Goal: Information Seeking & Learning: Check status

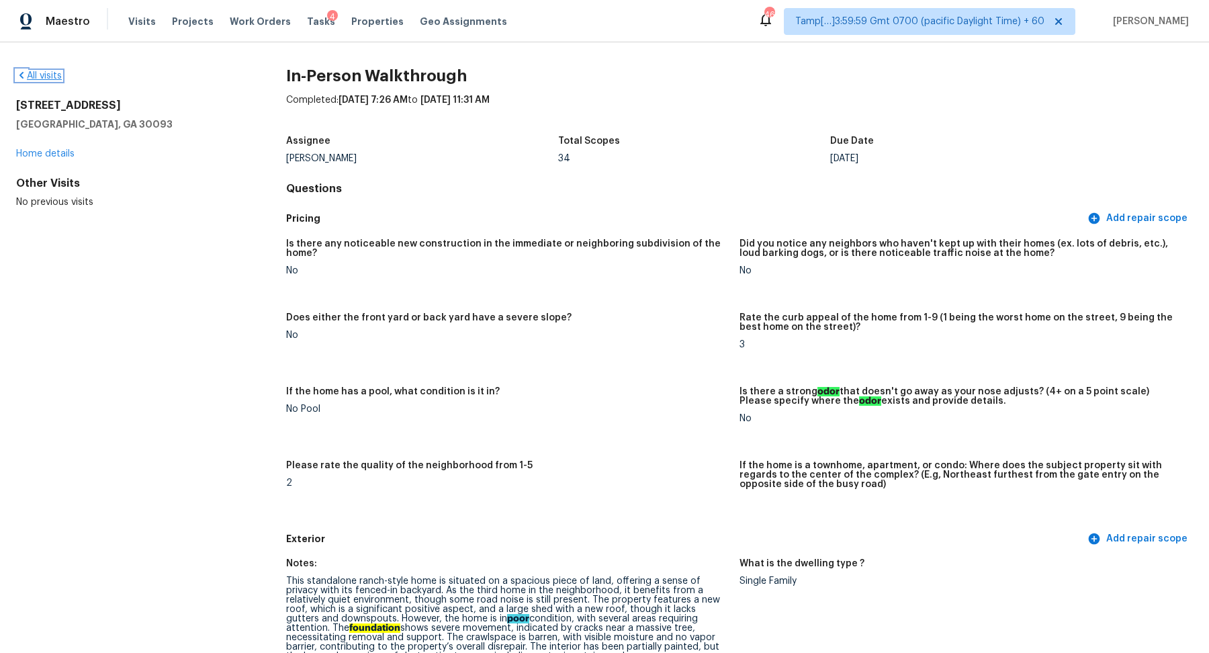
click at [39, 79] on link "All visits" at bounding box center [39, 75] width 46 height 9
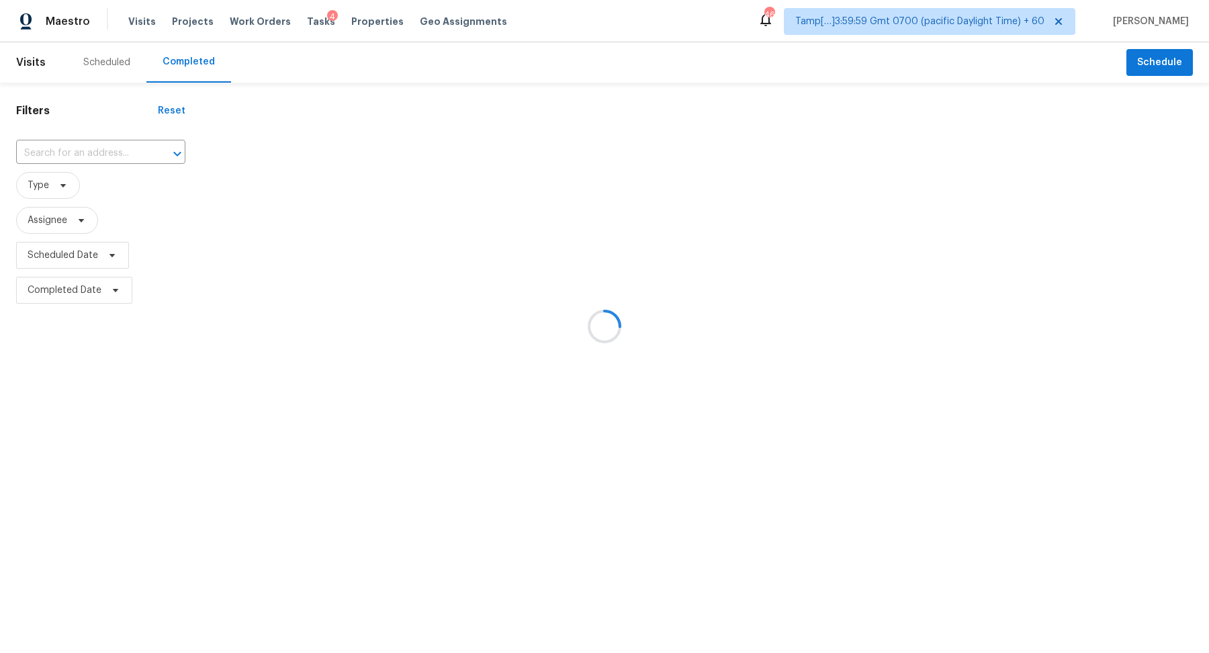
click at [60, 155] on div at bounding box center [604, 326] width 1209 height 653
click at [67, 155] on div at bounding box center [604, 326] width 1209 height 653
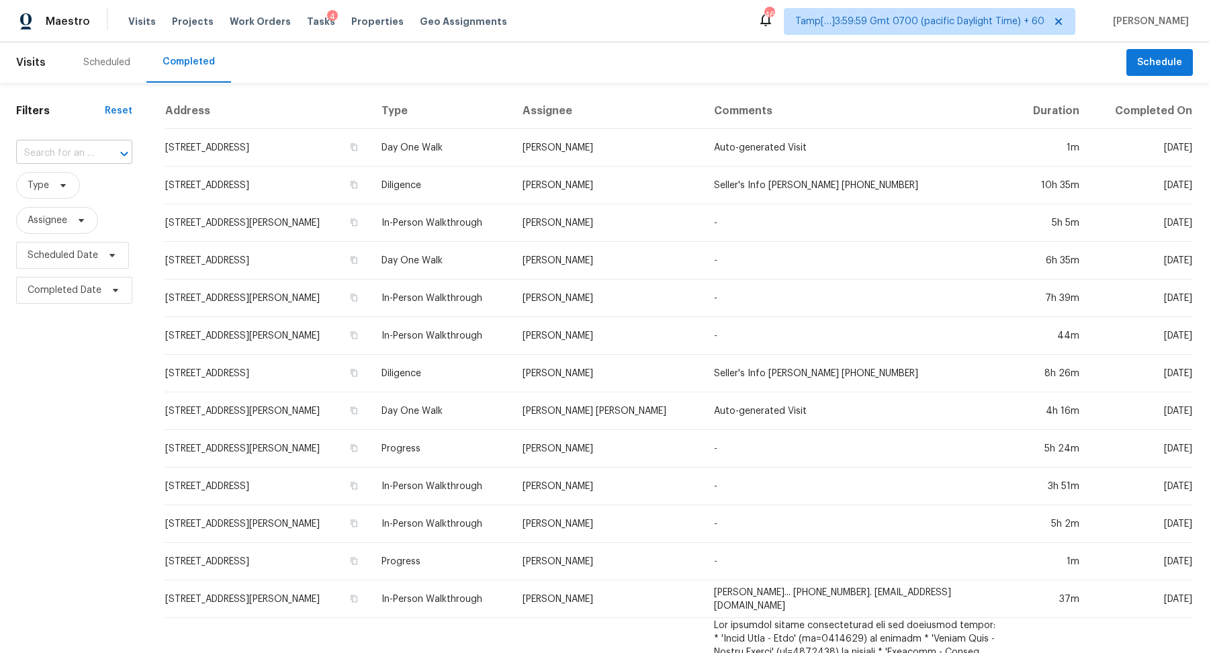
click at [83, 153] on input "text" at bounding box center [55, 153] width 79 height 21
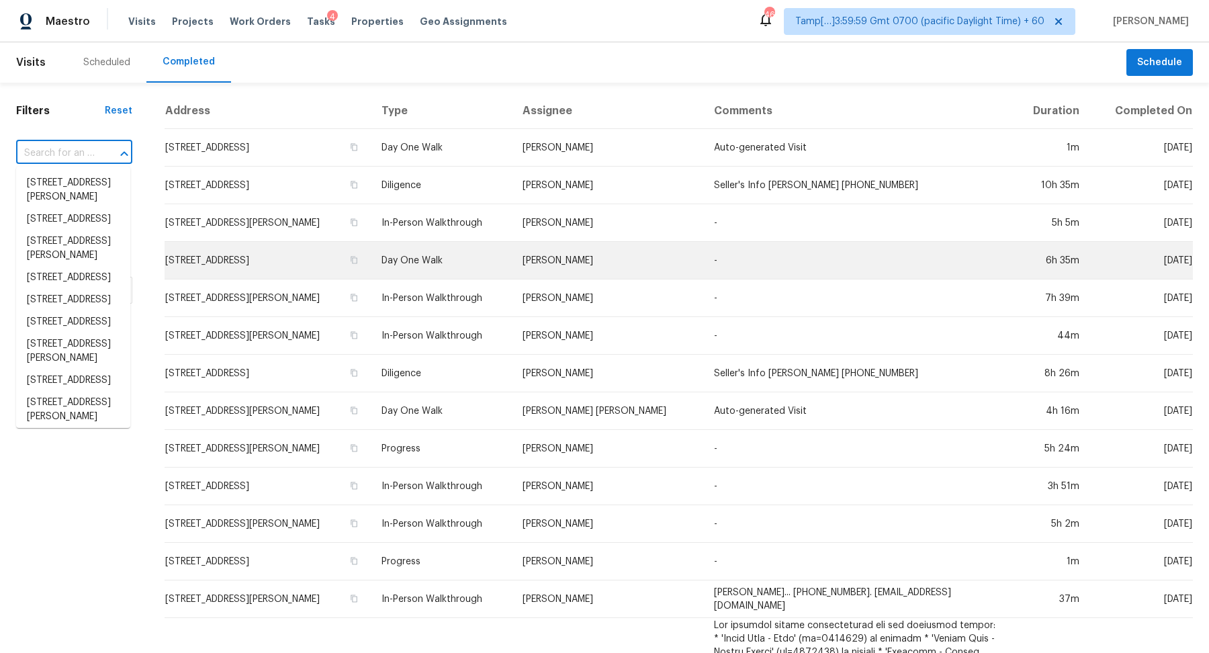
paste input "913 Risen Star Ln, Copperas Cove, TX 76522"
type input "913 Risen Star Ln, Copperas Cove, TX 76522"
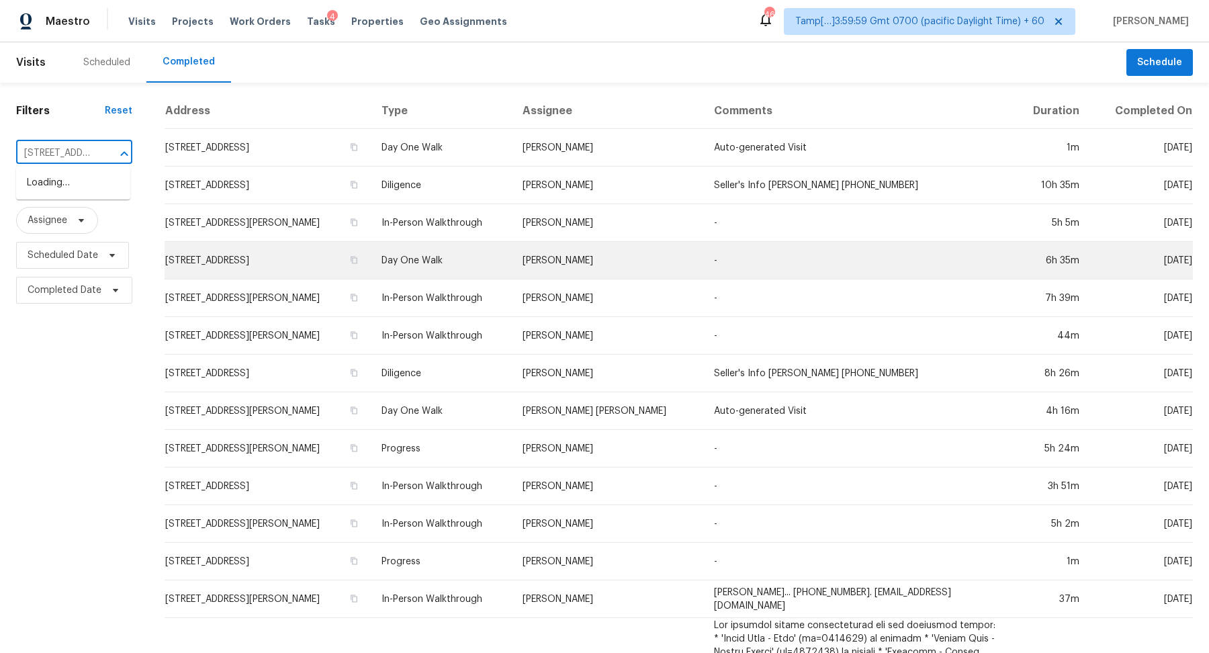
scroll to position [0, 125]
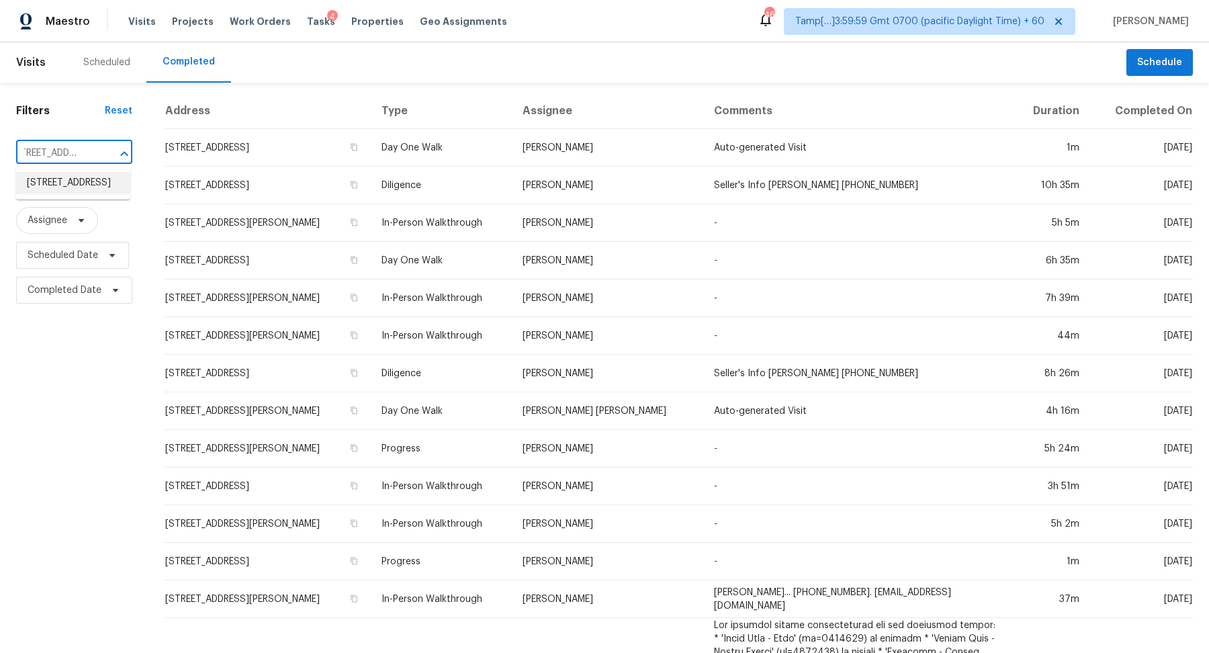
click at [83, 194] on li "913 Risen Star Ln, Copperas Cove, TX 76522" at bounding box center [73, 183] width 114 height 22
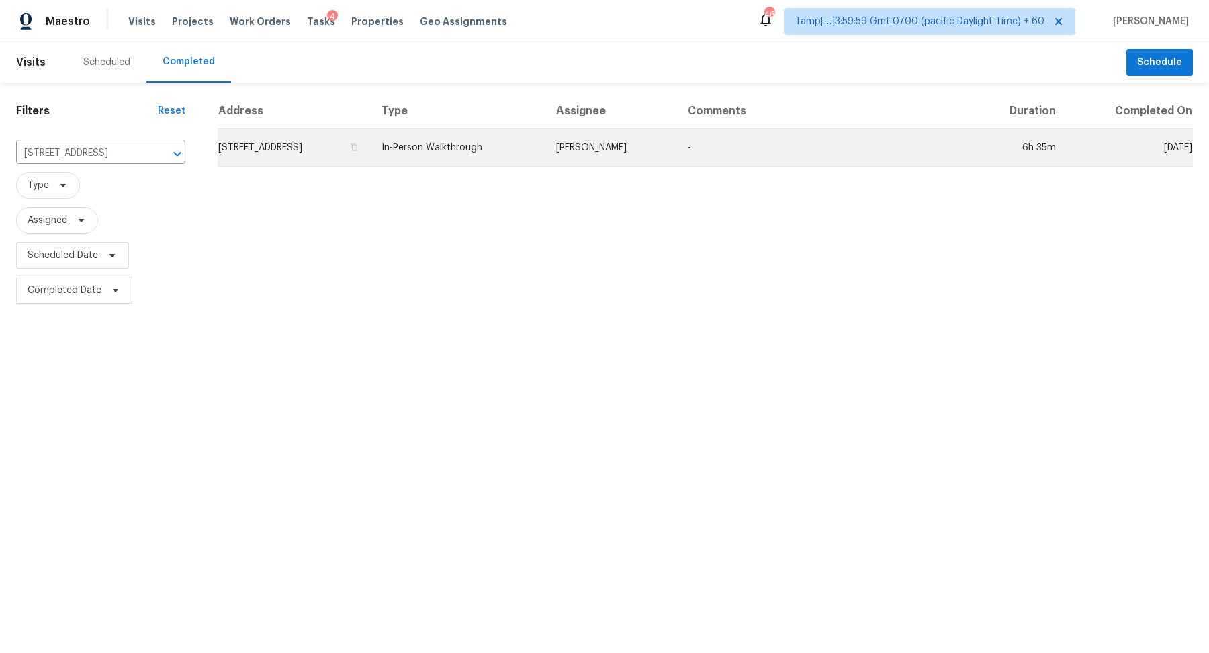
click at [298, 159] on td "913 Risen Star Ln, Copperas Cove, TX 76522" at bounding box center [294, 148] width 153 height 38
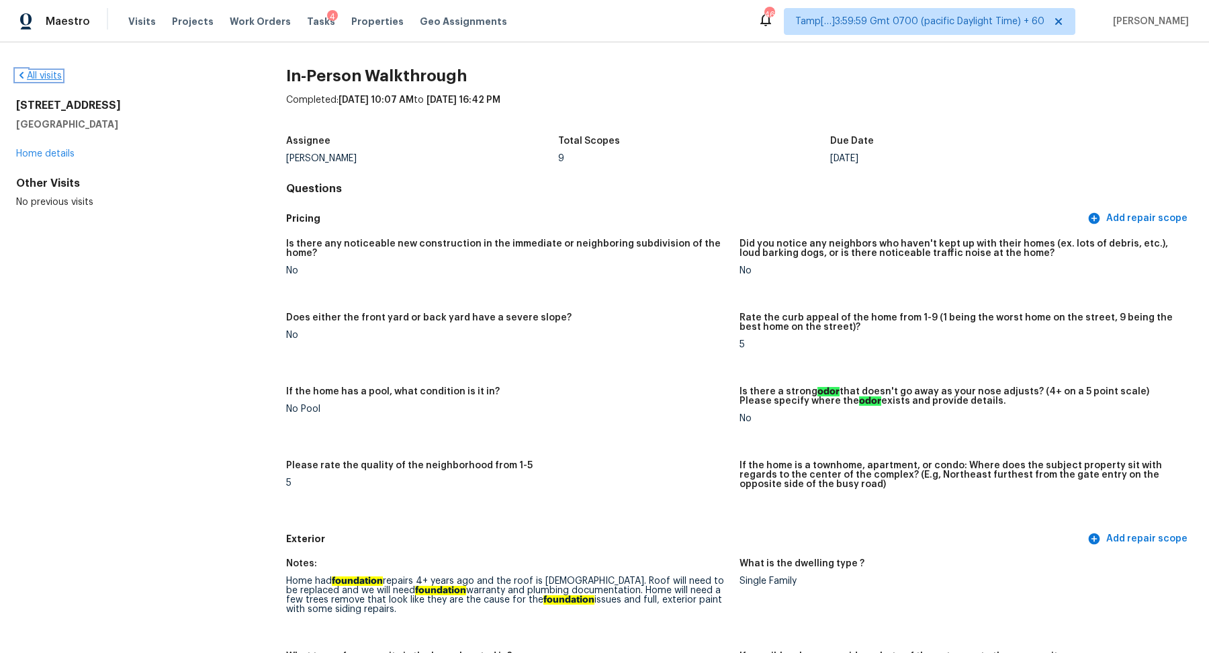
click at [40, 79] on link "All visits" at bounding box center [39, 75] width 46 height 9
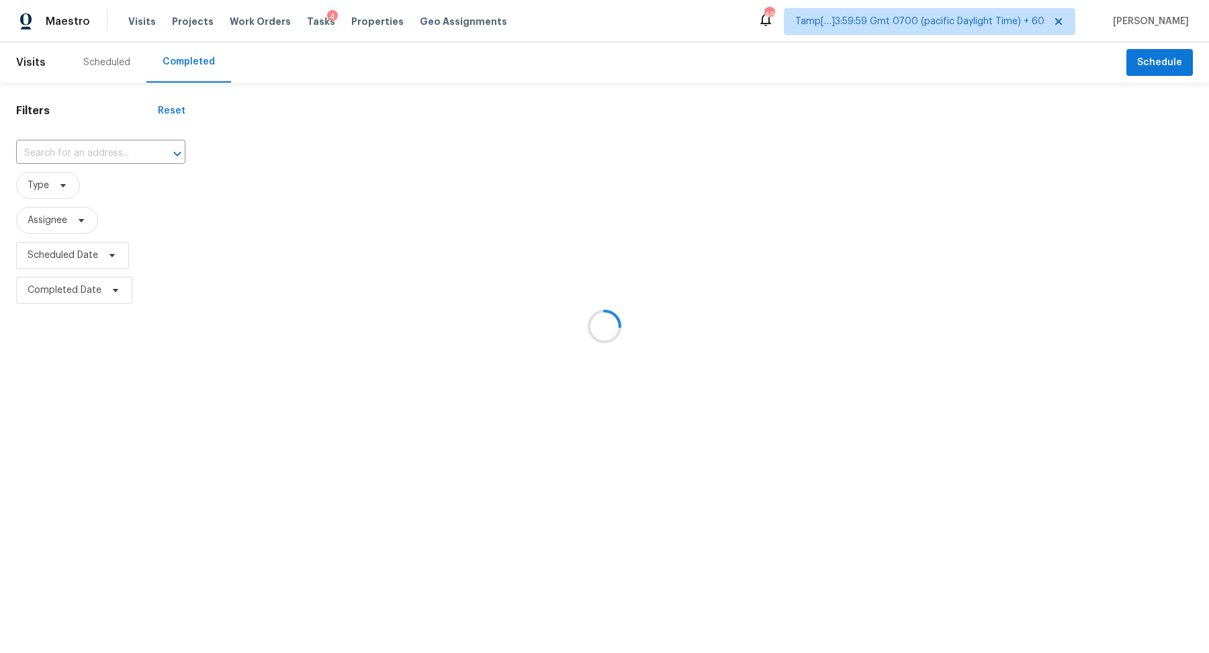
click at [52, 159] on div at bounding box center [604, 326] width 1209 height 653
click at [73, 157] on div at bounding box center [604, 326] width 1209 height 653
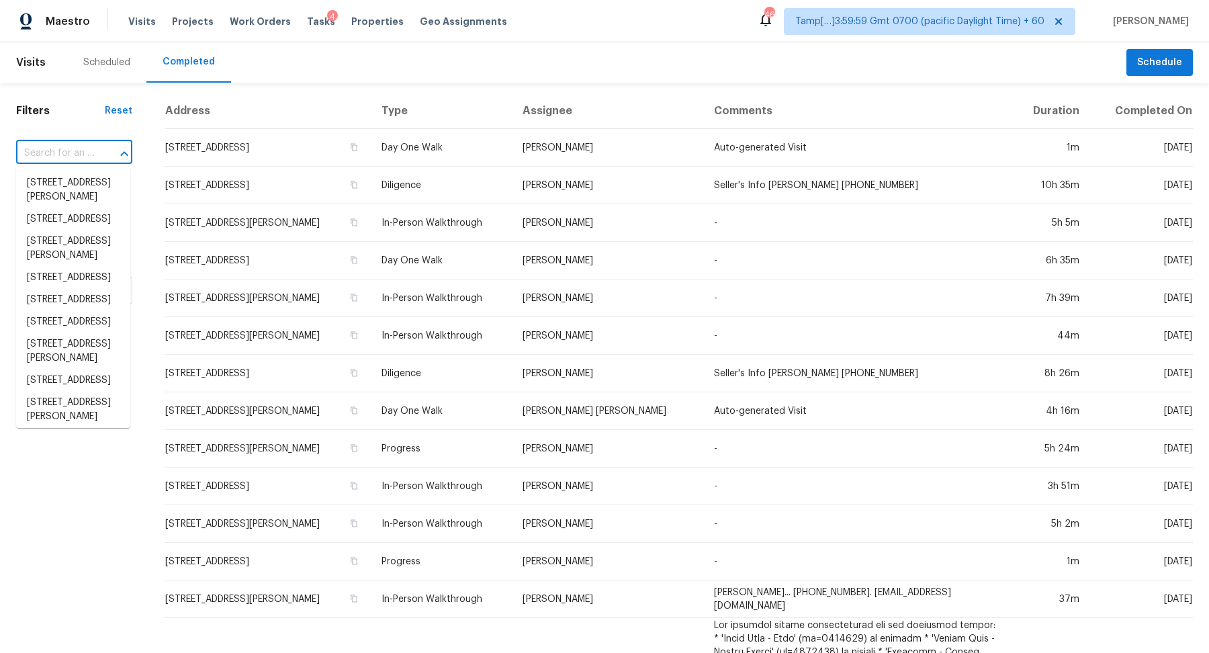
click at [89, 153] on input "text" at bounding box center [55, 153] width 79 height 21
paste input "734 Liberty Walk Ln, Simpsonville, SC 29681"
type input "734 Liberty Walk Ln, Simpsonville, SC 29681"
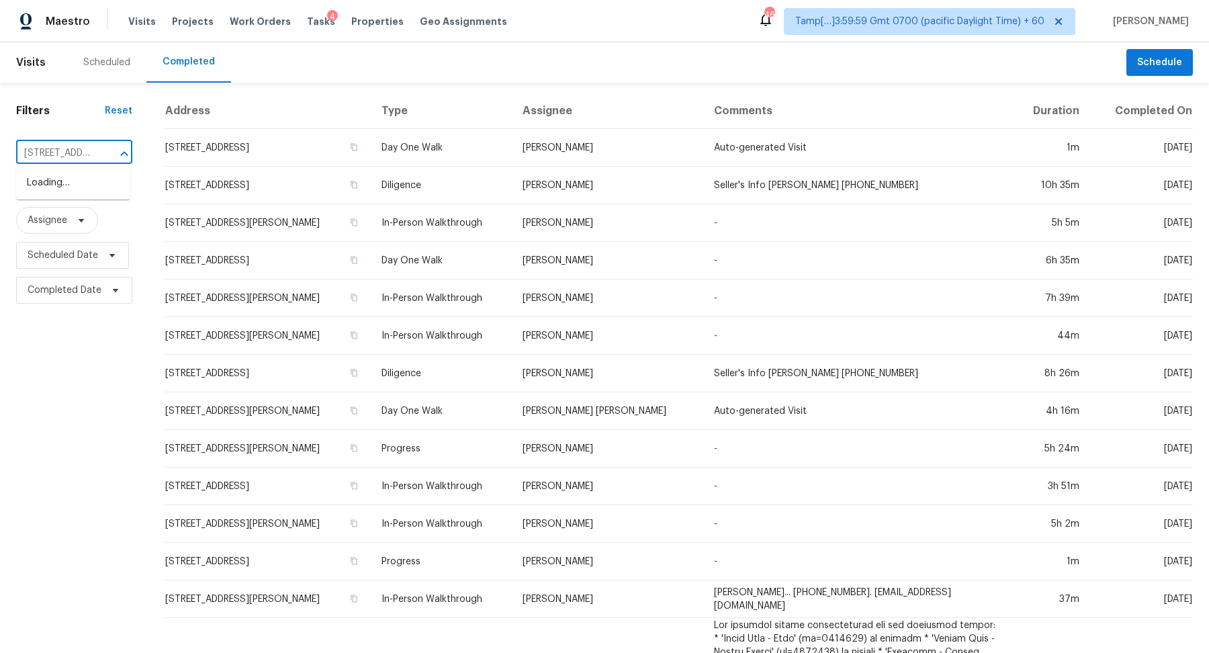
scroll to position [0, 125]
click at [50, 189] on li "734 Liberty Walk Ln, Simpsonville, SC 29681" at bounding box center [73, 183] width 114 height 22
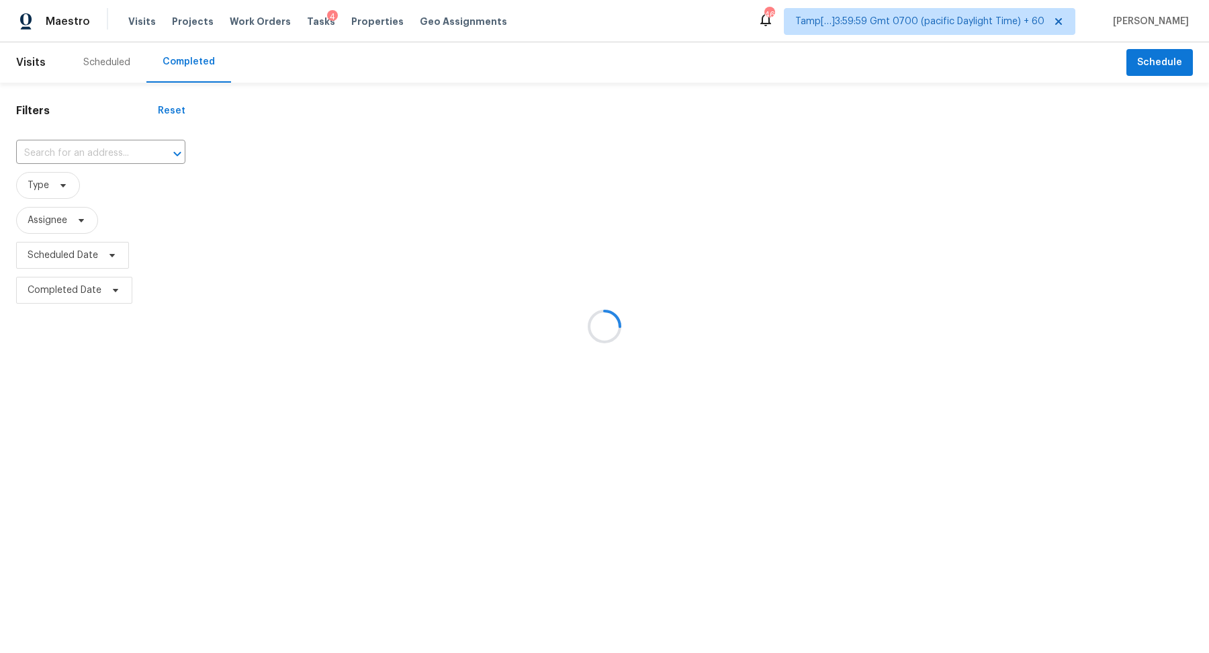
type input "734 Liberty Walk Ln, Simpsonville, SC 29681"
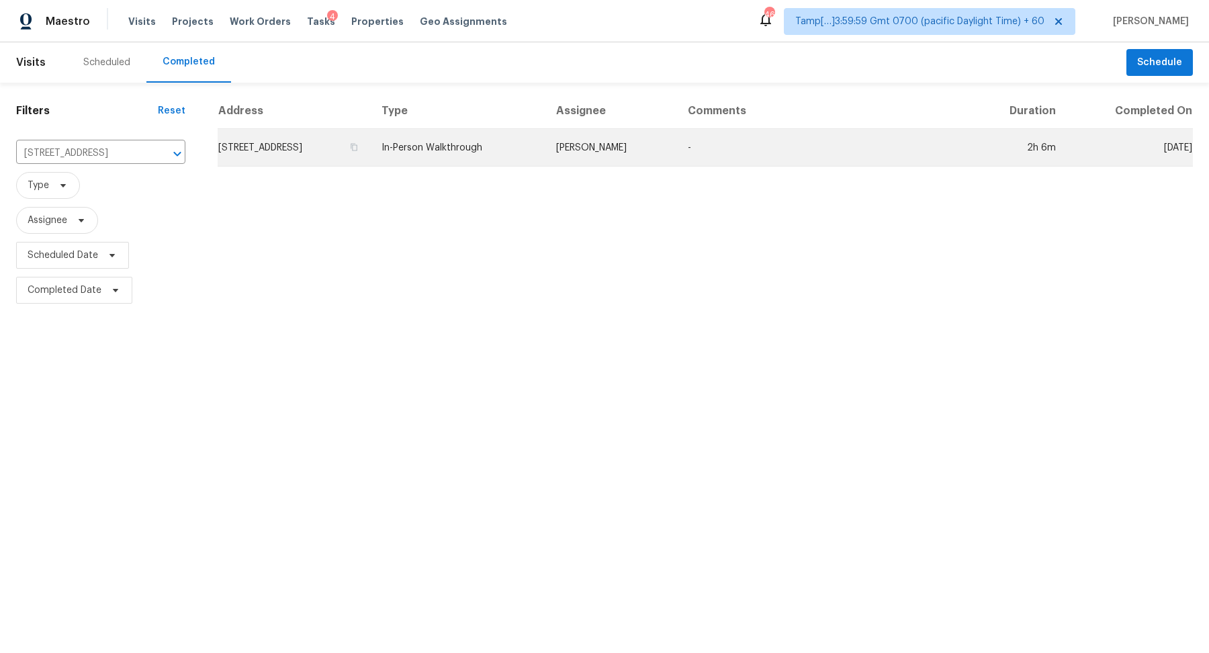
click at [354, 145] on td "734 Liberty Walk Ln, Simpsonville, SC 29681" at bounding box center [294, 148] width 153 height 38
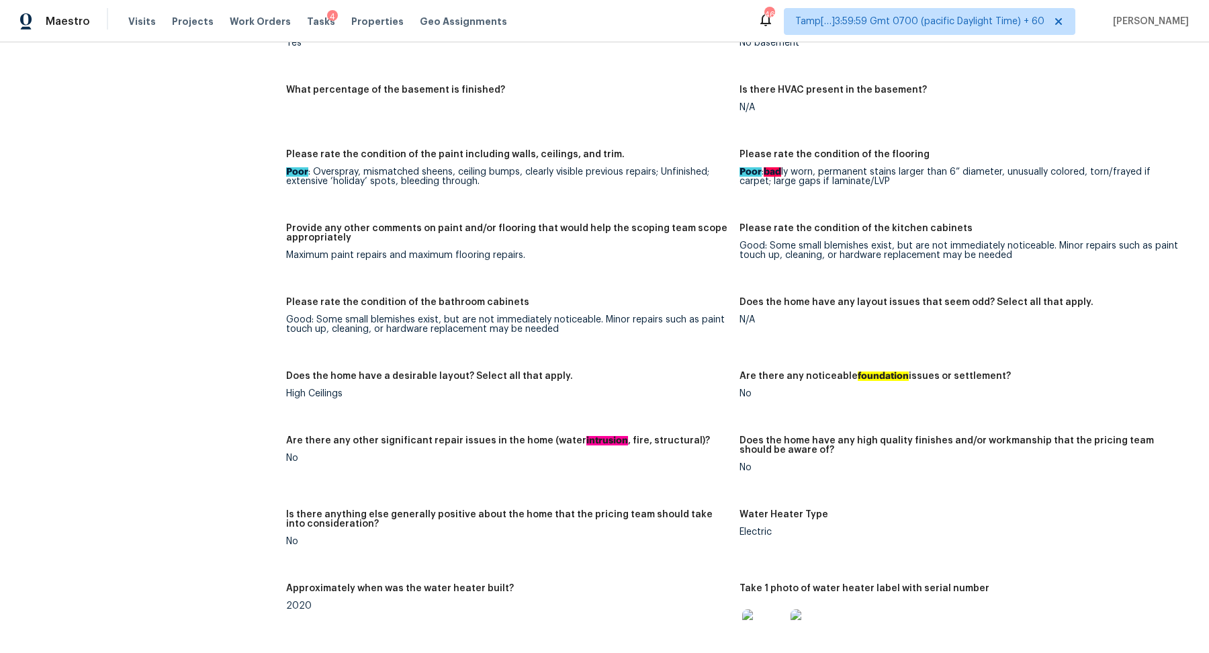
scroll to position [1524, 0]
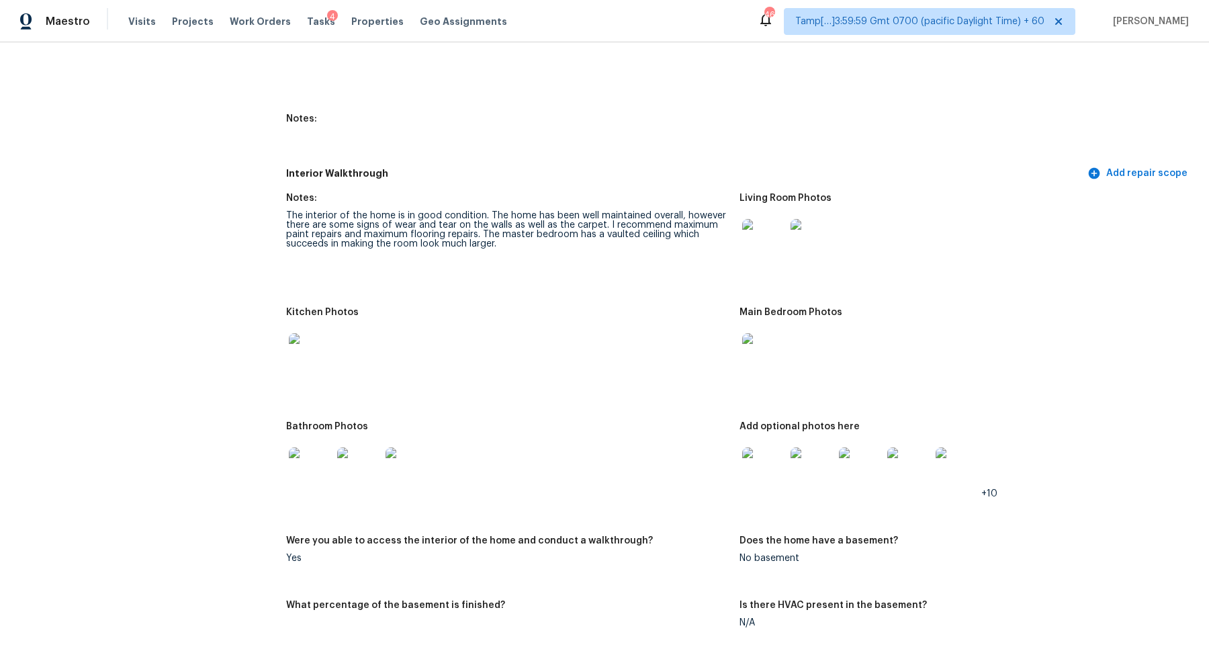
click at [776, 257] on img at bounding box center [763, 240] width 43 height 43
click at [321, 337] on img at bounding box center [310, 354] width 43 height 43
click at [313, 359] on img at bounding box center [310, 354] width 43 height 43
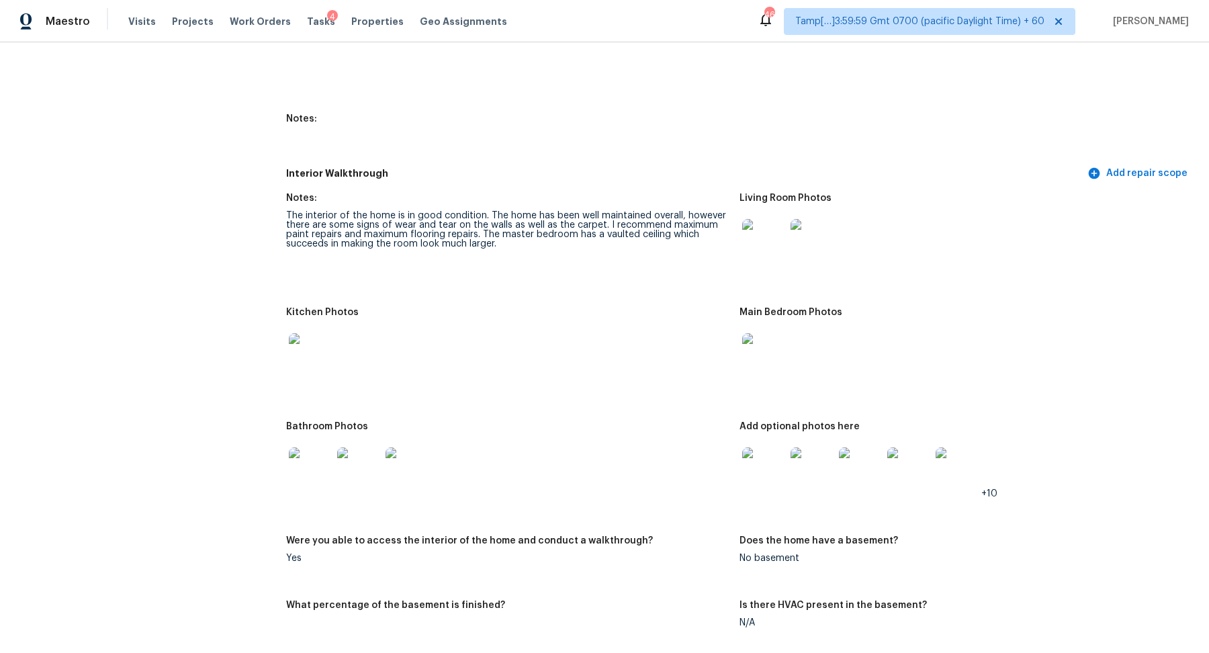
click at [760, 350] on img at bounding box center [763, 354] width 43 height 43
click at [300, 484] on img at bounding box center [310, 468] width 43 height 43
click at [773, 459] on img at bounding box center [763, 468] width 43 height 43
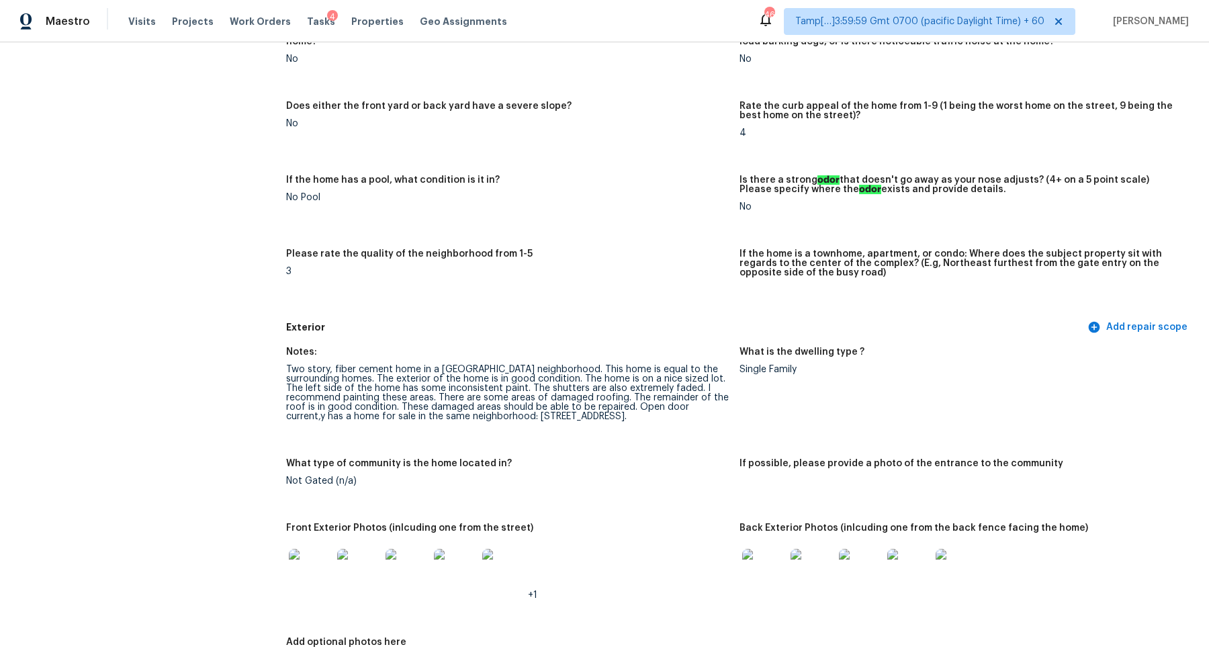
scroll to position [0, 0]
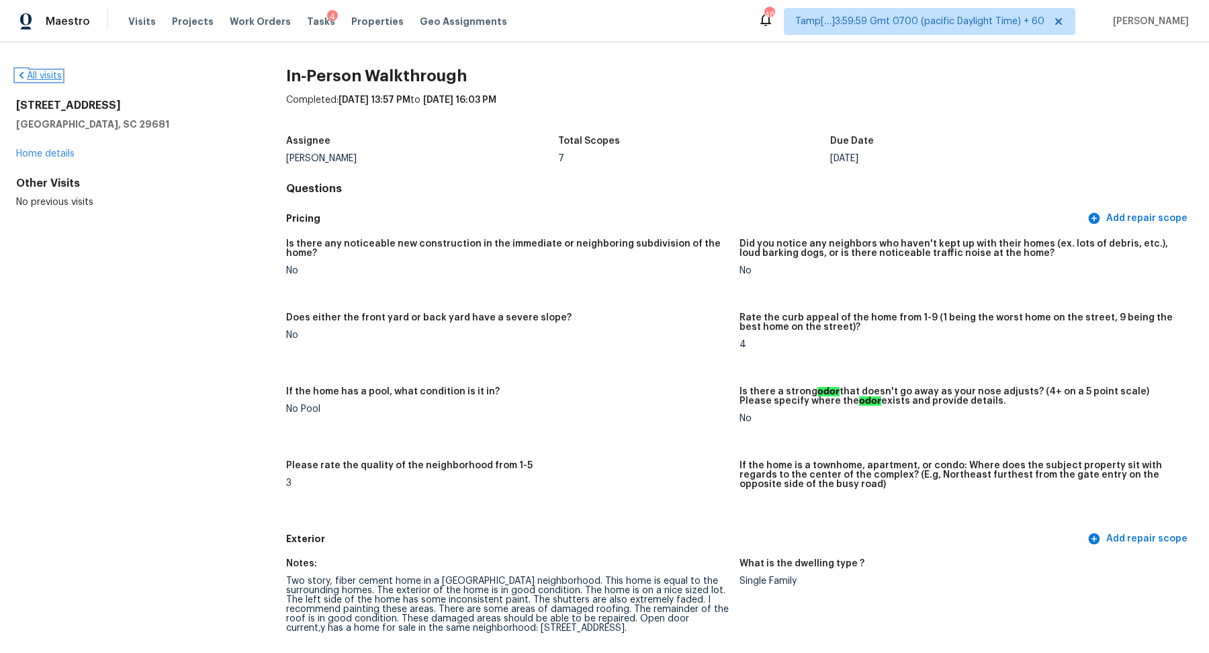
click at [41, 73] on link "All visits" at bounding box center [39, 75] width 46 height 9
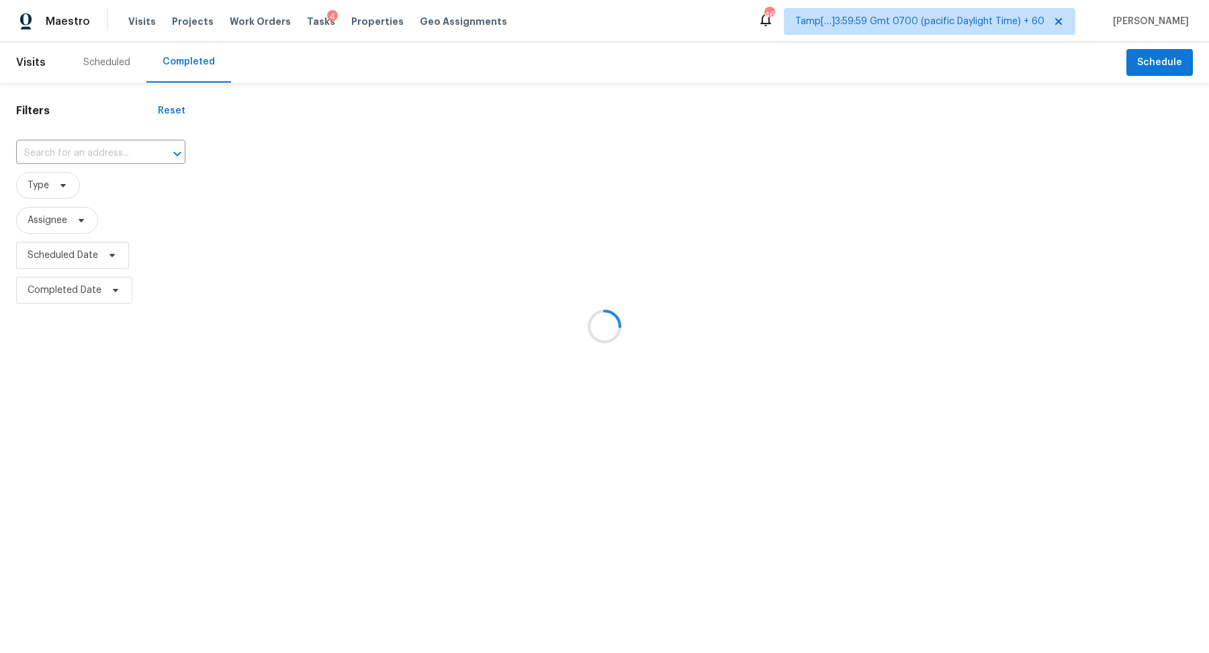
click at [70, 142] on div at bounding box center [604, 326] width 1209 height 653
click at [85, 146] on div at bounding box center [604, 326] width 1209 height 653
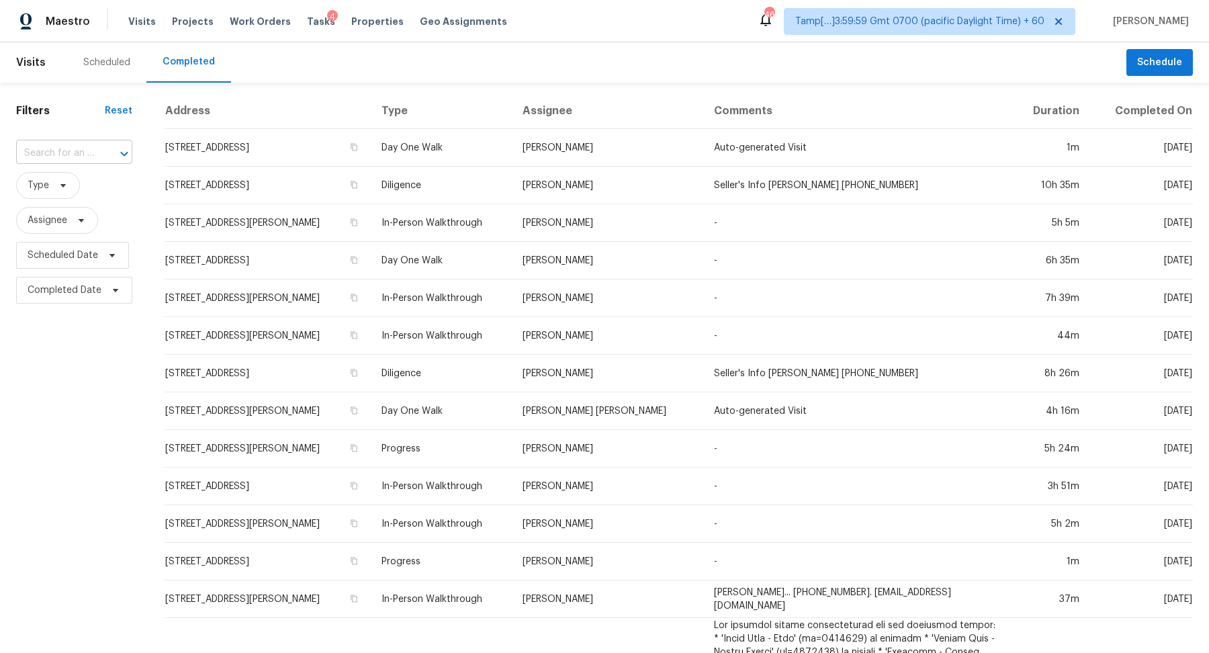
click at [91, 148] on input "text" at bounding box center [55, 153] width 79 height 21
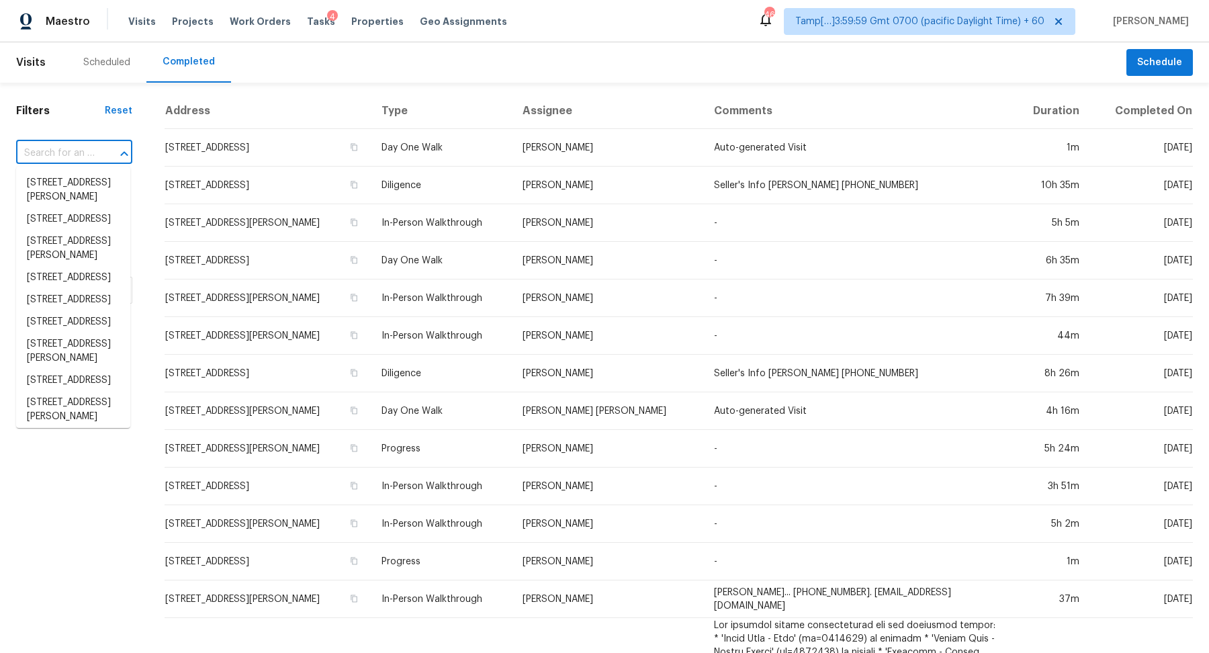
paste input "21 Vaughns Gap Rd Apt 24, Nashville, TN 37205"
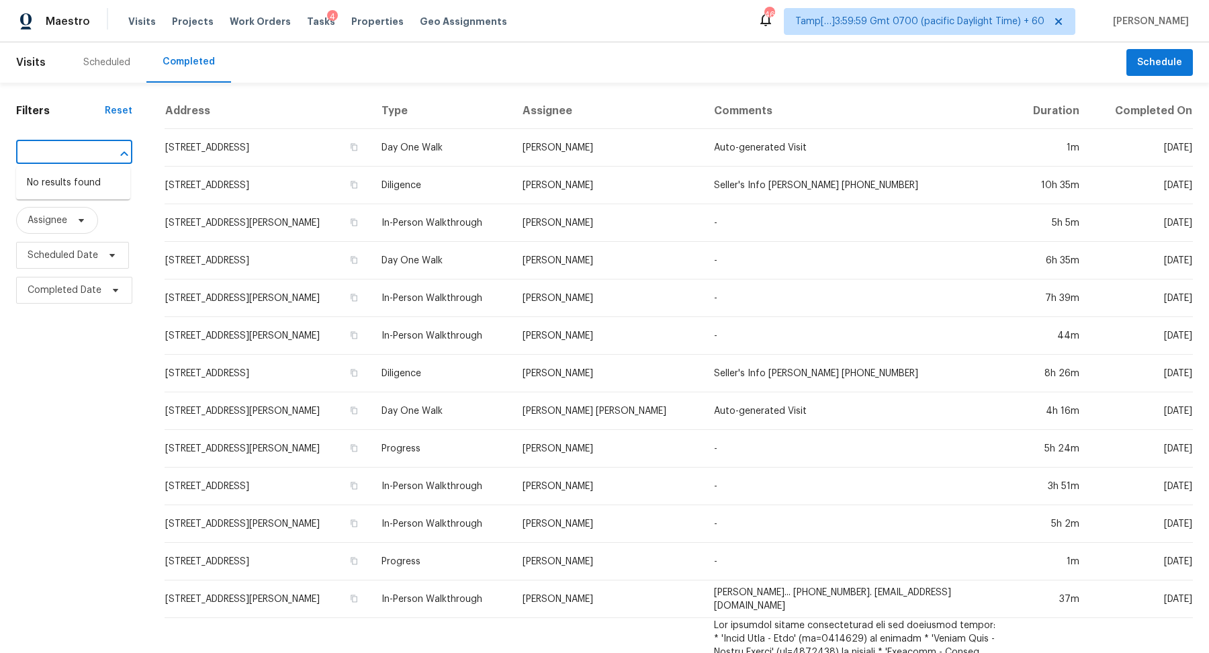
scroll to position [0, 75]
drag, startPoint x: 35, startPoint y: 152, endPoint x: 64, endPoint y: 152, distance: 29.6
click at [64, 152] on input "21 Vaughns Gap Rd Apt 24, Nashville, TN 37205" at bounding box center [55, 153] width 79 height 21
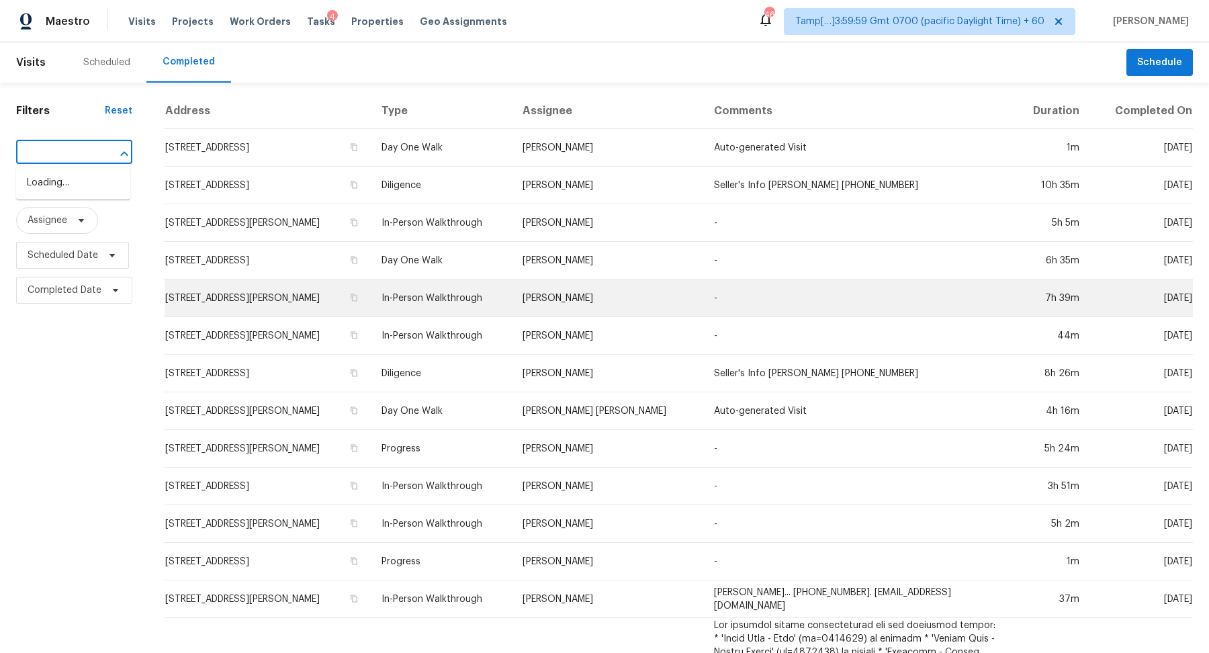
type input "21 Vaughns Gap Rd, Nashville, TN 37205"
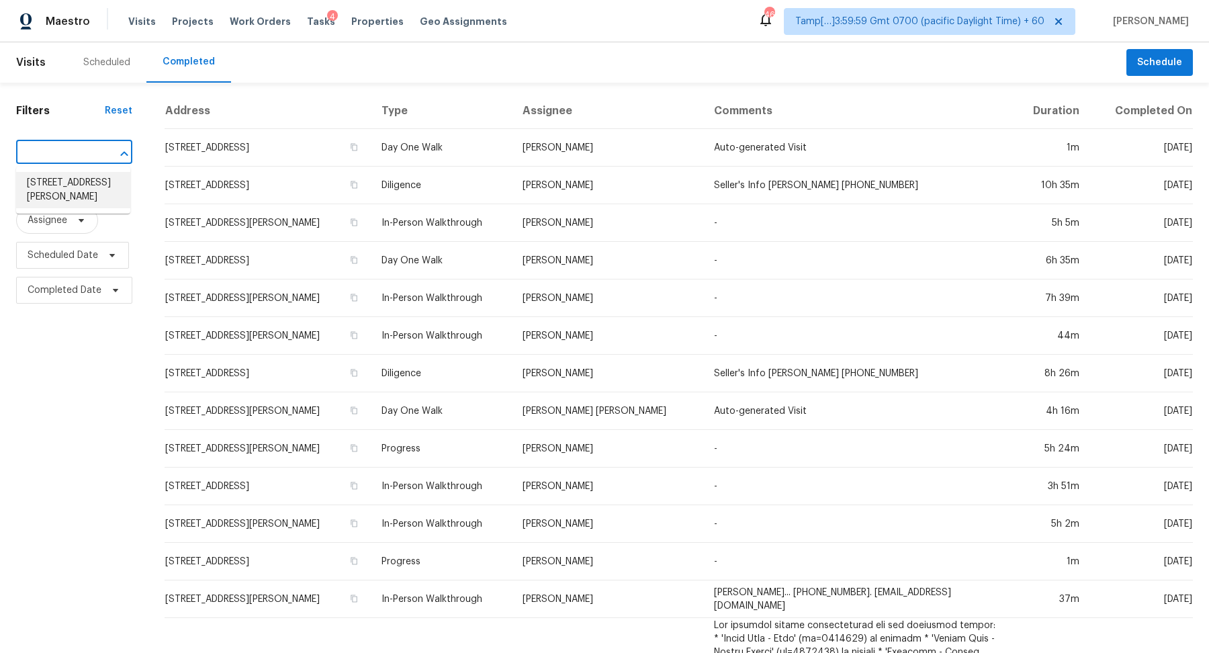
click at [95, 191] on li "21 Vaughns Gap Rd Apt 24, Nashville, TN 37205" at bounding box center [73, 190] width 114 height 36
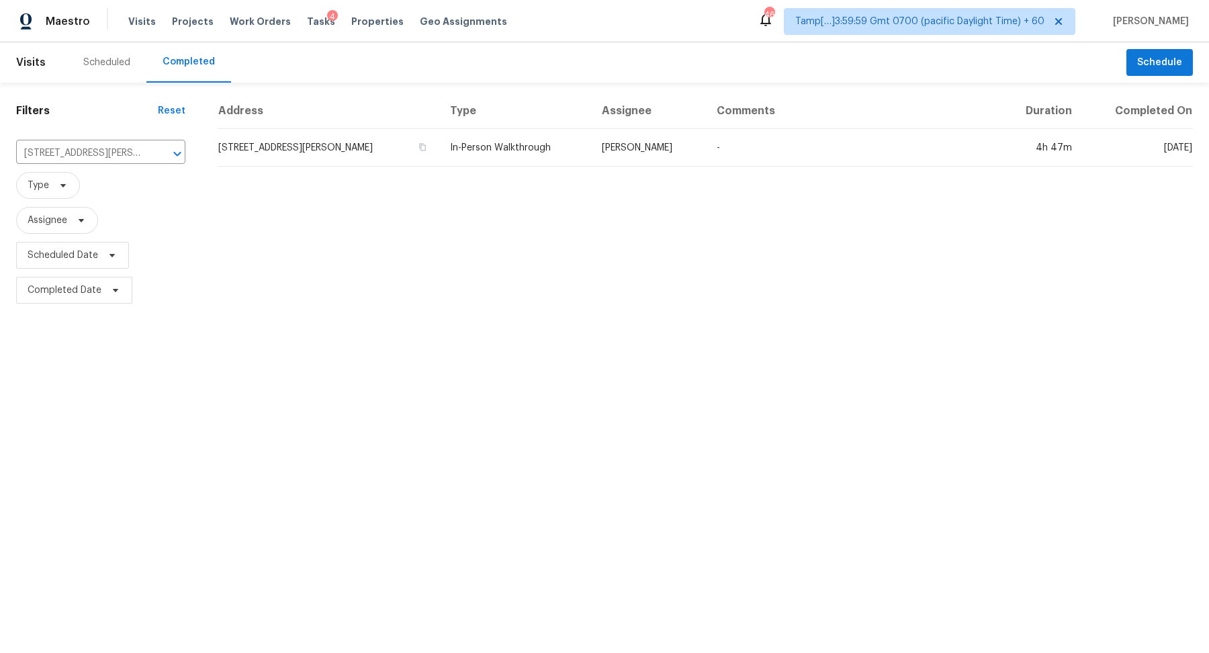
click at [322, 147] on td "21 Vaughns Gap Rd Apt 24, Nashville, TN 37205" at bounding box center [329, 148] width 222 height 38
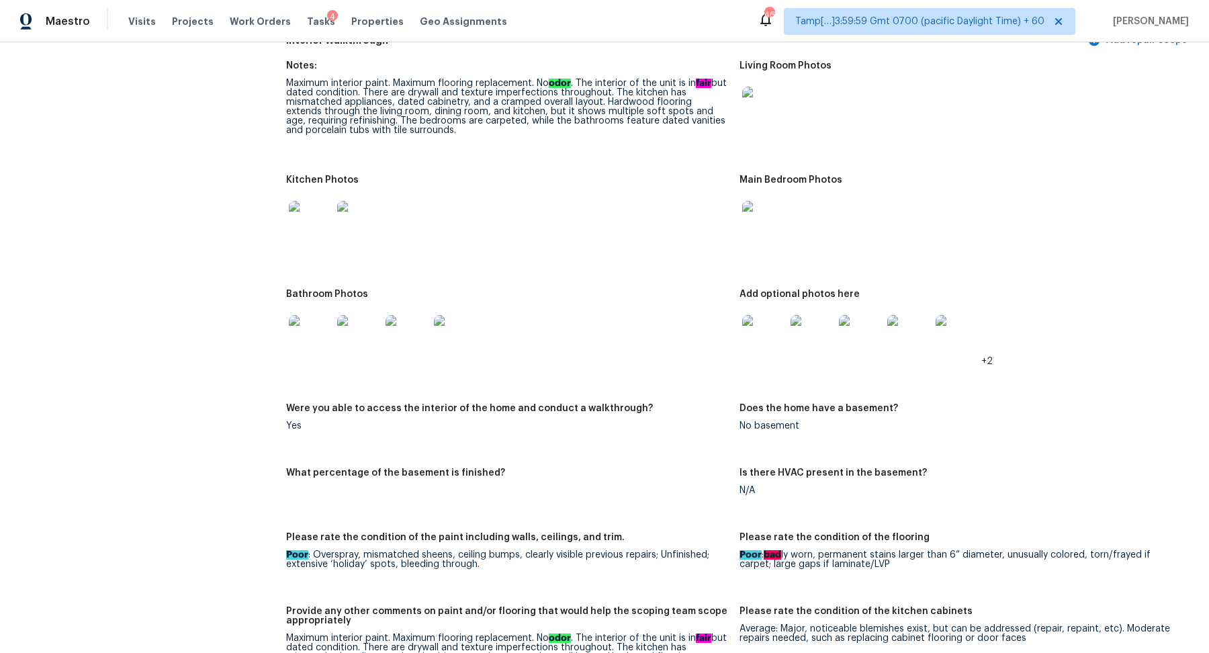
scroll to position [1344, 0]
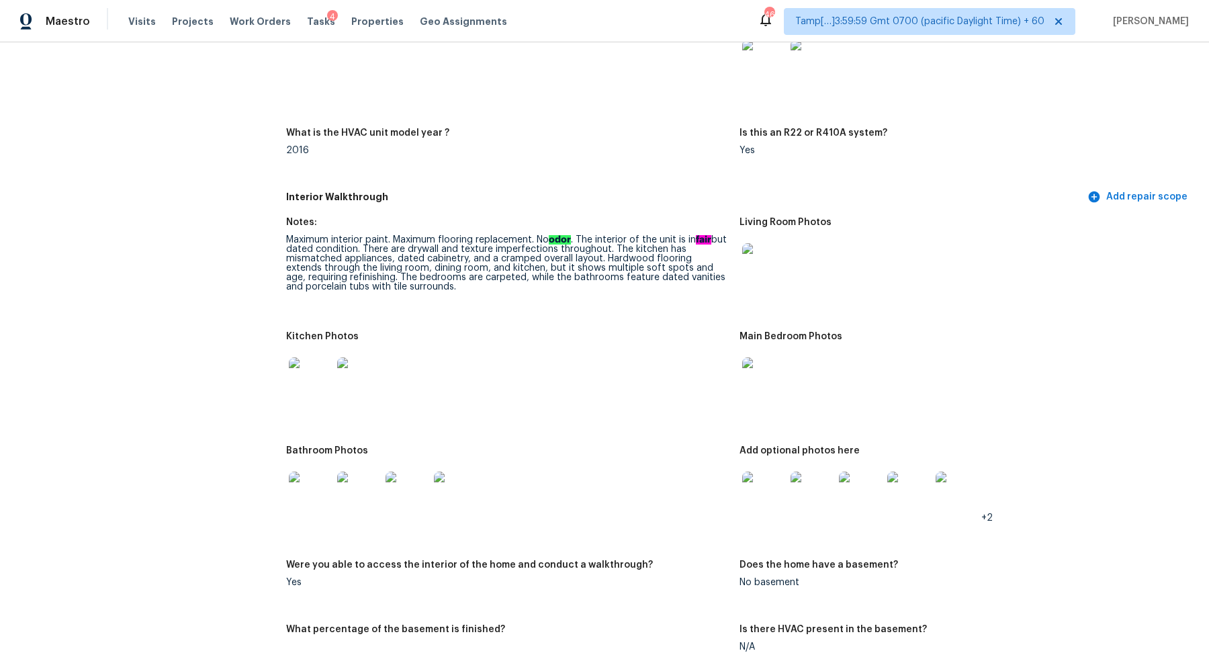
click at [788, 484] on div at bounding box center [812, 493] width 48 height 59
click at [771, 489] on img at bounding box center [763, 493] width 43 height 43
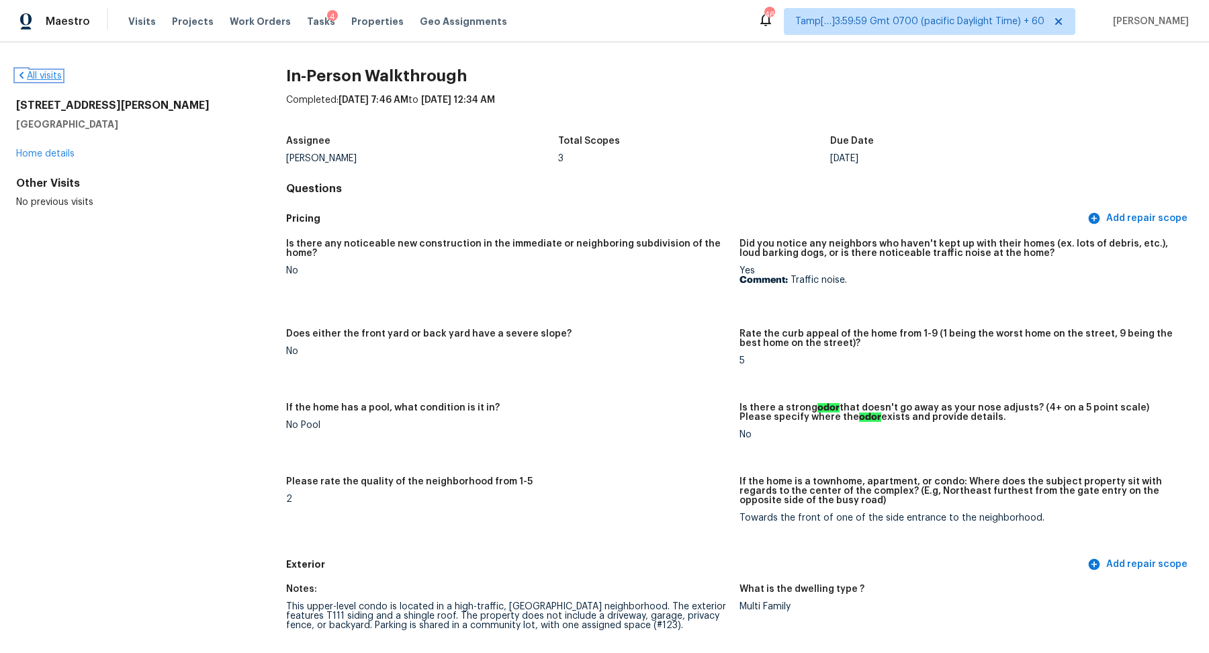
click at [55, 77] on link "All visits" at bounding box center [39, 75] width 46 height 9
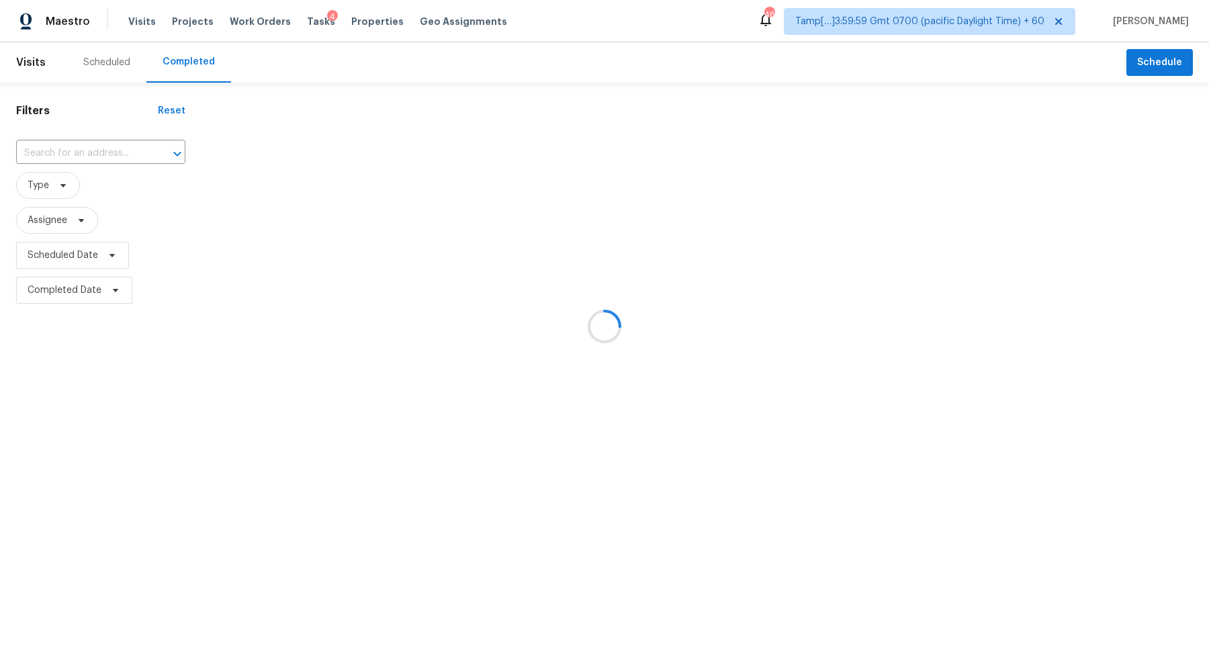
click at [140, 161] on div at bounding box center [604, 326] width 1209 height 653
click at [121, 147] on div at bounding box center [604, 326] width 1209 height 653
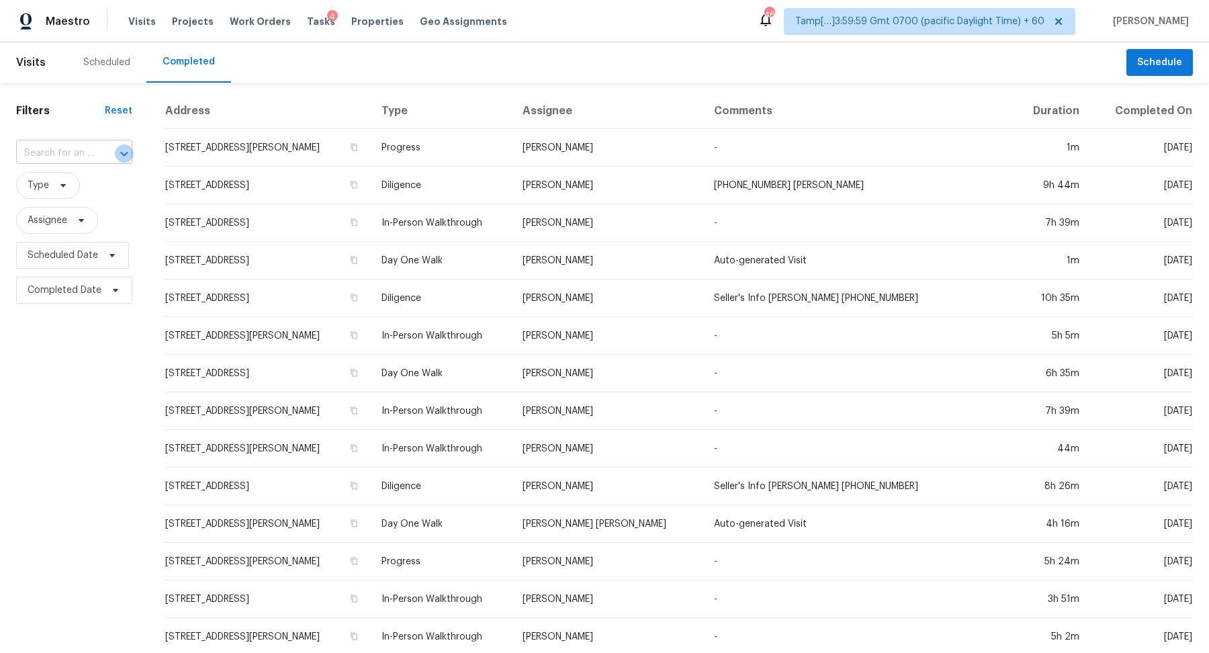
click at [122, 148] on icon "Open" at bounding box center [124, 154] width 16 height 16
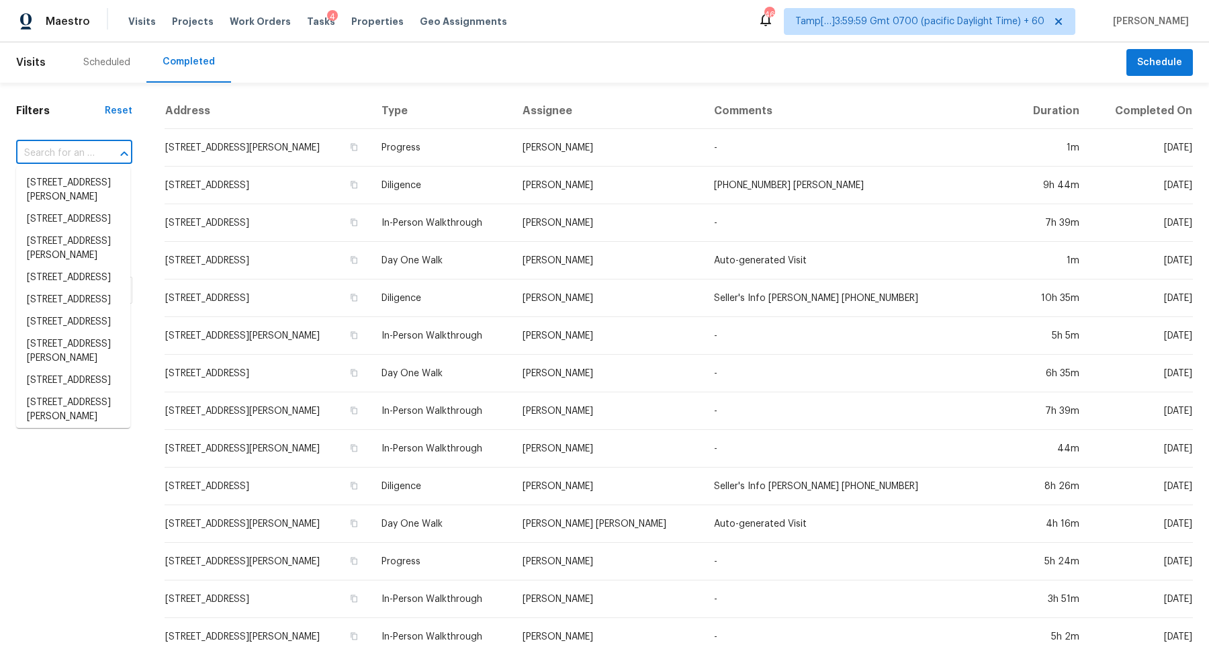
paste input "4117 Black Birch Run, Gainesville, GA 30504"
type input "4117 Black Birch Run, Gainesville, GA 30504"
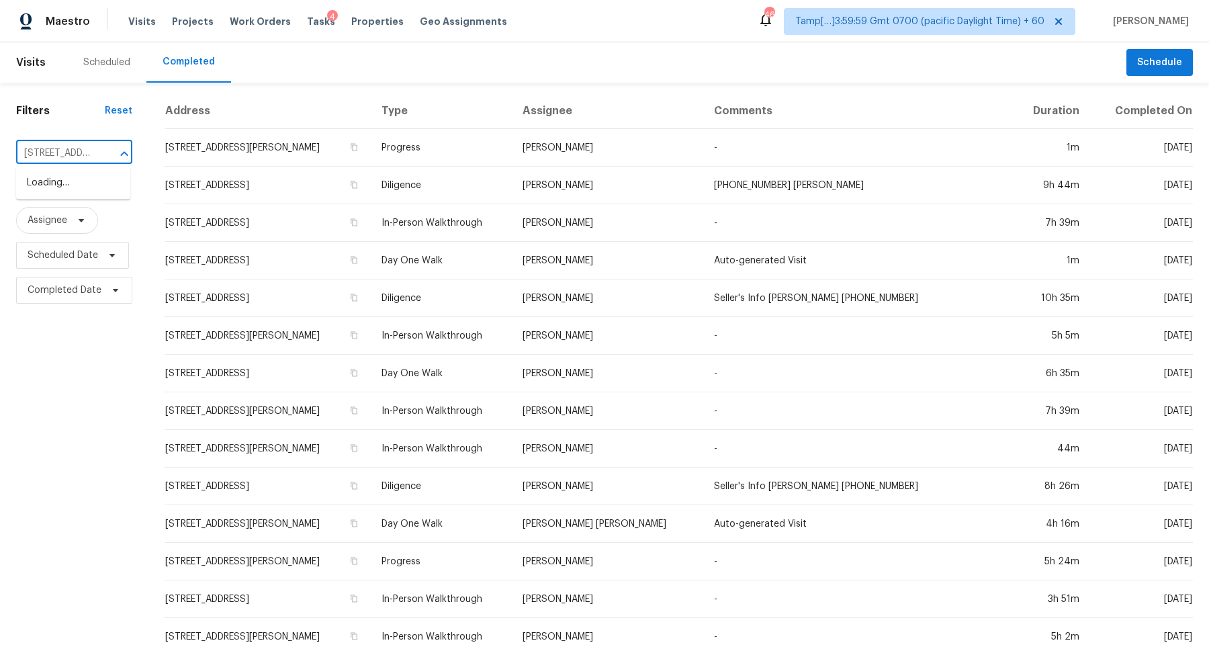
scroll to position [0, 123]
click at [75, 186] on li "4117 Black Birch Run, Gainesville, GA 30504" at bounding box center [73, 183] width 114 height 22
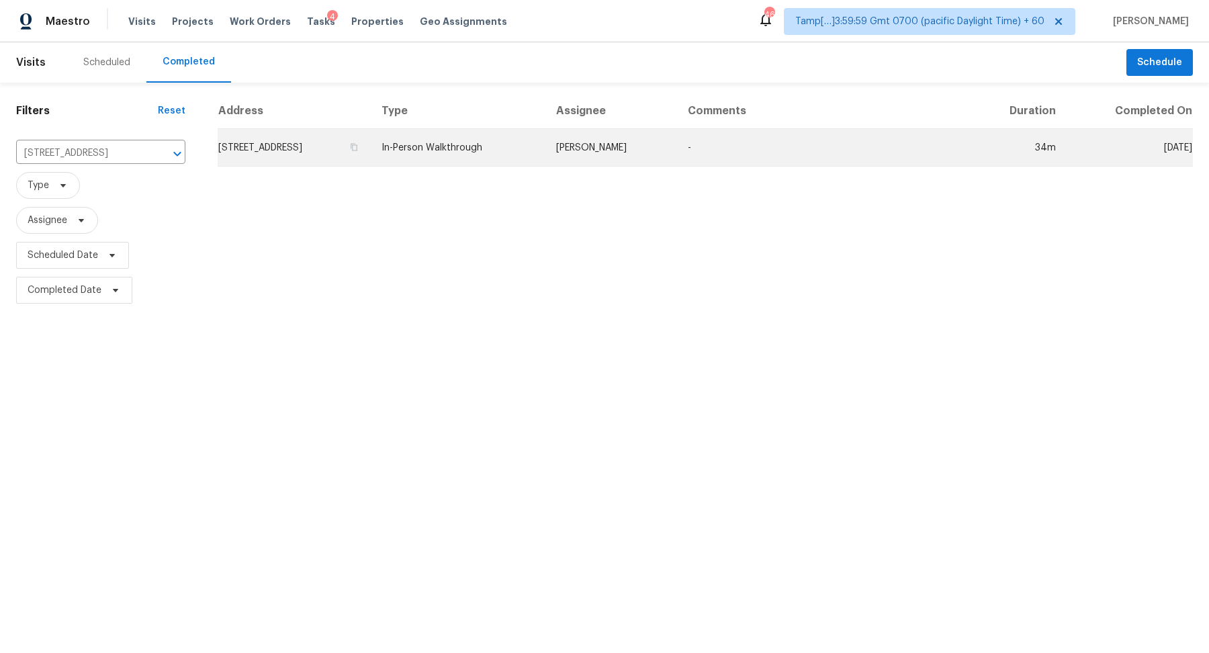
click at [324, 146] on td "4117 Black Birch Run, Gainesville, GA 30504" at bounding box center [294, 148] width 153 height 38
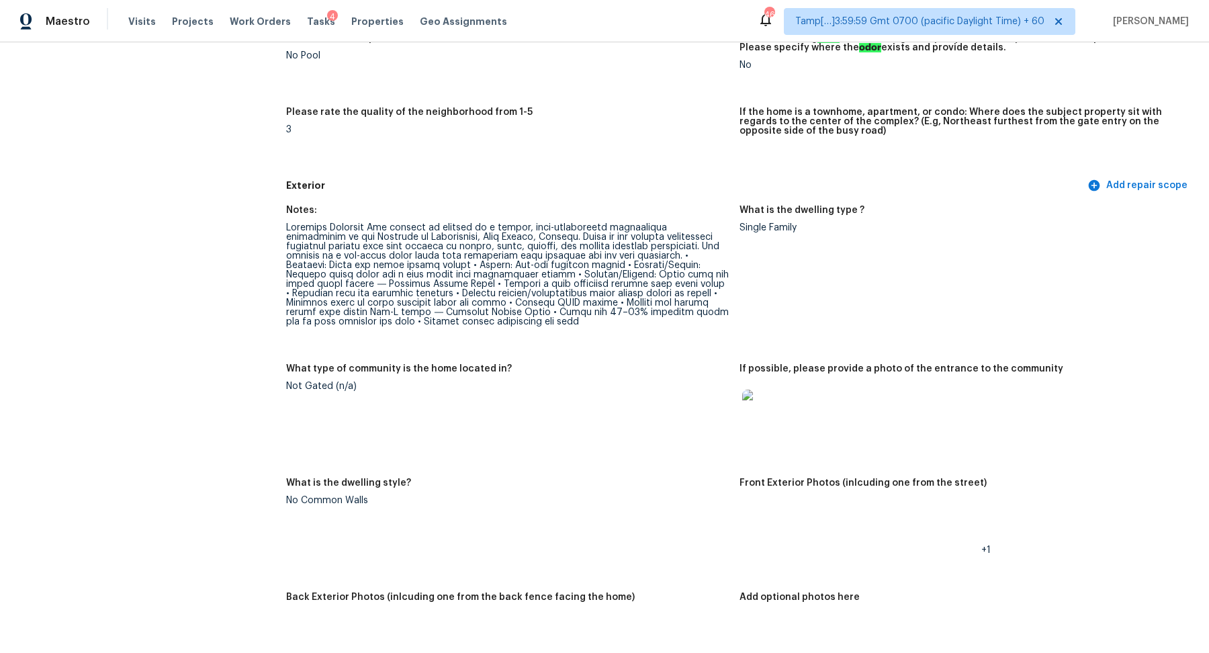
scroll to position [273, 0]
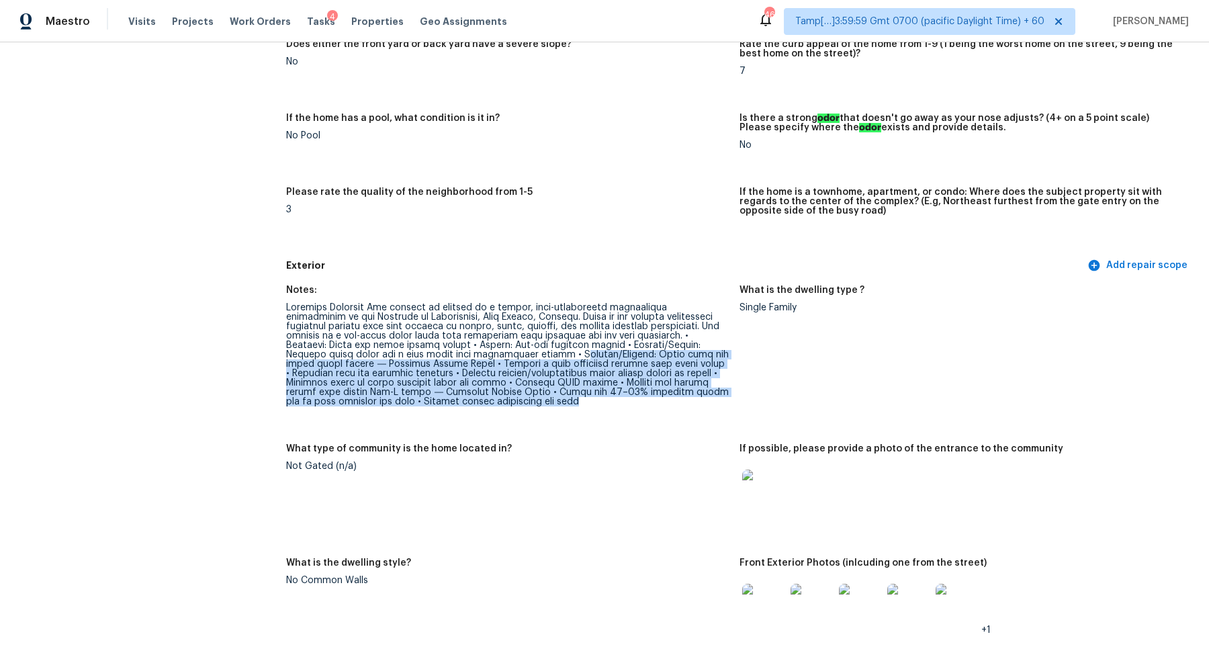
drag, startPoint x: 428, startPoint y: 356, endPoint x: 717, endPoint y: 431, distance: 299.0
click at [717, 431] on div "Notes: What is the dwelling type ? Single Family What type of community is the …" at bounding box center [739, 527] width 907 height 501
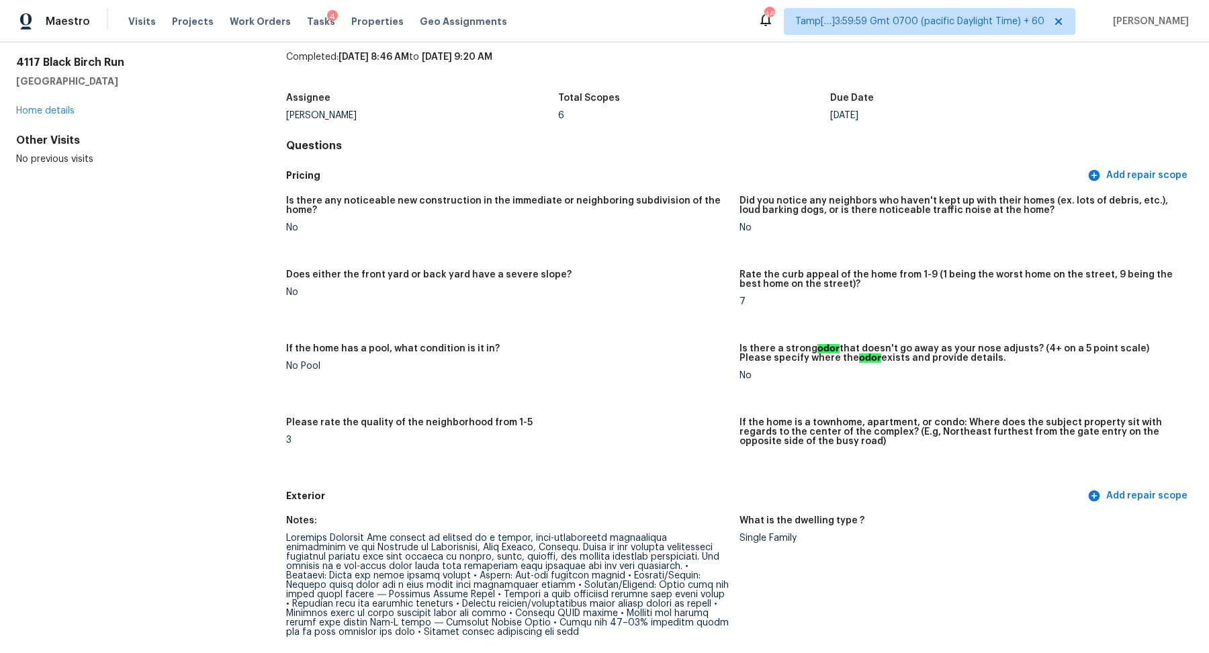
scroll to position [294, 0]
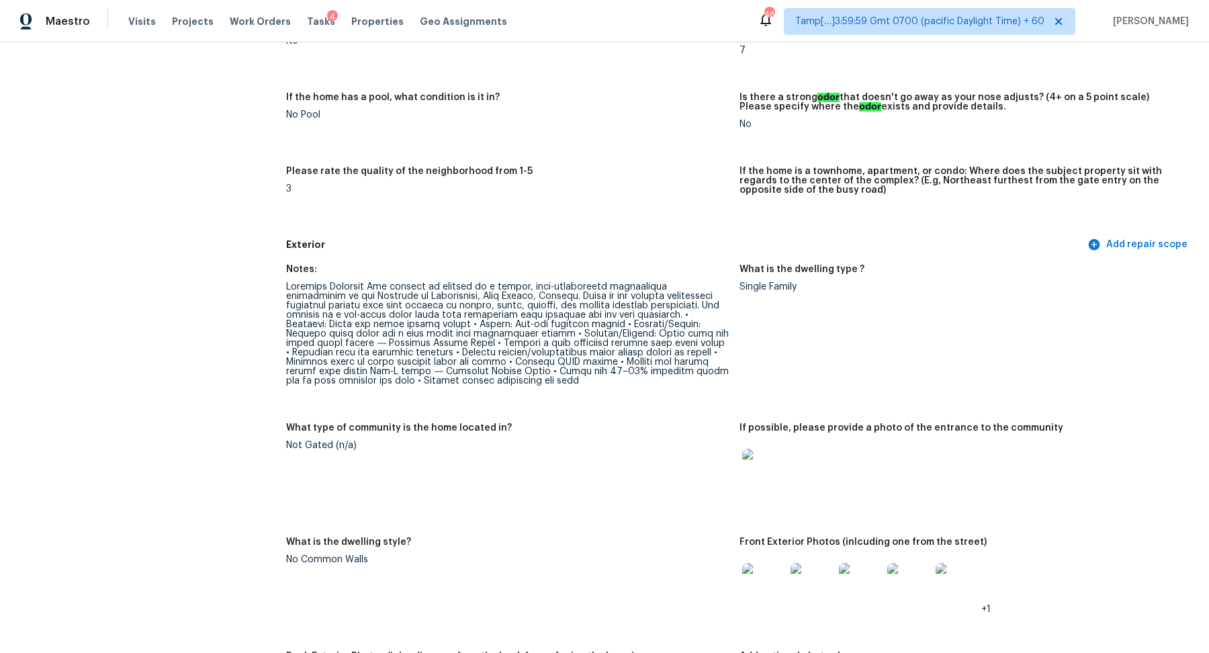
drag, startPoint x: 562, startPoint y: 354, endPoint x: 637, endPoint y: 354, distance: 74.6
click at [637, 354] on div at bounding box center [507, 333] width 443 height 103
drag, startPoint x: 377, startPoint y: 362, endPoint x: 490, endPoint y: 362, distance: 113.5
click at [490, 362] on div at bounding box center [507, 333] width 443 height 103
drag, startPoint x: 513, startPoint y: 365, endPoint x: 596, endPoint y: 365, distance: 83.3
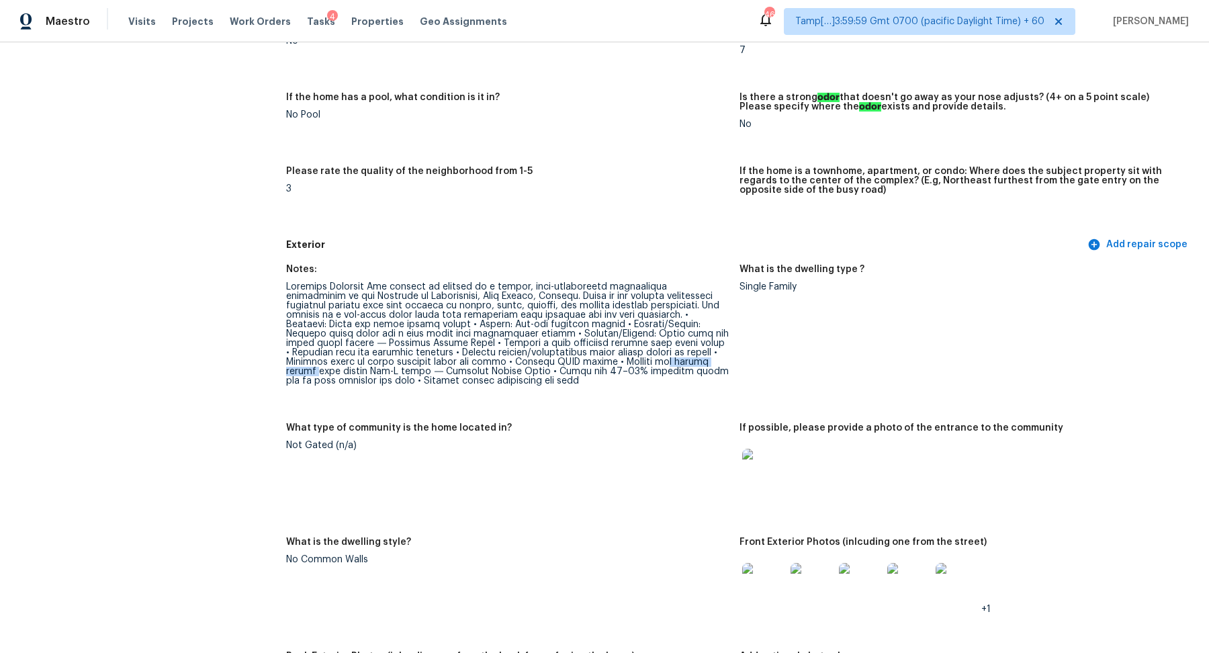
click at [596, 365] on div at bounding box center [507, 333] width 443 height 103
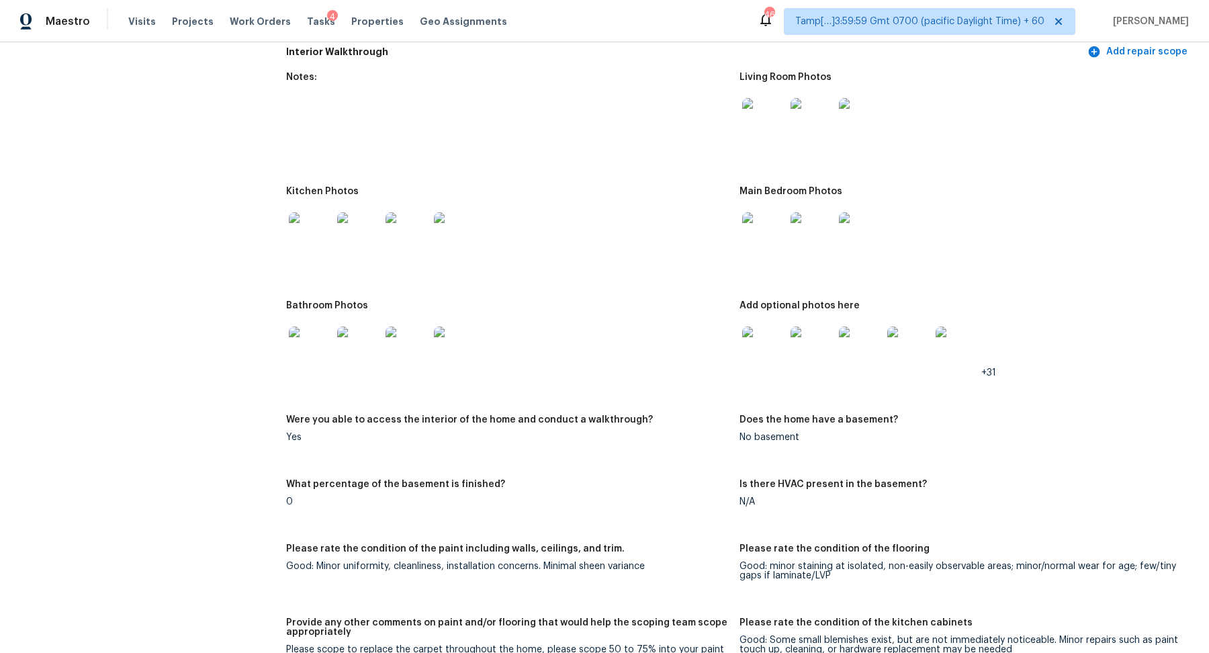
scroll to position [1575, 0]
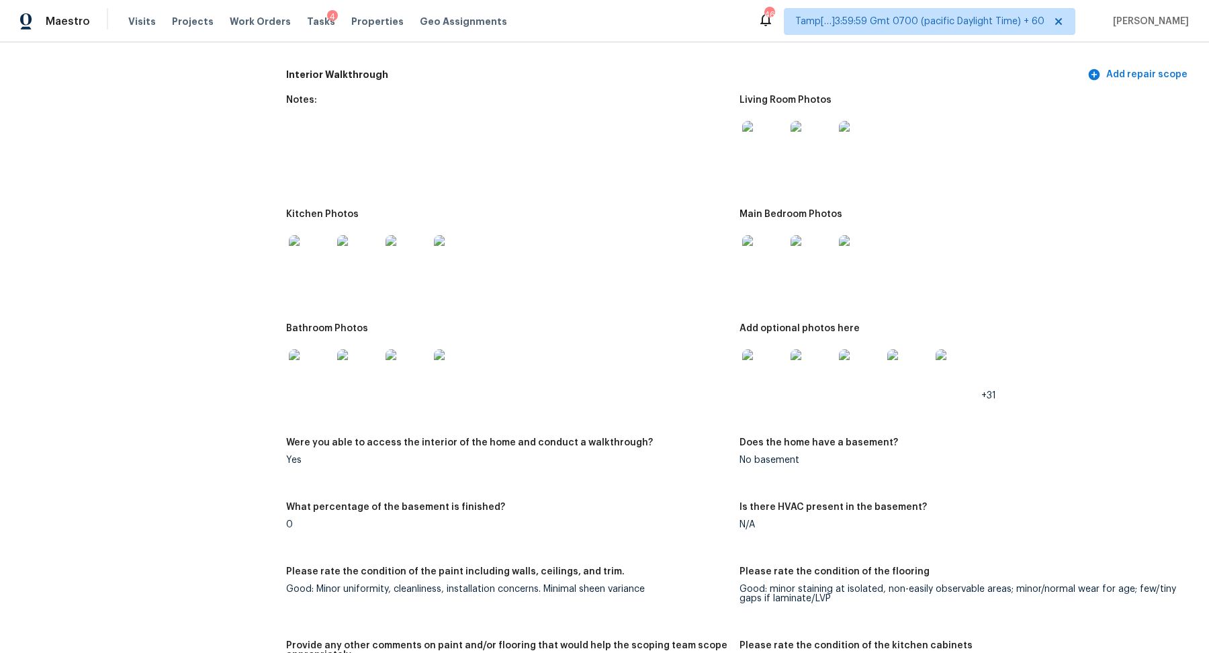
click at [764, 141] on img at bounding box center [763, 142] width 43 height 43
click at [309, 261] on img at bounding box center [310, 256] width 43 height 43
click at [762, 267] on img at bounding box center [763, 256] width 43 height 43
click at [320, 363] on img at bounding box center [310, 370] width 43 height 43
click at [742, 376] on img at bounding box center [763, 370] width 43 height 43
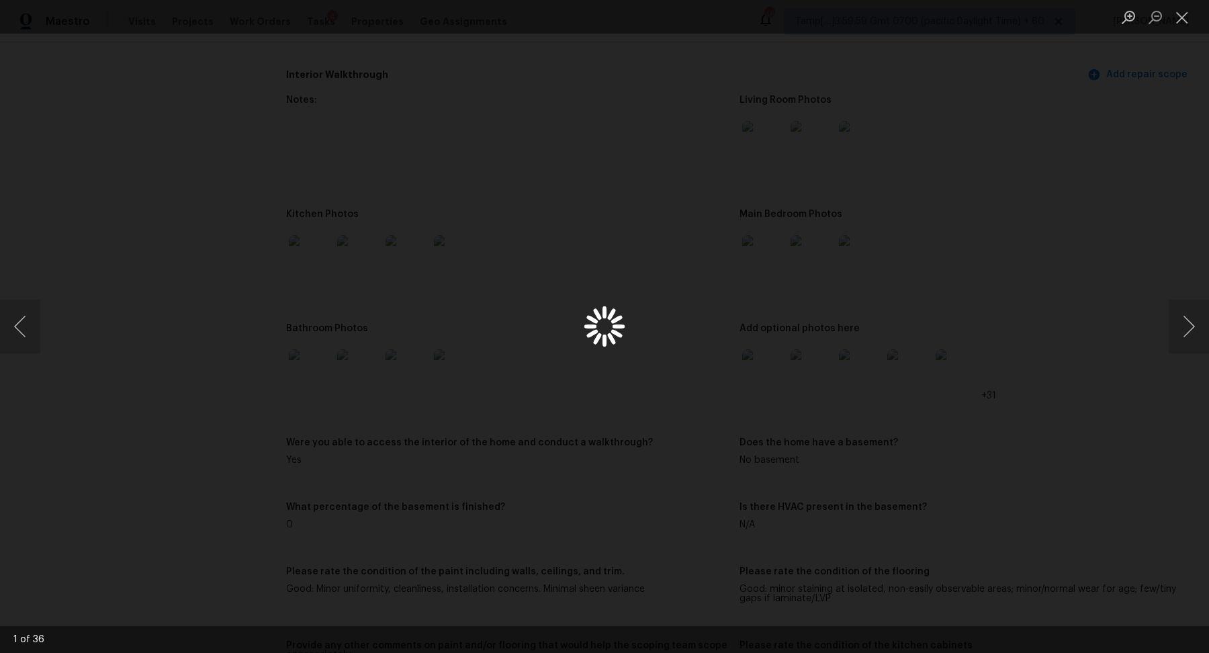
click at [750, 376] on div "Lightbox" at bounding box center [604, 326] width 1209 height 653
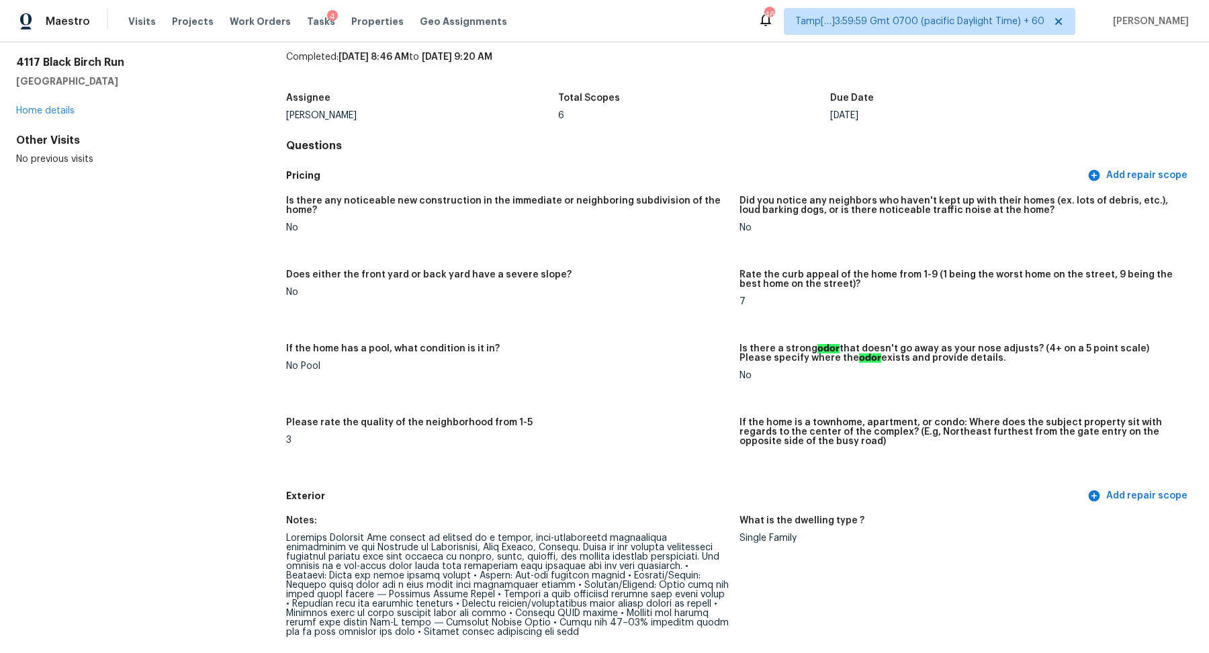
scroll to position [416, 0]
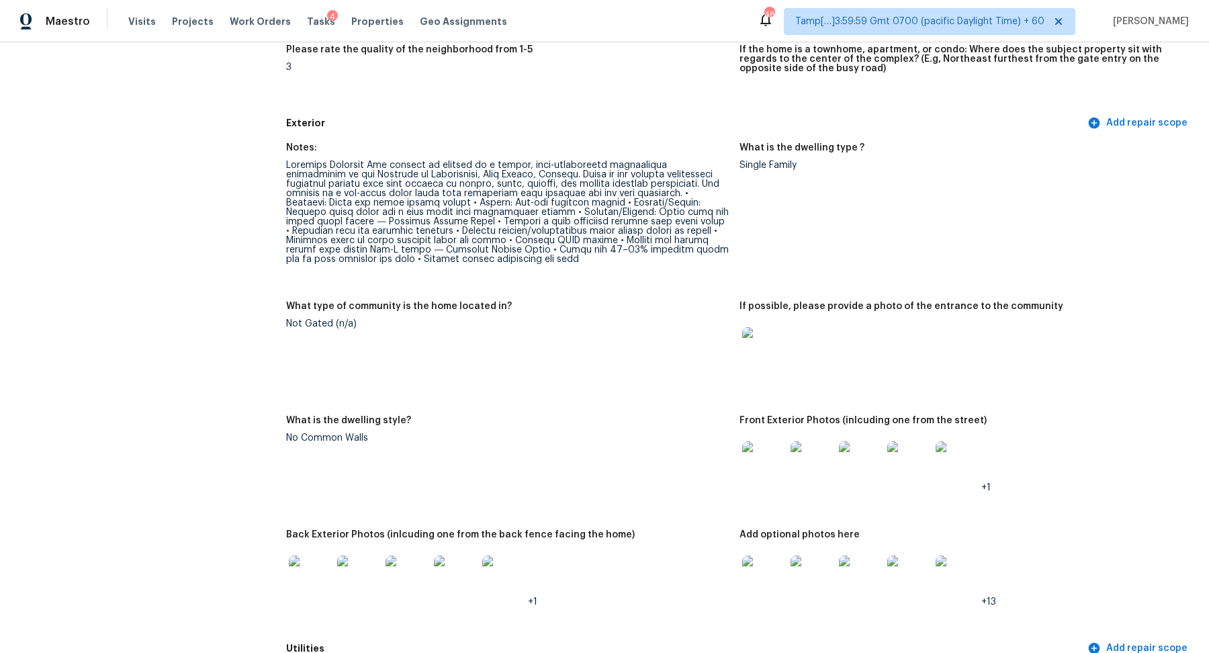
click at [756, 459] on img at bounding box center [763, 462] width 43 height 43
click at [318, 576] on img at bounding box center [310, 577] width 43 height 43
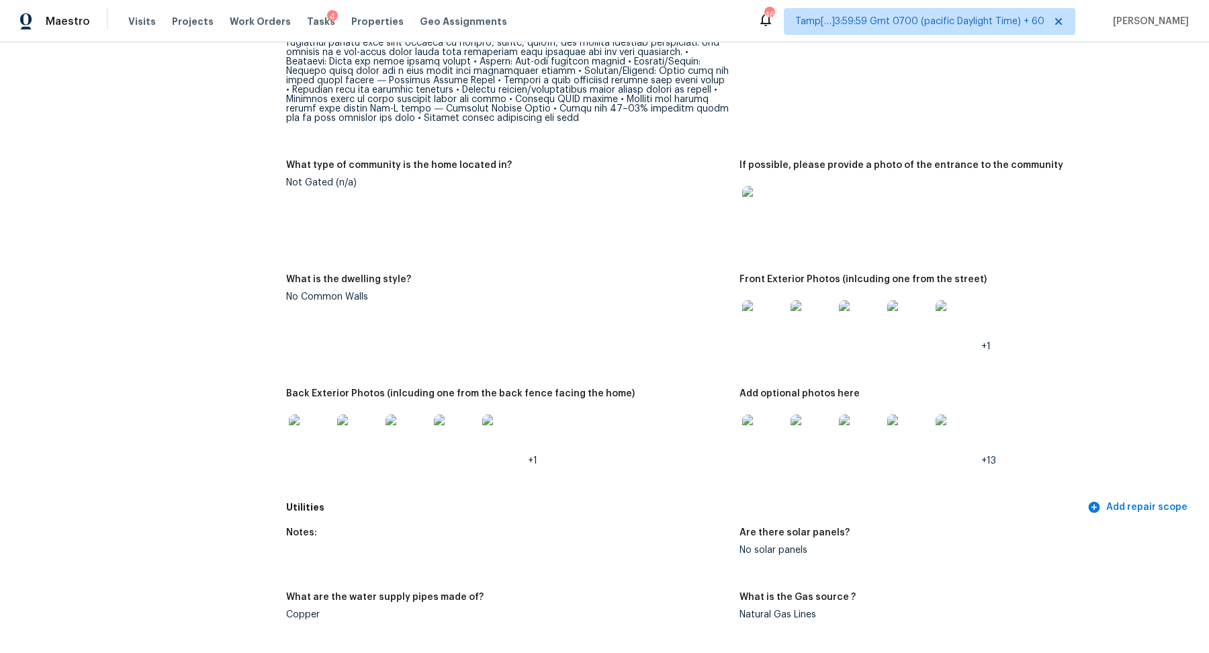
scroll to position [665, 0]
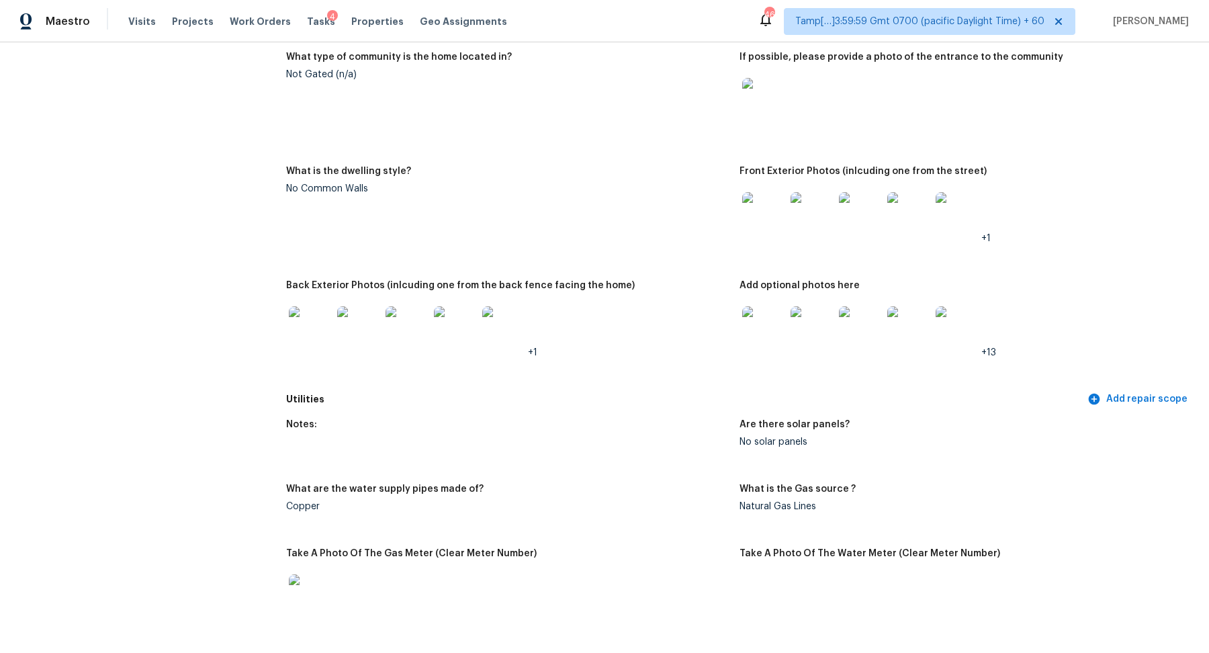
click at [776, 326] on img at bounding box center [763, 327] width 43 height 43
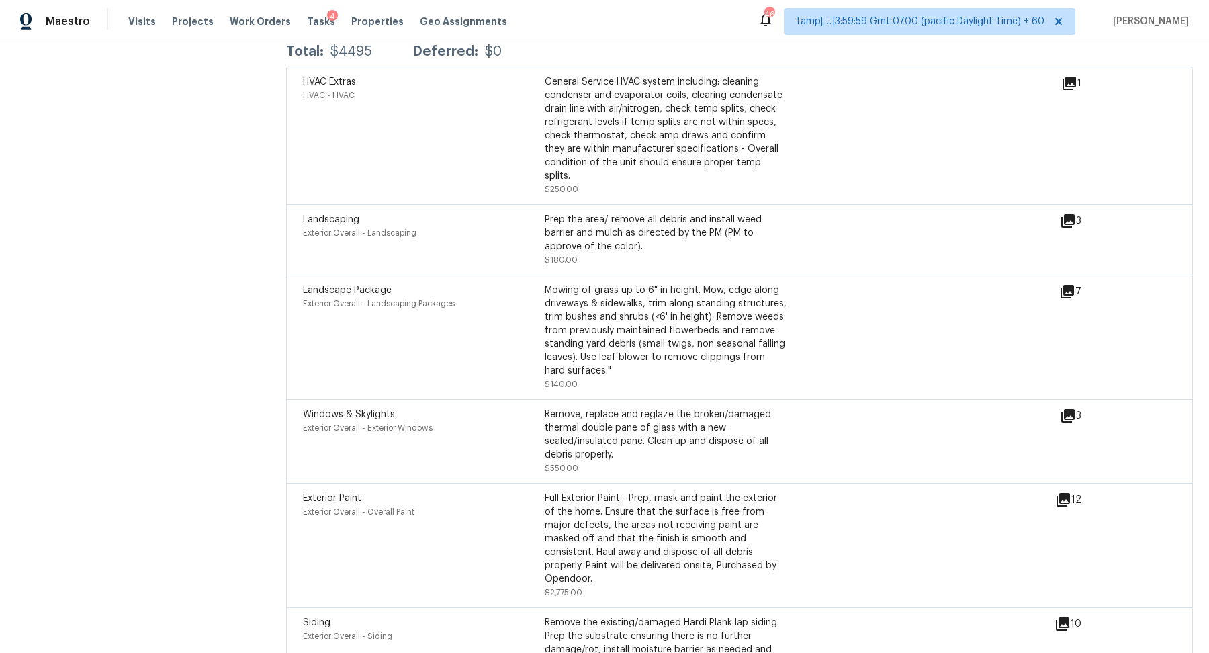
scroll to position [3465, 0]
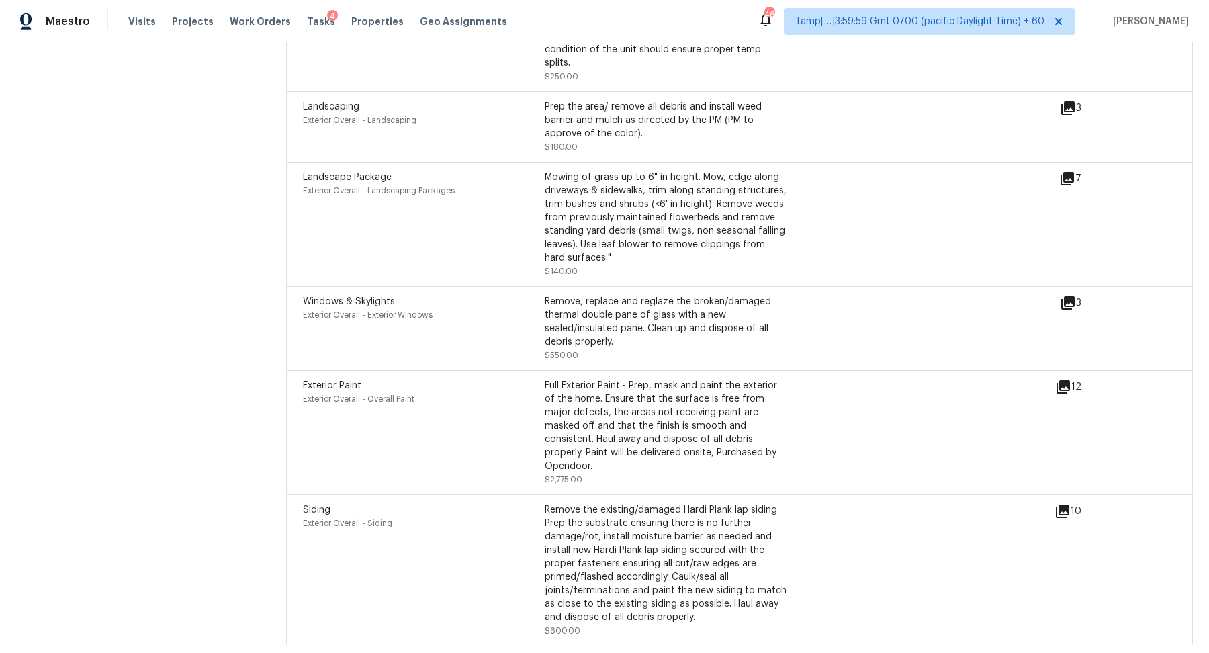
click at [1063, 503] on icon at bounding box center [1063, 511] width 16 height 16
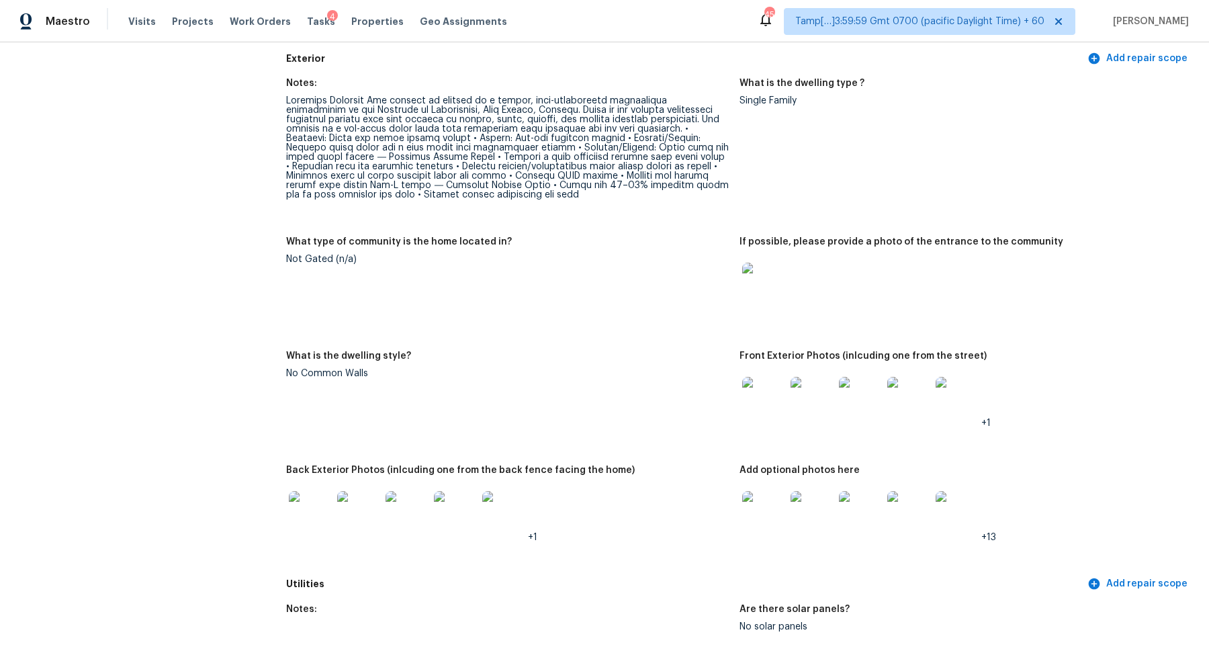
scroll to position [561, 0]
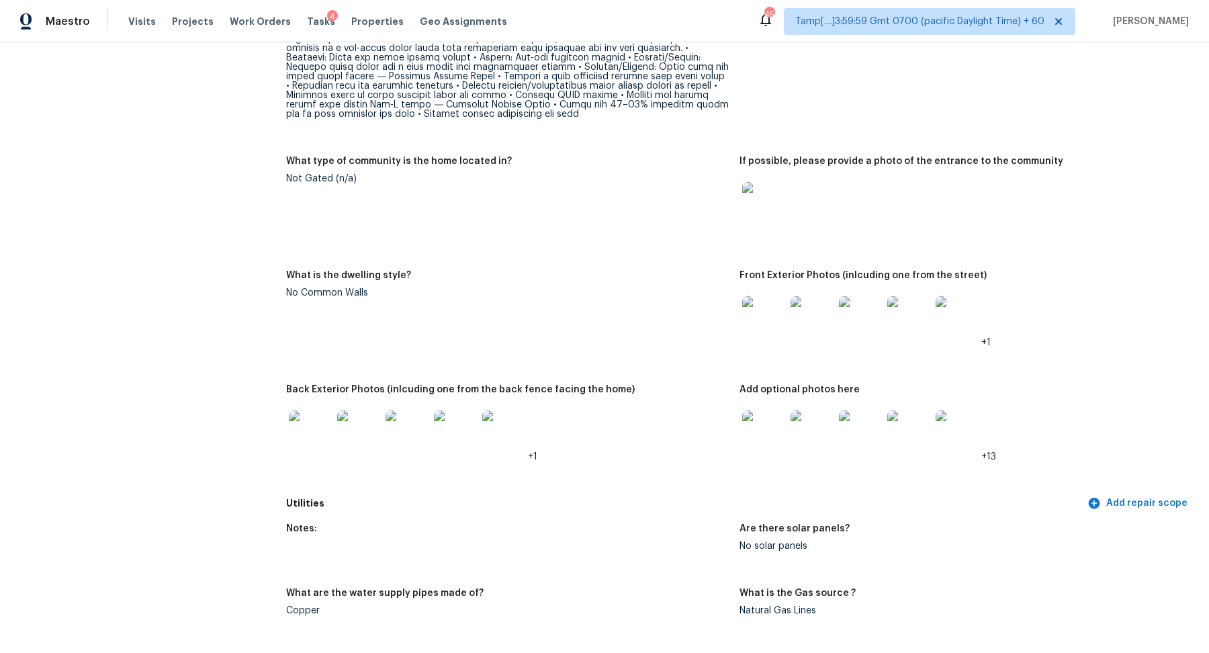
click at [454, 428] on img at bounding box center [455, 431] width 43 height 43
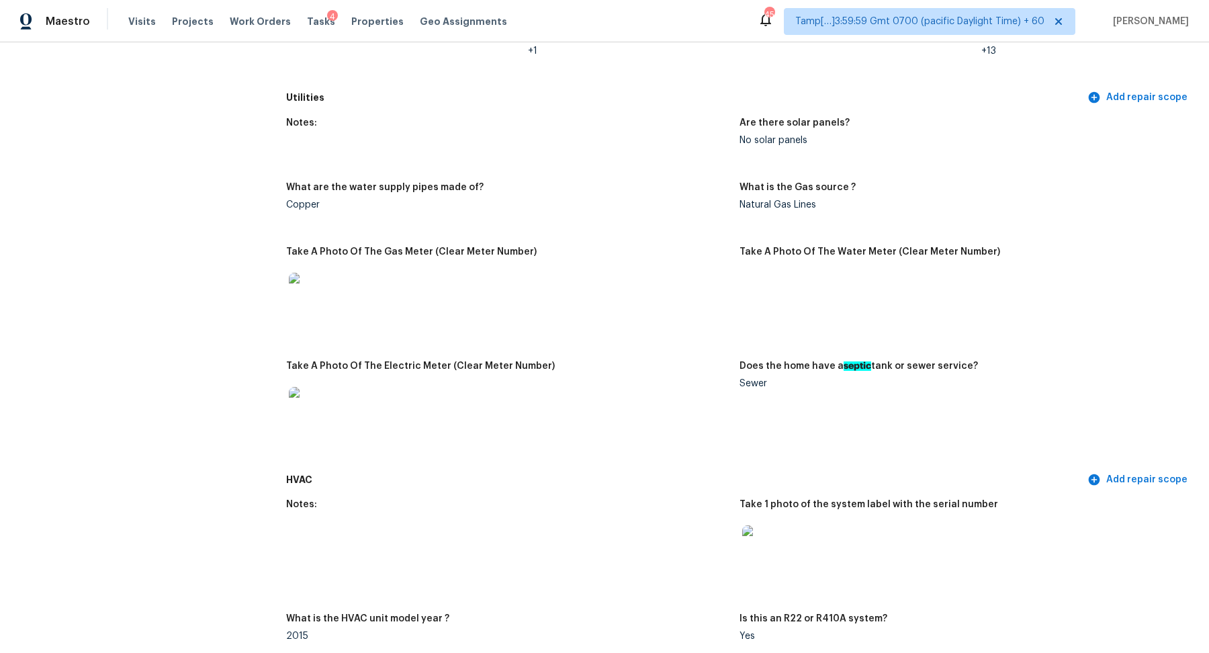
scroll to position [740, 0]
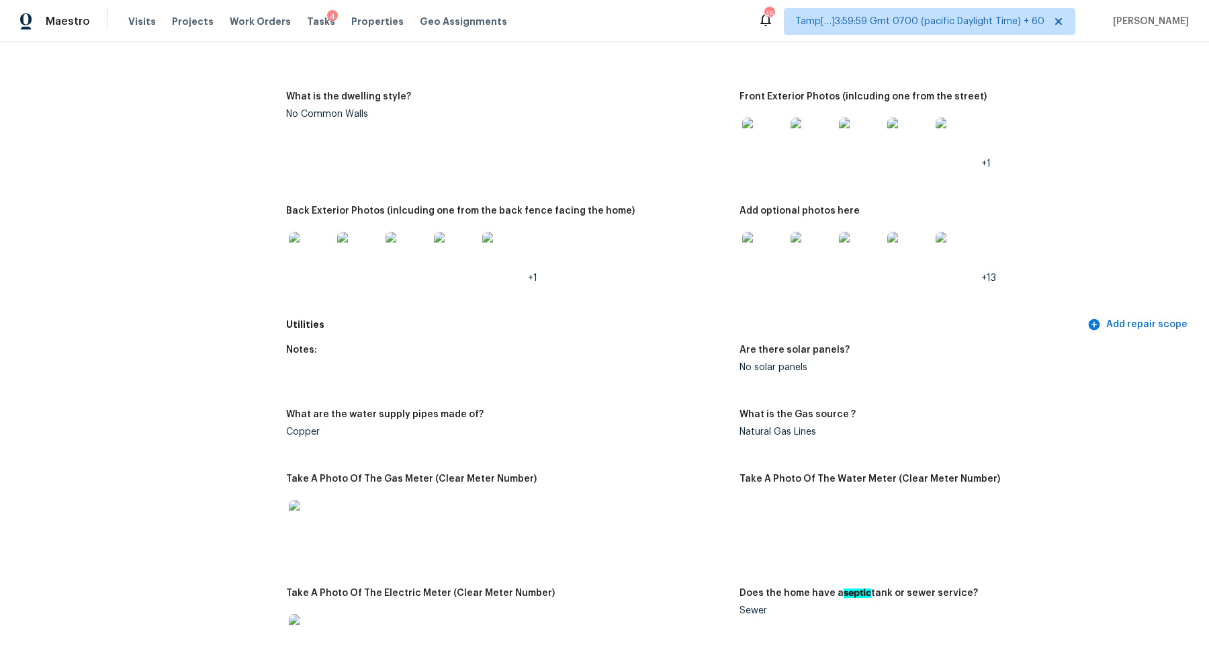
click at [771, 261] on img at bounding box center [763, 253] width 43 height 43
click at [487, 257] on img at bounding box center [503, 253] width 43 height 43
click at [425, 252] on img at bounding box center [407, 253] width 43 height 43
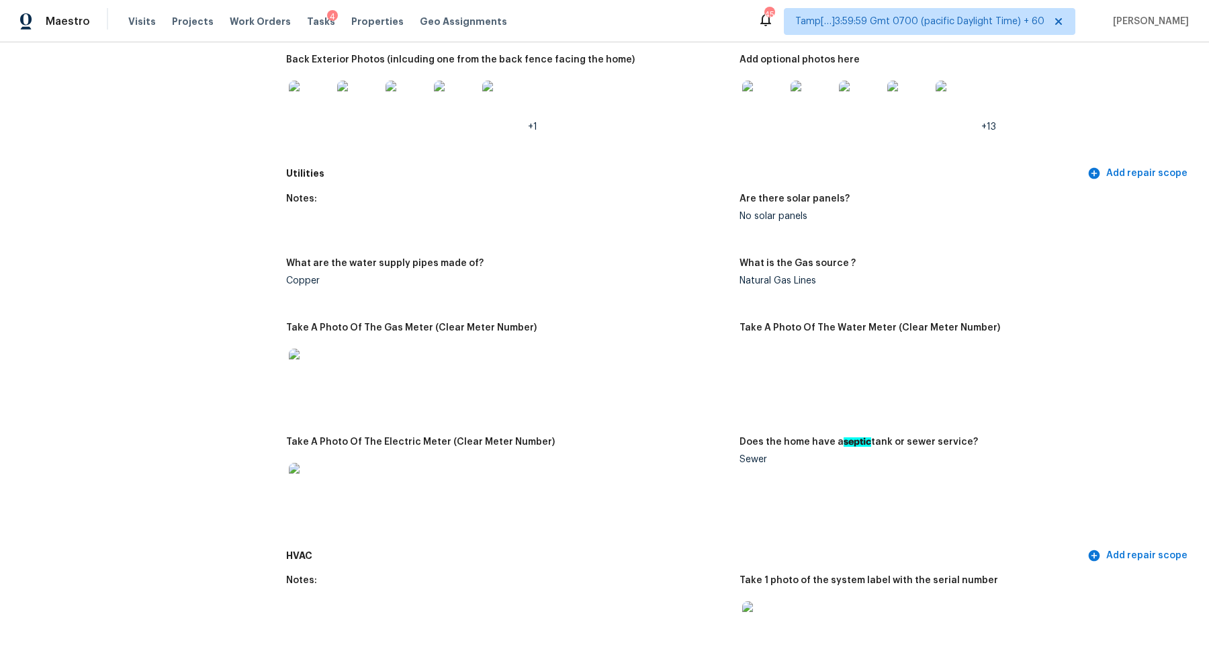
scroll to position [0, 0]
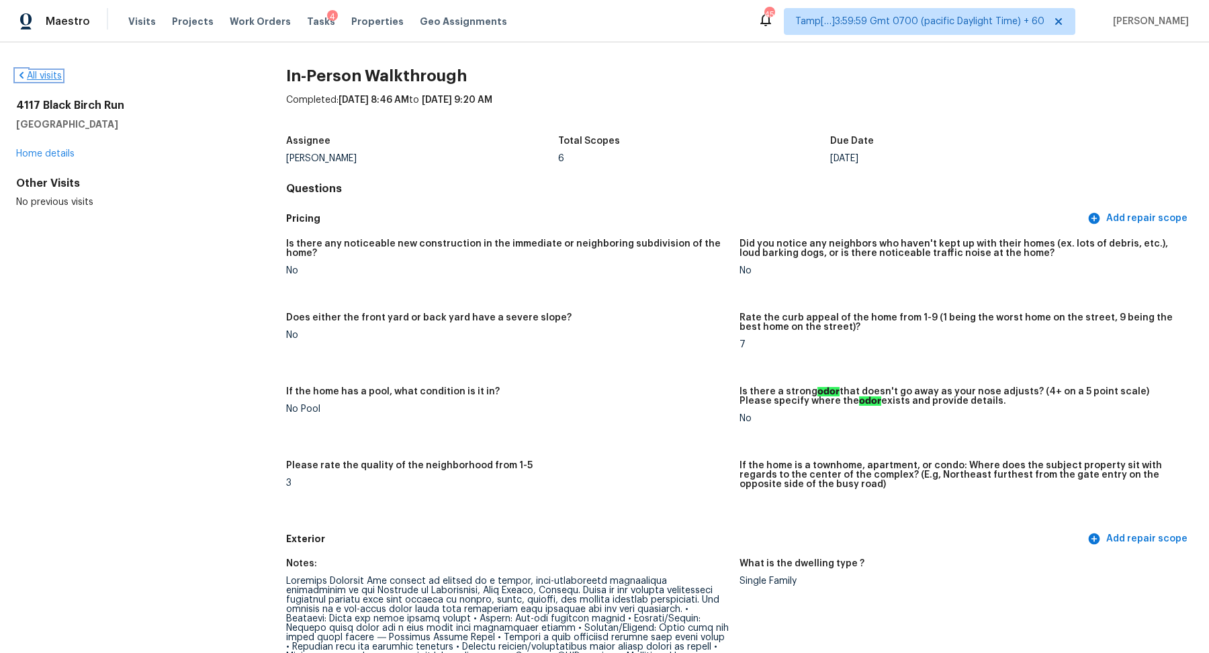
click at [50, 72] on link "All visits" at bounding box center [39, 75] width 46 height 9
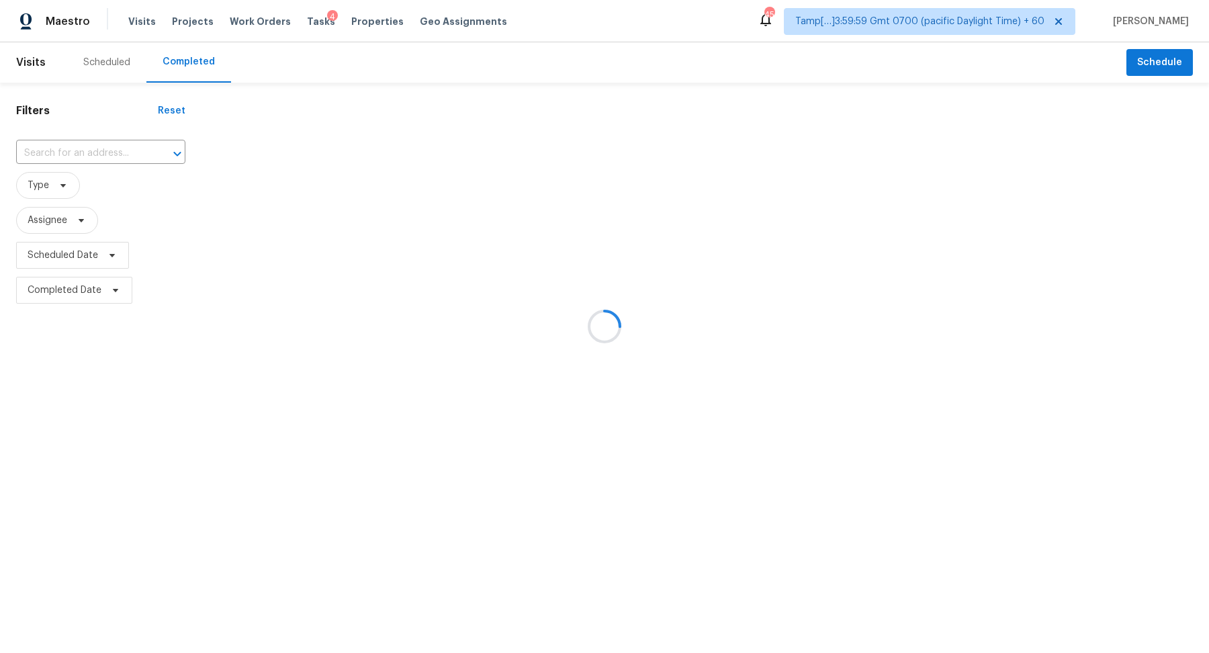
click at [127, 148] on div at bounding box center [604, 326] width 1209 height 653
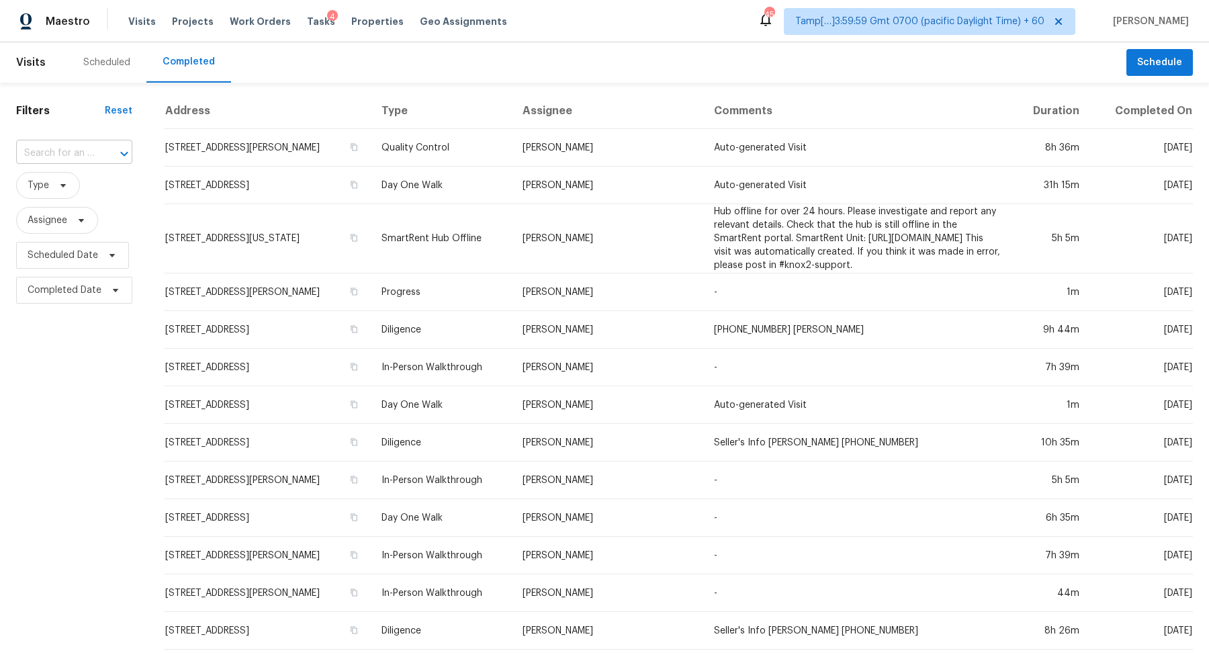
click at [80, 158] on input "text" at bounding box center [55, 153] width 79 height 21
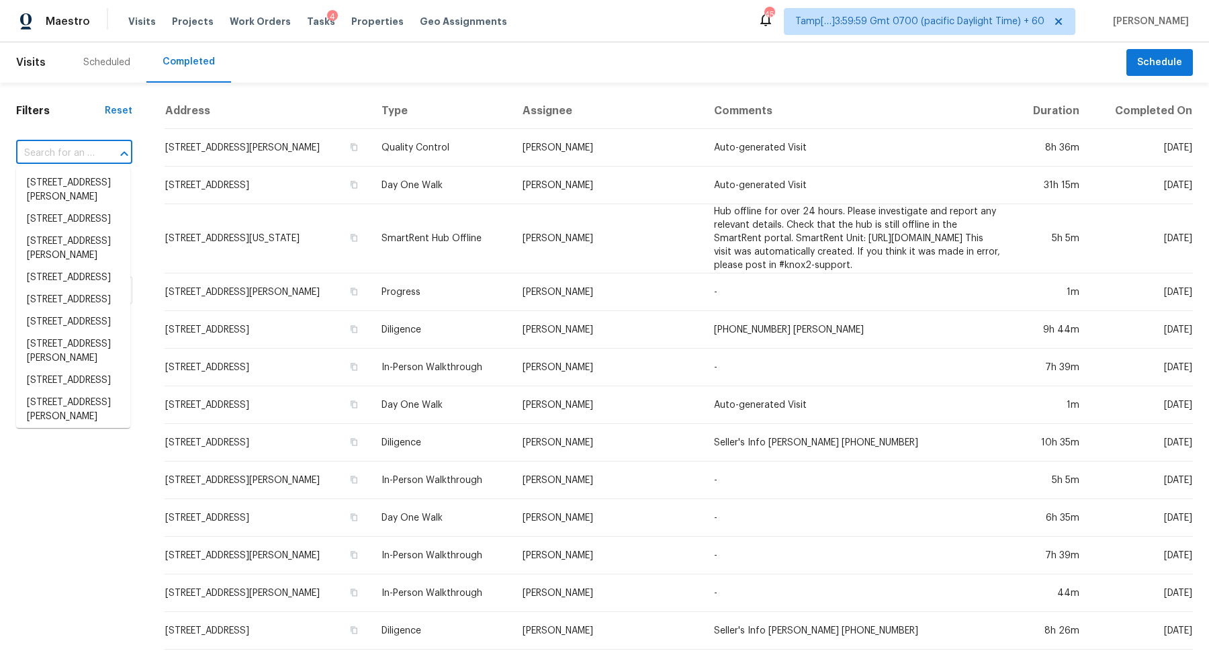
paste input "280 Bosco Blvd, Middleburg, FL 32068"
type input "280 Bosco Blvd, Middleburg, FL 32068"
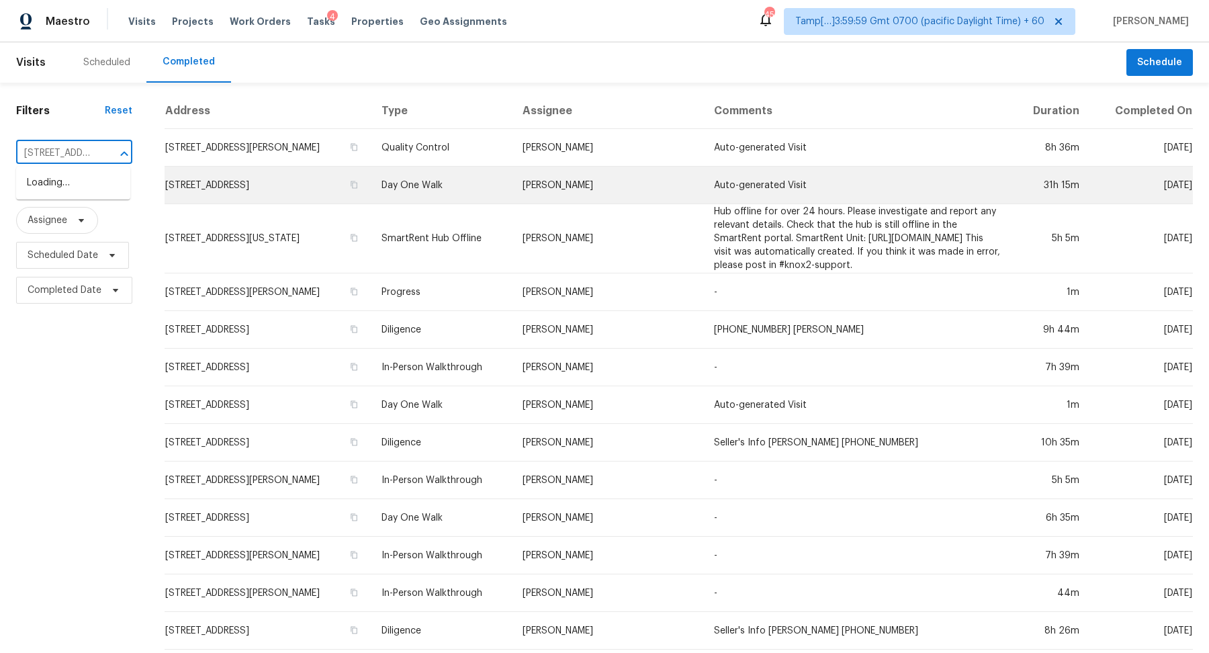
scroll to position [0, 102]
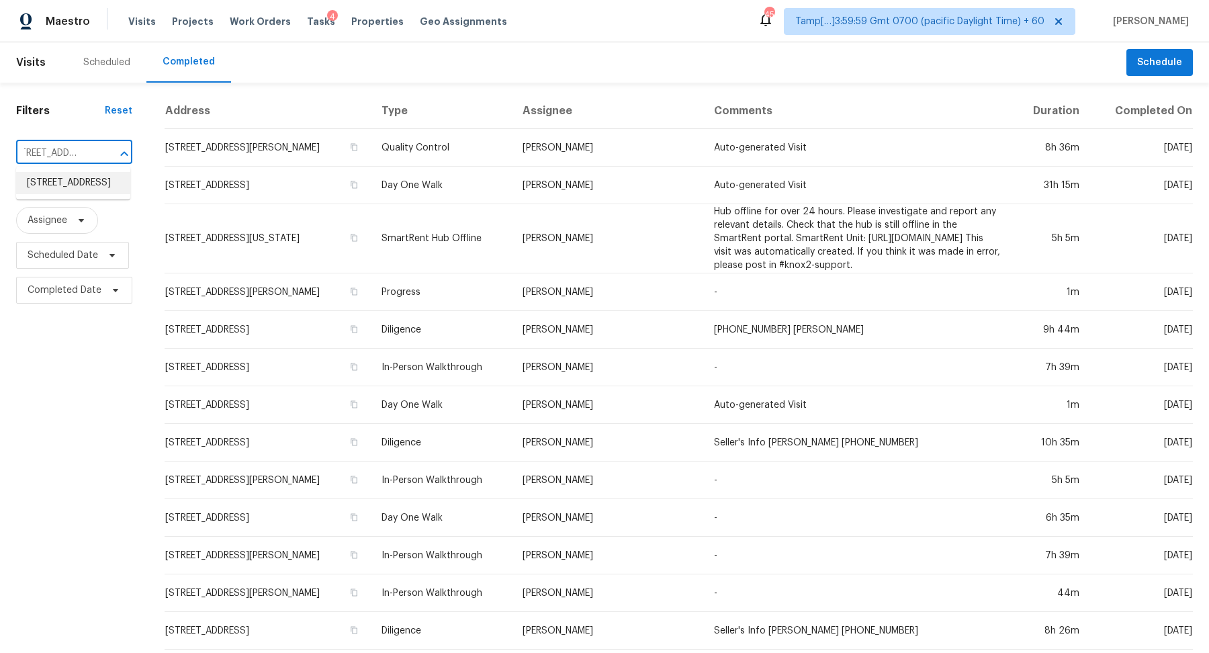
click at [75, 187] on li "280 Bosco Blvd, Middleburg, FL 32068" at bounding box center [73, 183] width 114 height 22
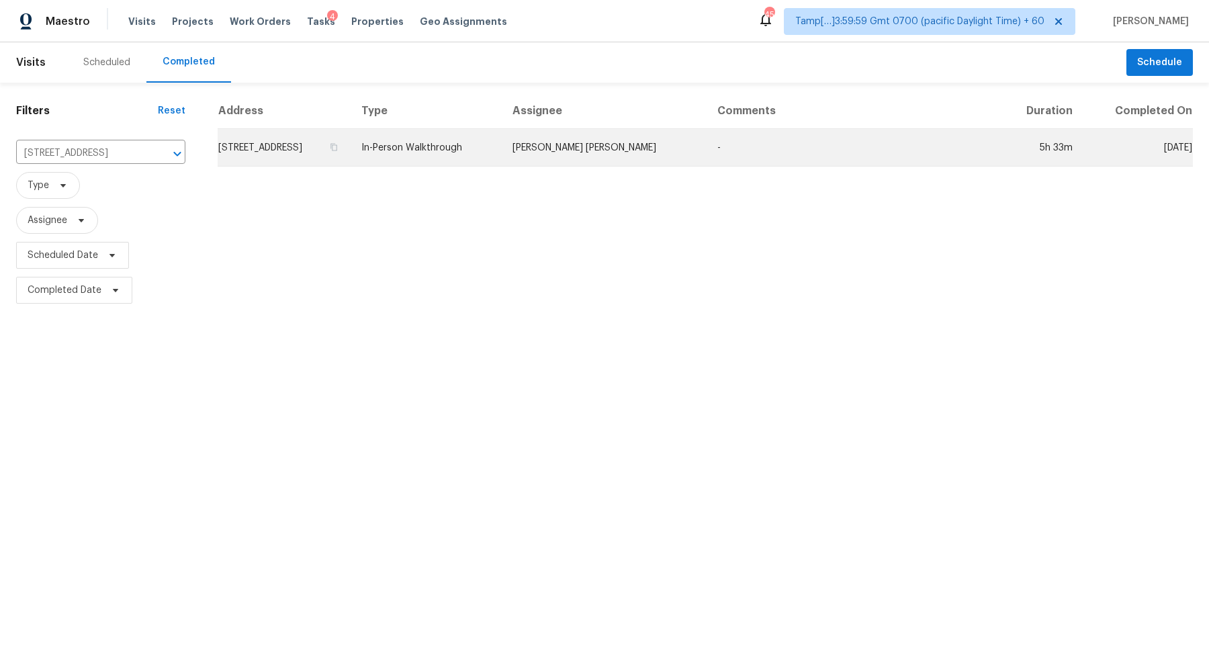
click at [302, 157] on td "280 Bosco Blvd, Middleburg, FL 32068" at bounding box center [284, 148] width 133 height 38
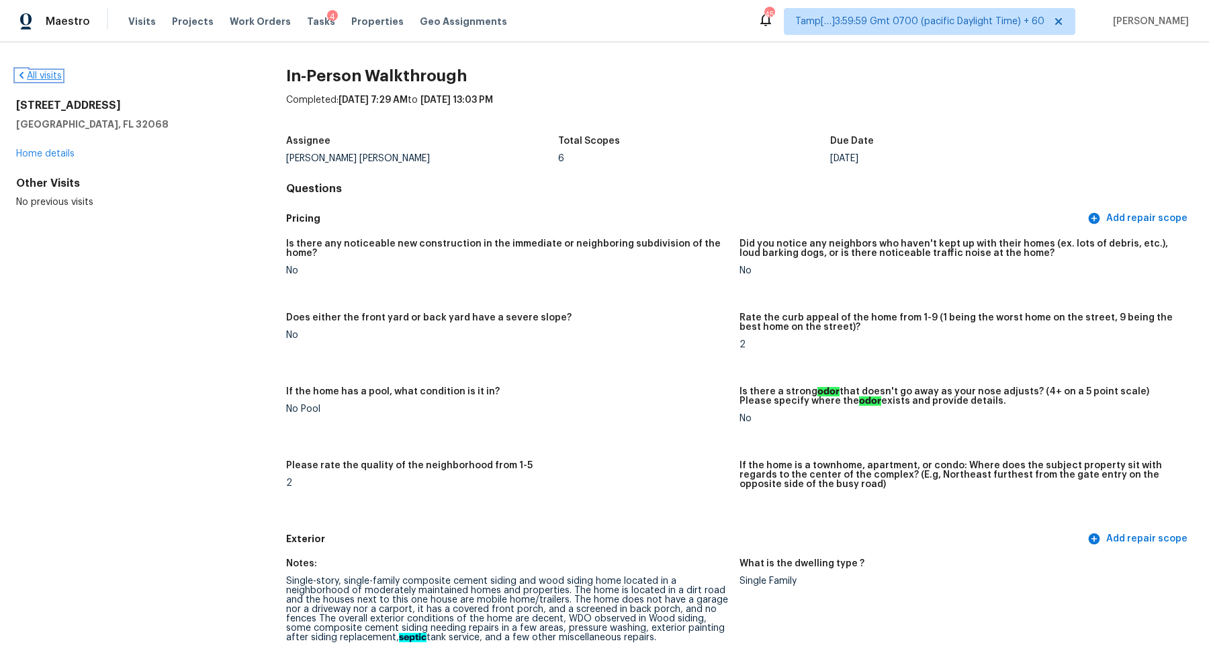
click at [52, 79] on link "All visits" at bounding box center [39, 75] width 46 height 9
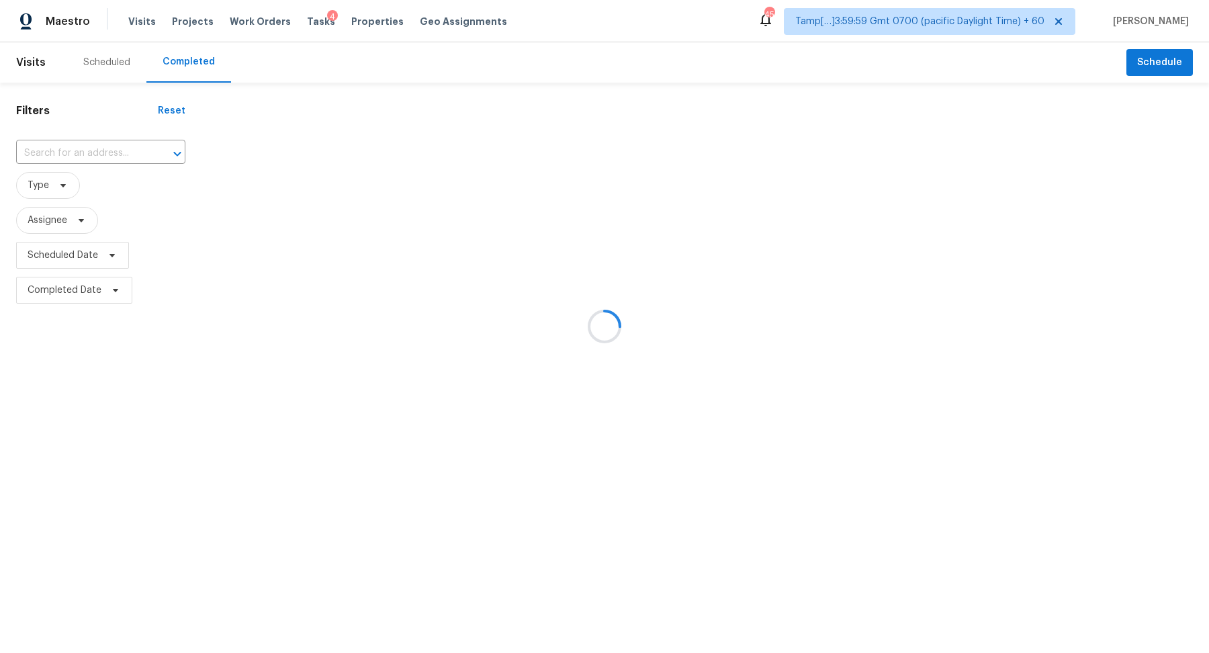
click at [63, 132] on div at bounding box center [604, 326] width 1209 height 653
click at [75, 139] on div at bounding box center [604, 326] width 1209 height 653
click at [85, 147] on div at bounding box center [604, 326] width 1209 height 653
click at [93, 157] on div at bounding box center [604, 326] width 1209 height 653
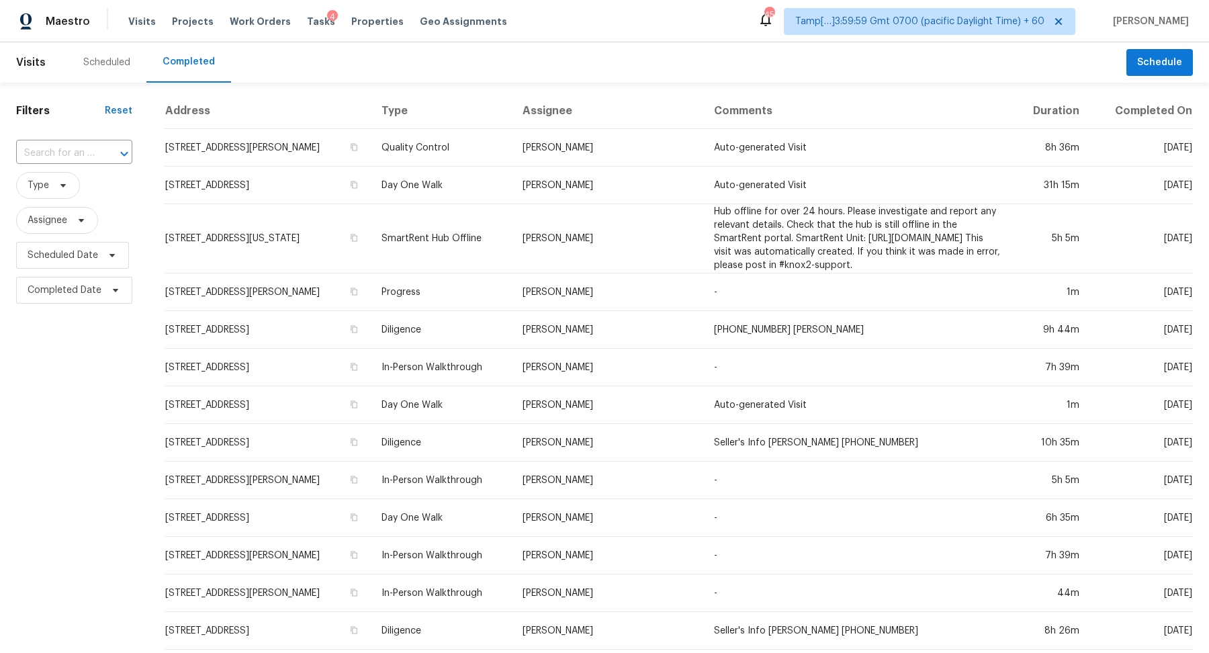
click at [93, 157] on div "​" at bounding box center [74, 153] width 116 height 21
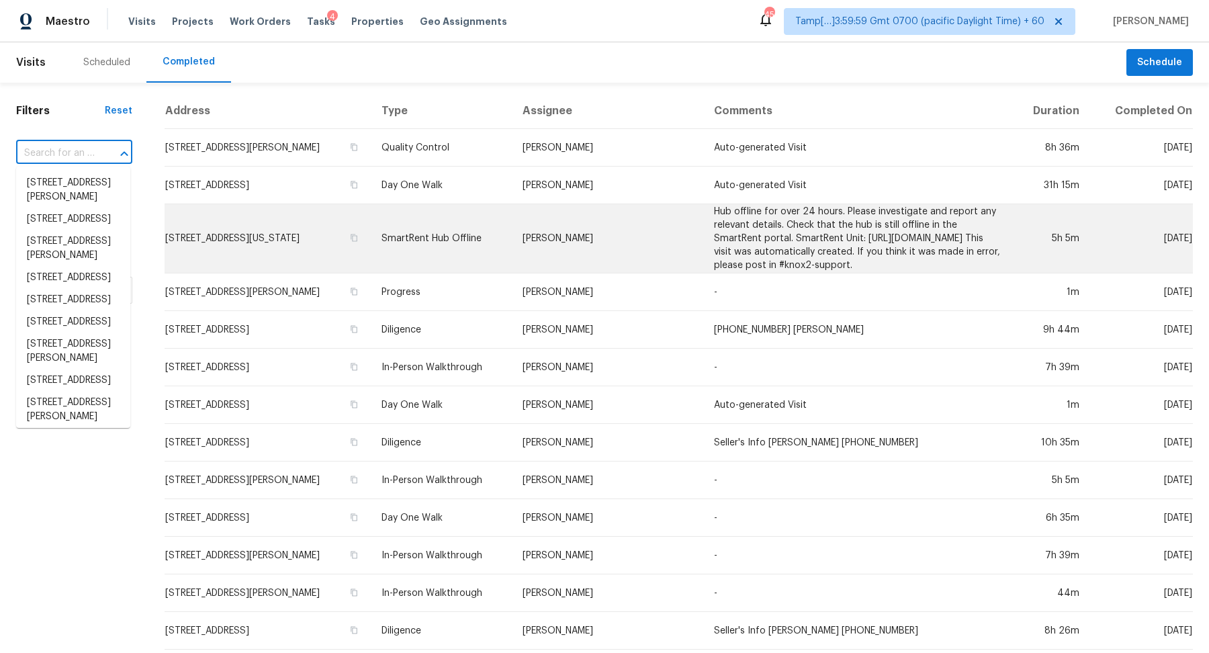
paste input "4020 Forest Blvd, Jacksonville, FL 32246"
type input "4020 Forest Blvd, Jacksonville, FL 32246"
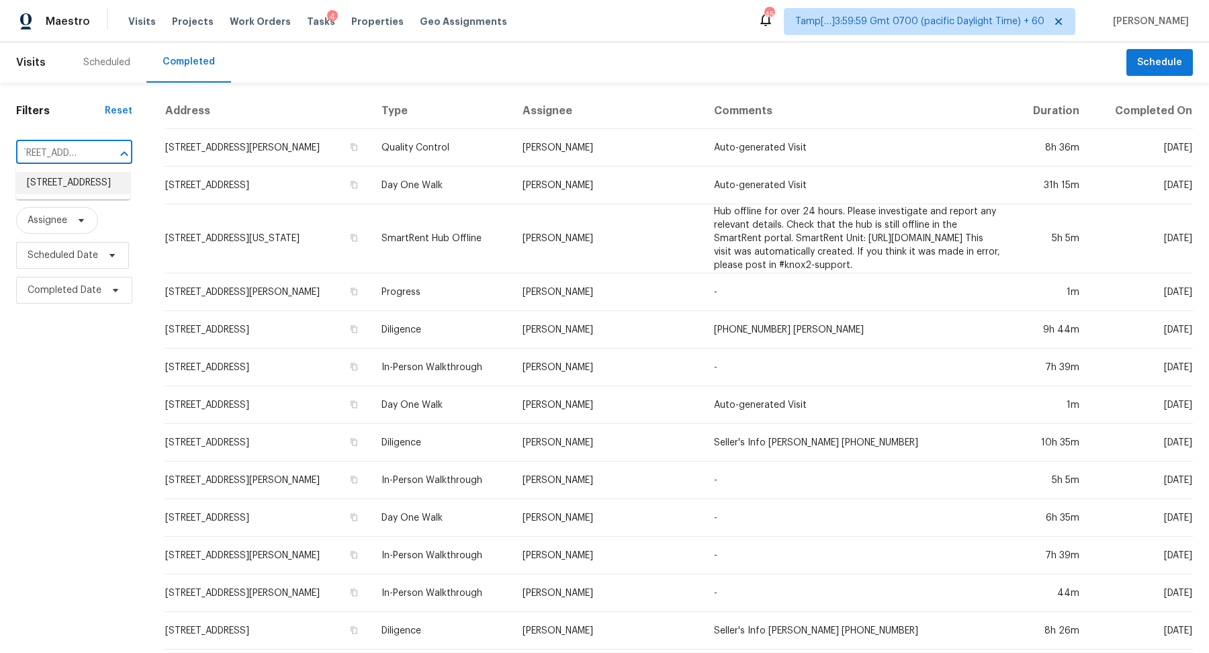
click at [69, 188] on li "4020 Forest Blvd, Jacksonville, FL 32246" at bounding box center [73, 183] width 114 height 22
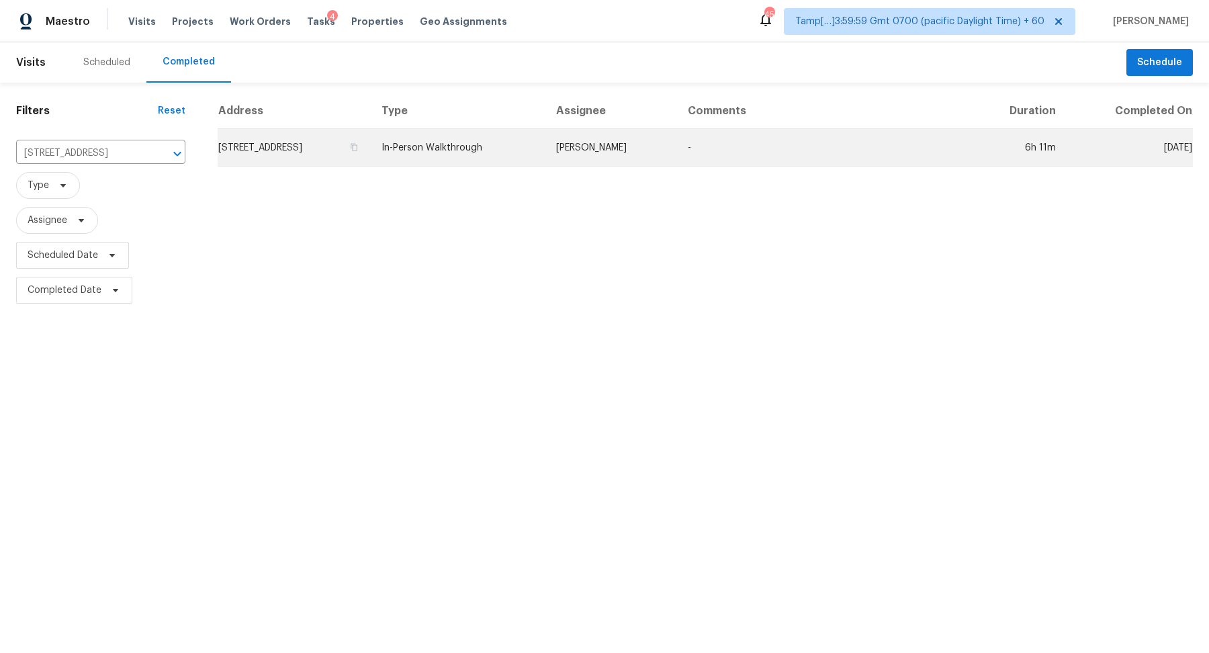
click at [335, 141] on td "4020 Forest Blvd, Jacksonville, FL 32246" at bounding box center [294, 148] width 153 height 38
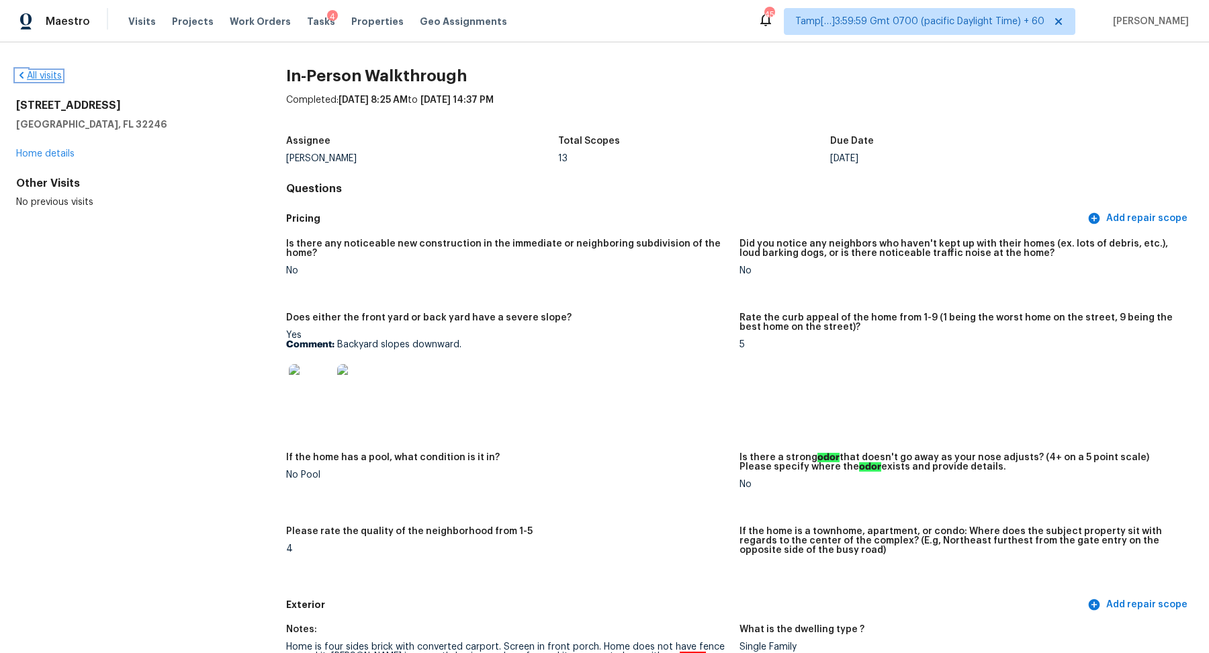
click at [43, 77] on link "All visits" at bounding box center [39, 75] width 46 height 9
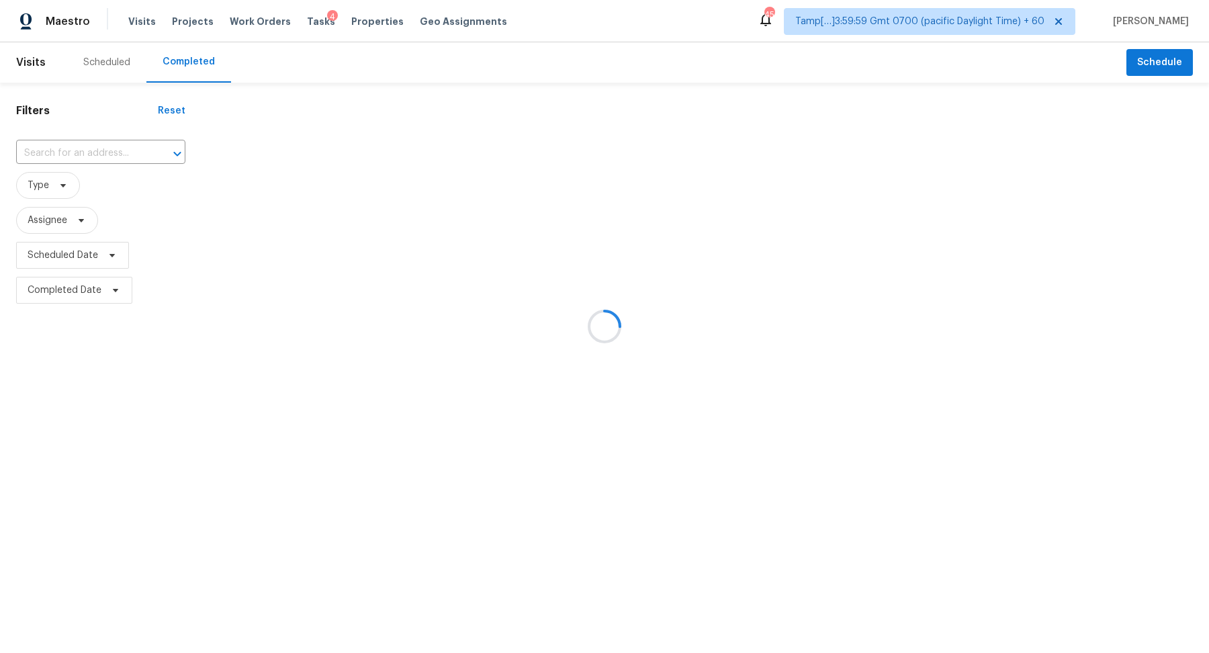
click at [82, 149] on div at bounding box center [604, 326] width 1209 height 653
click at [82, 150] on div at bounding box center [604, 326] width 1209 height 653
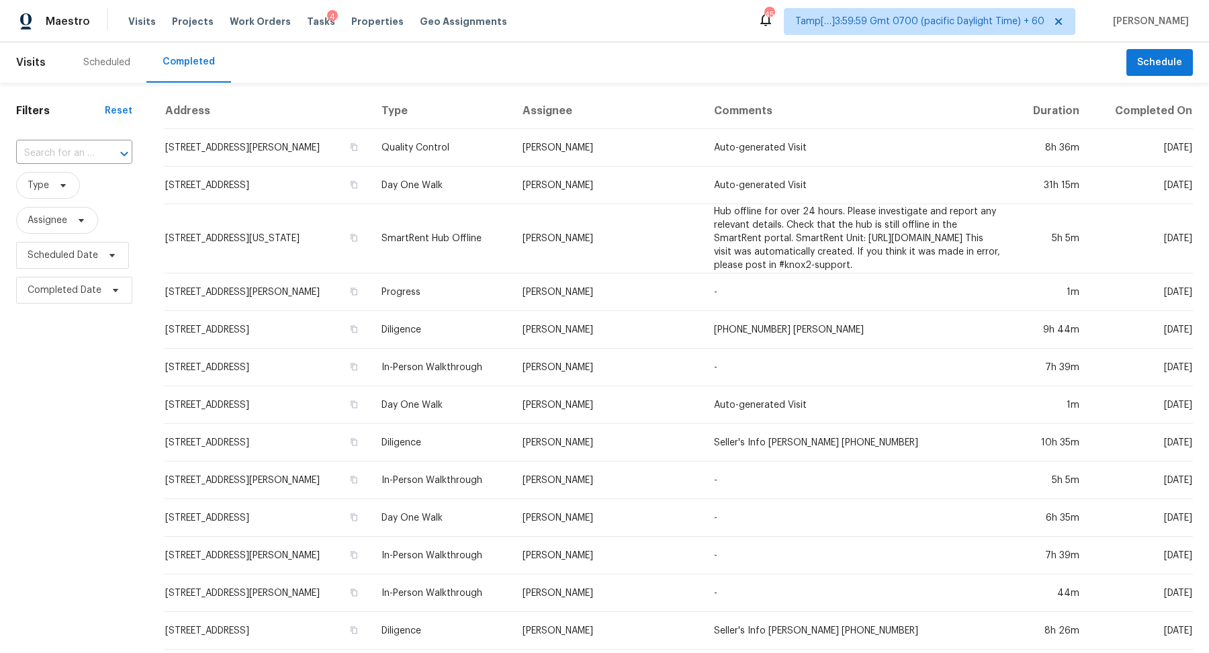
click at [140, 159] on div "Filters Reset ​ Type Assignee Scheduled Date Completed Date" at bounding box center [74, 652] width 148 height 1139
click at [110, 153] on div at bounding box center [114, 153] width 35 height 19
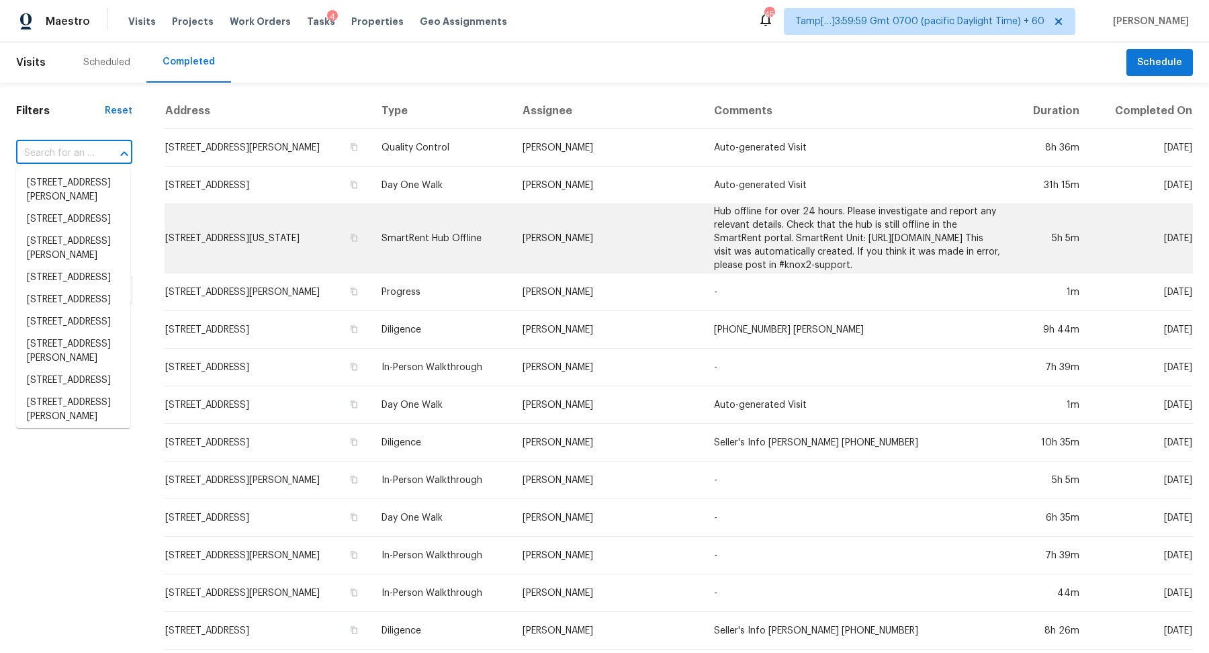
paste input "1121 NE 98th Ave, Vancouver, WA 98664"
type input "1121 NE 98th Ave, Vancouver, WA 98664"
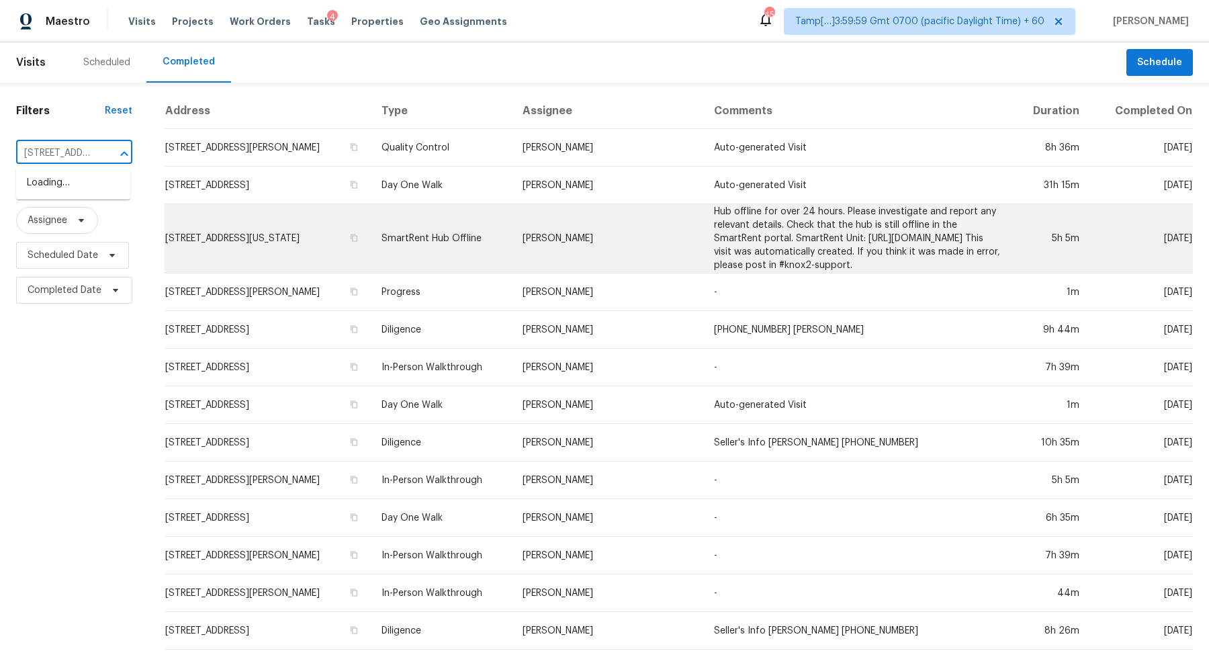
scroll to position [0, 106]
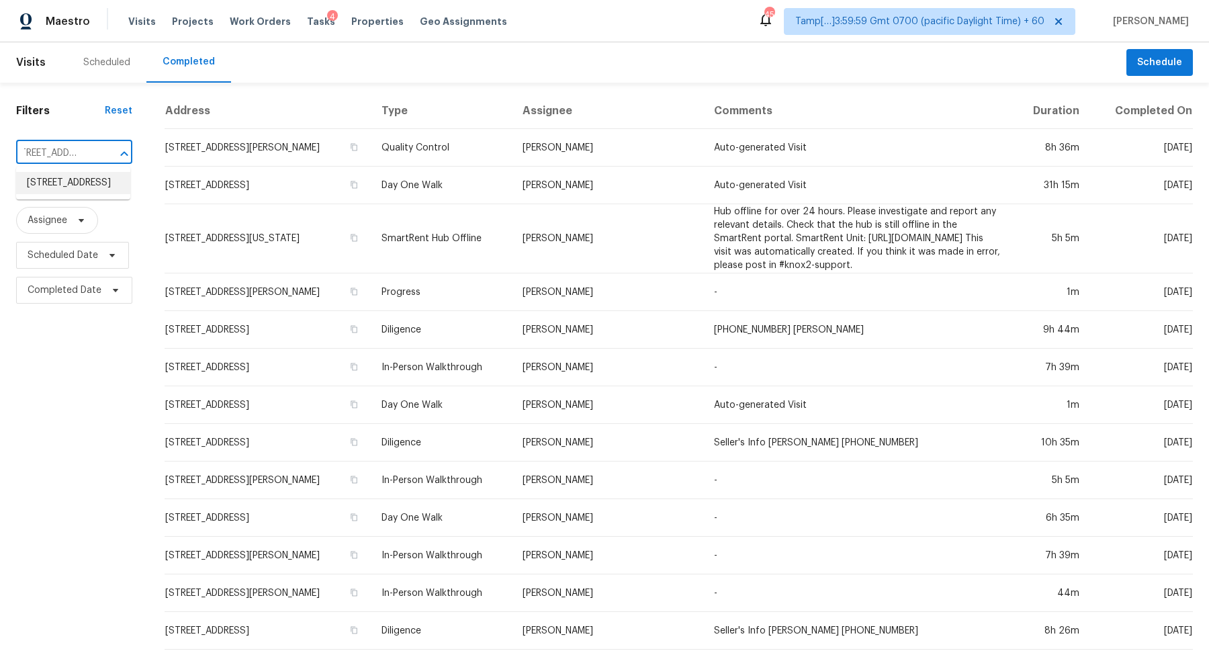
click at [51, 188] on li "1121 NE 98th Ave, Vancouver, WA 98664" at bounding box center [73, 183] width 114 height 22
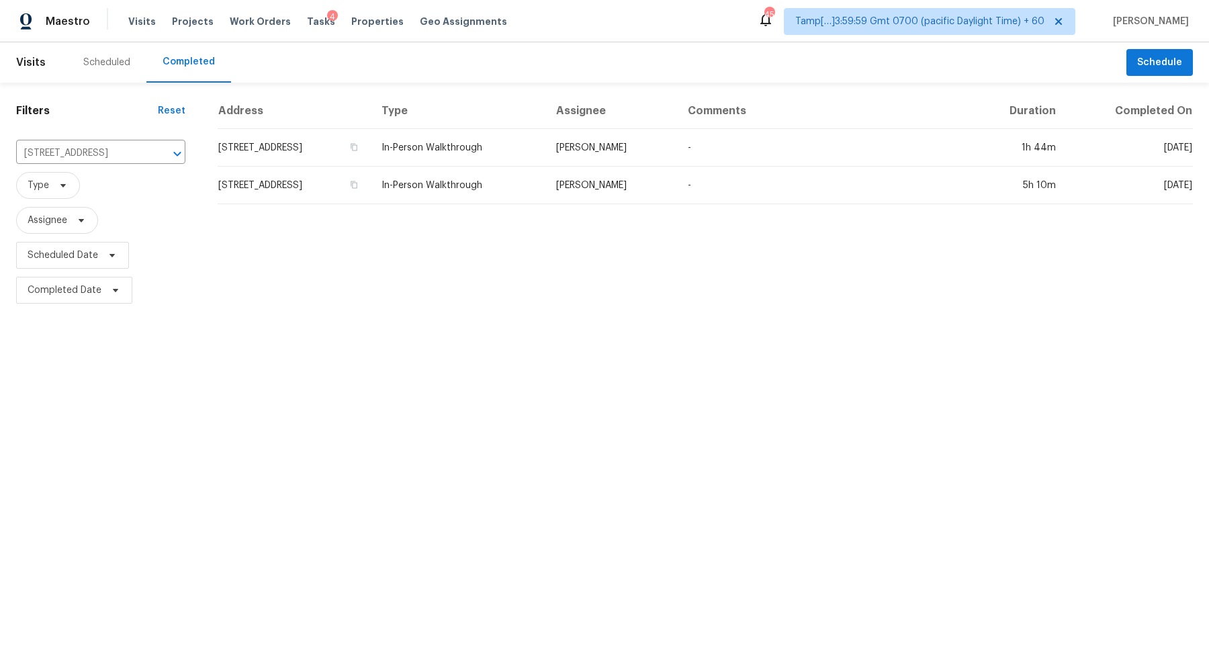
click at [371, 144] on td "1121 NE 98th Ave, Vancouver, WA 98664" at bounding box center [294, 148] width 153 height 38
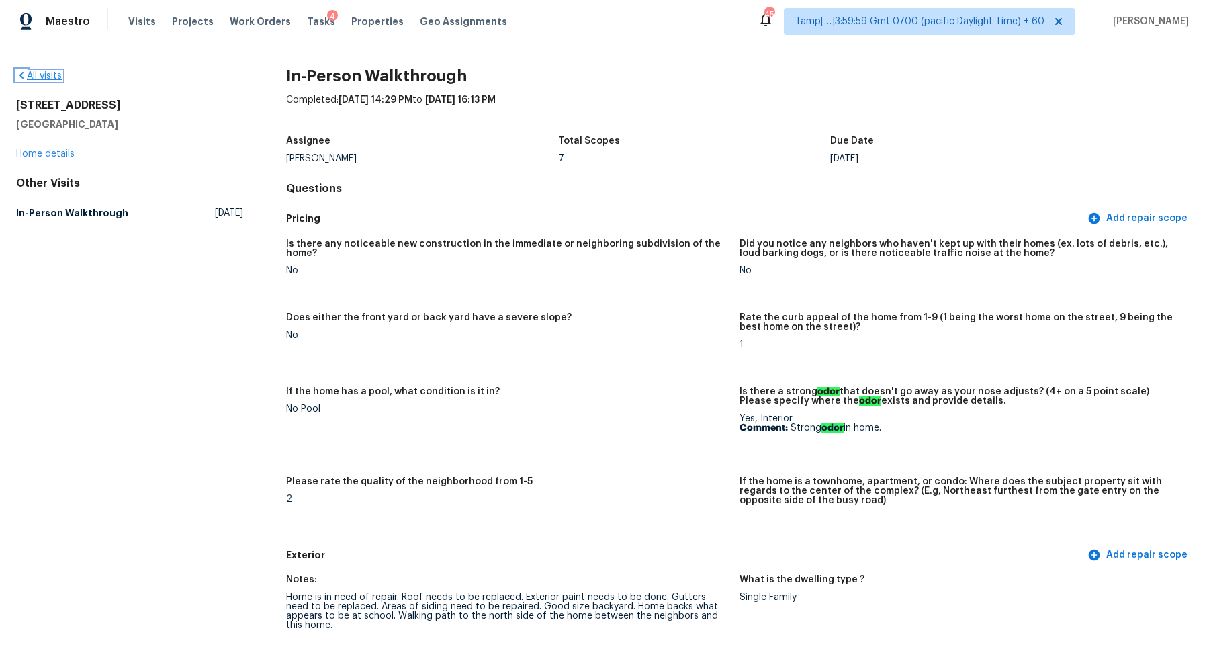
click at [46, 77] on link "All visits" at bounding box center [39, 75] width 46 height 9
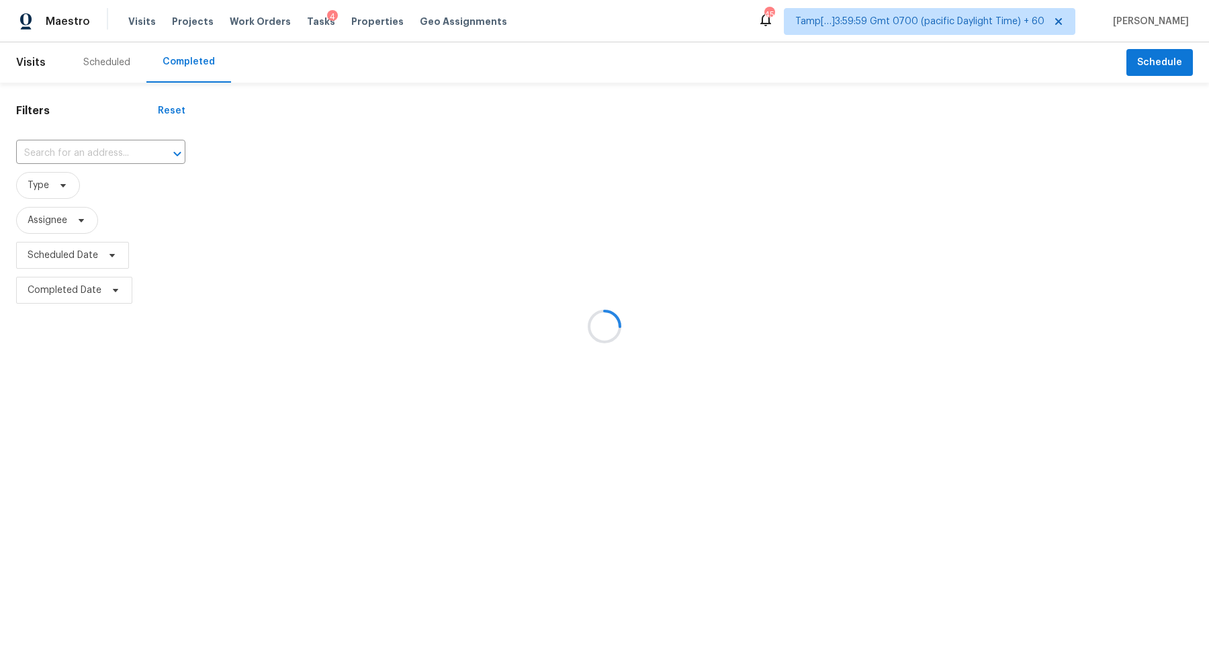
click at [124, 142] on div at bounding box center [604, 326] width 1209 height 653
click at [104, 155] on div at bounding box center [604, 326] width 1209 height 653
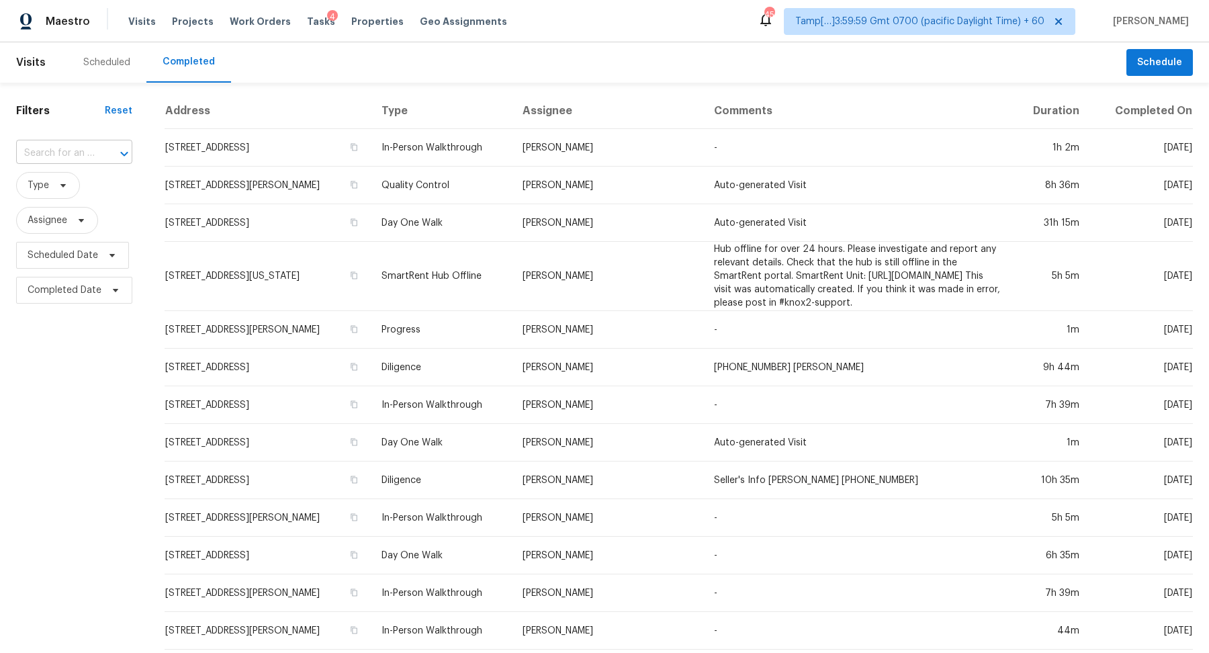
click at [116, 151] on icon "Open" at bounding box center [124, 154] width 16 height 16
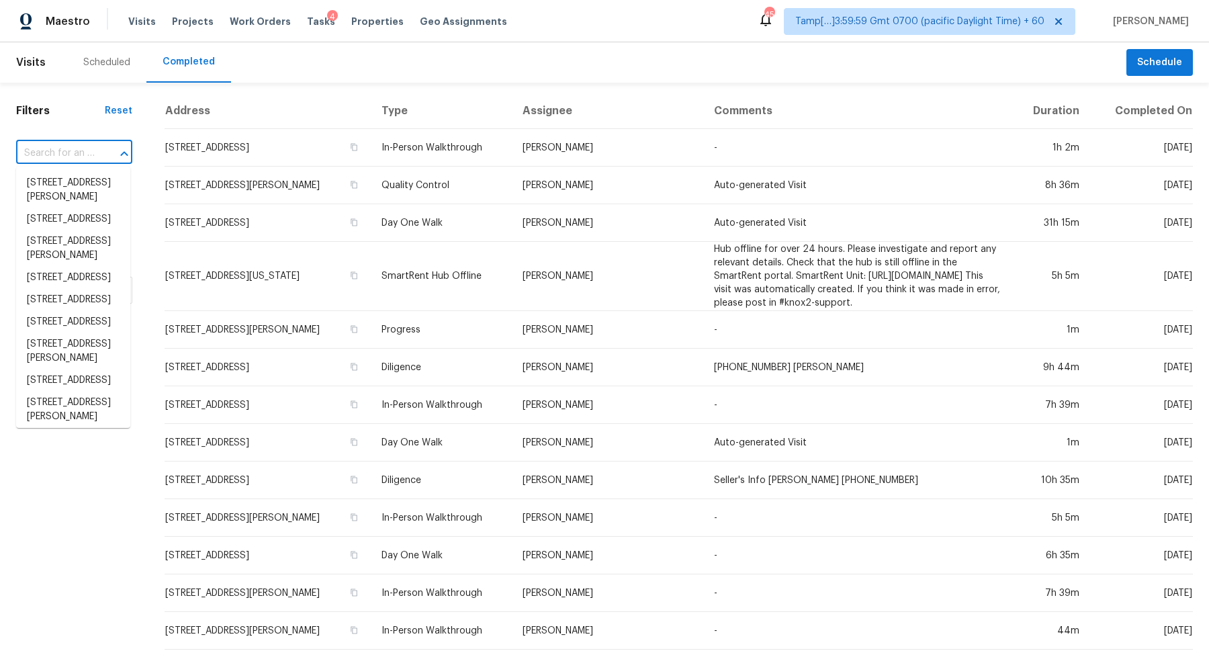
click at [72, 153] on input "text" at bounding box center [55, 153] width 79 height 21
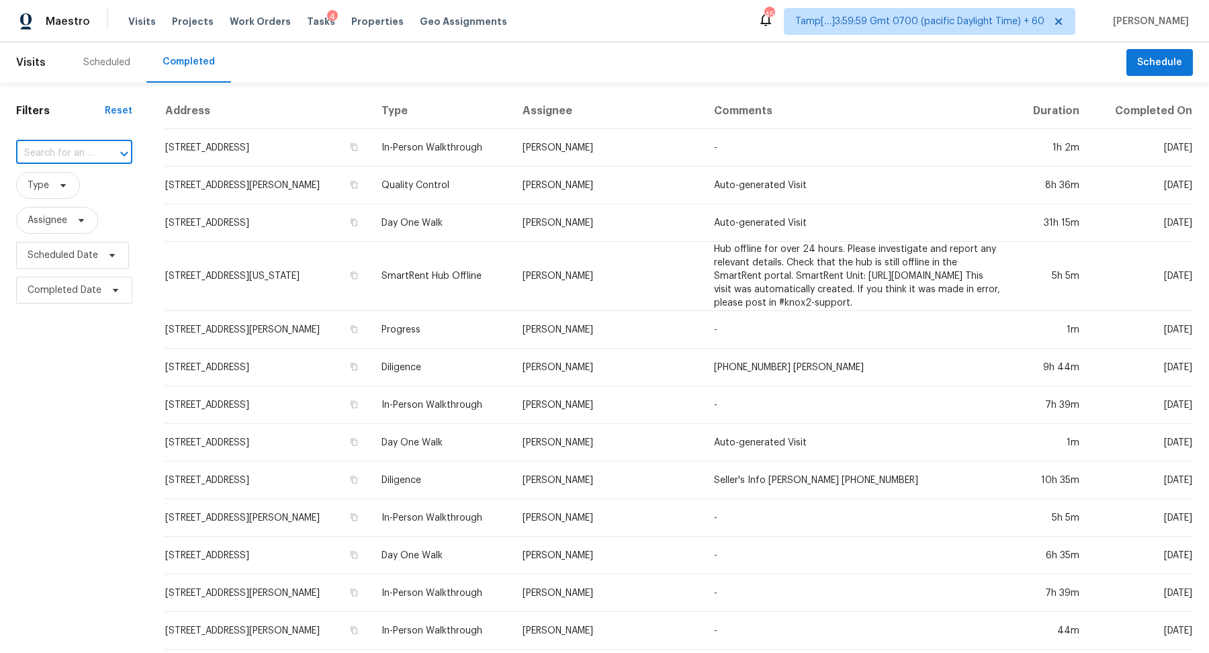
paste input "6935 Timbers East Ln, Lithonia, GA 30058"
type input "6935 Timbers East Ln, Lithonia, GA 30058"
click at [28, 192] on li "6935 Timbers East Ln, Lithonia, GA 30058" at bounding box center [73, 183] width 114 height 22
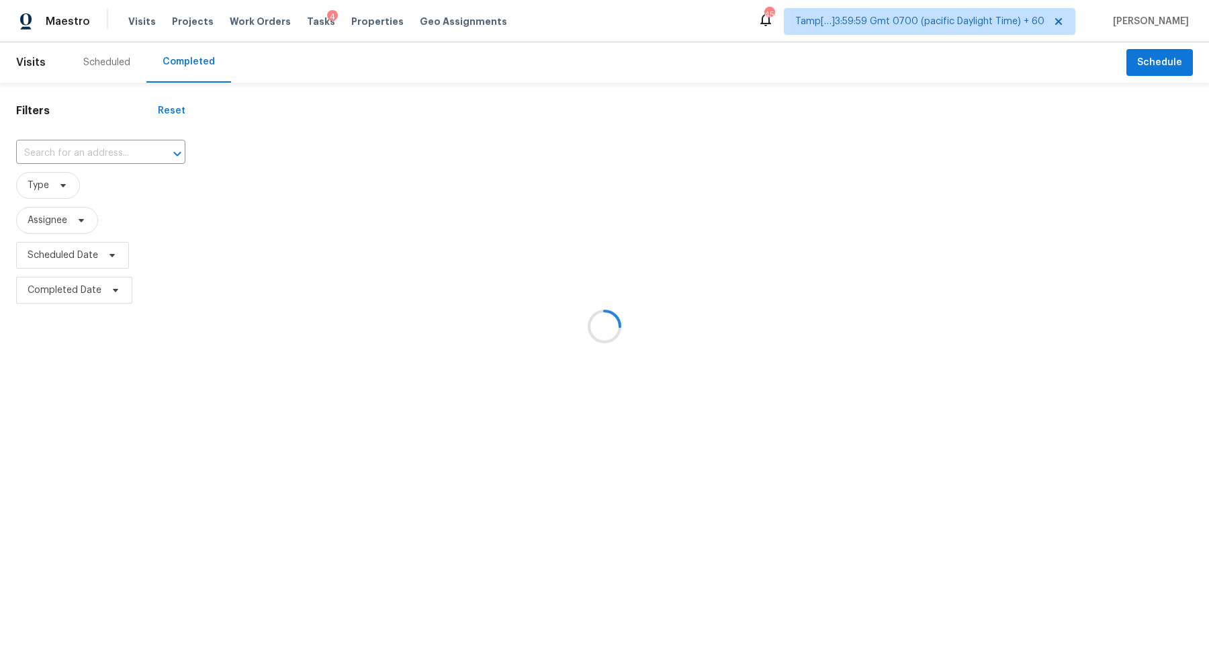
type input "6935 Timbers East Ln, Lithonia, GA 30058"
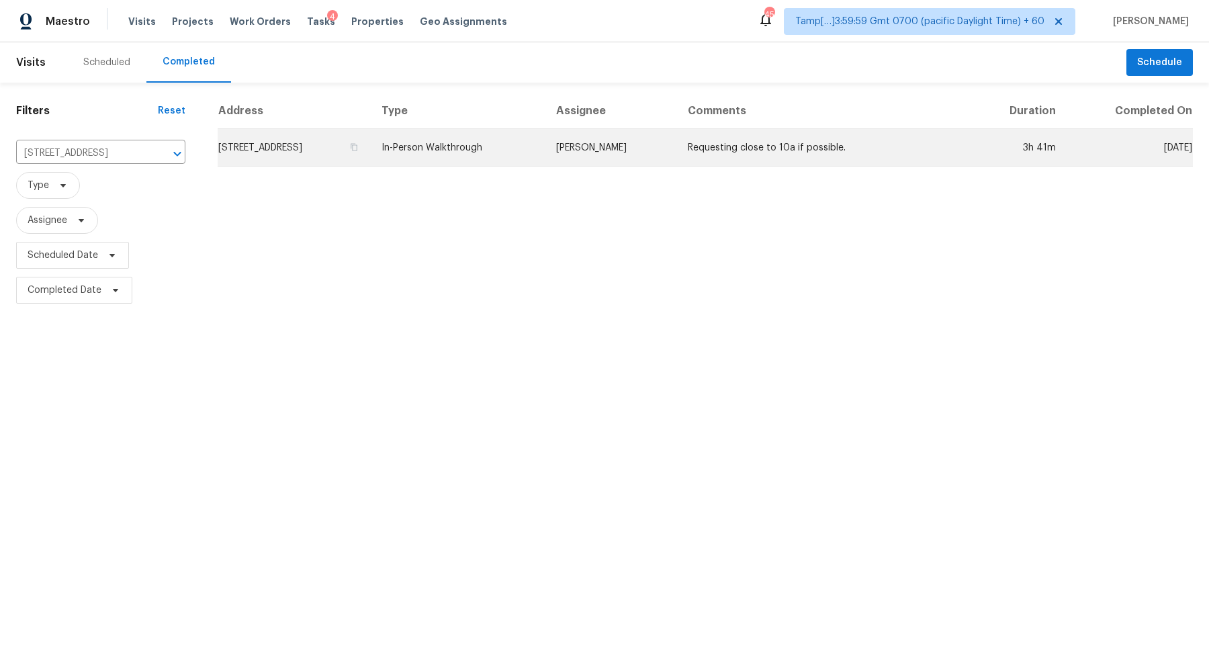
click at [354, 137] on td "6935 Timbers East Ln, Lithonia, GA 30058" at bounding box center [294, 148] width 153 height 38
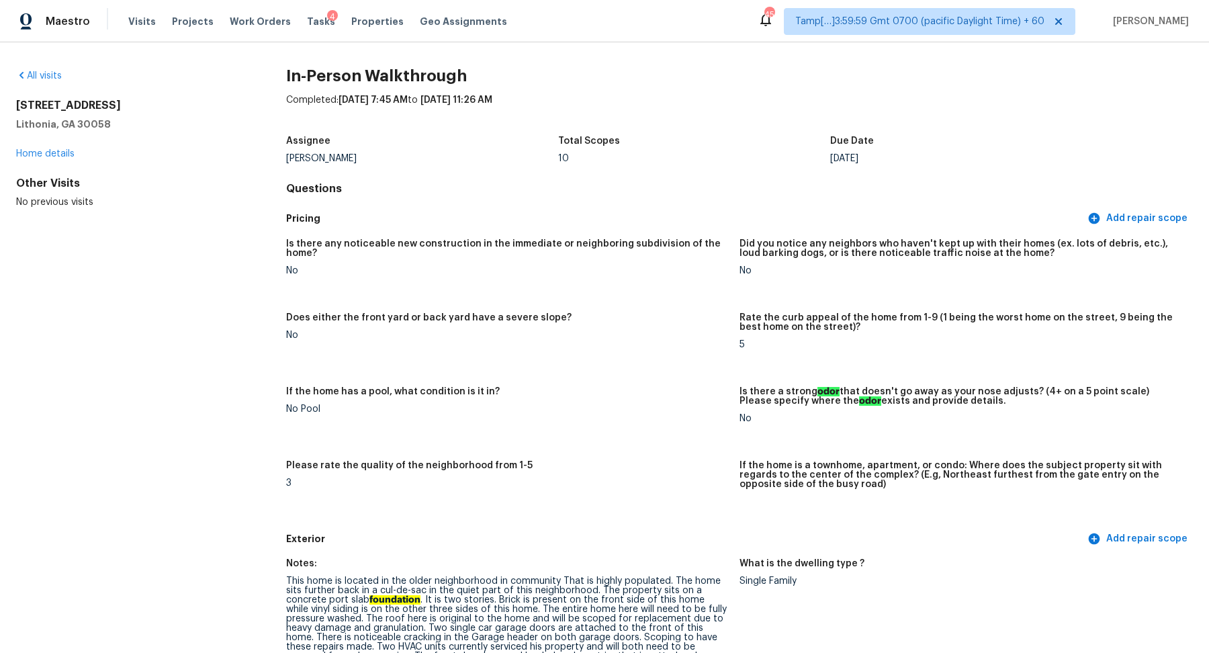
click at [54, 85] on div "All visits 6935 Timbers East Ln Lithonia, GA 30058 Home details Other Visits No…" at bounding box center [129, 139] width 227 height 140
click at [46, 77] on link "All visits" at bounding box center [39, 75] width 46 height 9
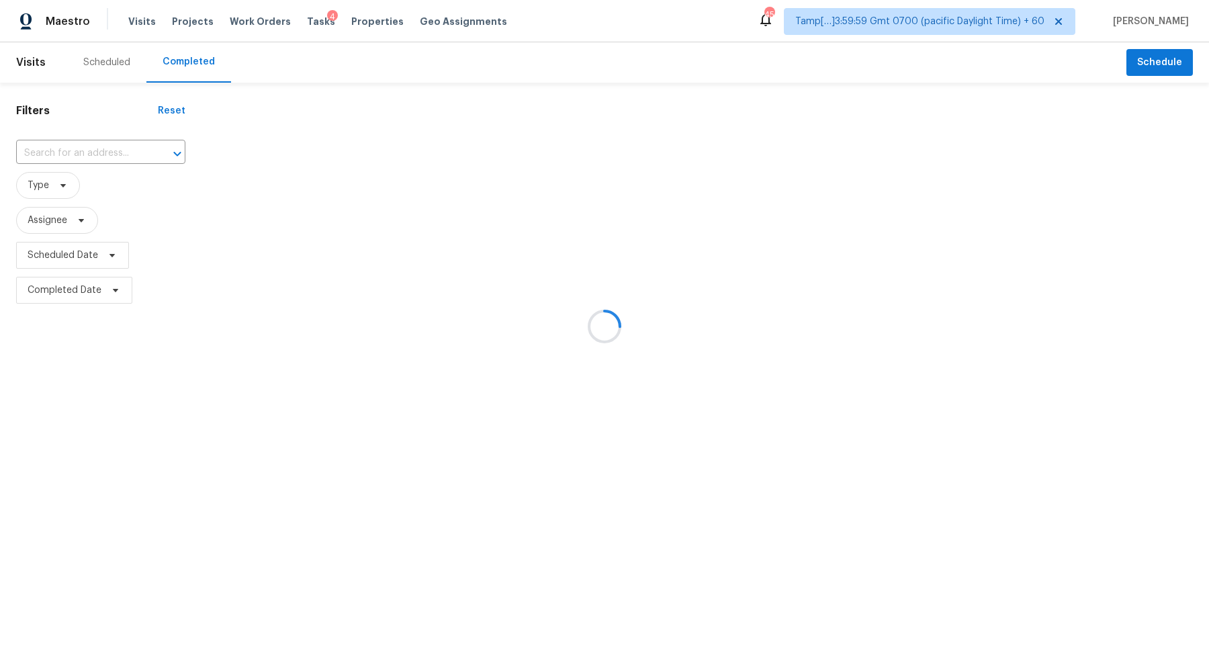
click at [74, 154] on div at bounding box center [604, 326] width 1209 height 653
click at [85, 154] on div at bounding box center [604, 326] width 1209 height 653
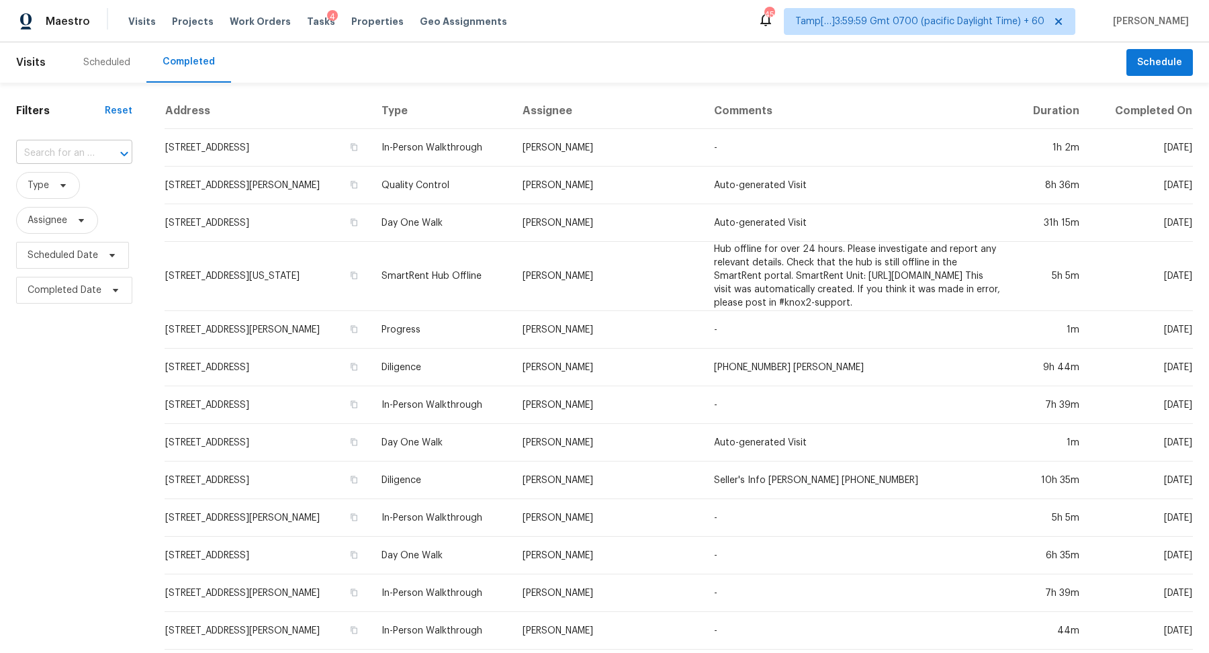
click at [75, 150] on input "text" at bounding box center [55, 153] width 79 height 21
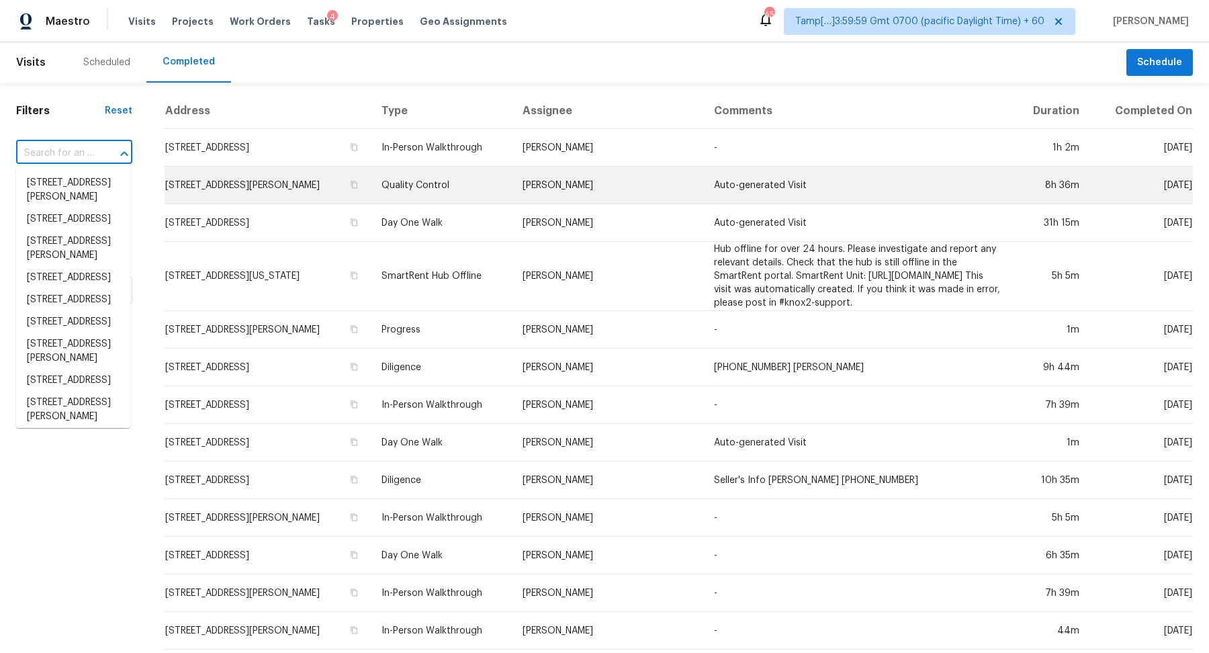
paste input "4112 Cherrydale Ct NW, Albuquerque, NM 87107"
type input "4112 Cherrydale Ct NW, Albuquerque, NM 87107"
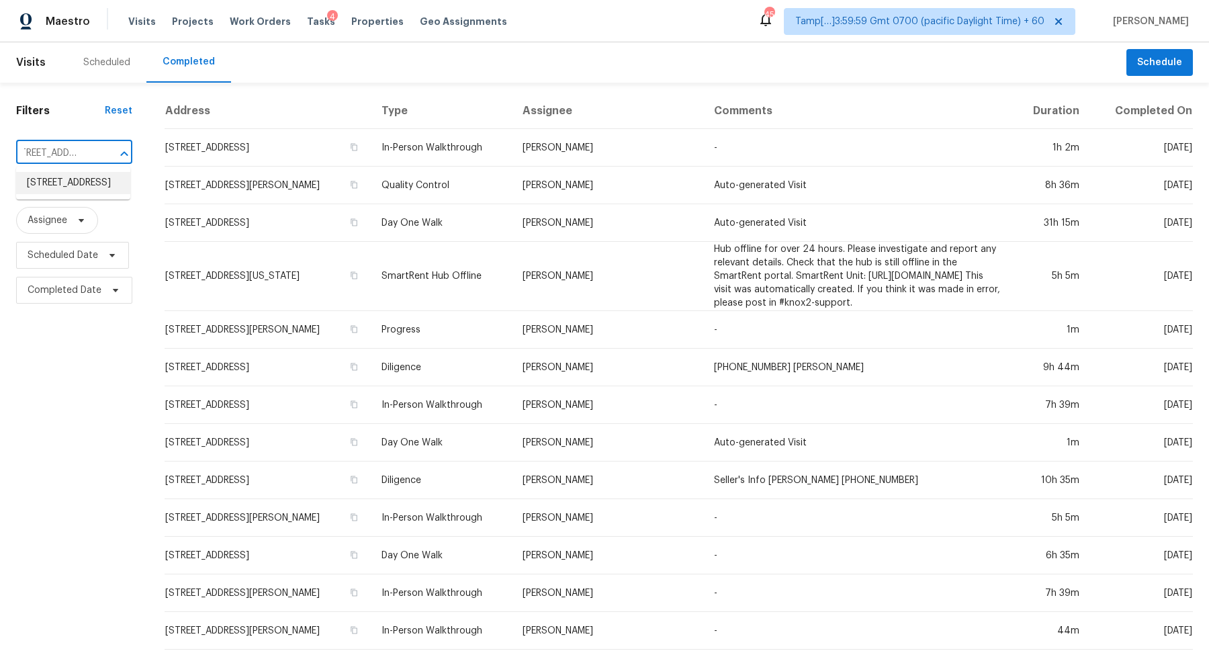
click at [75, 191] on li "4112 Cherrydale Ct NW, Albuquerque, NM 87107" at bounding box center [73, 183] width 114 height 22
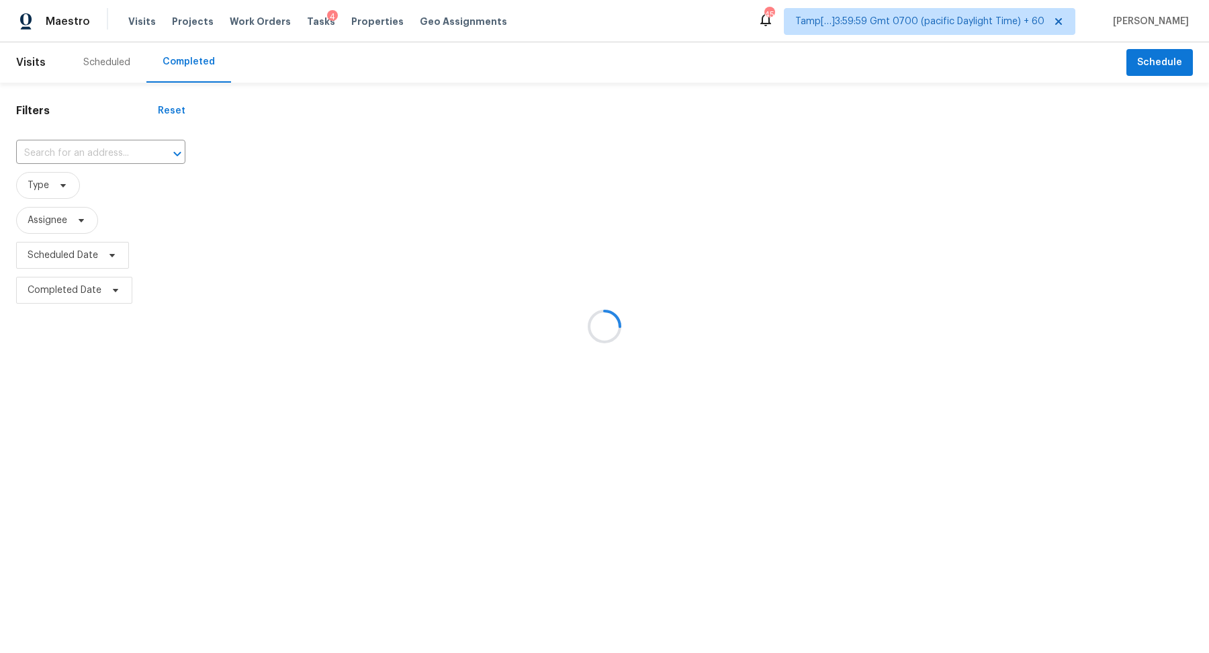
type input "4112 Cherrydale Ct NW, Albuquerque, NM 87107"
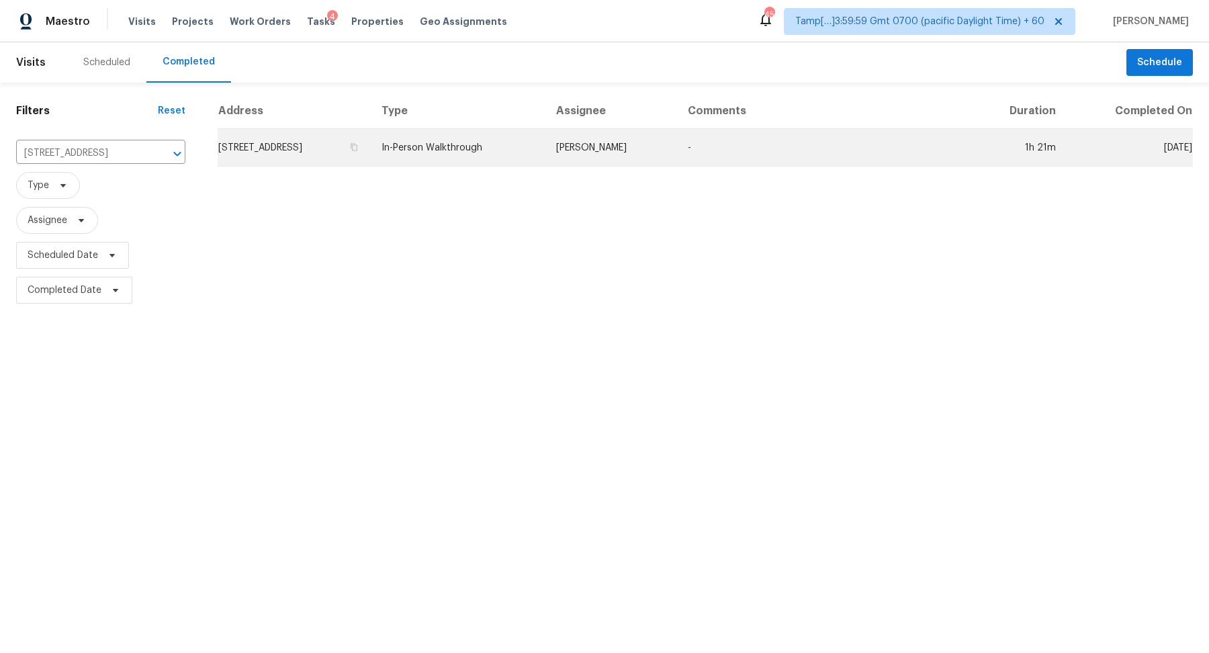
click at [306, 162] on td "4112 Cherrydale Ct NW, Albuquerque, NM 87107" at bounding box center [294, 148] width 153 height 38
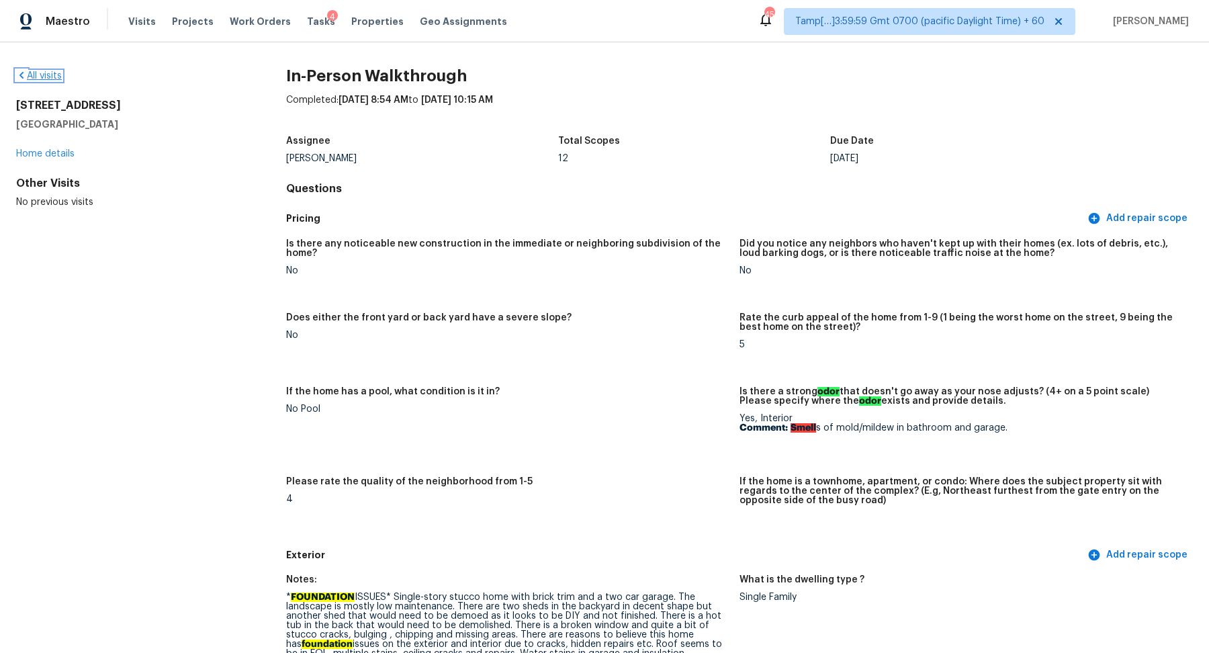
click at [52, 74] on link "All visits" at bounding box center [39, 75] width 46 height 9
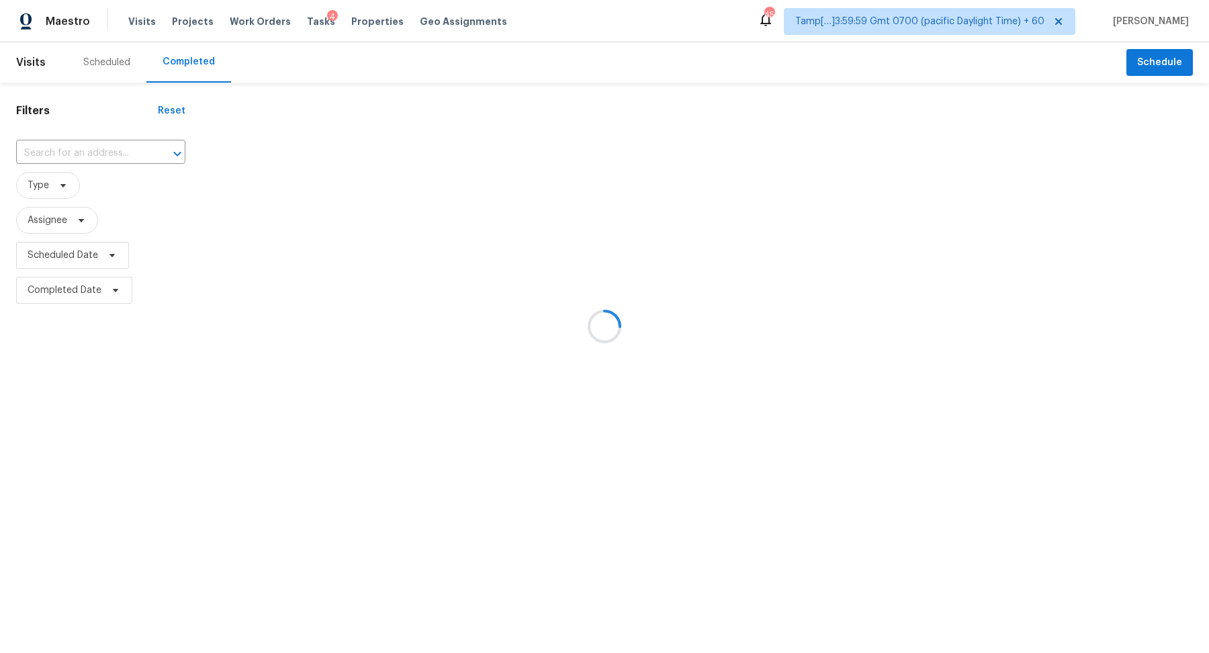
click at [91, 152] on div at bounding box center [604, 326] width 1209 height 653
click at [105, 155] on div at bounding box center [604, 326] width 1209 height 653
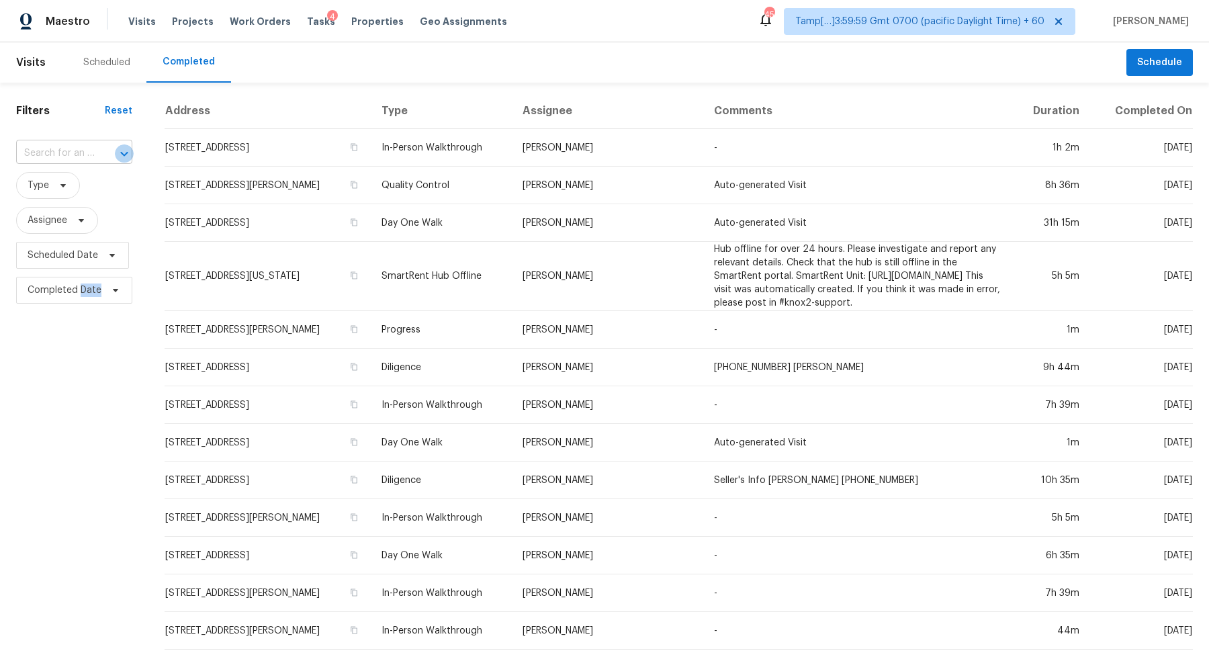
click at [118, 155] on icon "Open" at bounding box center [124, 154] width 16 height 16
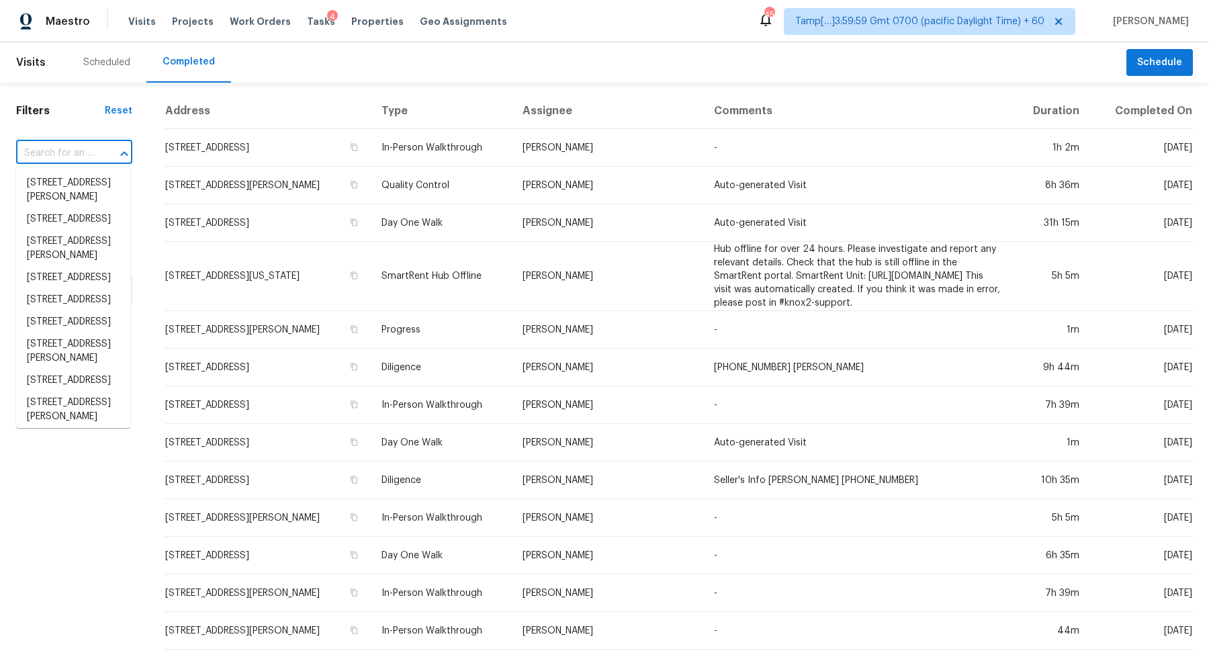
click at [115, 155] on button "Close" at bounding box center [124, 153] width 19 height 19
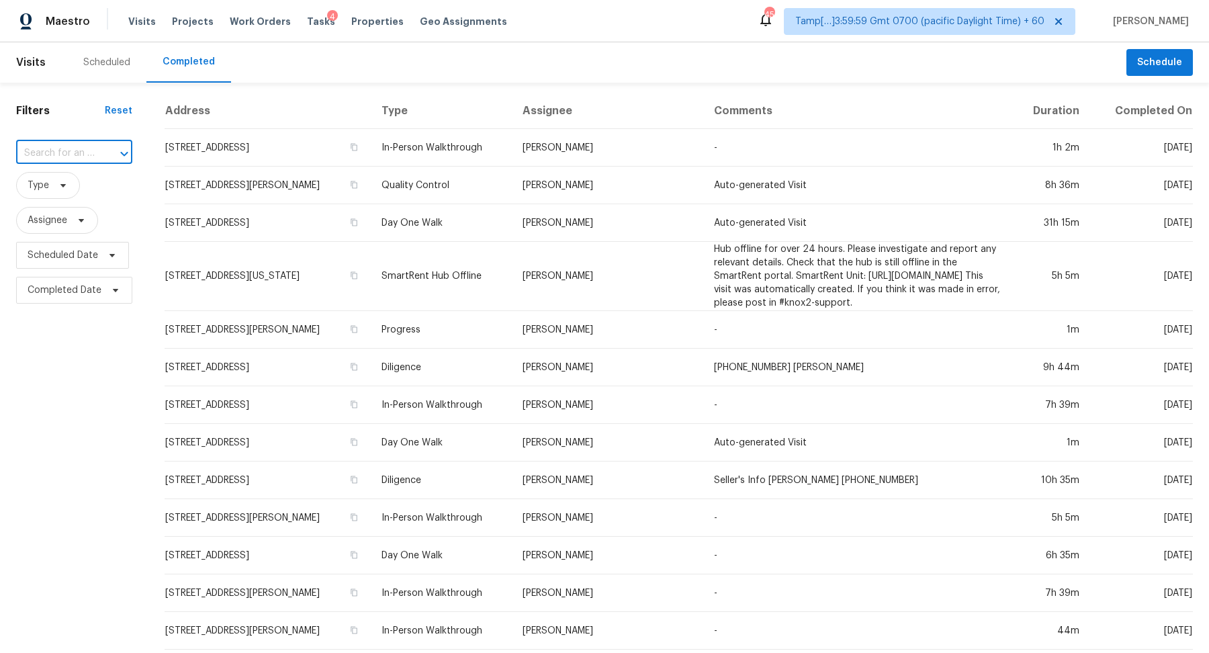
paste input "5623 Pinewilde Dr, Houston, TX 77066"
type input "5623 Pinewilde Dr, Houston, TX 77066"
click at [52, 184] on li "5623 Pinewilde Dr, Houston, TX 77066" at bounding box center [73, 183] width 114 height 22
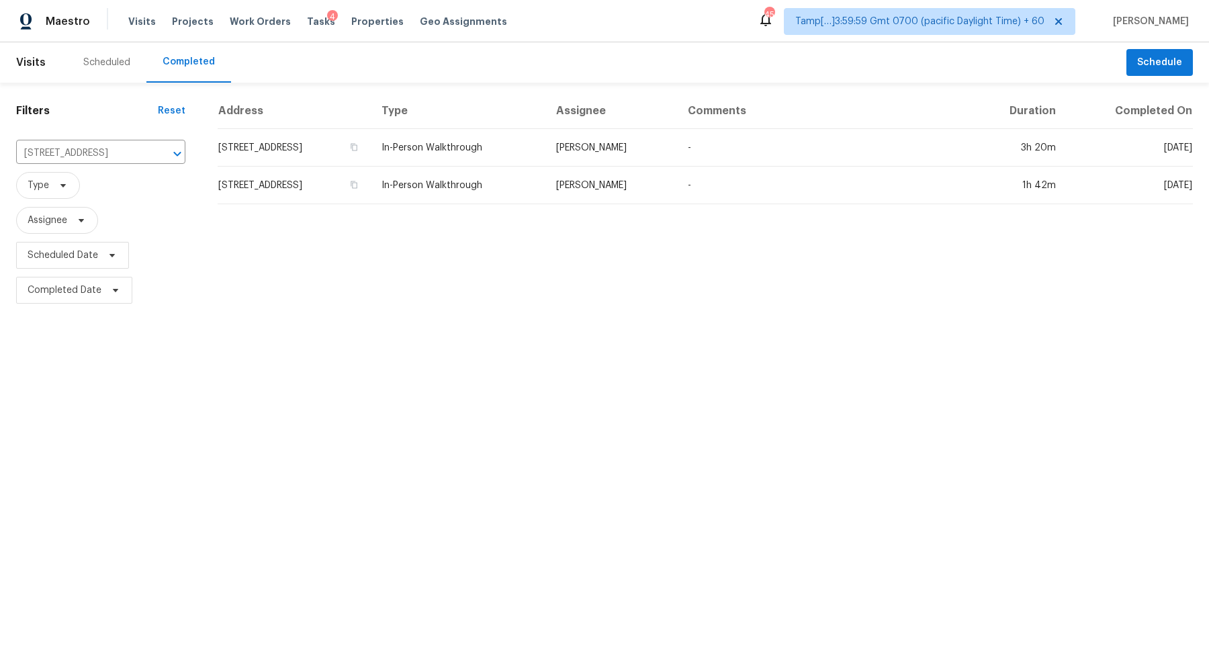
click at [321, 171] on td "5623 Pinewilde Dr, Houston, TX 77066" at bounding box center [294, 186] width 153 height 38
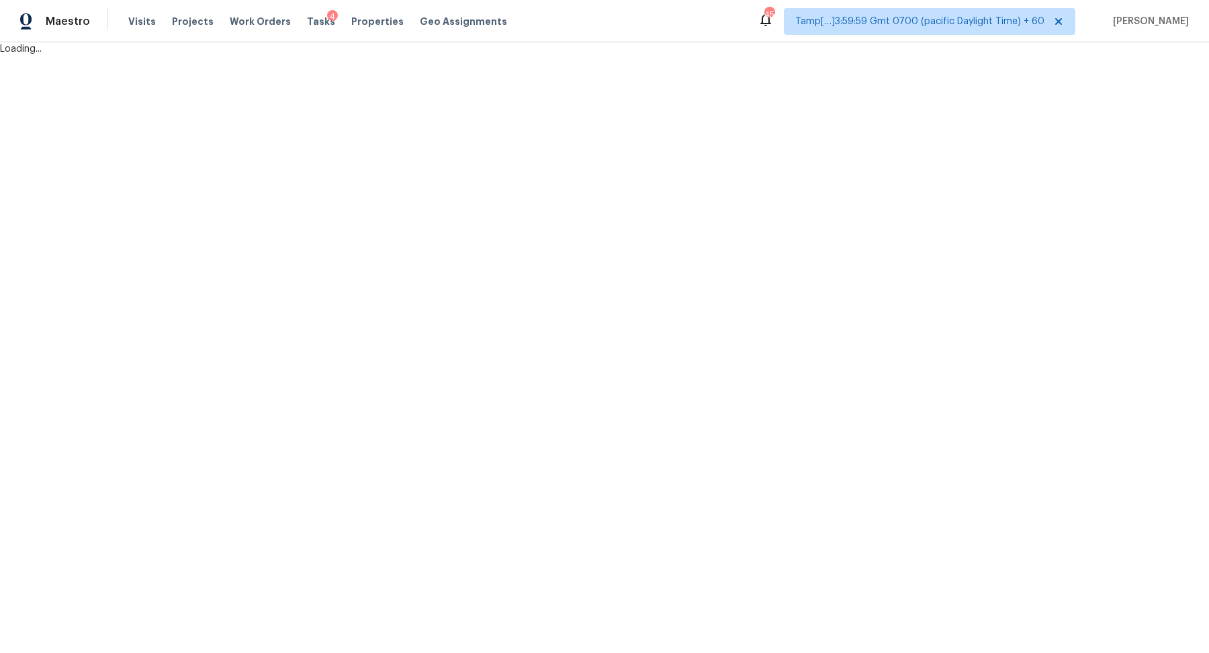
click at [321, 56] on html "Maestro Visits Projects Work Orders Tasks 4 Properties Geo Assignments 458 Tamp…" at bounding box center [604, 28] width 1209 height 56
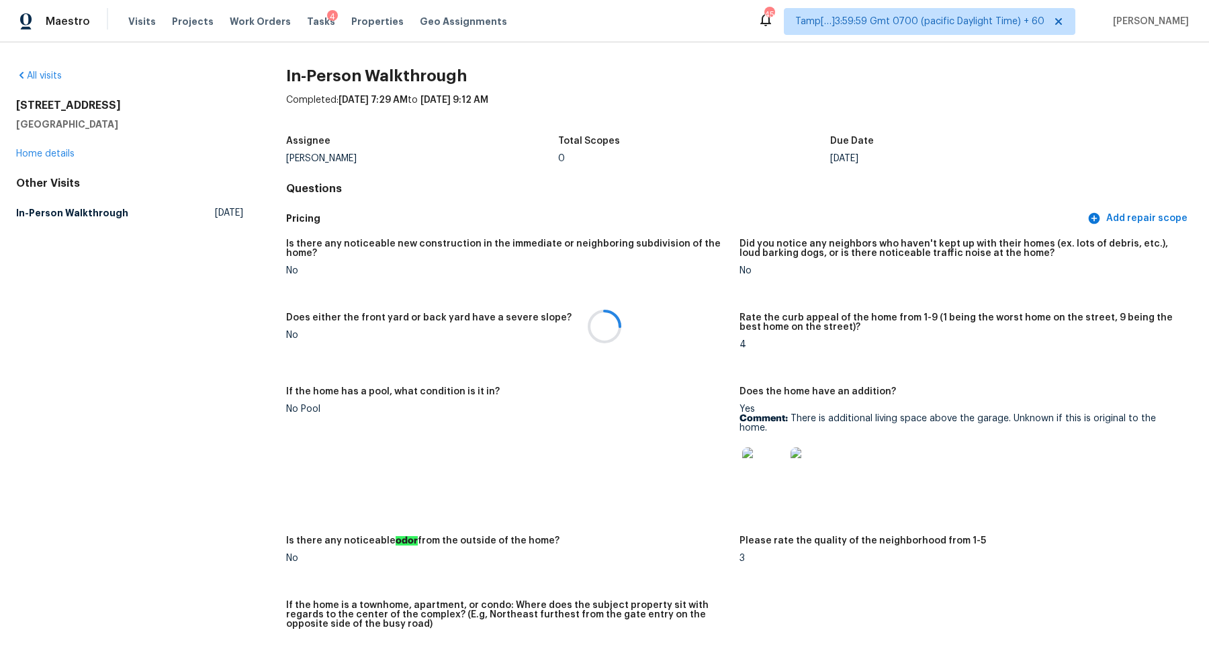
click at [79, 212] on div at bounding box center [604, 326] width 1209 height 653
click at [165, 211] on link "In-Person Walkthrough Tue, Sep 23 2025" at bounding box center [129, 213] width 227 height 24
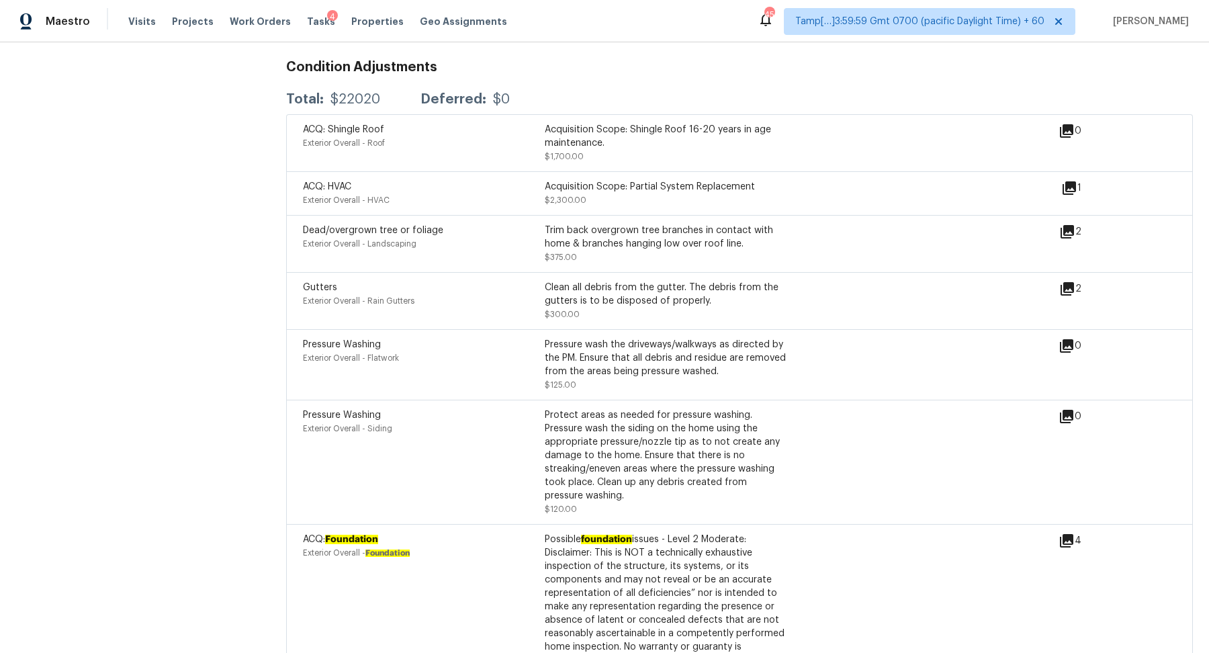
scroll to position [4283, 0]
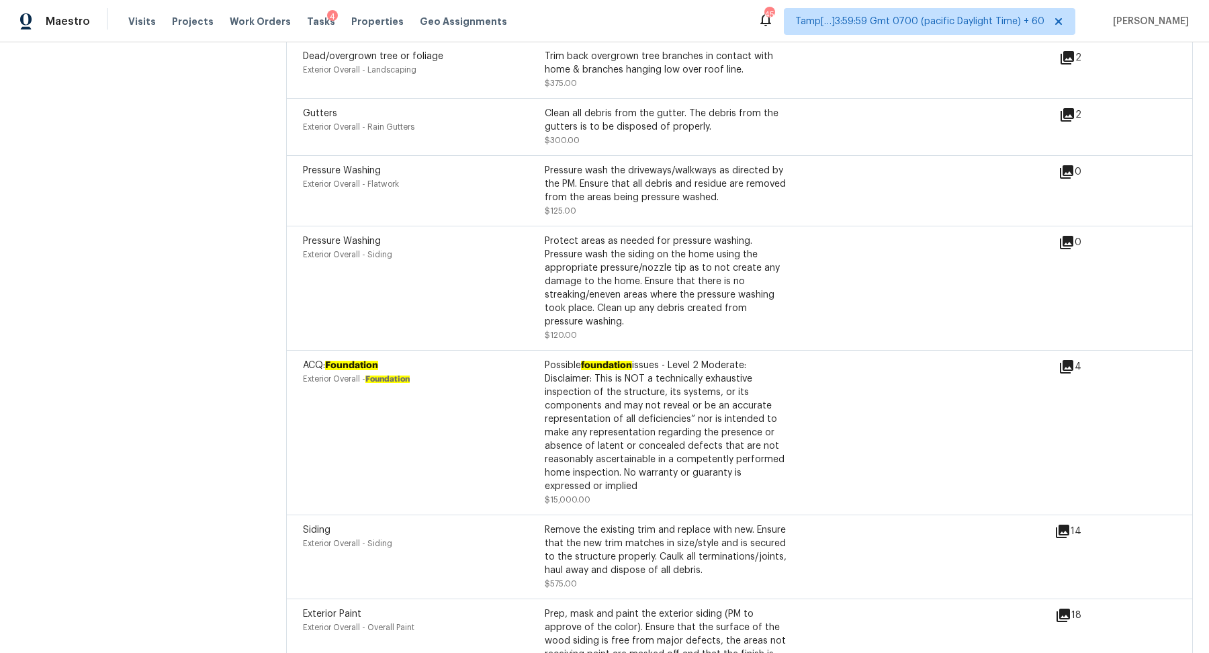
click at [561, 401] on div "Possible foundation issues - Level 2 Moderate: Disclaimer: This is NOT a techni…" at bounding box center [666, 426] width 242 height 134
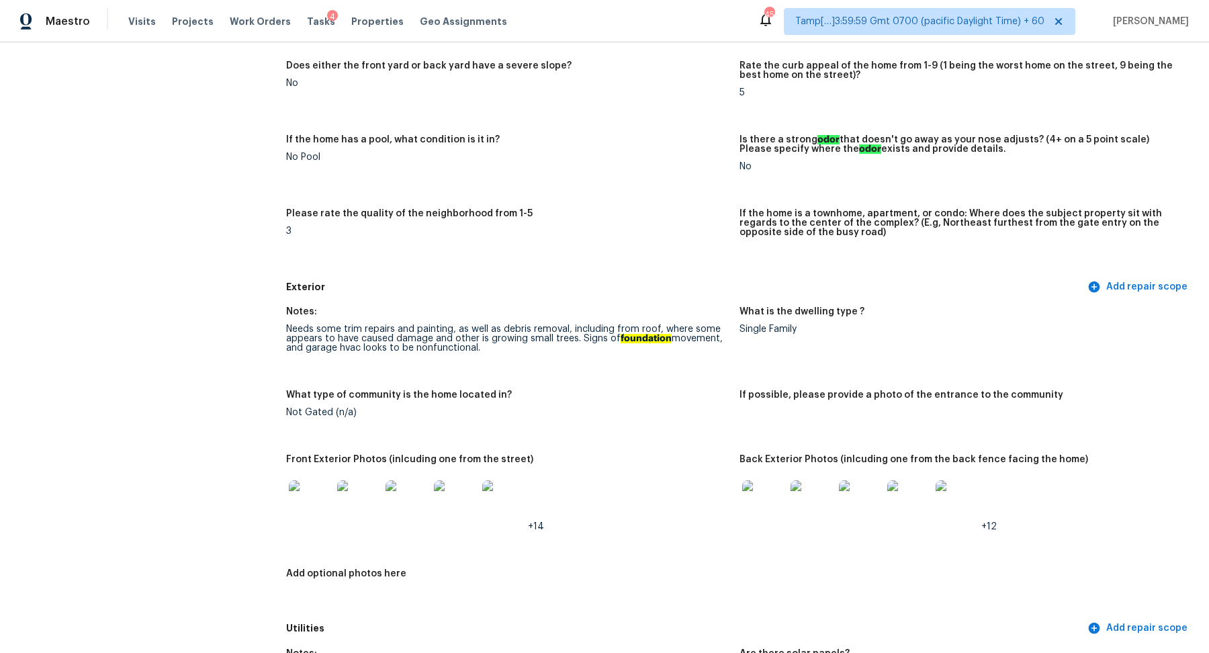
scroll to position [0, 0]
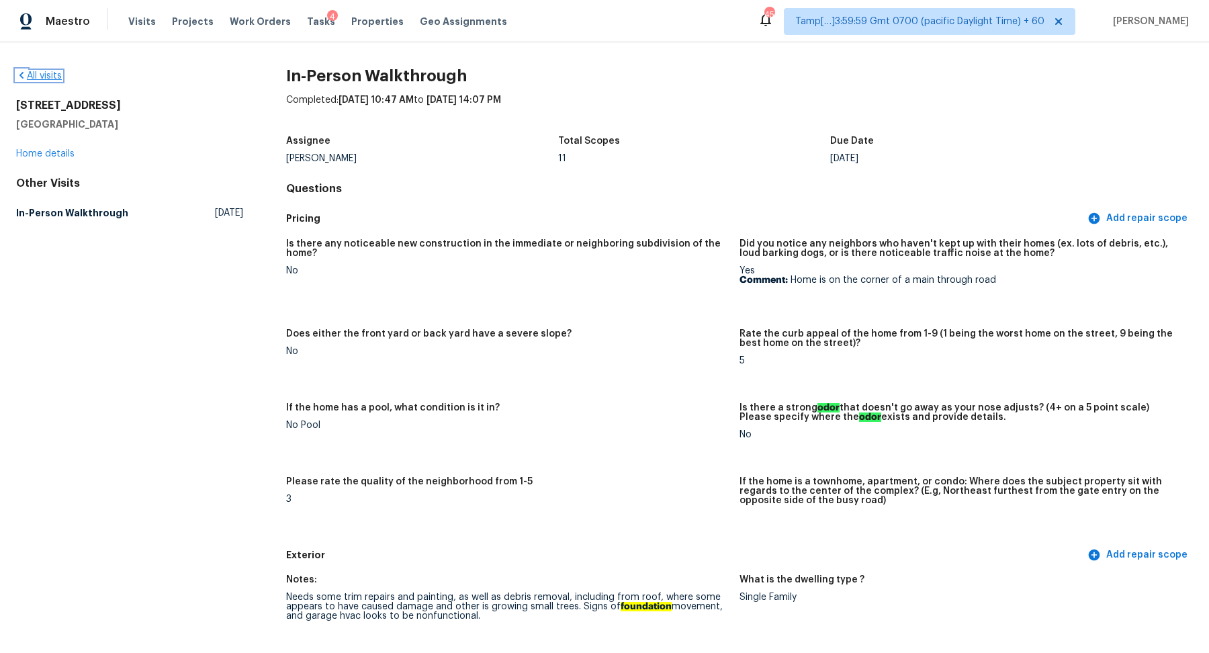
click at [53, 78] on link "All visits" at bounding box center [39, 75] width 46 height 9
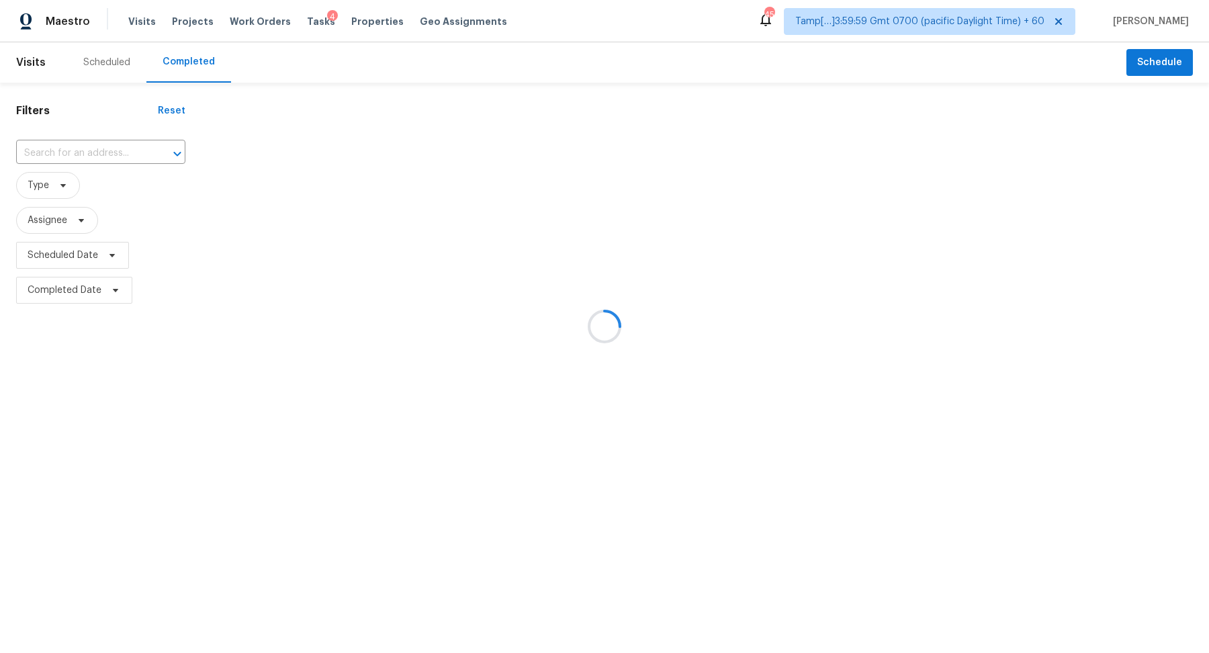
click at [83, 148] on div at bounding box center [604, 326] width 1209 height 653
click at [110, 147] on div at bounding box center [604, 326] width 1209 height 653
click at [110, 151] on div at bounding box center [604, 326] width 1209 height 653
click at [93, 151] on div at bounding box center [604, 326] width 1209 height 653
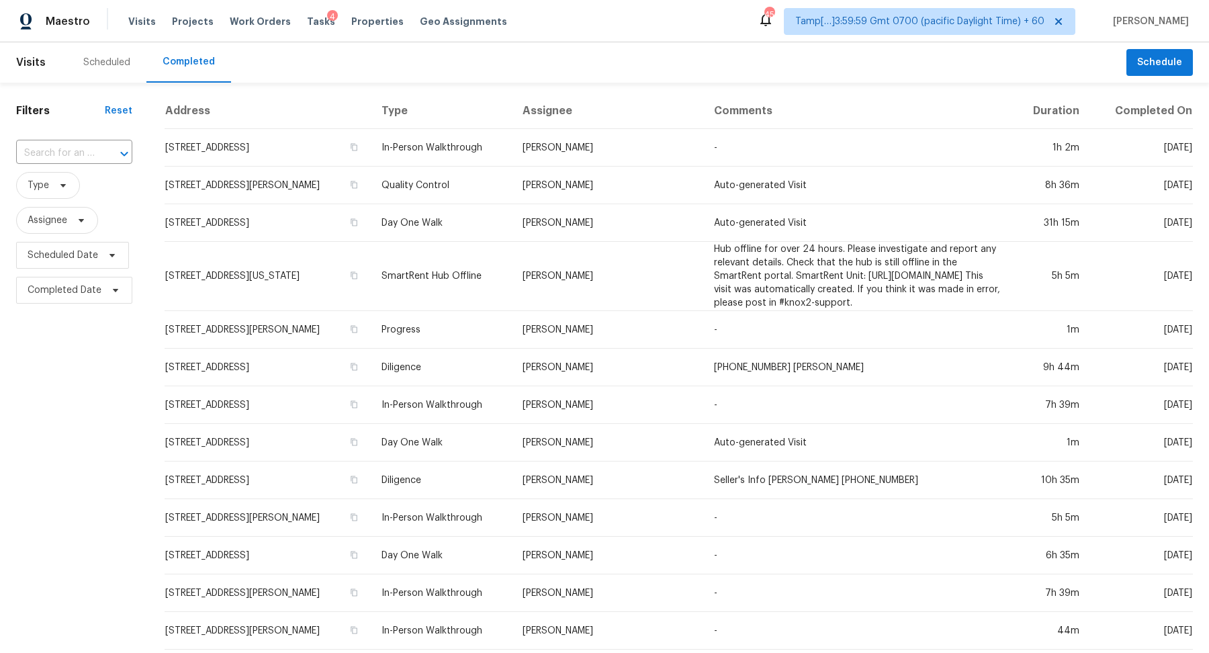
click at [93, 151] on div "​" at bounding box center [74, 153] width 116 height 21
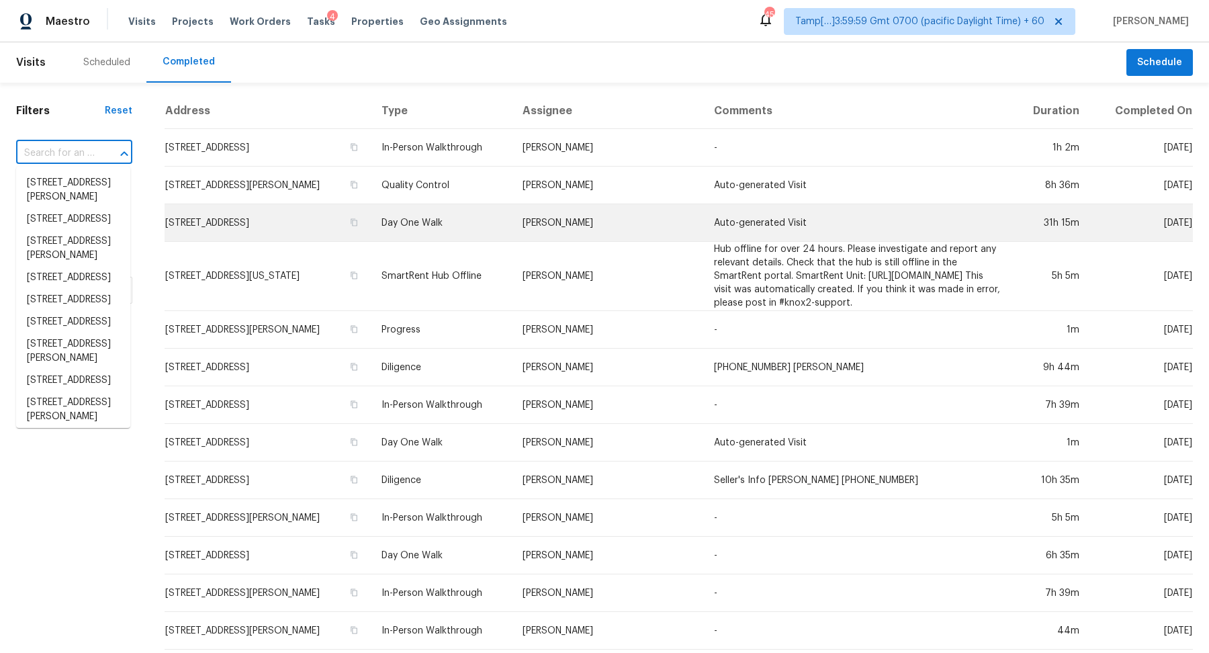
paste input "24988 Powers Ave, Dearborn Heights, MI 48125"
type input "24988 Powers Ave, Dearborn Heights, MI 48125"
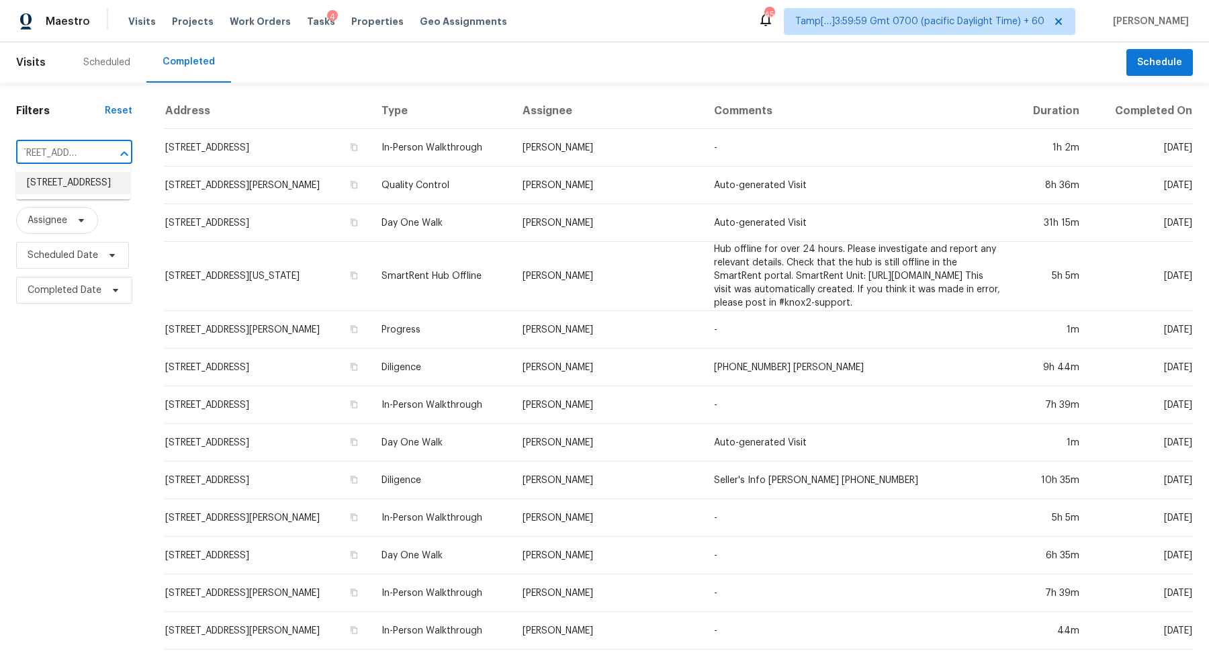
click at [57, 189] on li "24988 Powers Ave, Dearborn Heights, MI 48125" at bounding box center [73, 183] width 114 height 22
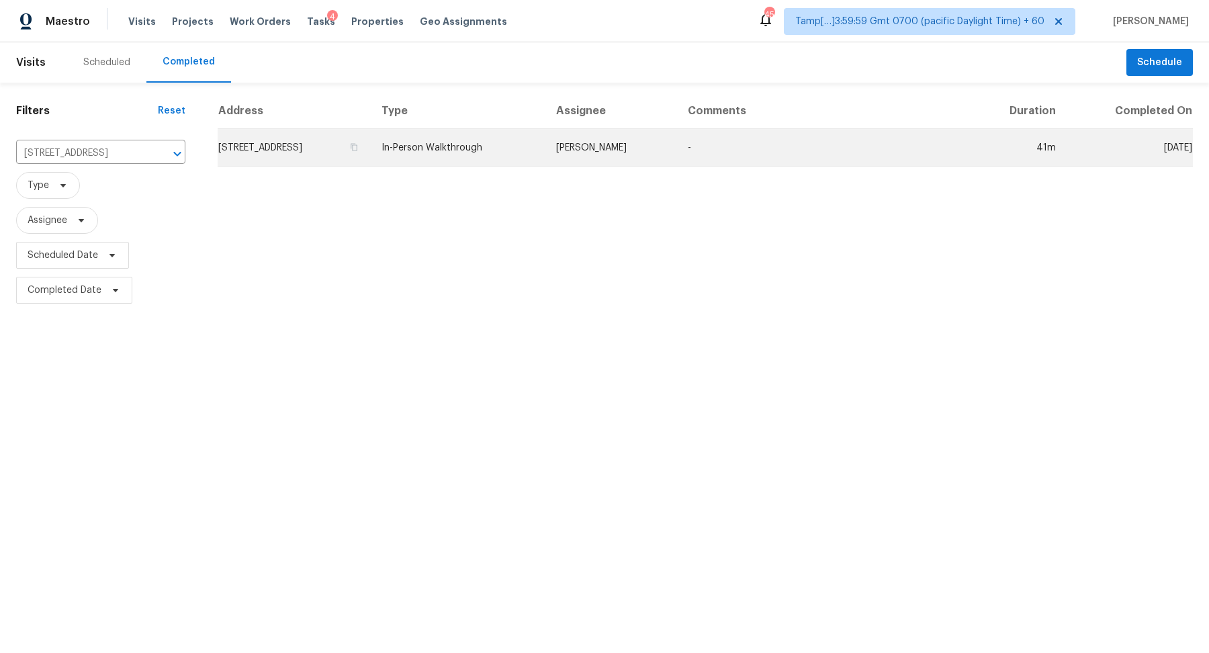
click at [320, 159] on td "24988 Powers Ave, Dearborn Heights, MI 48125" at bounding box center [294, 148] width 153 height 38
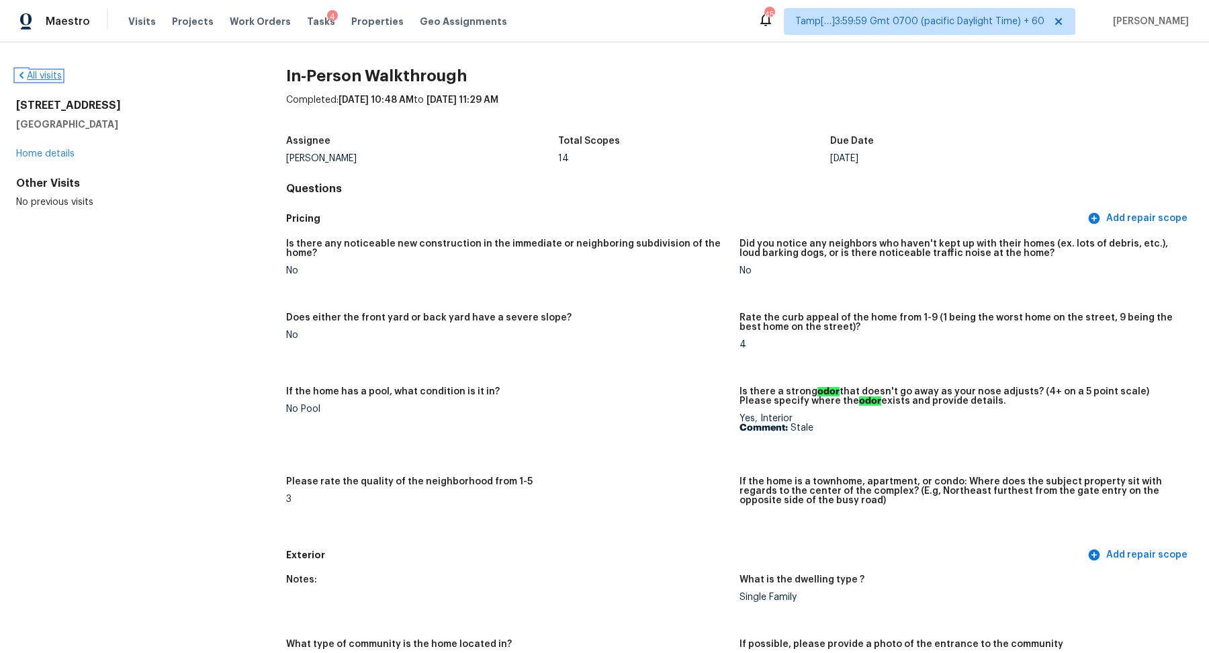
click at [48, 77] on link "All visits" at bounding box center [39, 75] width 46 height 9
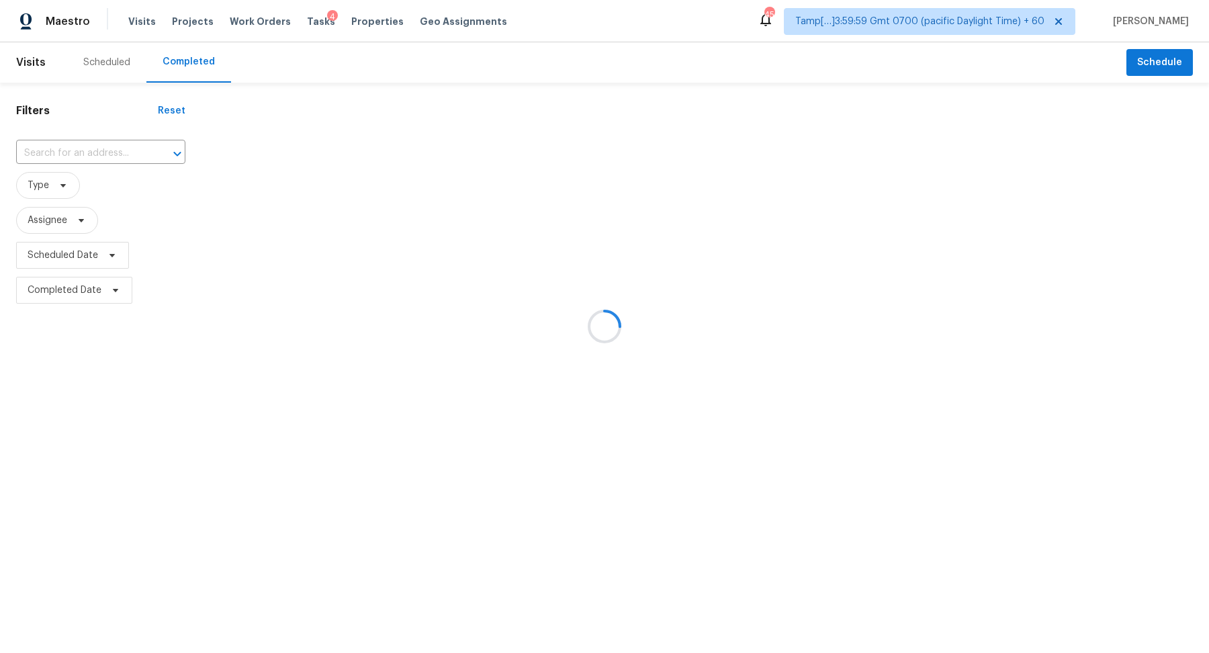
click at [116, 152] on div at bounding box center [604, 326] width 1209 height 653
click at [126, 152] on div at bounding box center [604, 326] width 1209 height 653
click at [79, 152] on div at bounding box center [604, 326] width 1209 height 653
click at [93, 152] on div at bounding box center [604, 326] width 1209 height 653
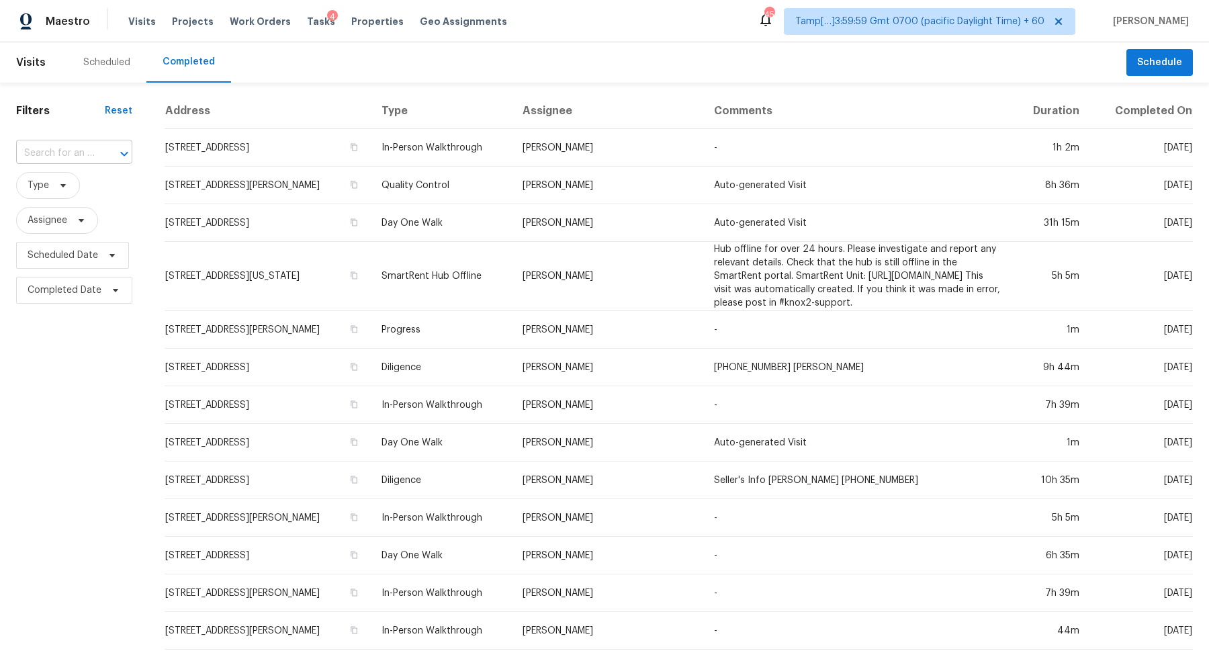
click at [97, 152] on div at bounding box center [114, 153] width 35 height 19
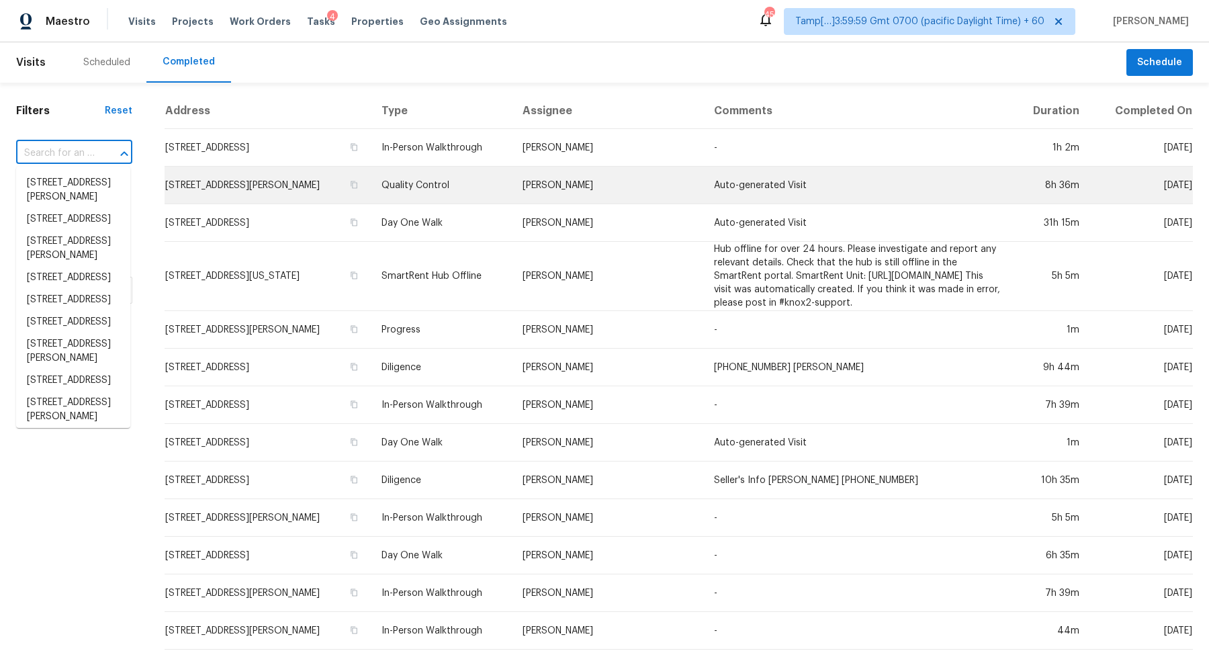
paste input "3501 Willowtree Ln, Clayton, NC 27520"
type input "3501 Willowtree Ln, Clayton, NC 27520"
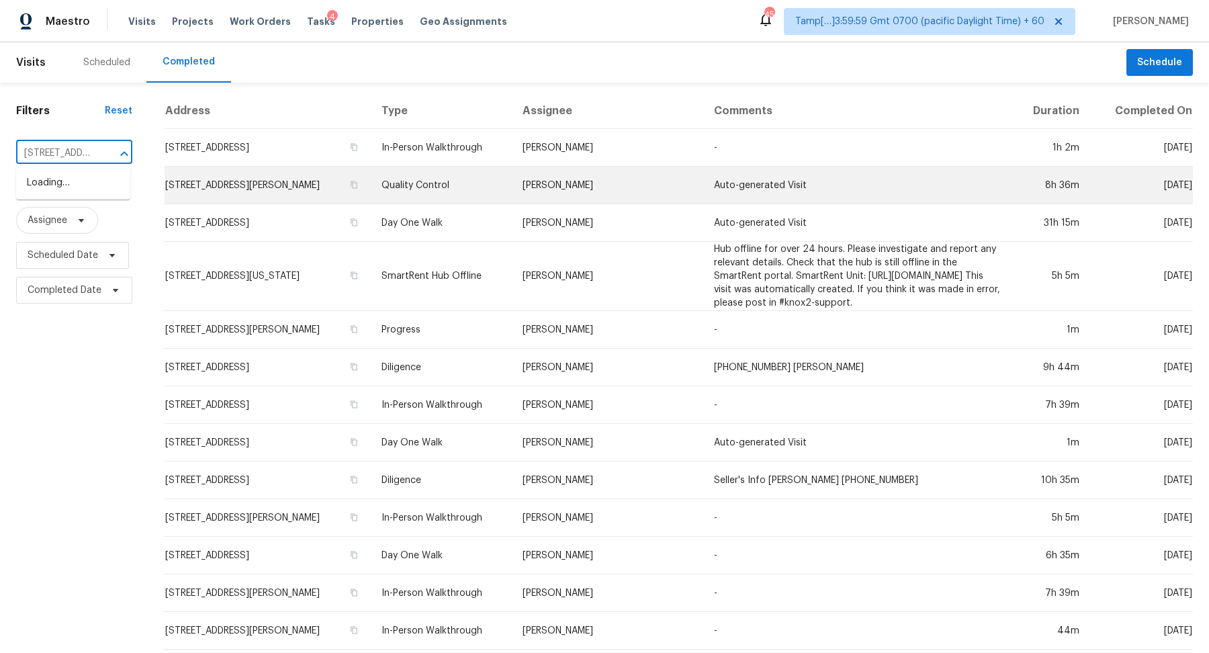
scroll to position [0, 102]
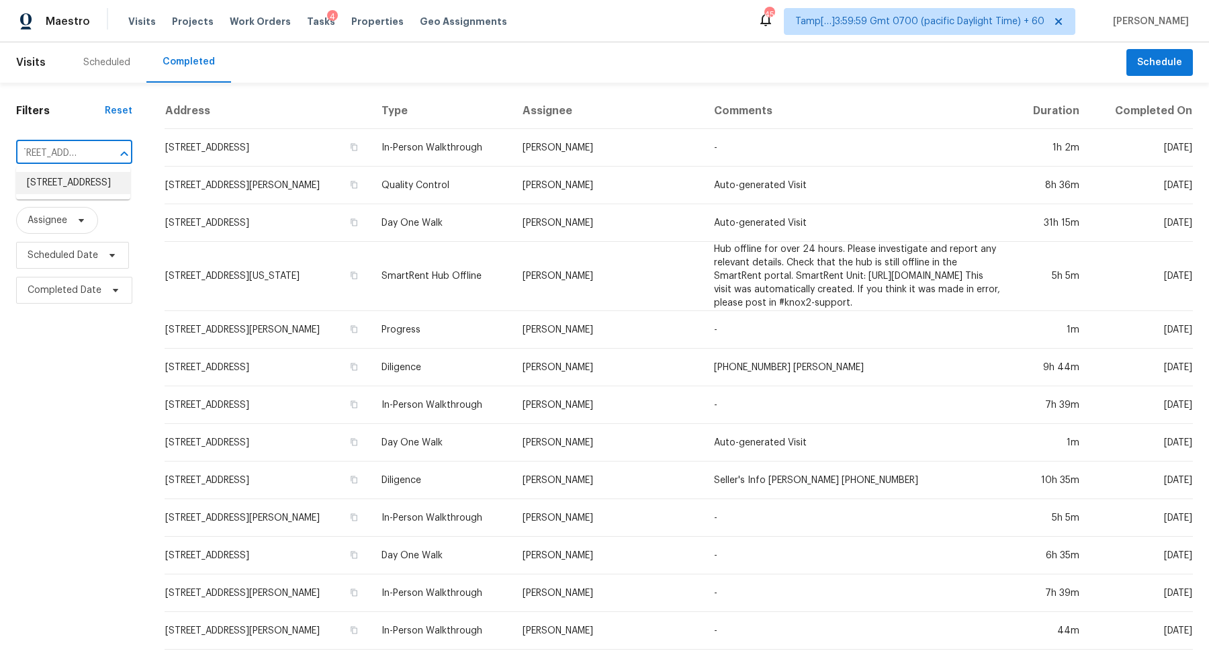
click at [40, 185] on li "3501 Willowtree Ln, Clayton, NC 27520" at bounding box center [73, 183] width 114 height 22
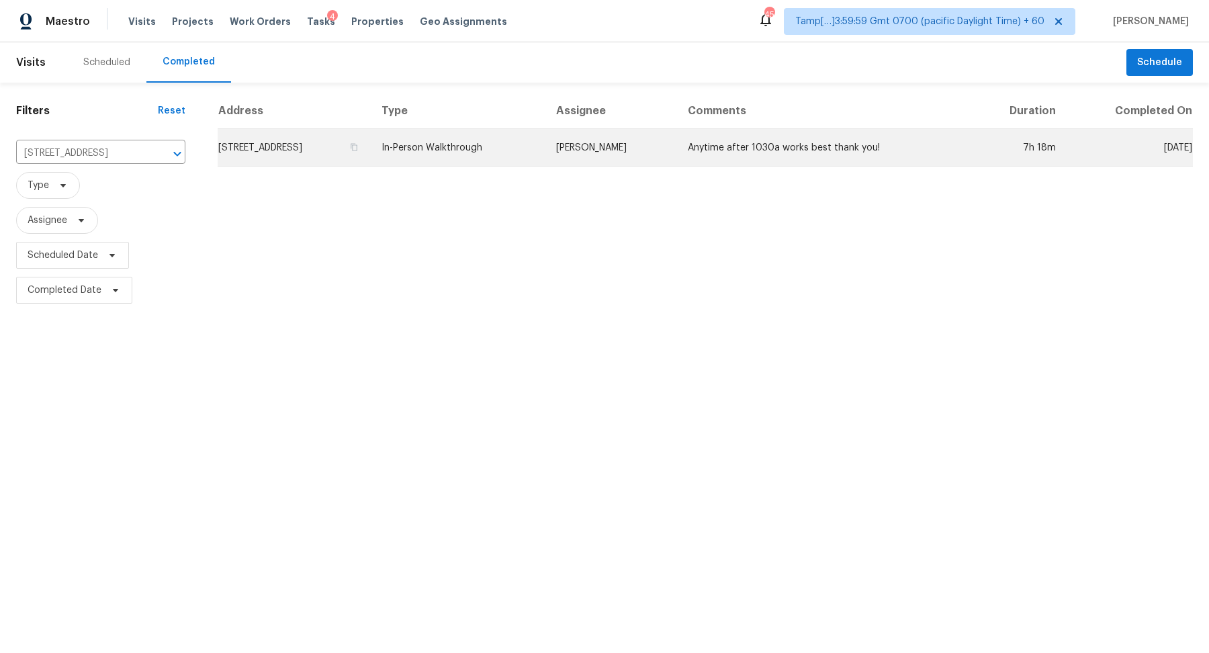
click at [371, 157] on td "3501 Willowtree Ln, Clayton, NC 27520" at bounding box center [294, 148] width 153 height 38
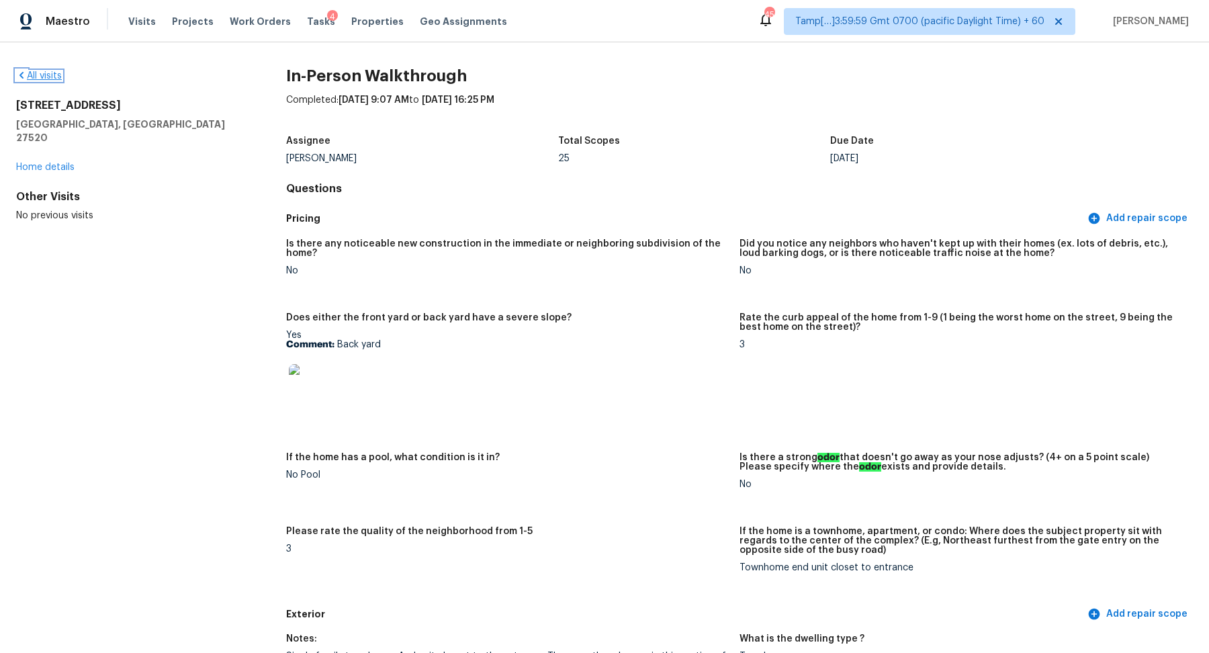
click at [48, 76] on link "All visits" at bounding box center [39, 75] width 46 height 9
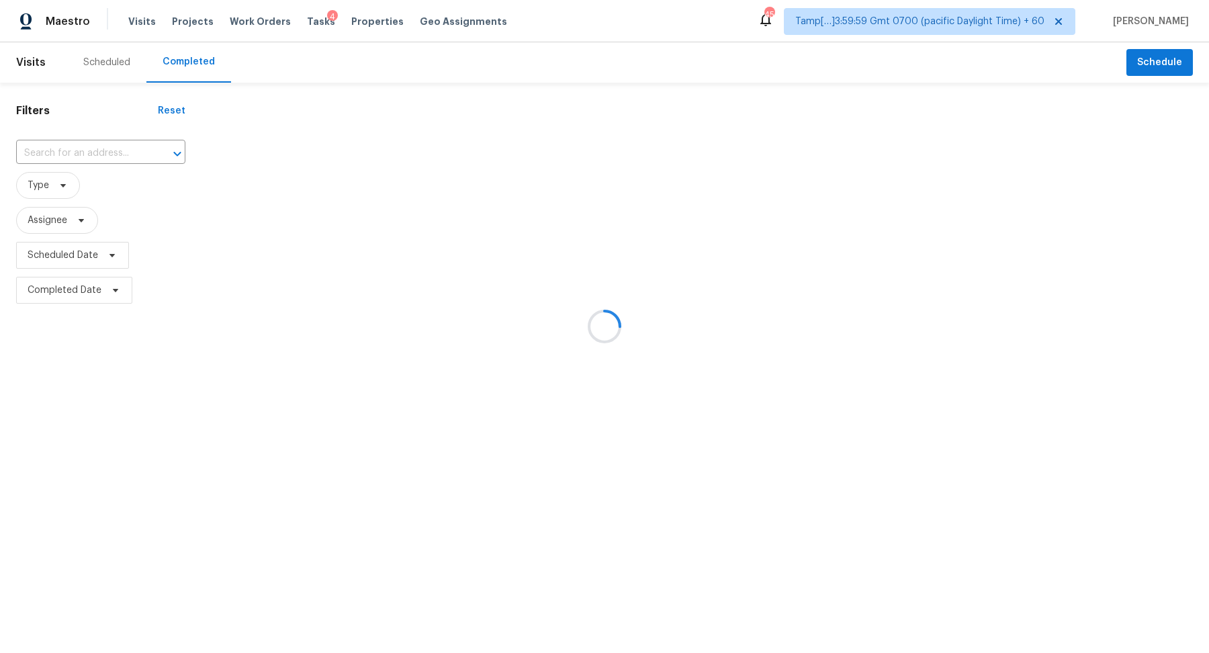
click at [94, 163] on div at bounding box center [604, 326] width 1209 height 653
click at [103, 155] on div at bounding box center [604, 326] width 1209 height 653
click at [84, 152] on div at bounding box center [604, 326] width 1209 height 653
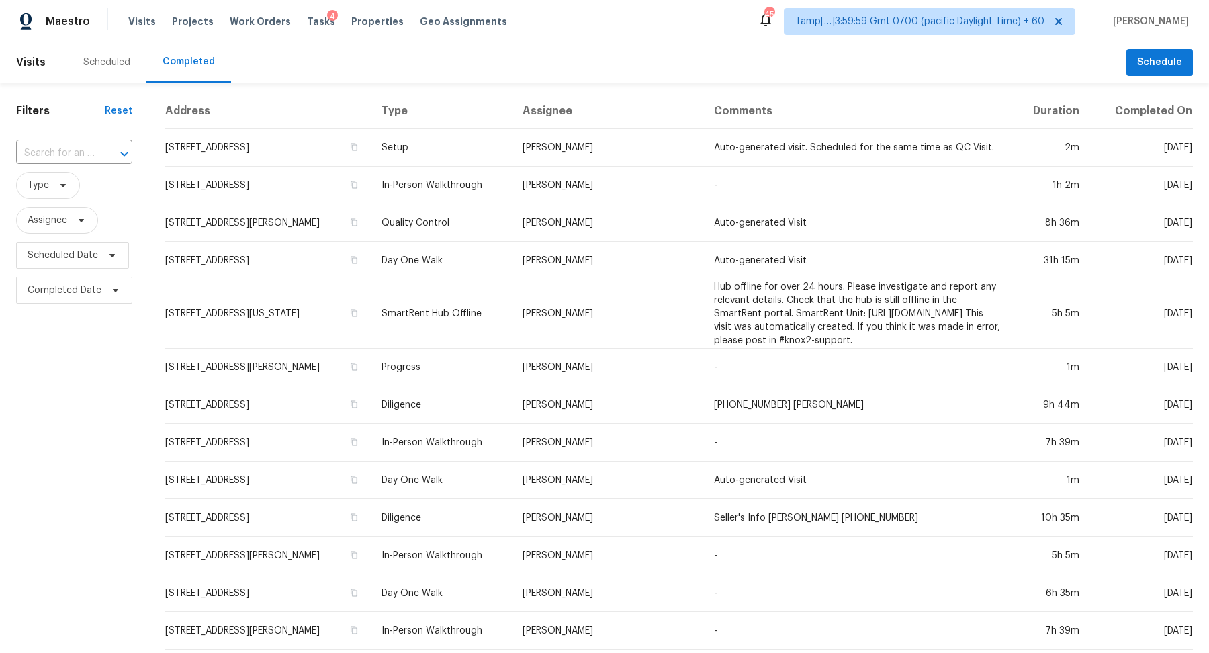
click at [97, 150] on div at bounding box center [114, 153] width 35 height 19
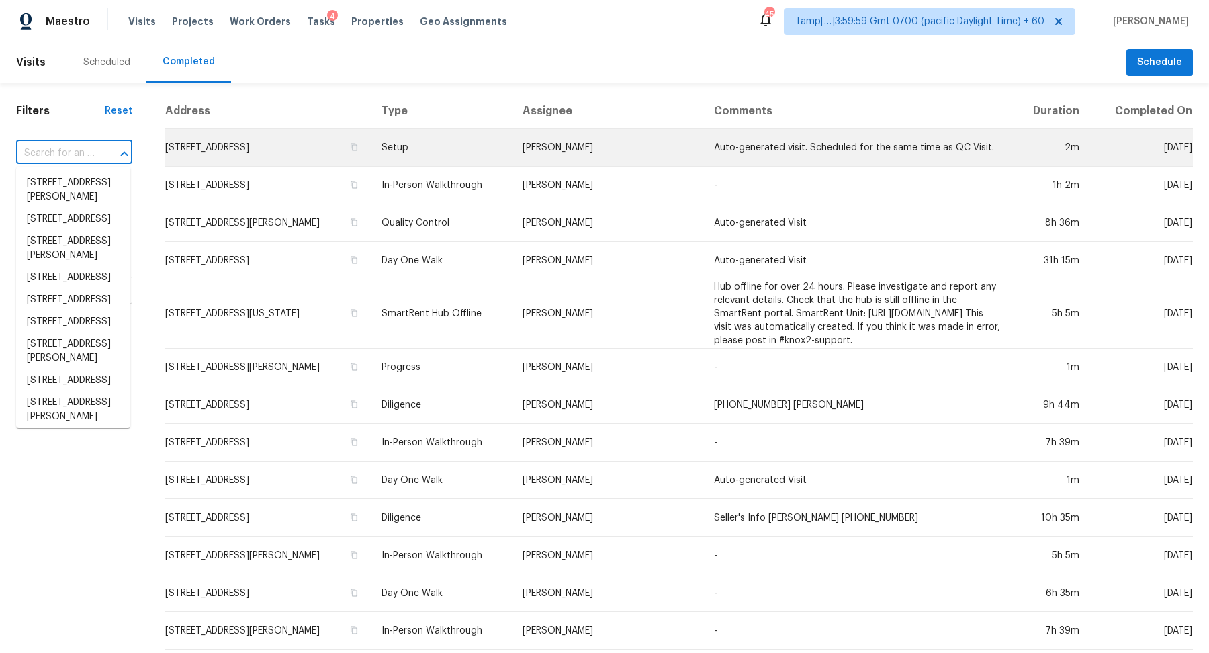
paste input "6816 Glenridge Dr Apt H, Atlanta, GA 30328"
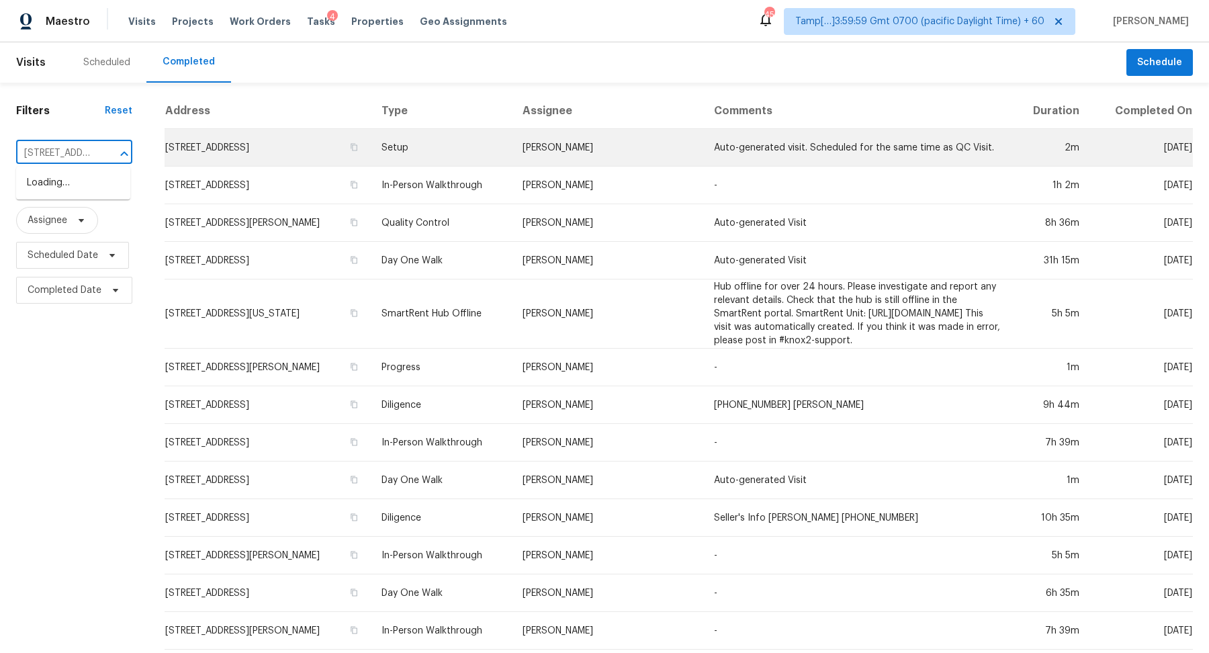
scroll to position [0, 124]
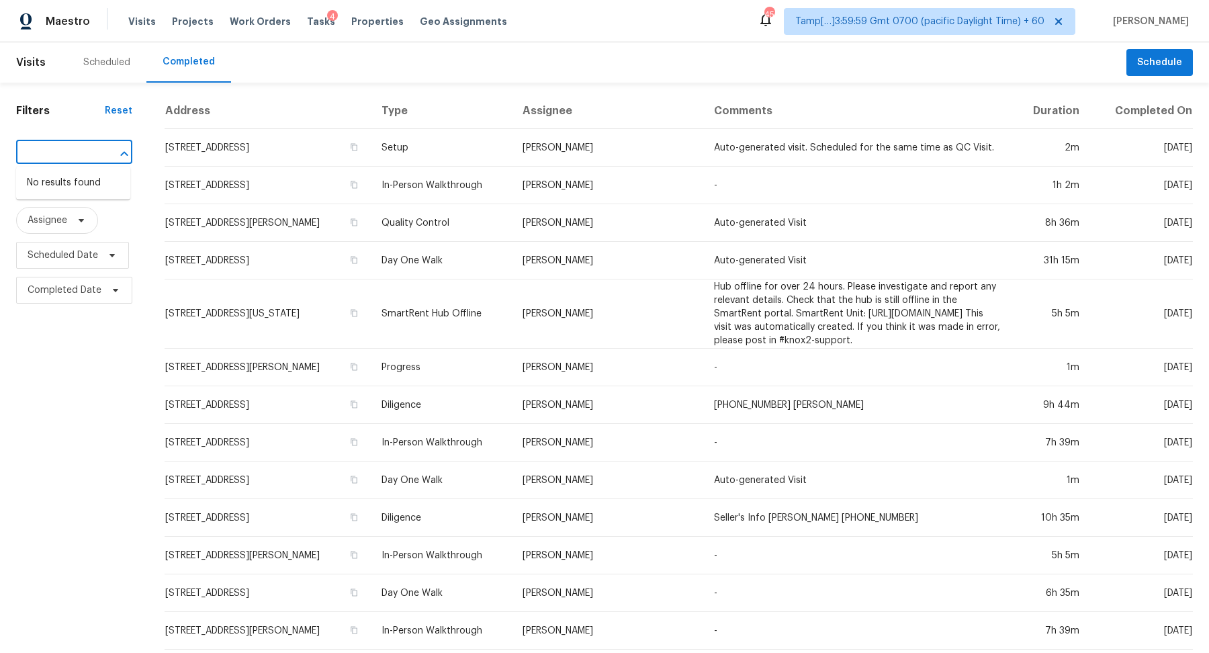
type input "6816 Glenridge Dr Apt H, Atlanta, GA 30328"
click at [77, 152] on input "text" at bounding box center [55, 153] width 79 height 21
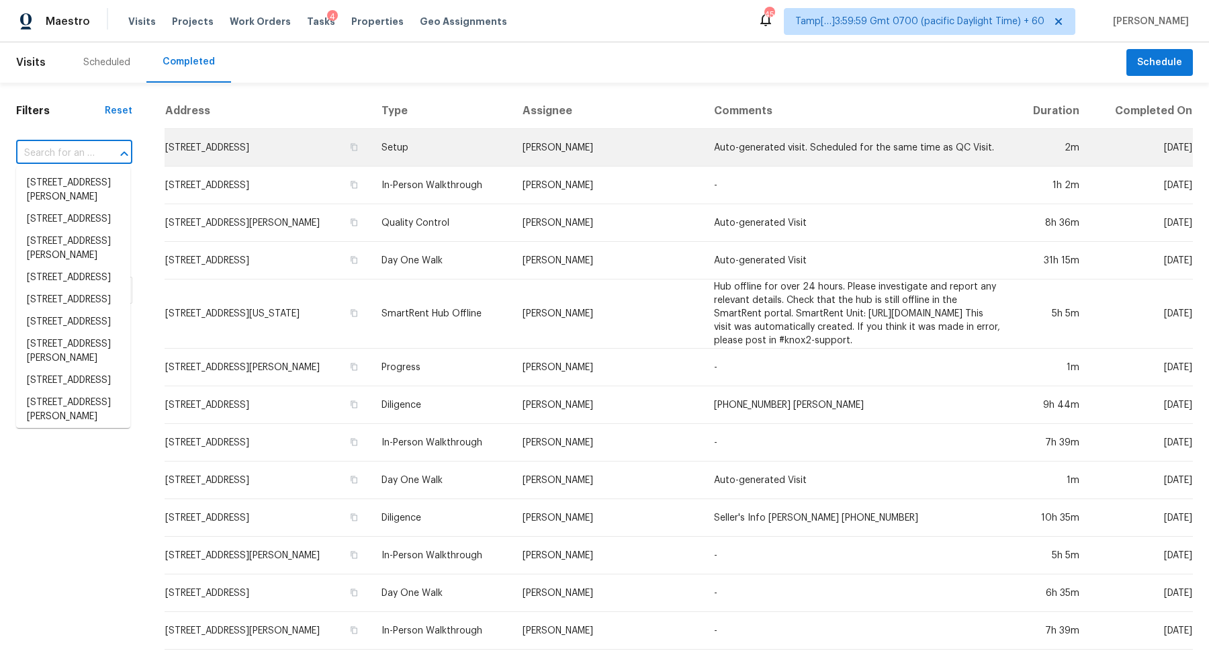
paste input "6816 Glenridge Dr Apt H, Atlanta, GA 30328"
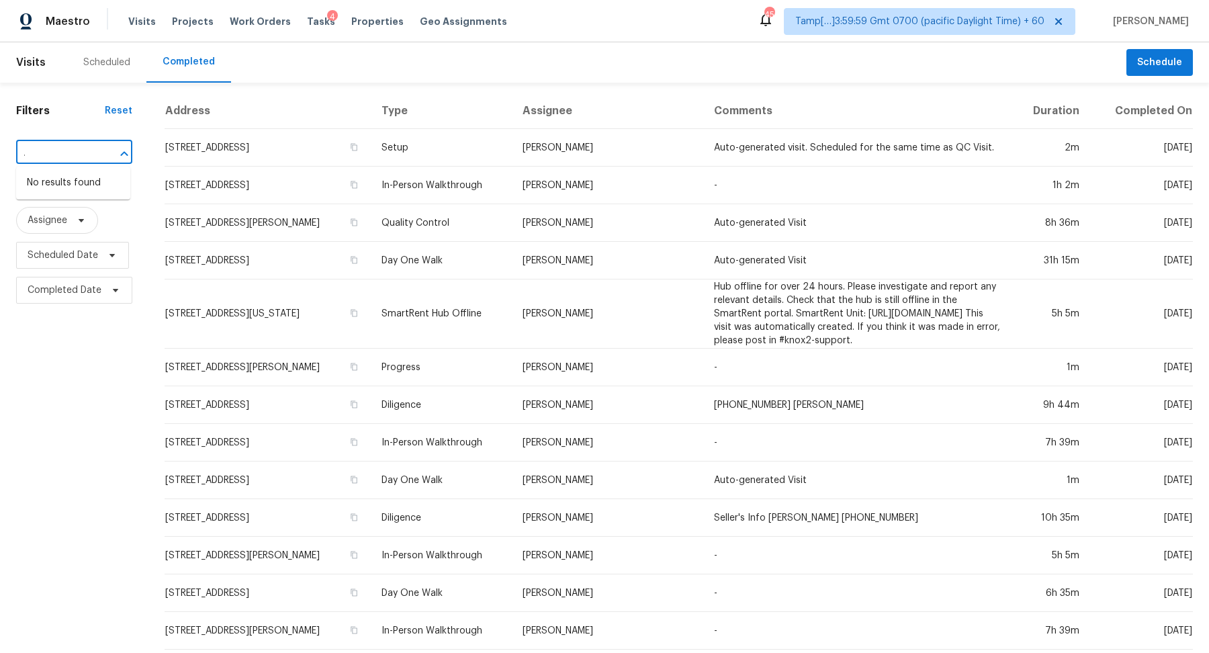
scroll to position [0, 61]
drag, startPoint x: 46, startPoint y: 155, endPoint x: 67, endPoint y: 153, distance: 20.2
click at [68, 153] on input "6816 Glenridge Dr Apt H, Atlanta, GA 30328" at bounding box center [55, 153] width 79 height 21
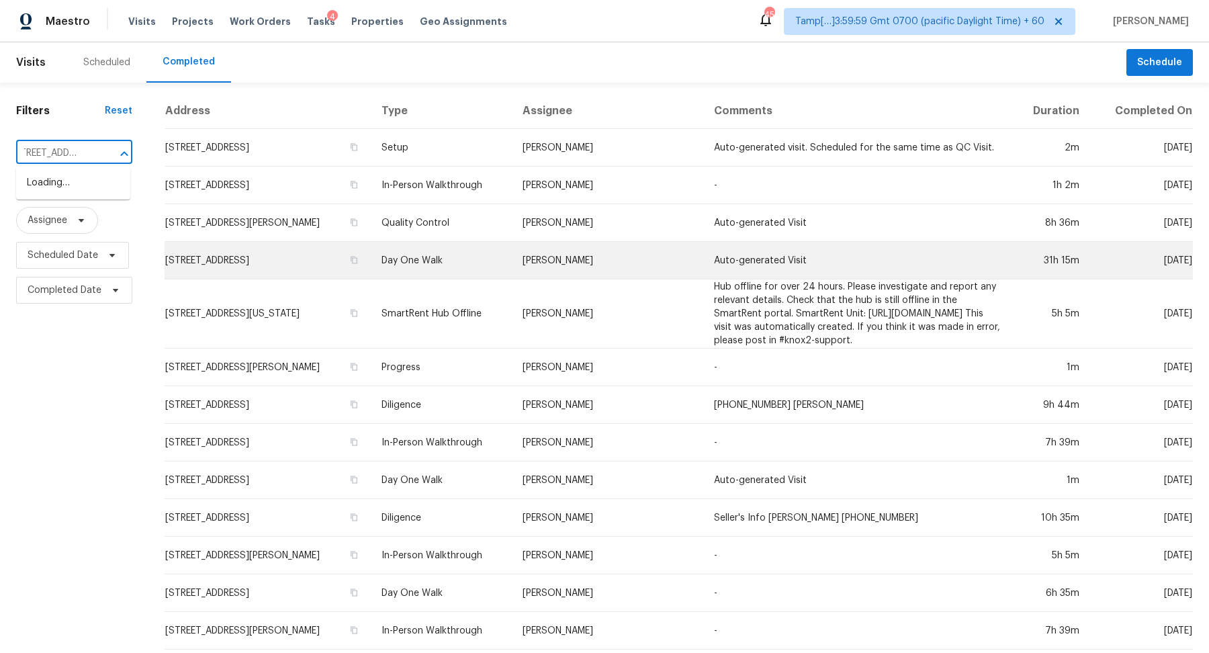
type input "6816 Glenridge Dr, Atlanta, GA 30328"
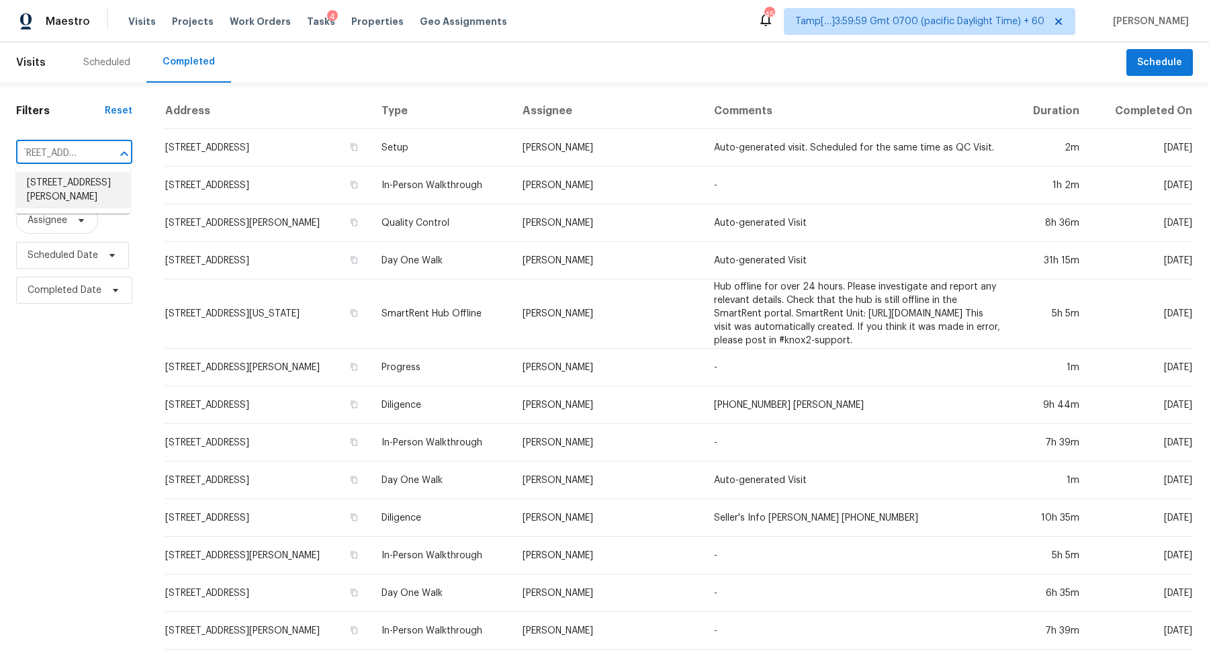
click at [95, 182] on li "6816 Glenridge Dr Apt H, Atlanta, GA 30328" at bounding box center [73, 190] width 114 height 36
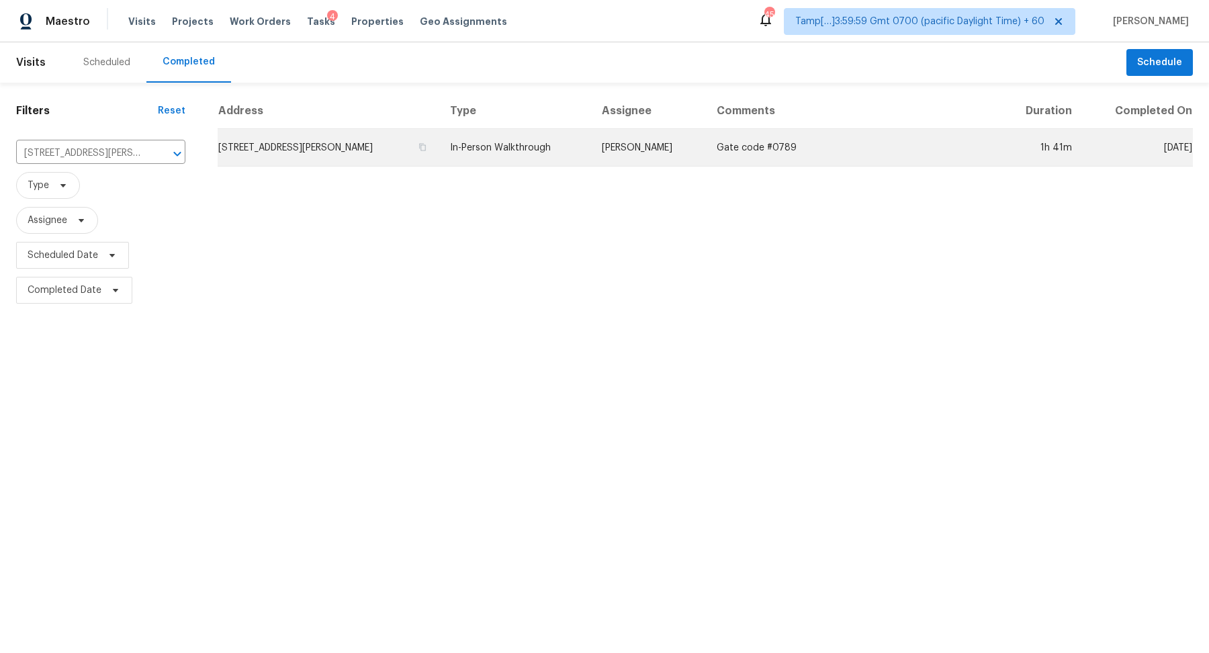
click at [276, 152] on td "6816 Glenridge Dr Apt H, Atlanta, GA 30328" at bounding box center [329, 148] width 222 height 38
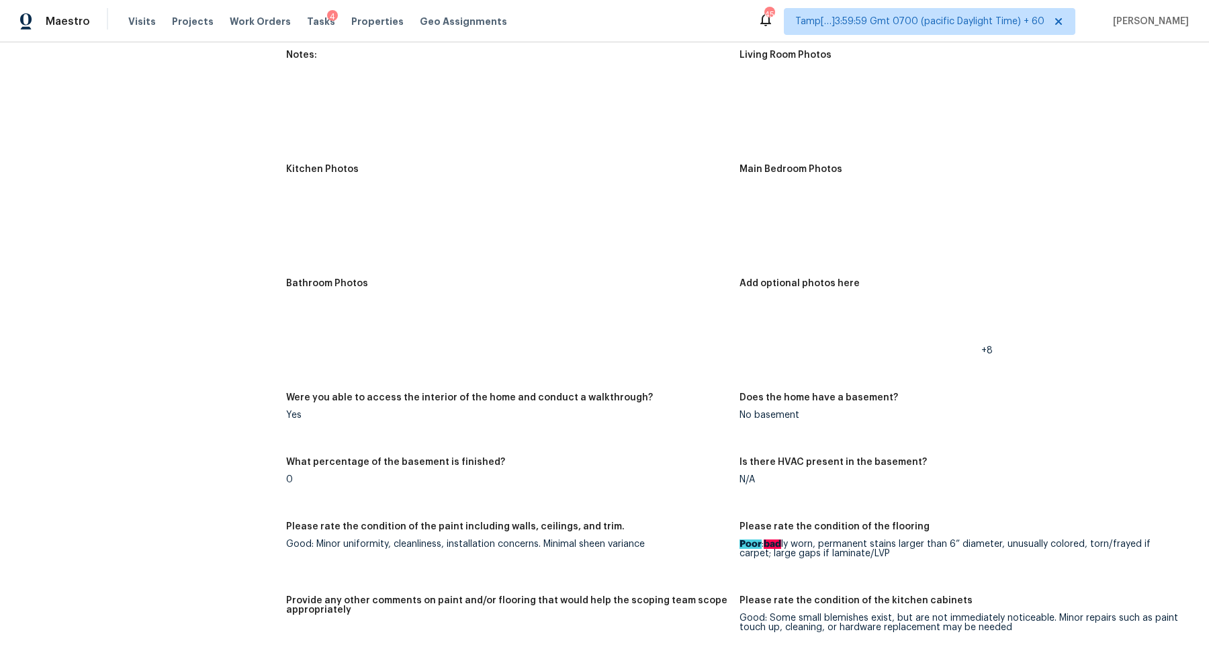
scroll to position [1563, 0]
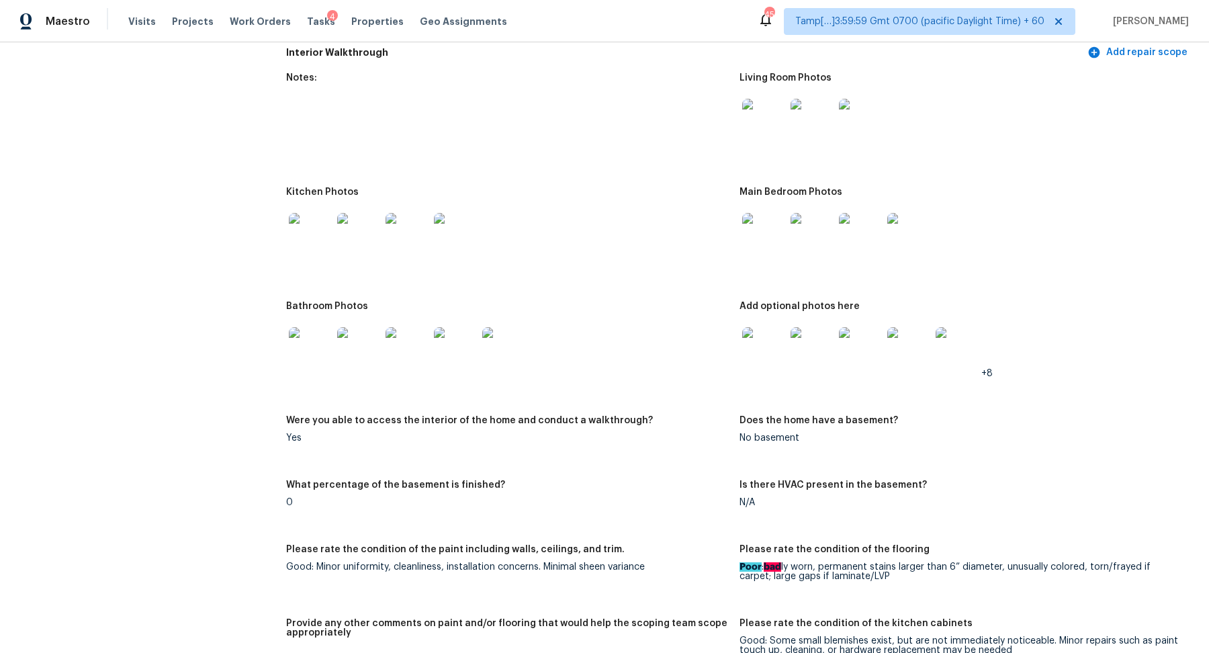
click at [448, 345] on img at bounding box center [455, 348] width 43 height 43
click at [774, 342] on img at bounding box center [763, 348] width 43 height 43
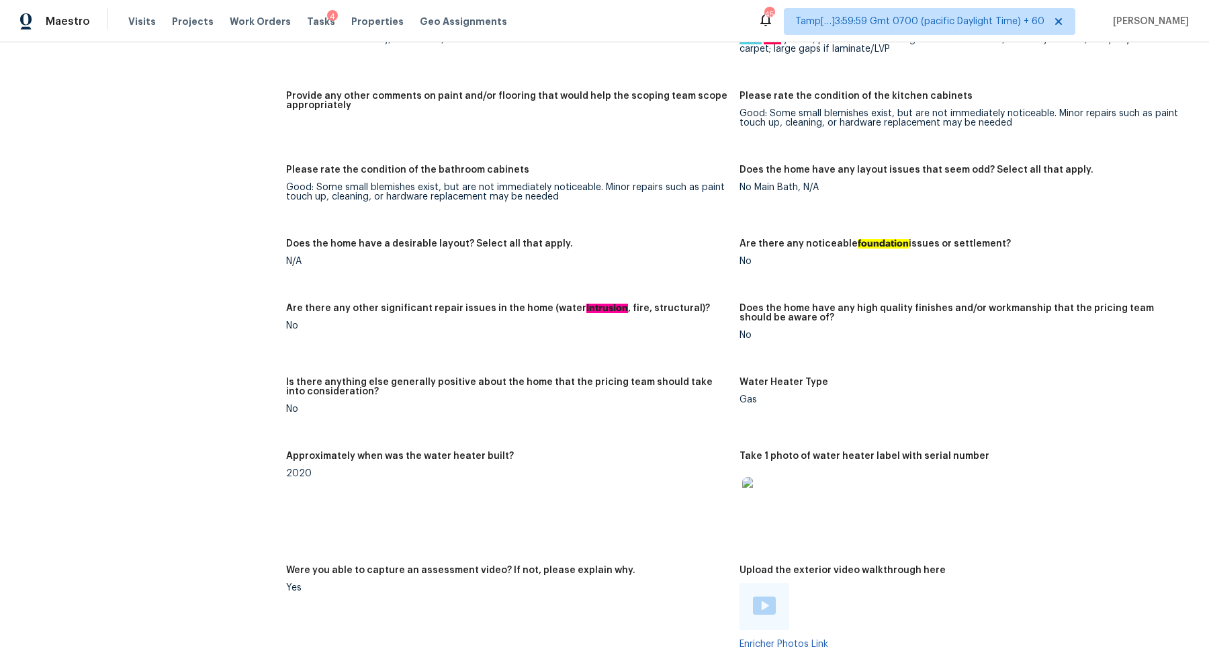
scroll to position [1493, 0]
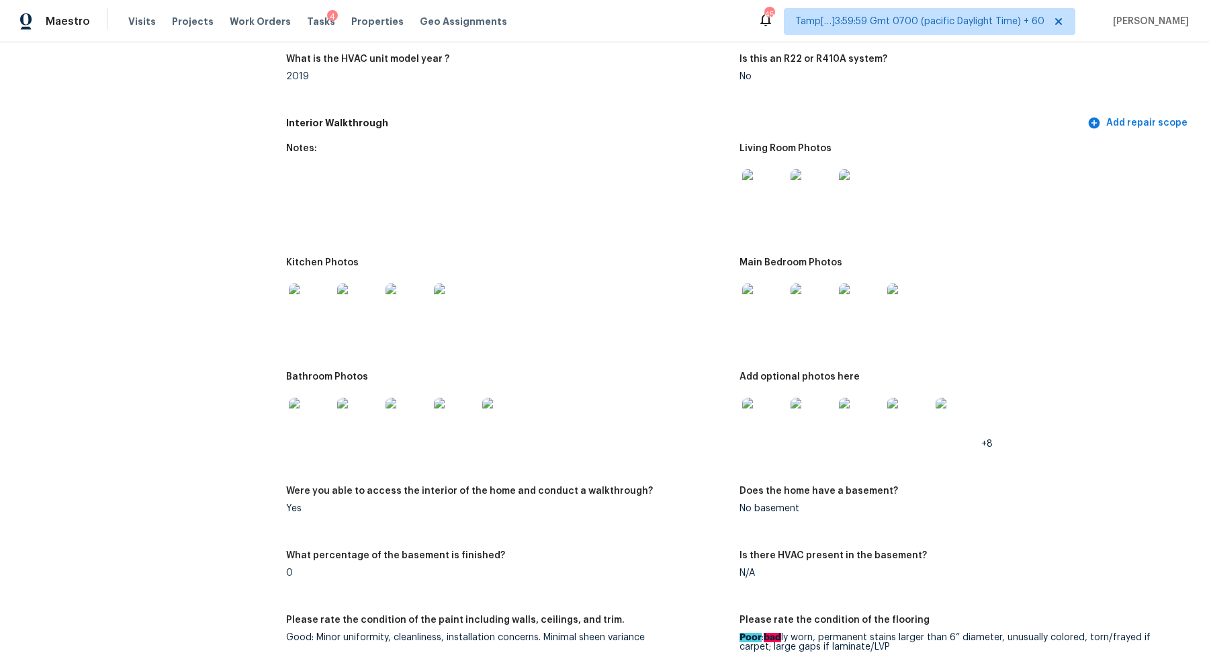
click at [309, 294] on img at bounding box center [310, 304] width 43 height 43
click at [783, 291] on img at bounding box center [763, 304] width 43 height 43
click at [763, 190] on img at bounding box center [763, 190] width 43 height 43
click at [300, 406] on img at bounding box center [310, 419] width 43 height 43
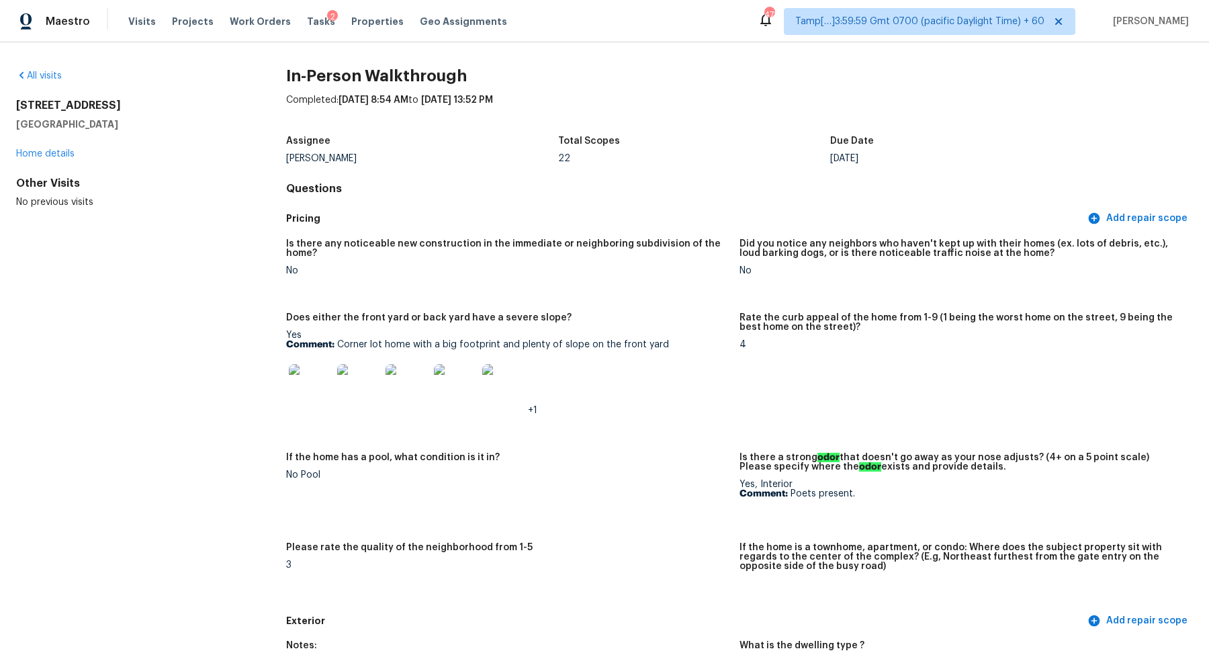
click at [34, 69] on div "All visits" at bounding box center [129, 75] width 227 height 13
click at [42, 83] on div "All visits 5886 Spring Sq San Antonio, TX 78247 Home details Other Visits No pr…" at bounding box center [129, 139] width 227 height 140
click at [42, 74] on link "All visits" at bounding box center [39, 75] width 46 height 9
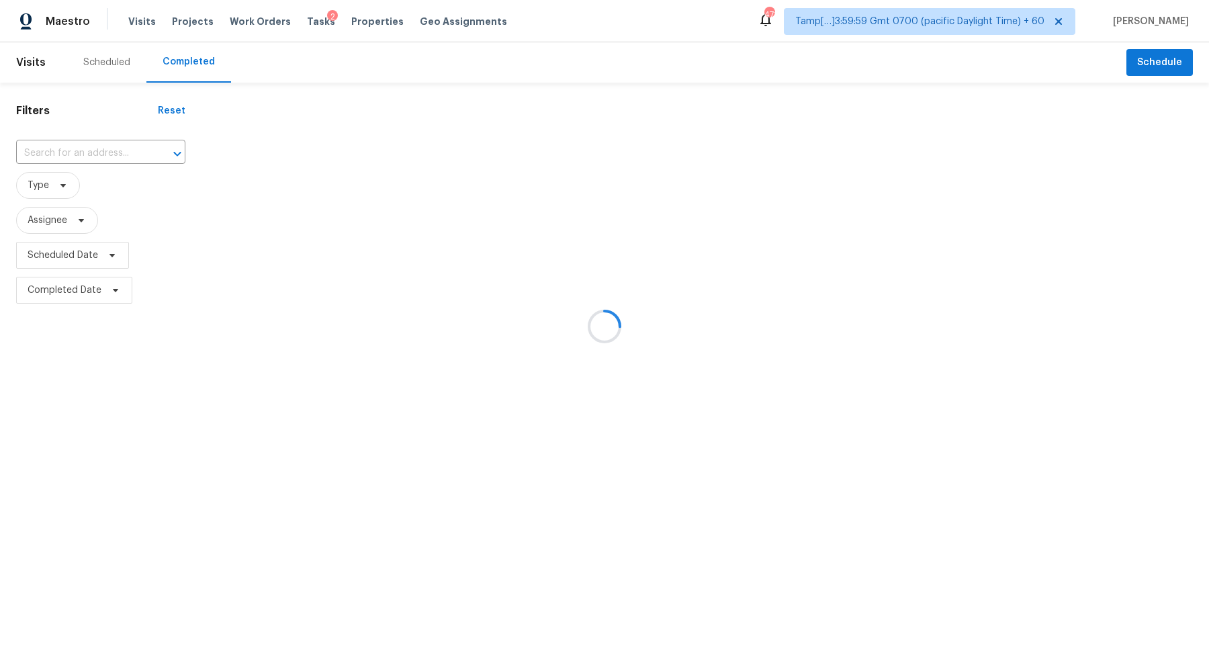
click at [97, 145] on div at bounding box center [604, 326] width 1209 height 653
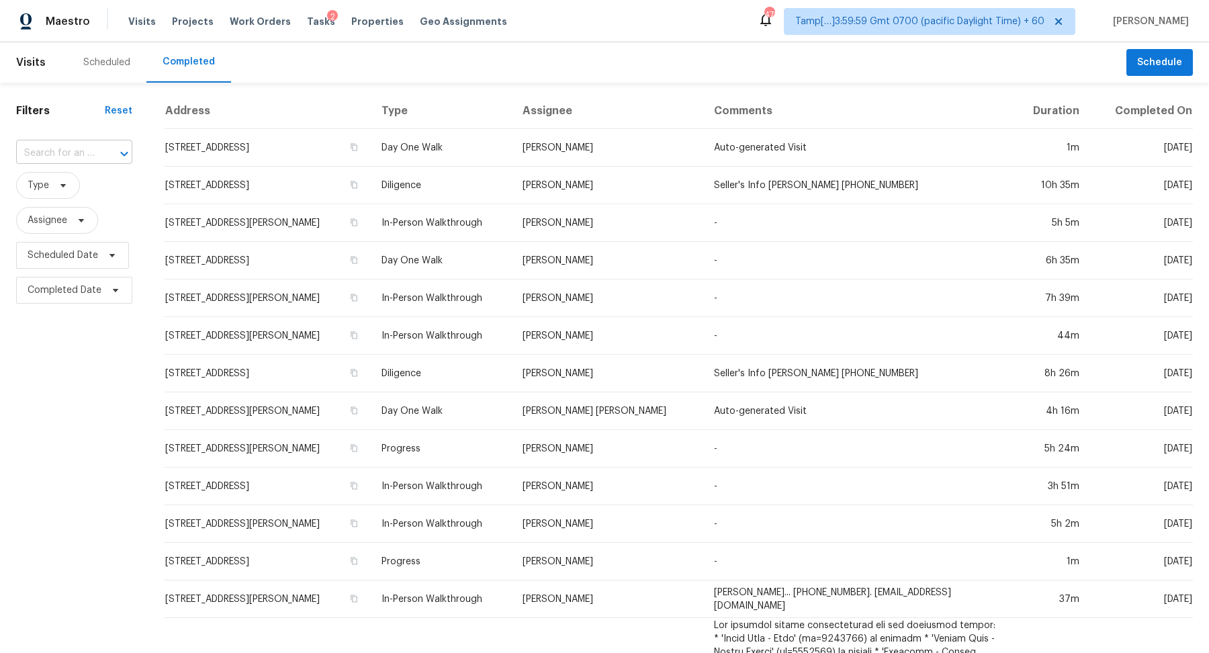
click at [106, 148] on div at bounding box center [114, 153] width 35 height 19
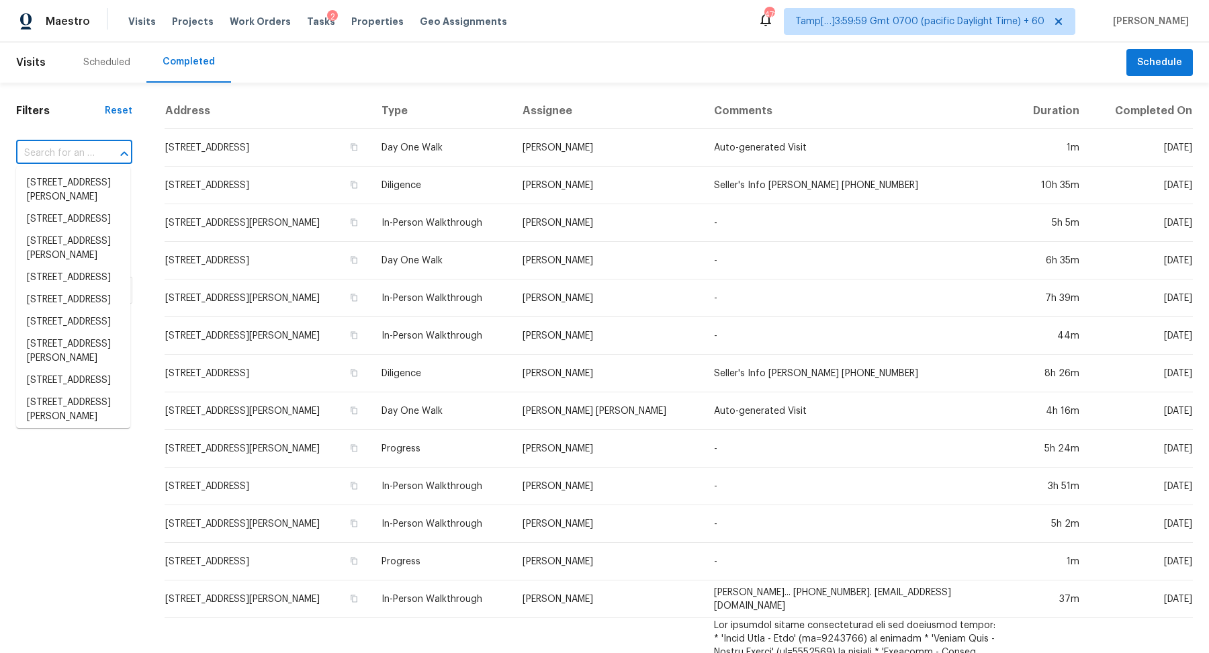
paste input "1707 Water St, Greensboro, NC 27405"
type input "1707 Water St, Greensboro, NC 27405"
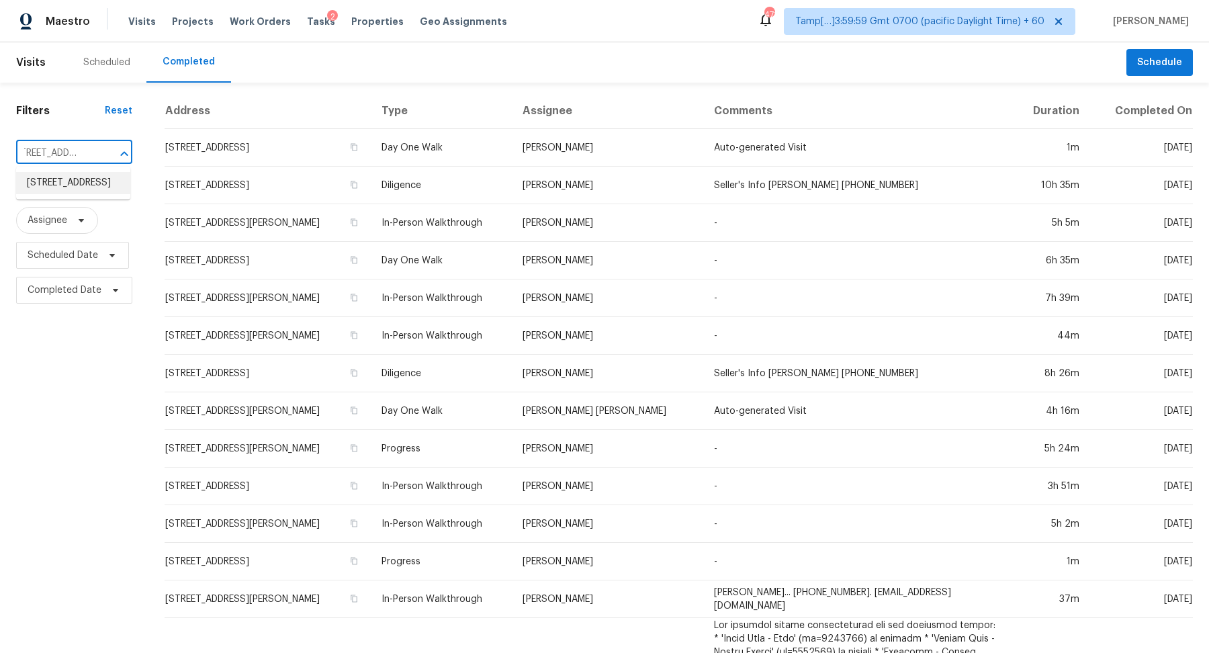
click at [50, 183] on li "1707 Water St, Greensboro, NC 27405" at bounding box center [73, 183] width 114 height 22
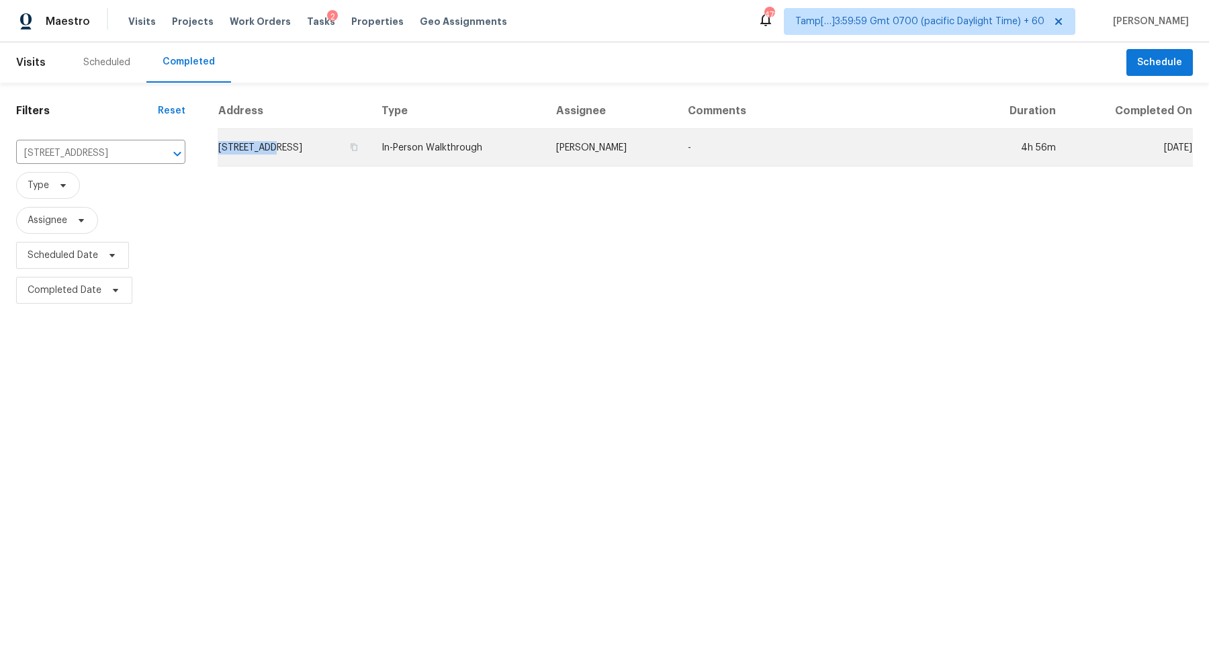
click at [269, 140] on td "1707 Water St, Greensboro, NC 27405" at bounding box center [294, 148] width 153 height 38
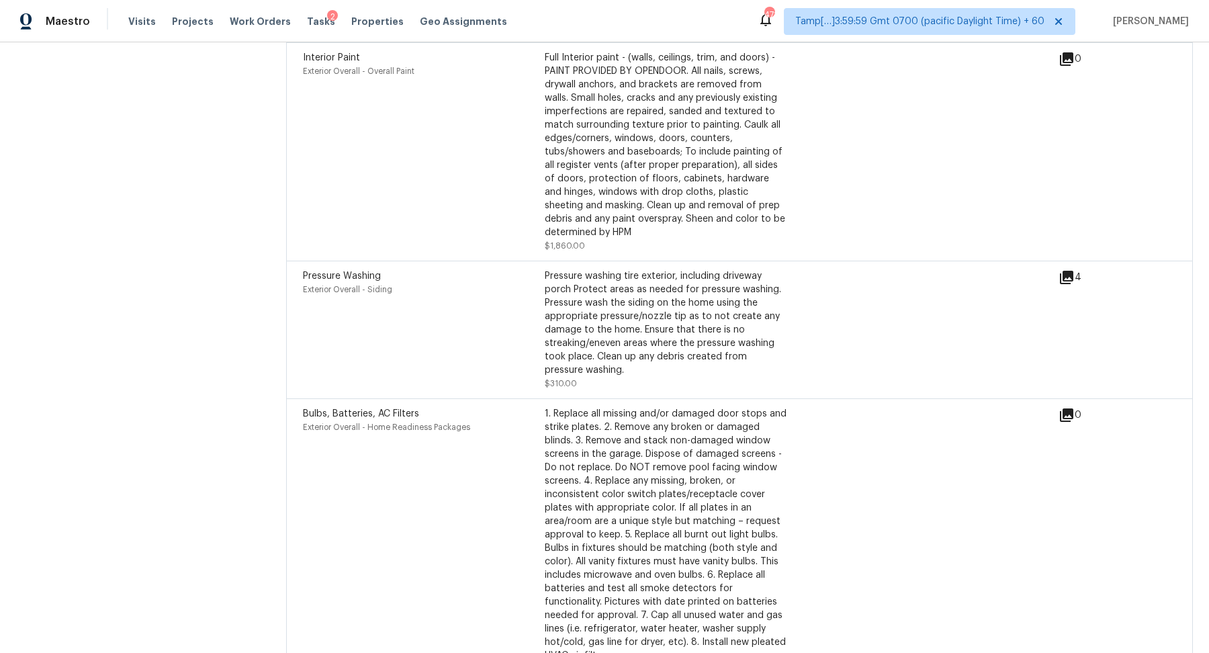
scroll to position [4666, 0]
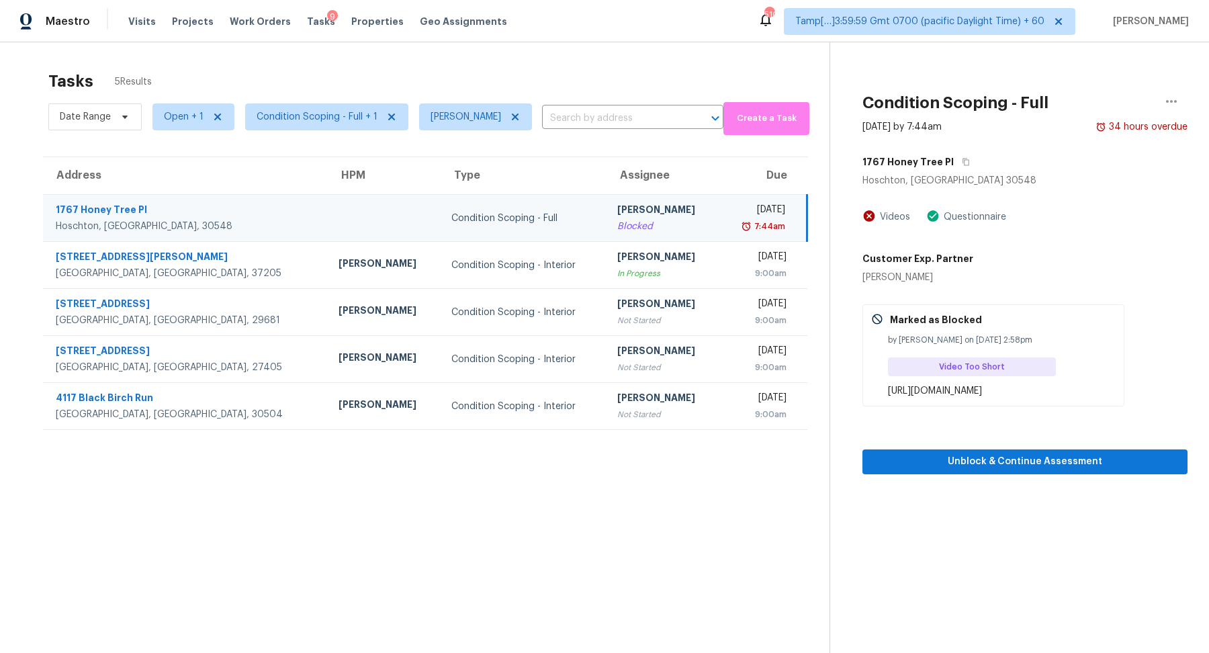
scroll to position [42, 0]
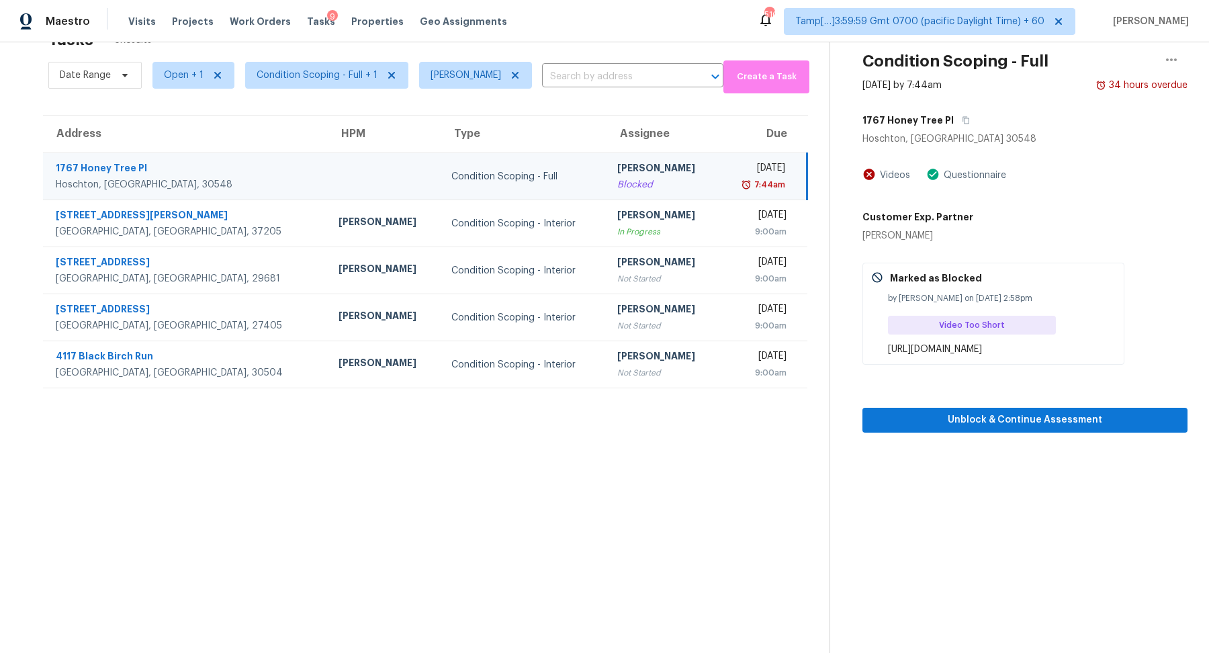
click at [303, 56] on div "Tasks 5 Results" at bounding box center [438, 39] width 781 height 35
click at [304, 71] on span "Condition Scoping - Full + 1" at bounding box center [317, 75] width 121 height 13
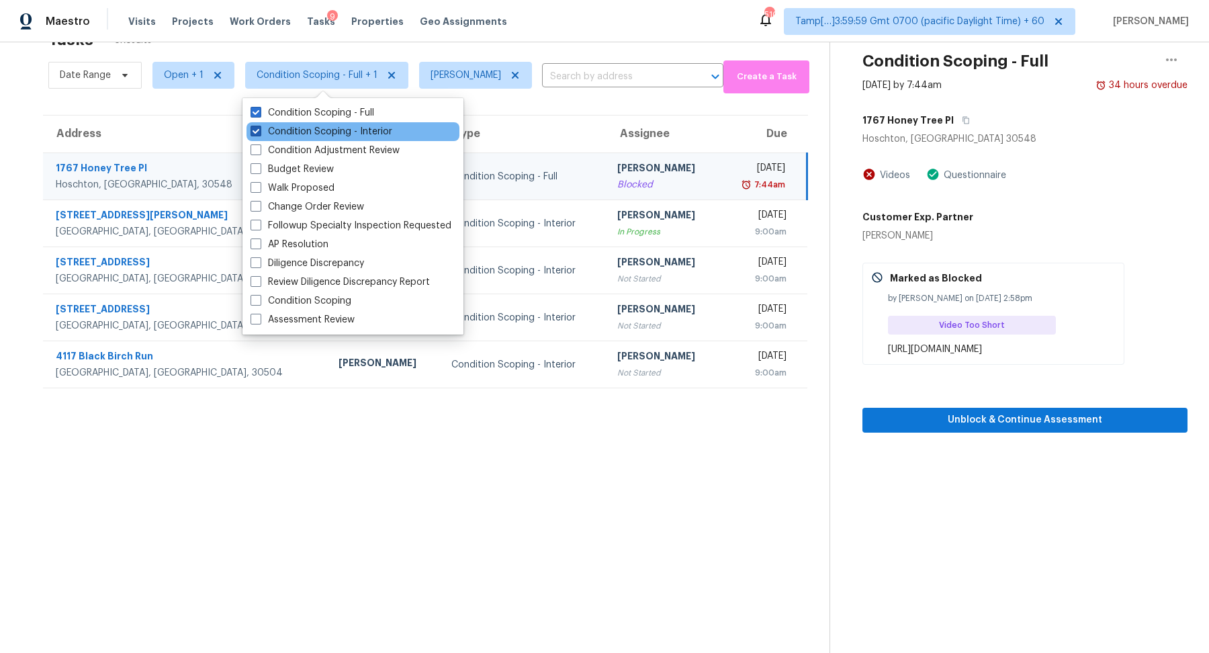
click at [305, 133] on label "Condition Scoping - Interior" at bounding box center [322, 131] width 142 height 13
click at [259, 133] on input "Condition Scoping - Interior" at bounding box center [255, 129] width 9 height 9
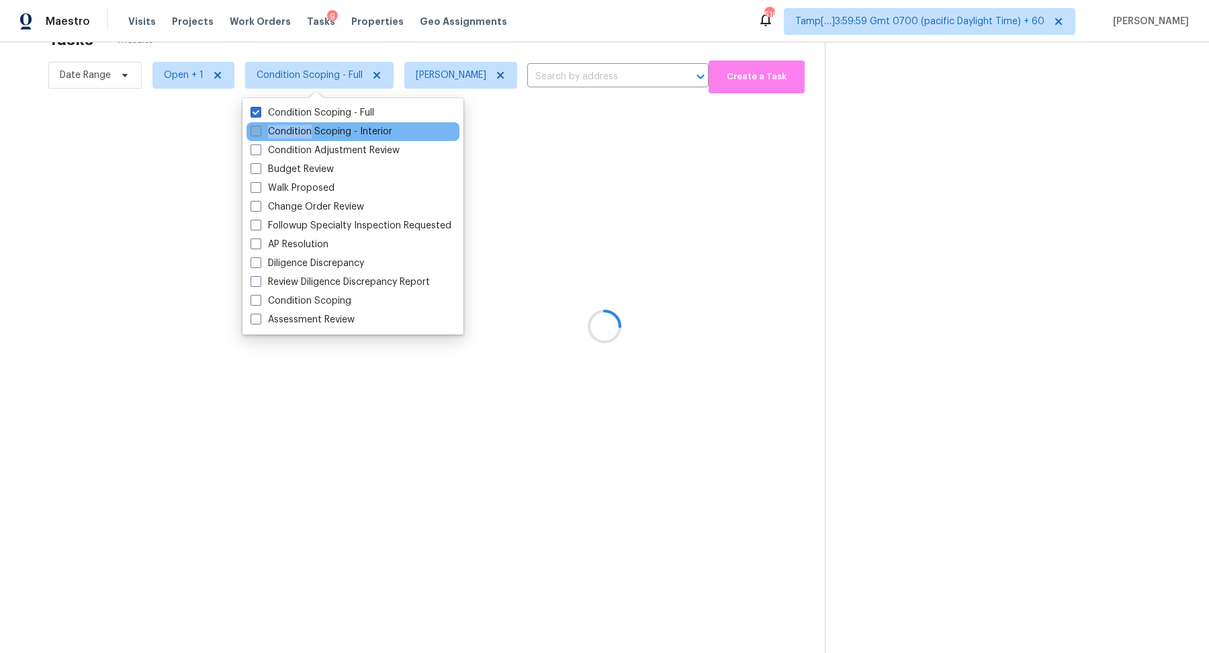
click at [305, 133] on label "Condition Scoping - Interior" at bounding box center [322, 131] width 142 height 13
click at [259, 133] on input "Condition Scoping - Interior" at bounding box center [255, 129] width 9 height 9
checkbox input "true"
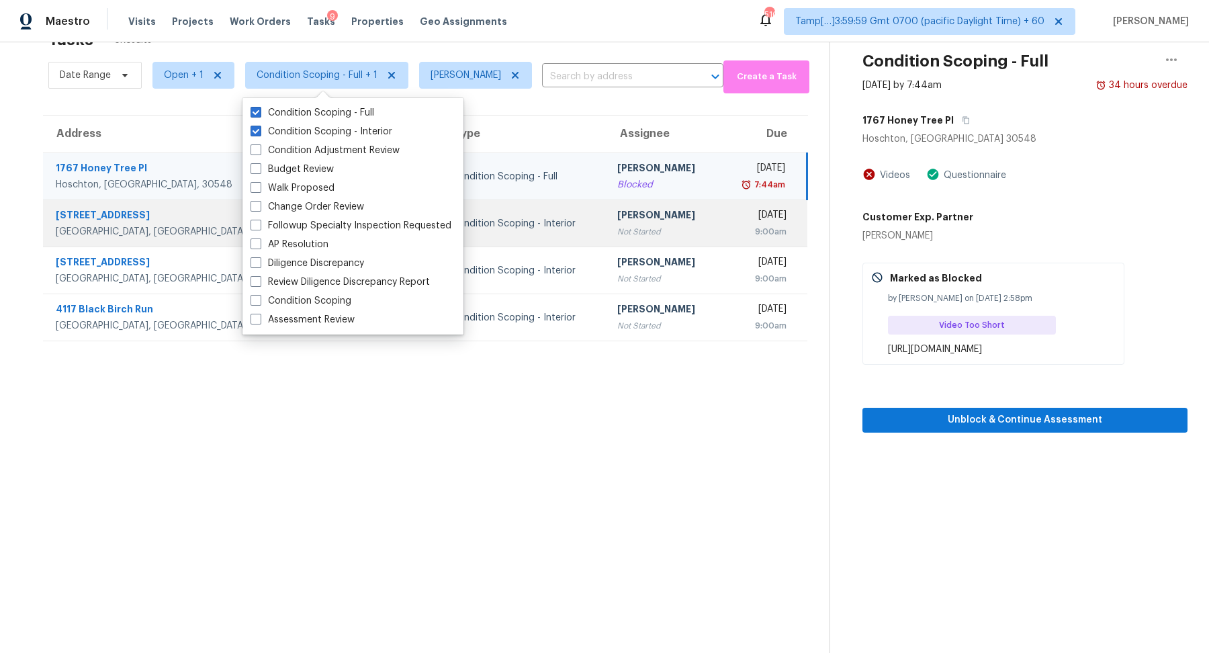
click at [631, 220] on td "Hariharan GV Not Started" at bounding box center [663, 223] width 113 height 47
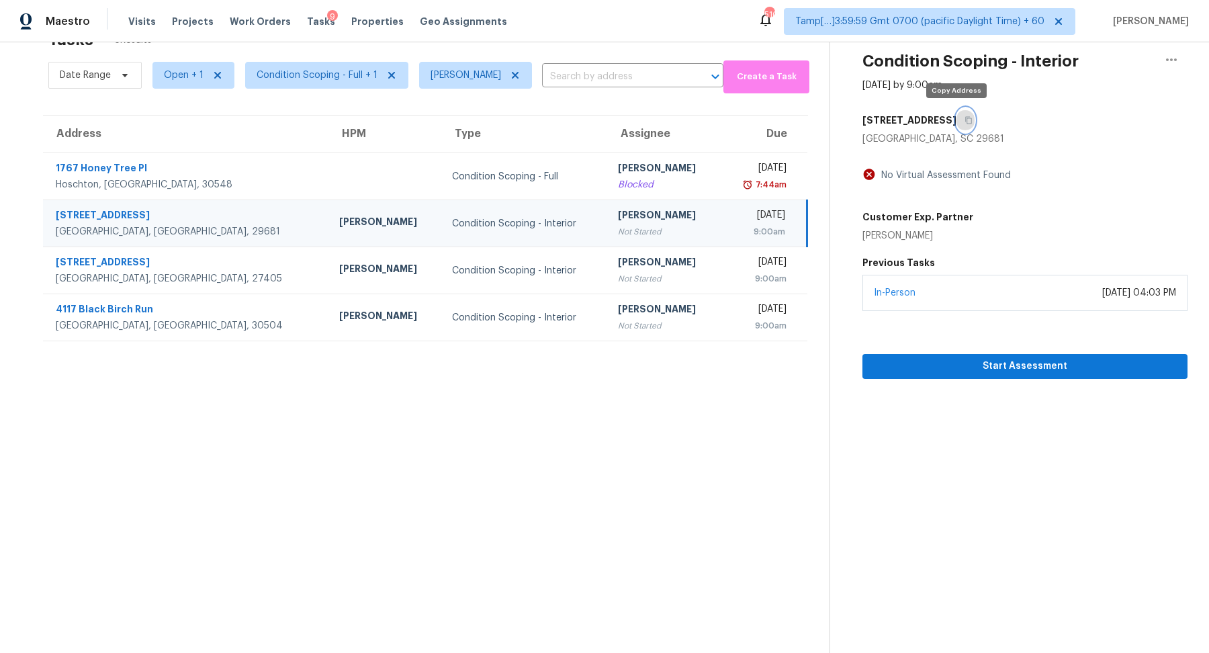
click at [957, 130] on button "button" at bounding box center [966, 120] width 18 height 24
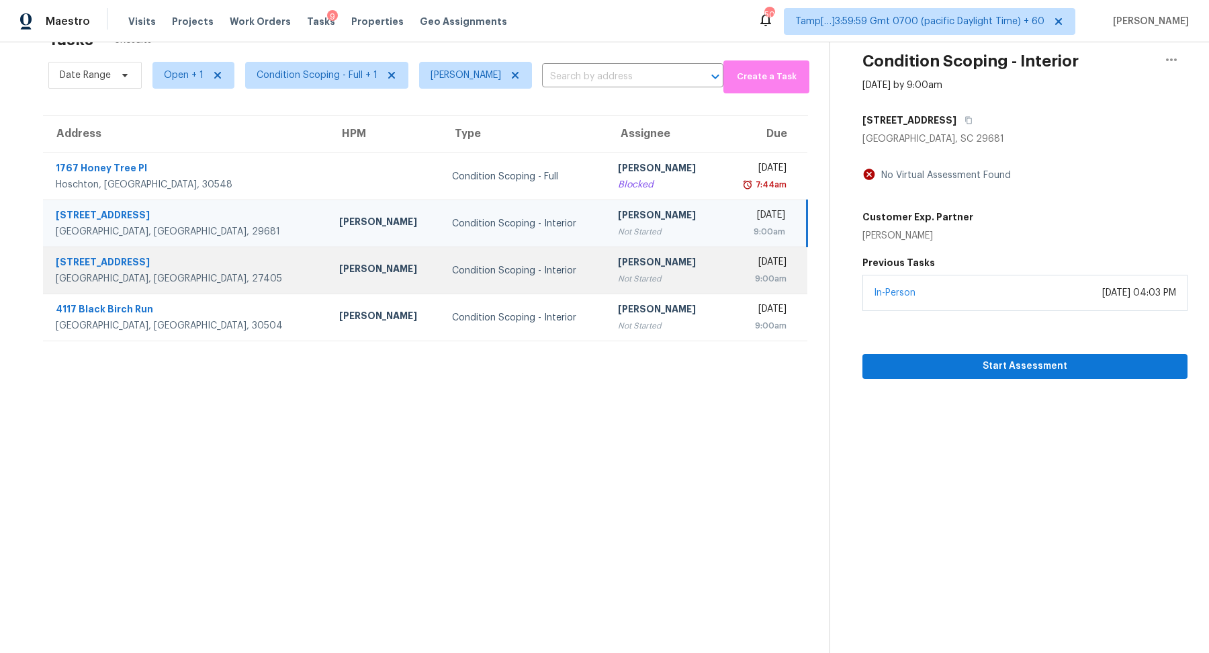
click at [721, 256] on td "Wed, Sep 24th 2025 9:00am" at bounding box center [764, 270] width 87 height 47
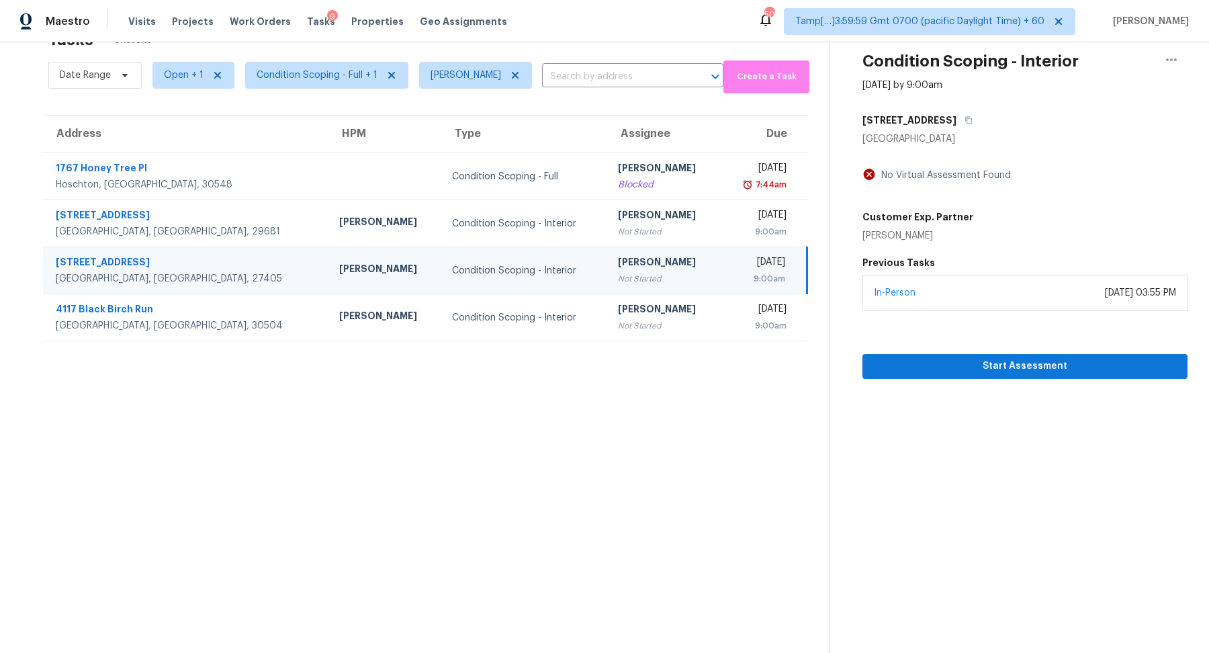
click at [915, 124] on h5 "1707 Water St" at bounding box center [910, 120] width 94 height 13
click at [957, 124] on button "button" at bounding box center [966, 120] width 18 height 24
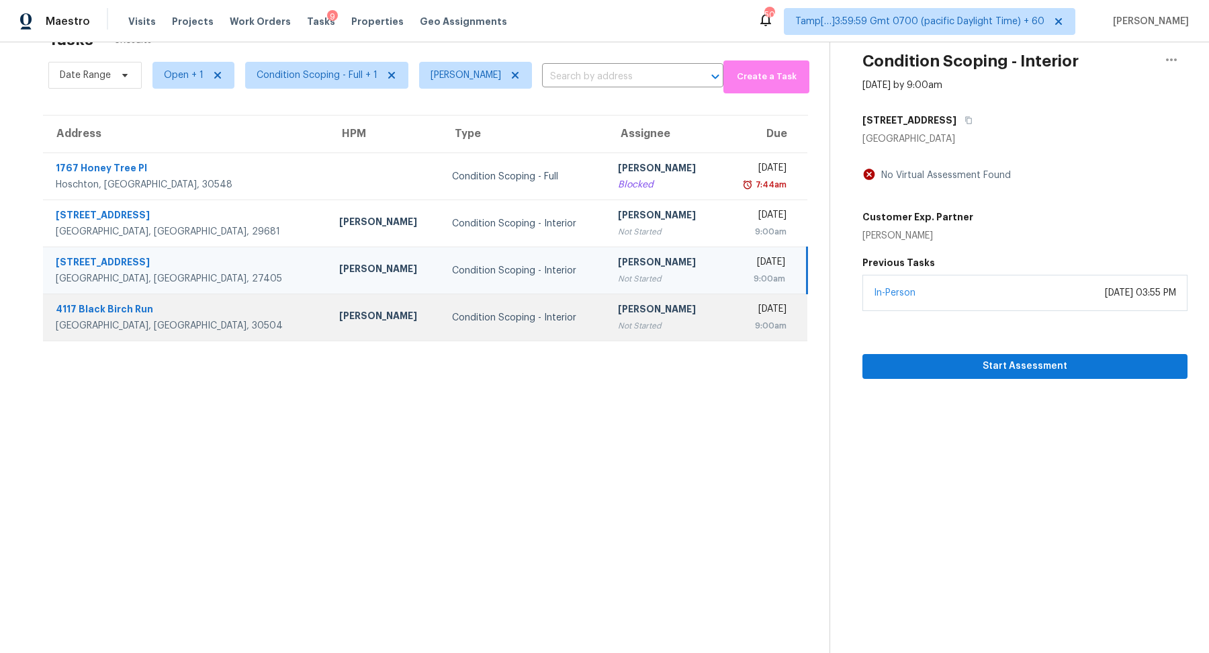
click at [721, 300] on td "Wed, Sep 24th 2025 9:00am" at bounding box center [764, 317] width 87 height 47
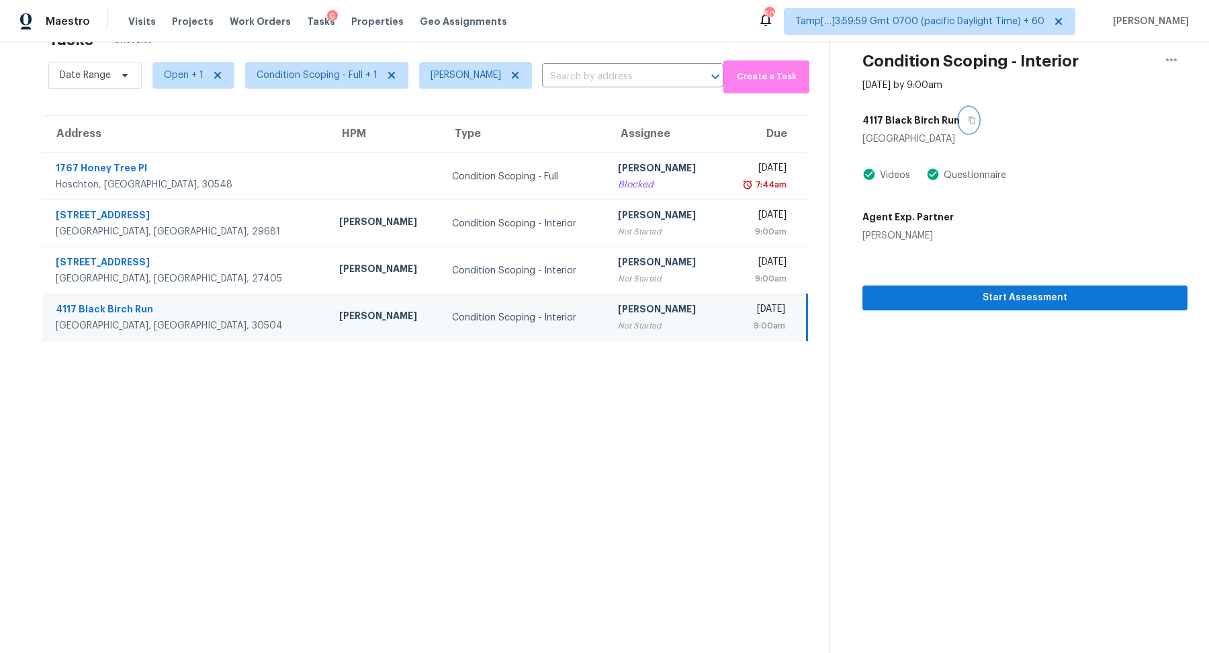
click at [960, 118] on button "button" at bounding box center [969, 120] width 18 height 24
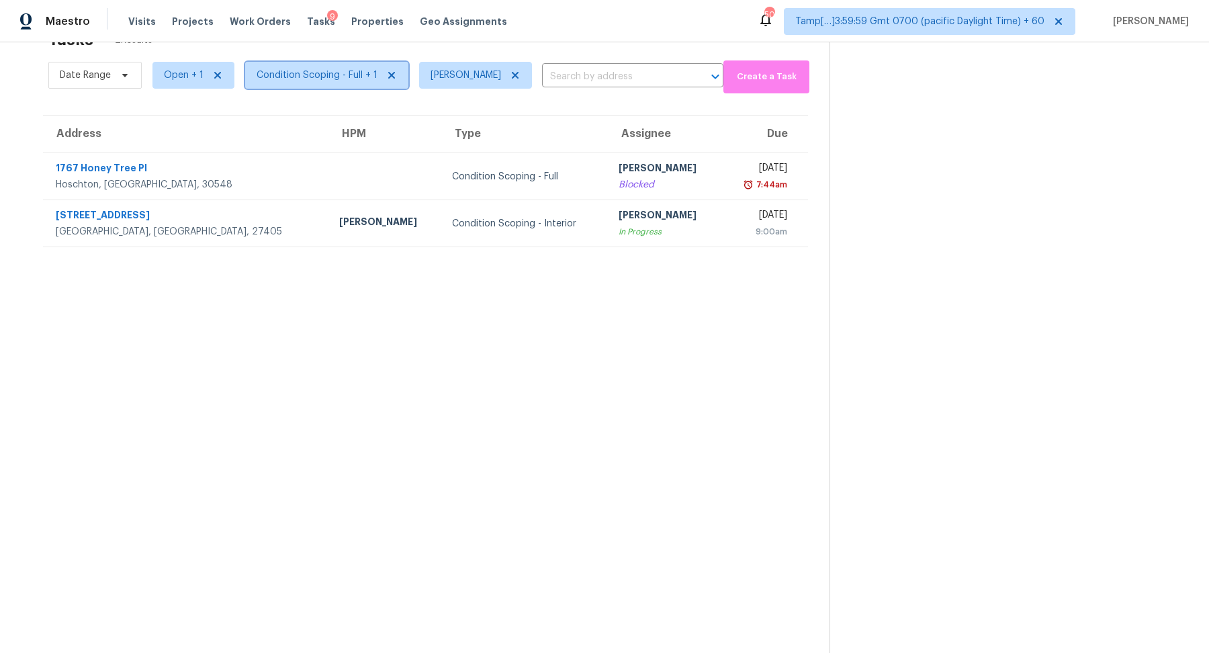
click at [307, 62] on span "Condition Scoping - Full + 1" at bounding box center [326, 75] width 163 height 27
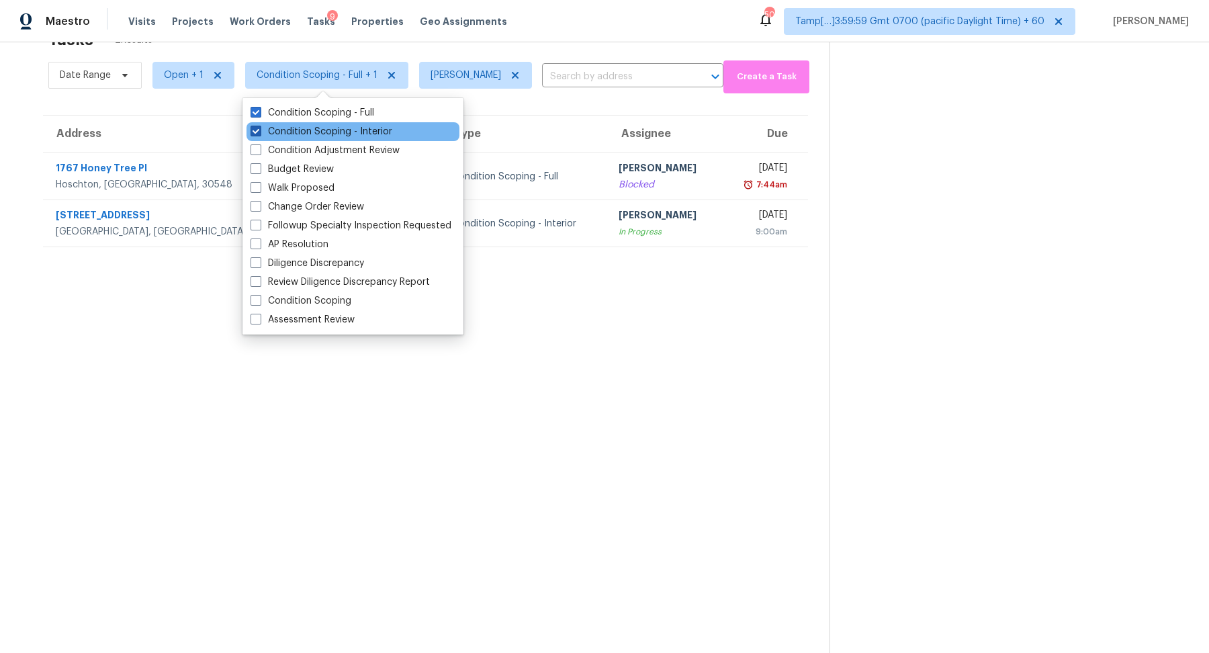
click at [312, 132] on label "Condition Scoping - Interior" at bounding box center [322, 131] width 142 height 13
click at [259, 132] on input "Condition Scoping - Interior" at bounding box center [255, 129] width 9 height 9
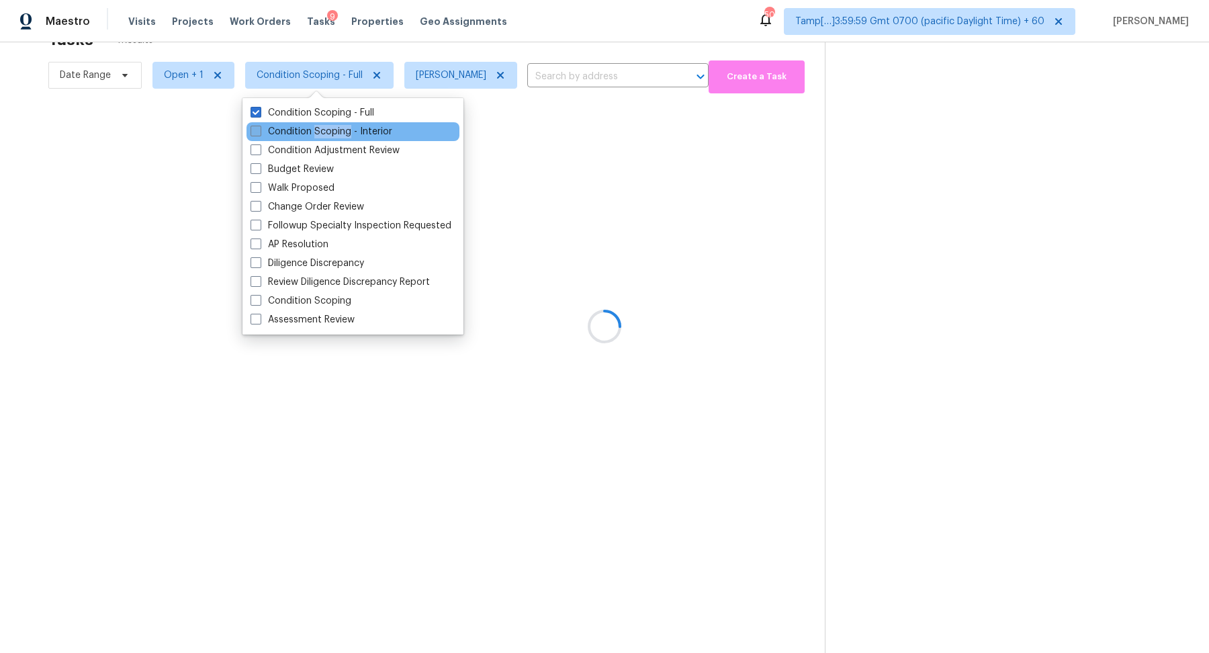
click at [312, 132] on label "Condition Scoping - Interior" at bounding box center [322, 131] width 142 height 13
click at [259, 132] on input "Condition Scoping - Interior" at bounding box center [255, 129] width 9 height 9
checkbox input "true"
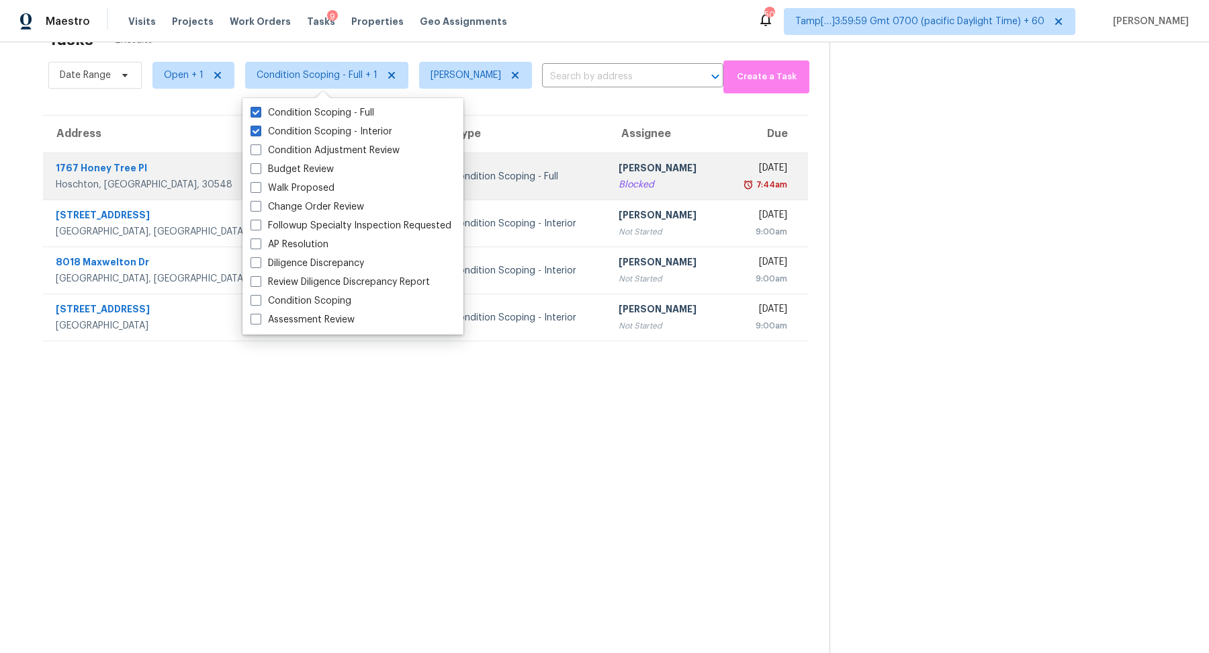
click at [608, 194] on td "Hariharan GV Blocked" at bounding box center [665, 176] width 114 height 47
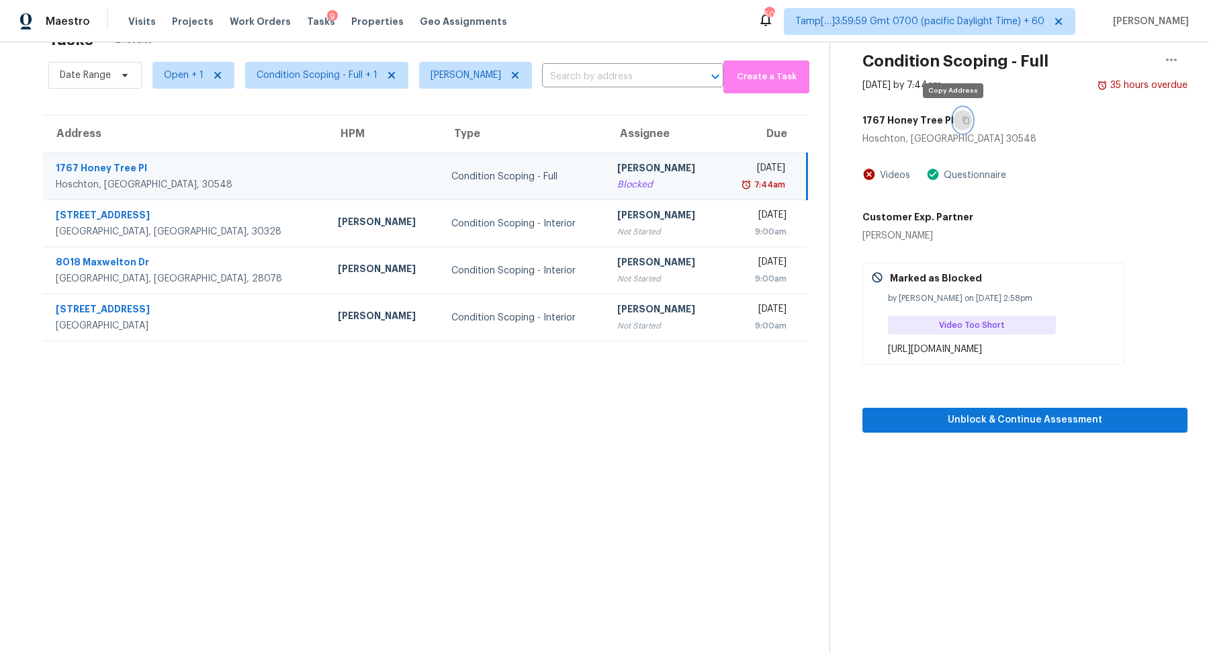
click at [962, 121] on icon "button" at bounding box center [966, 120] width 8 height 8
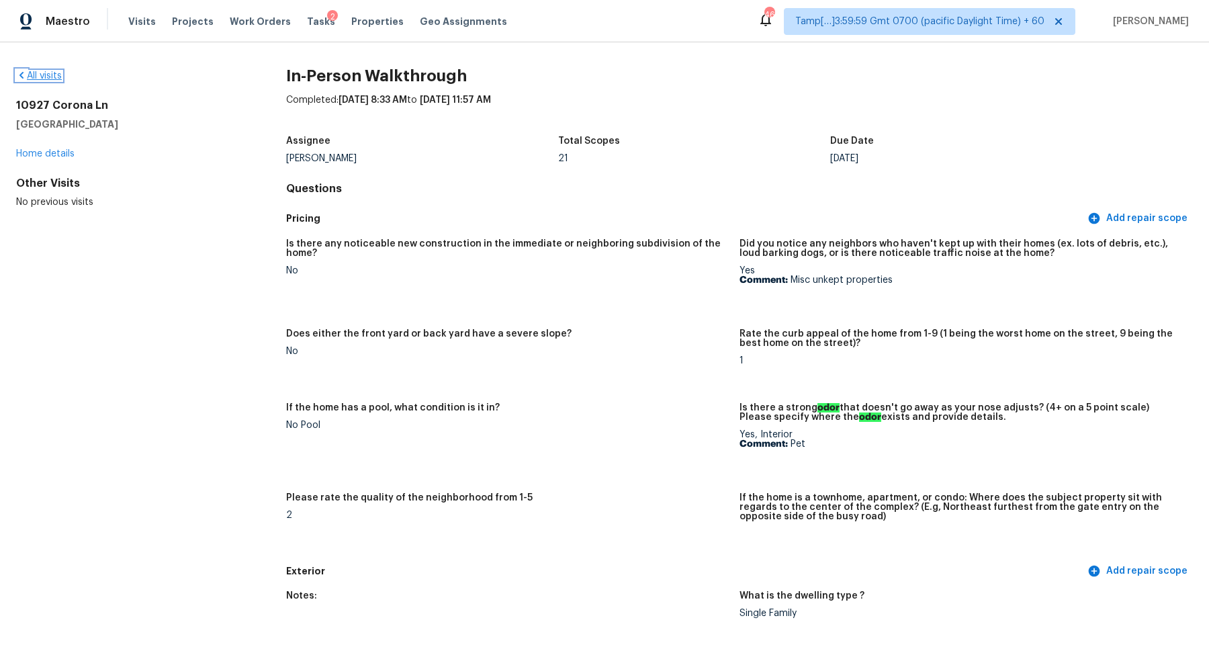
click at [44, 79] on link "All visits" at bounding box center [39, 75] width 46 height 9
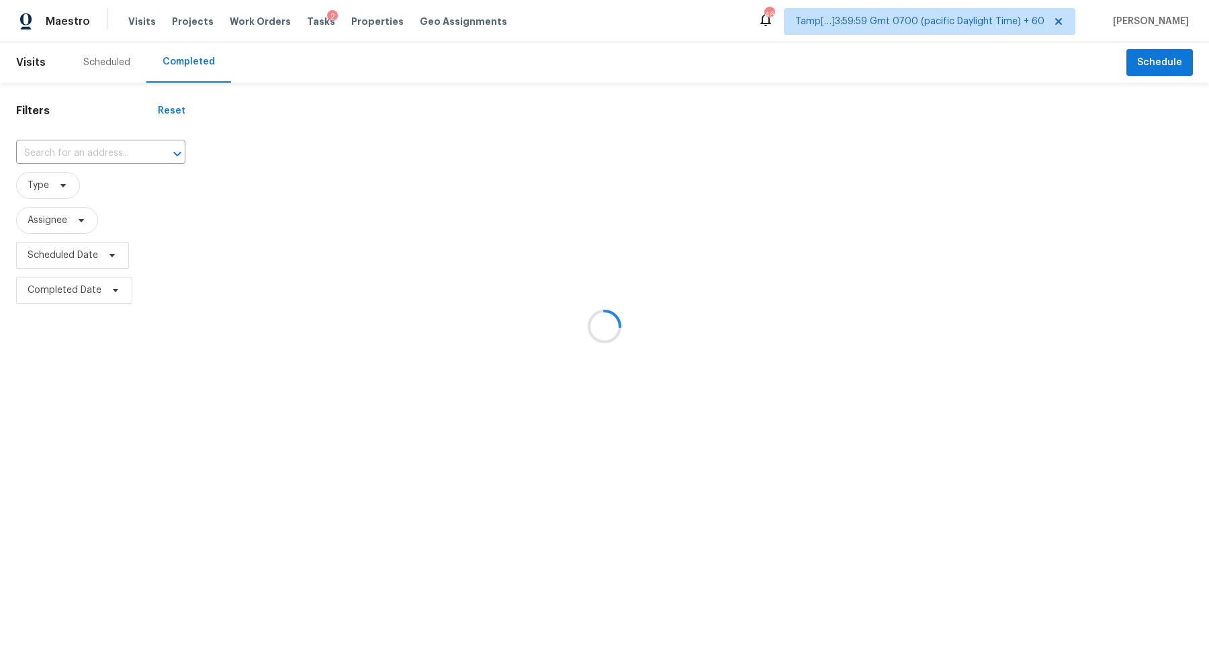
click at [111, 152] on div at bounding box center [604, 326] width 1209 height 653
click at [78, 154] on div at bounding box center [604, 326] width 1209 height 653
click at [73, 154] on div at bounding box center [604, 326] width 1209 height 653
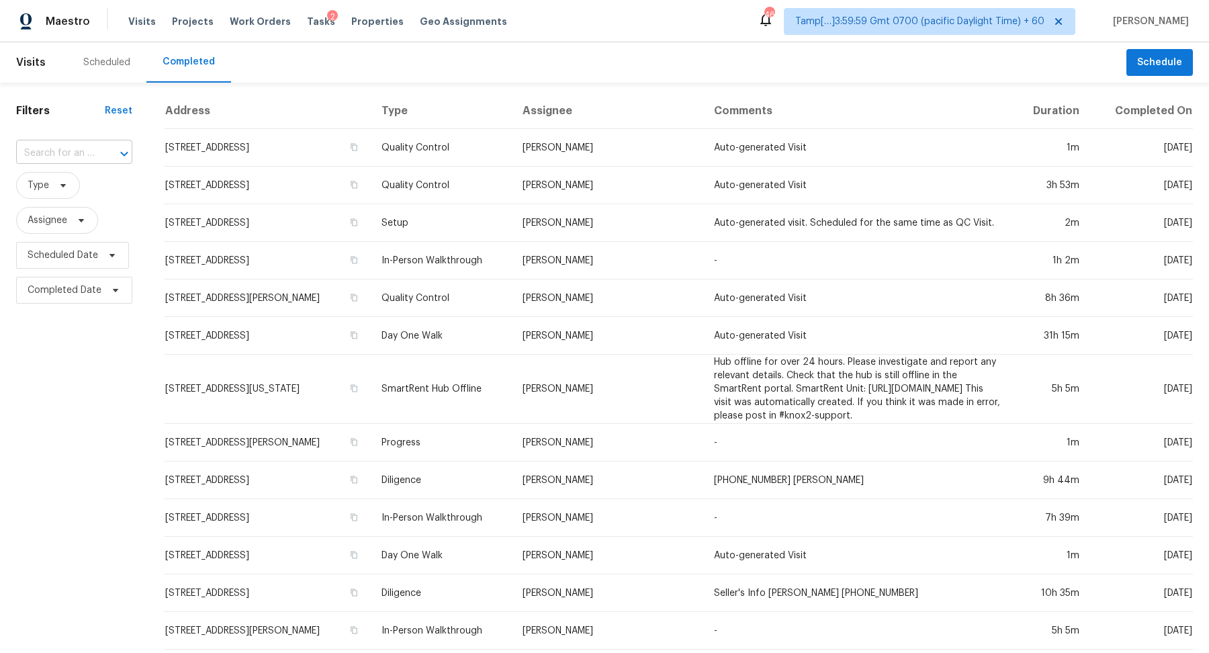
click at [77, 150] on input "text" at bounding box center [55, 153] width 79 height 21
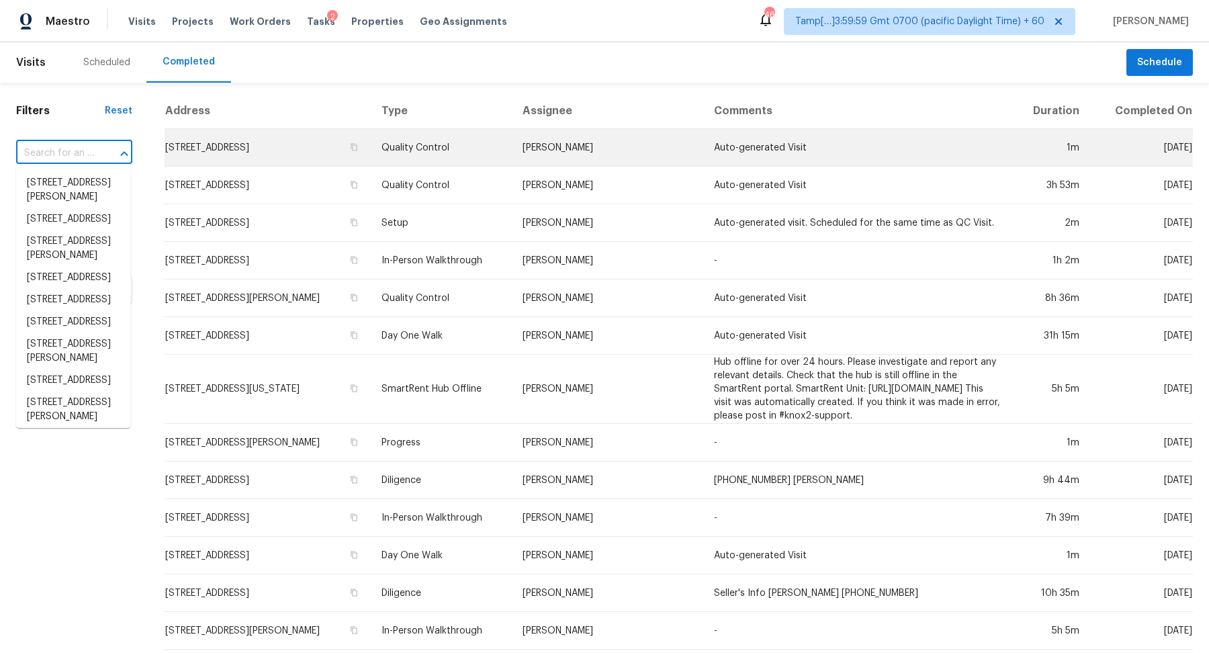
paste input "9101 Ball St, Plymouth, MI 48170"
type input "9101 Ball St, Plymouth, MI 48170"
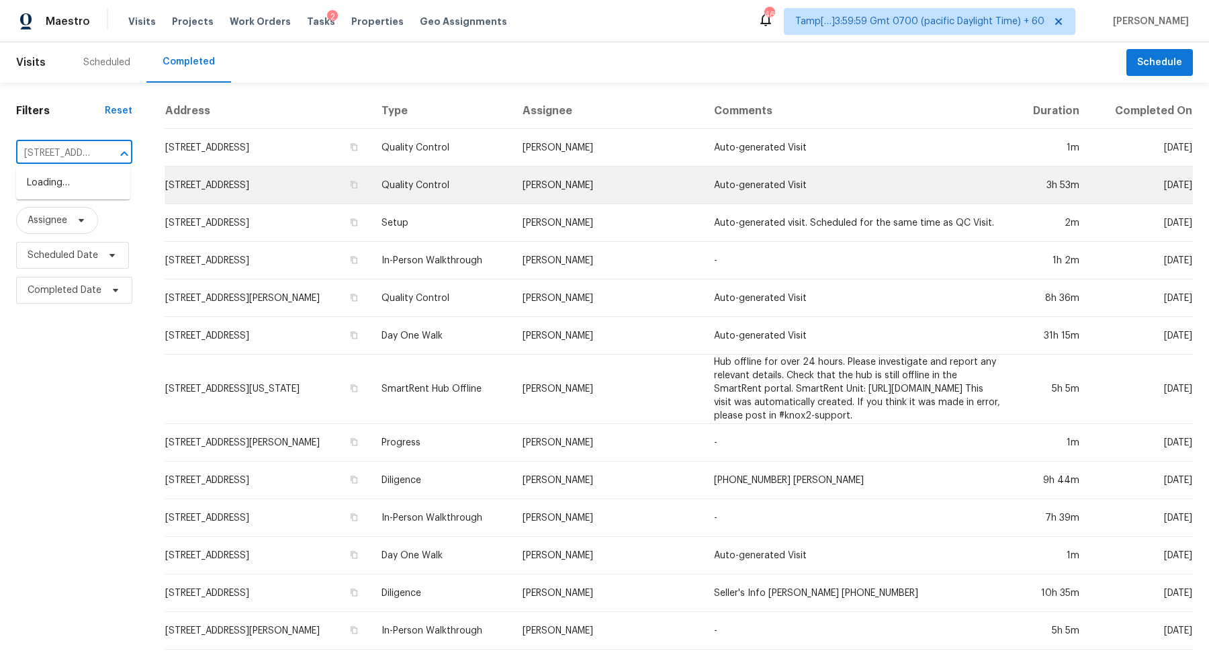
scroll to position [0, 73]
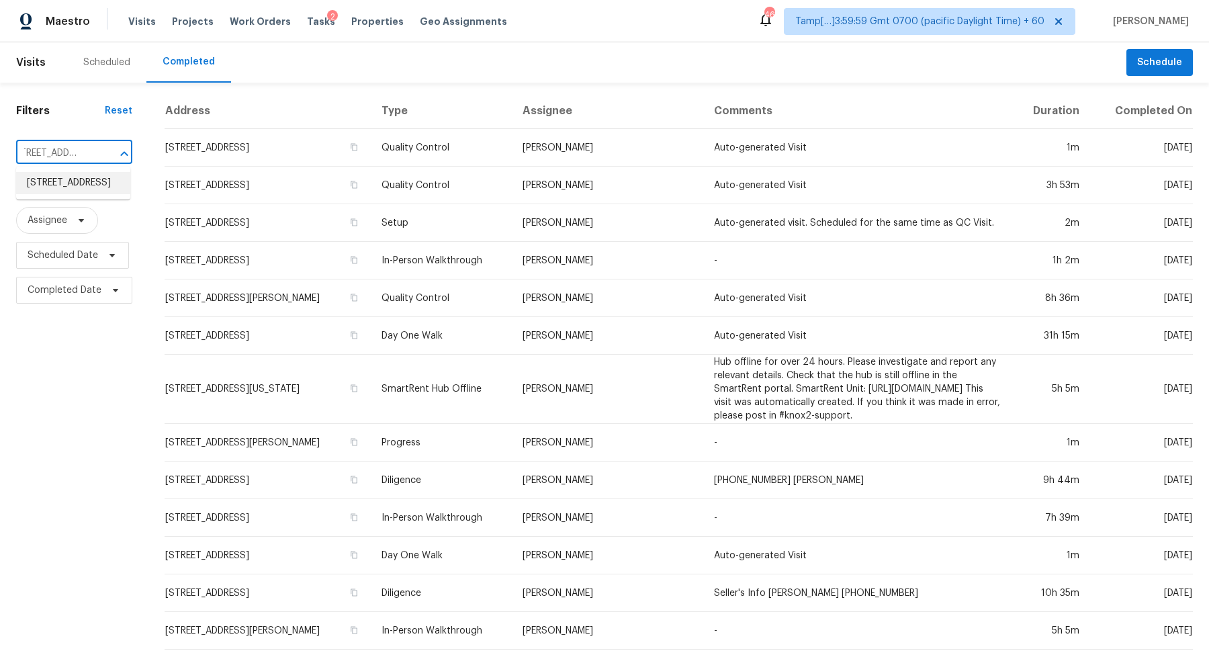
click at [97, 189] on li "9101 Ball St, Plymouth, MI 48170" at bounding box center [73, 183] width 114 height 22
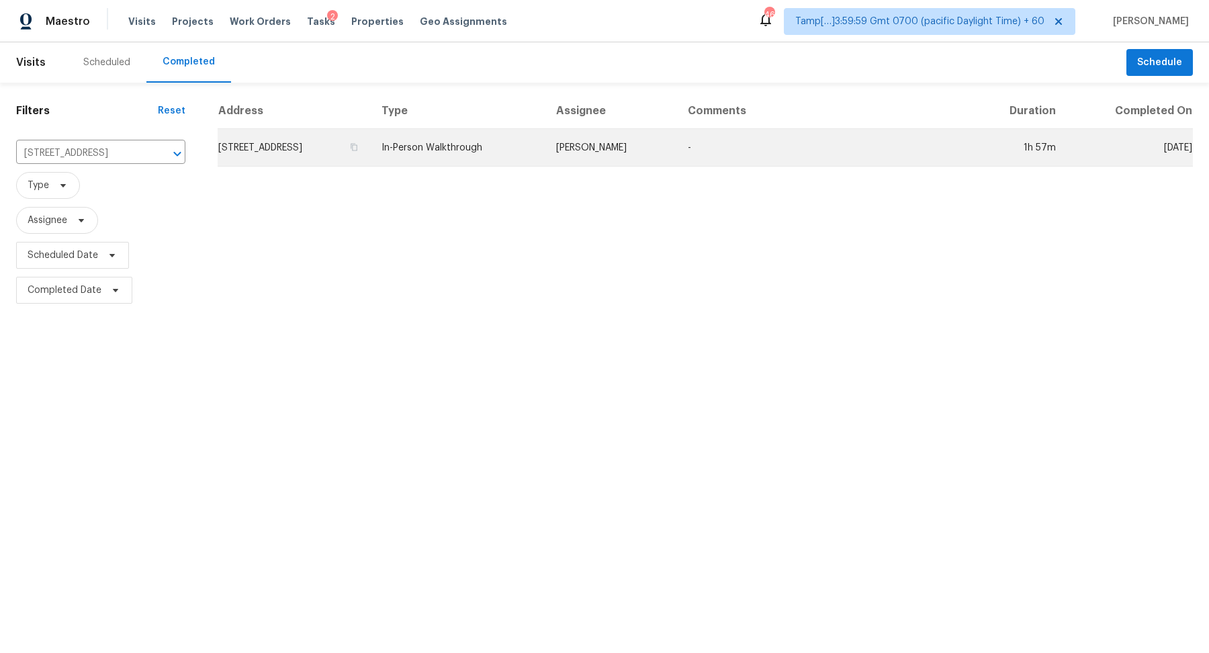
click at [296, 146] on td "9101 Ball St, Plymouth, MI 48170" at bounding box center [294, 148] width 153 height 38
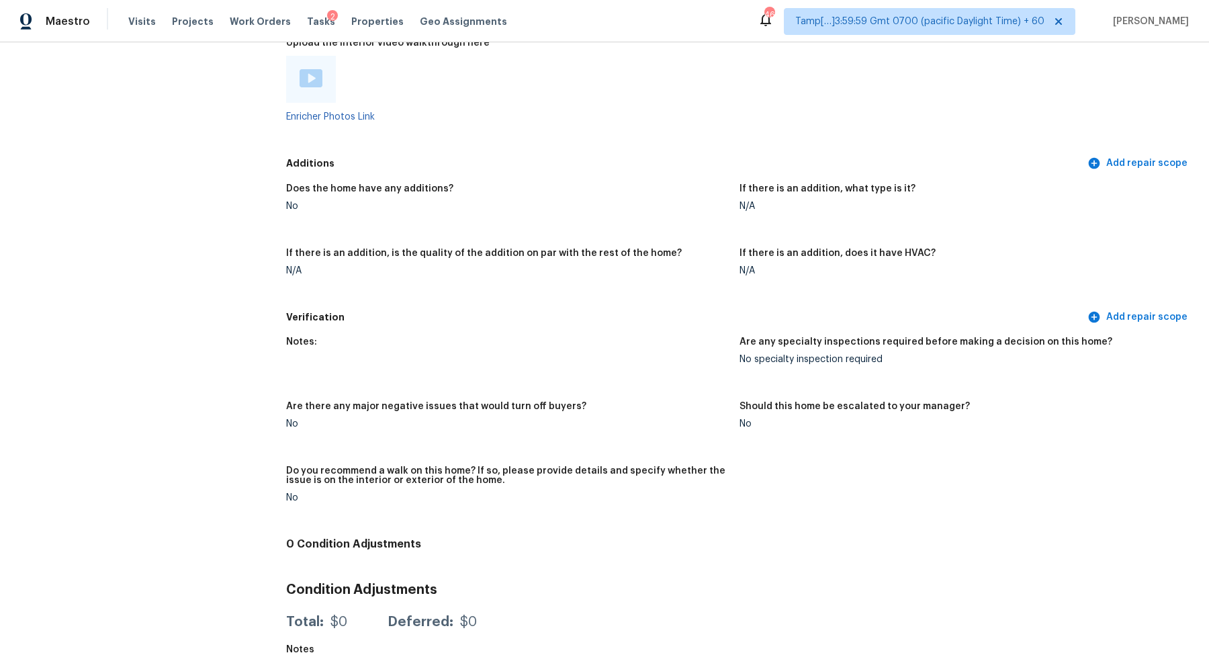
scroll to position [2561, 0]
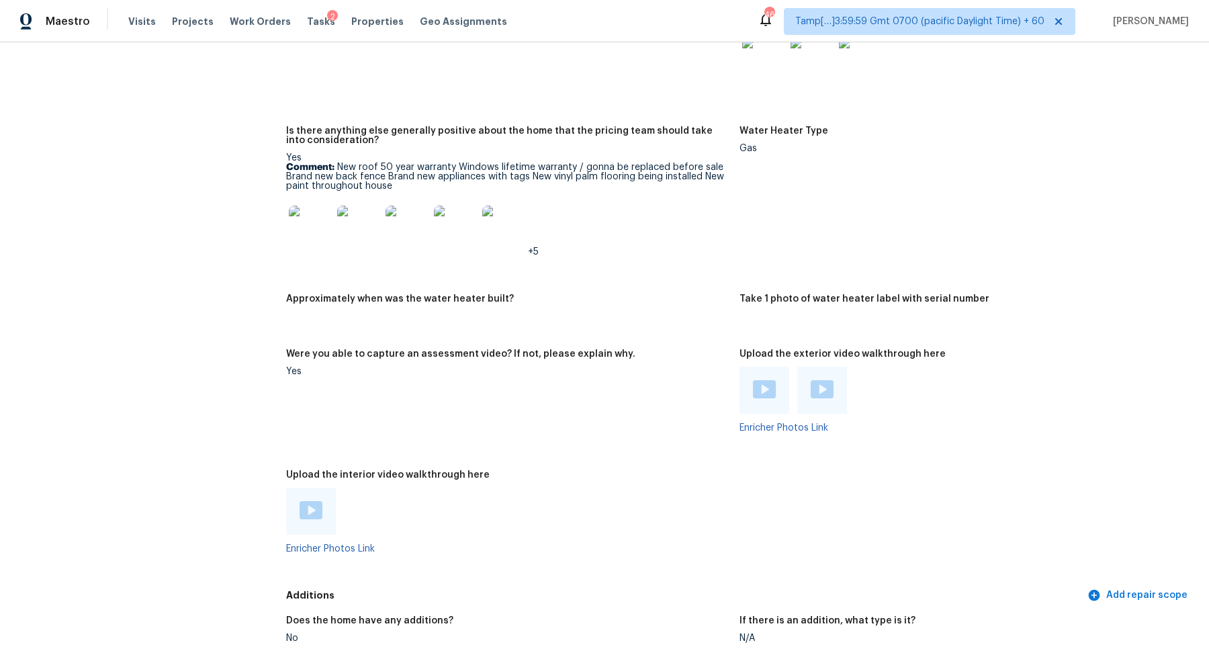
click at [335, 217] on div at bounding box center [359, 227] width 48 height 59
click at [344, 222] on img at bounding box center [358, 227] width 43 height 43
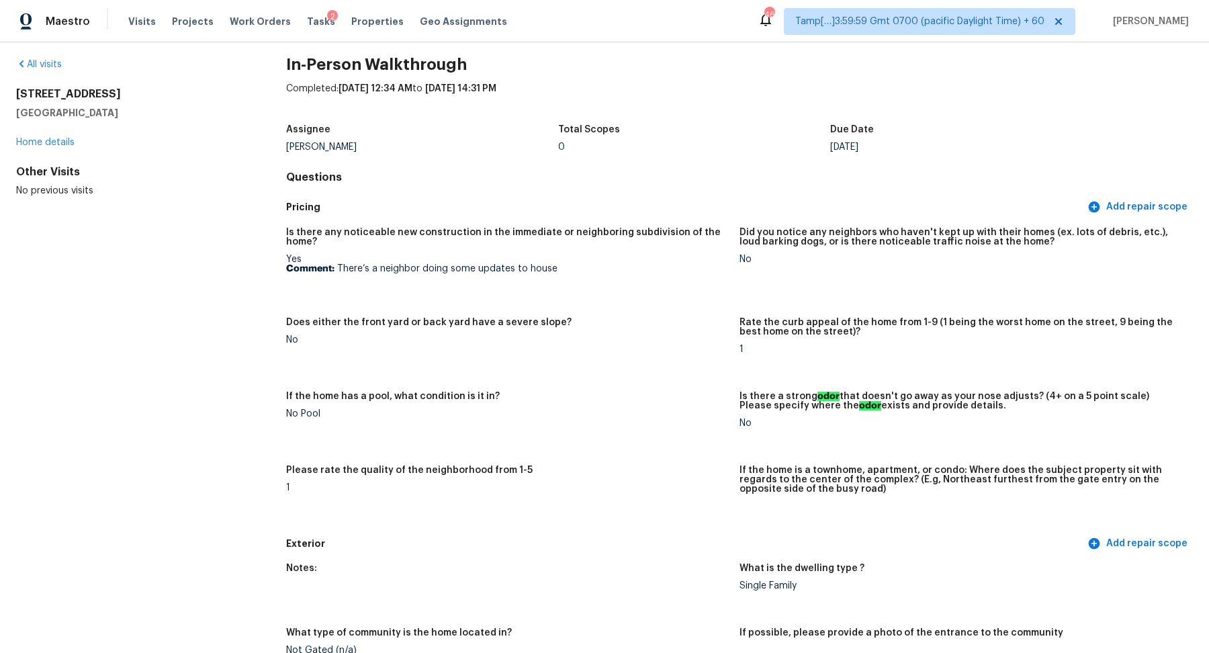
scroll to position [0, 0]
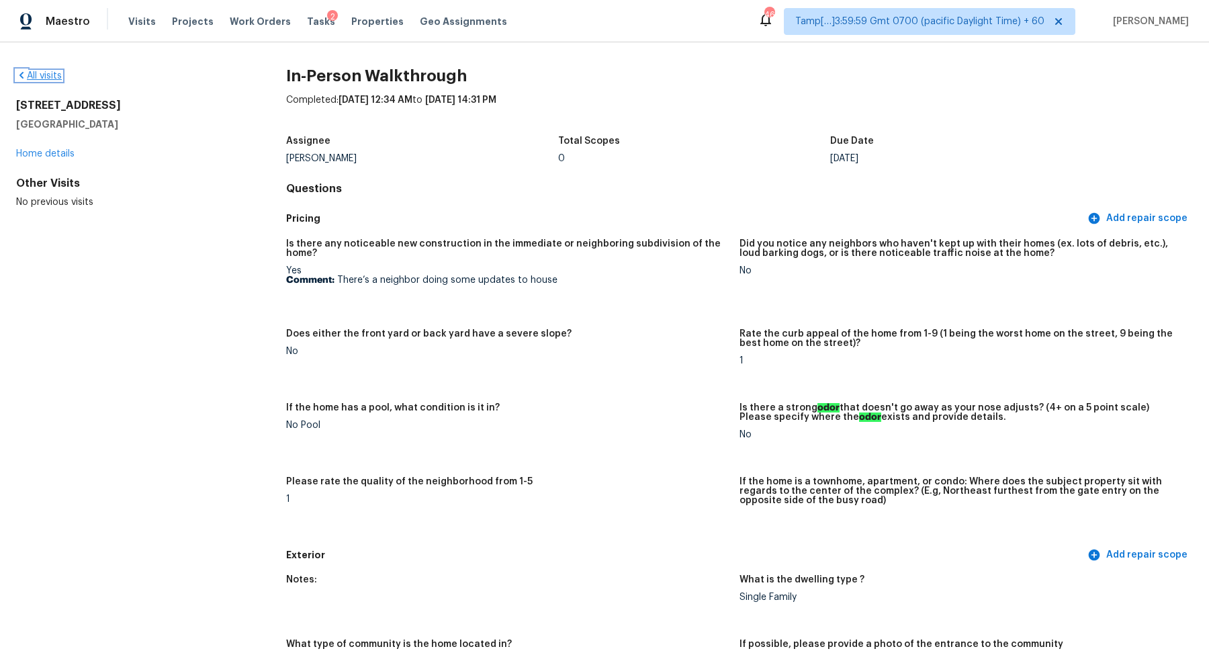
click at [47, 77] on link "All visits" at bounding box center [39, 75] width 46 height 9
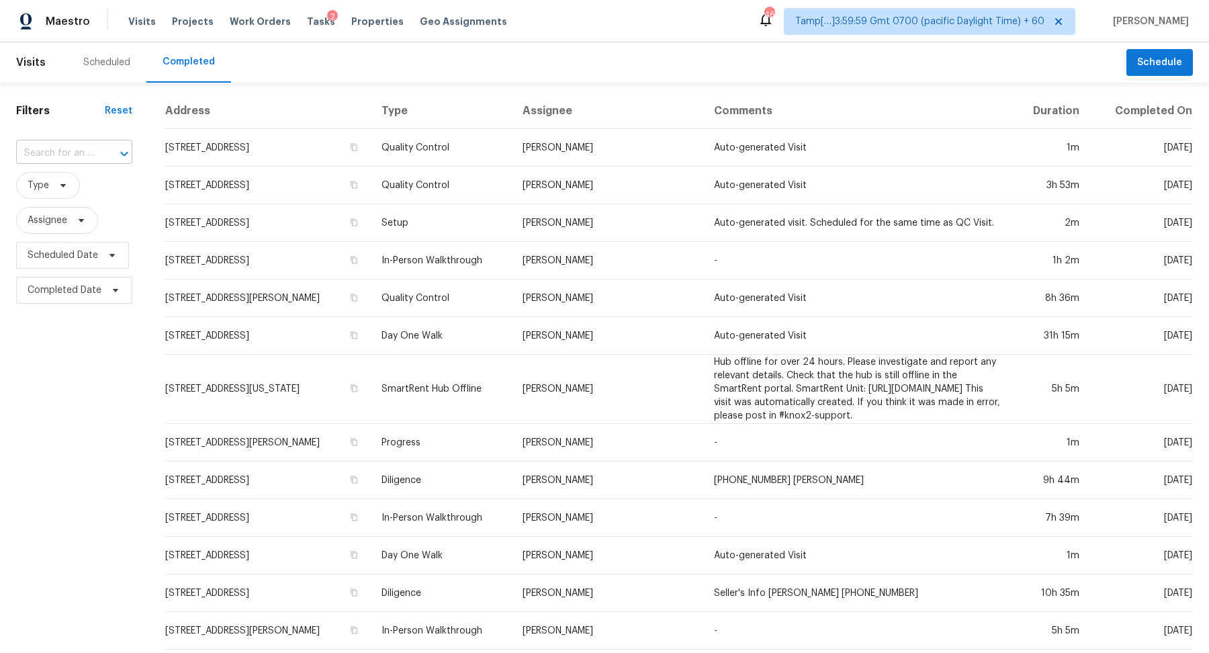
click at [97, 152] on div at bounding box center [114, 153] width 35 height 19
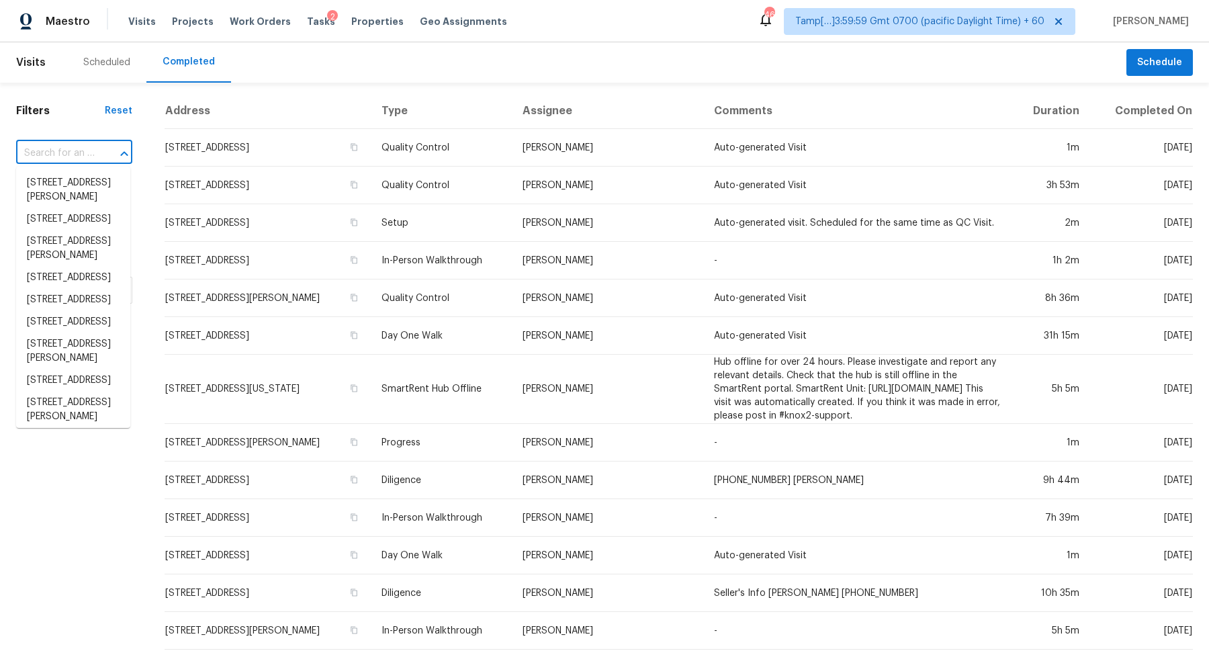
paste input "1137 Linwood St, Birmingham, AL 35215"
type input "1137 Linwood St, Birmingham, AL 35215"
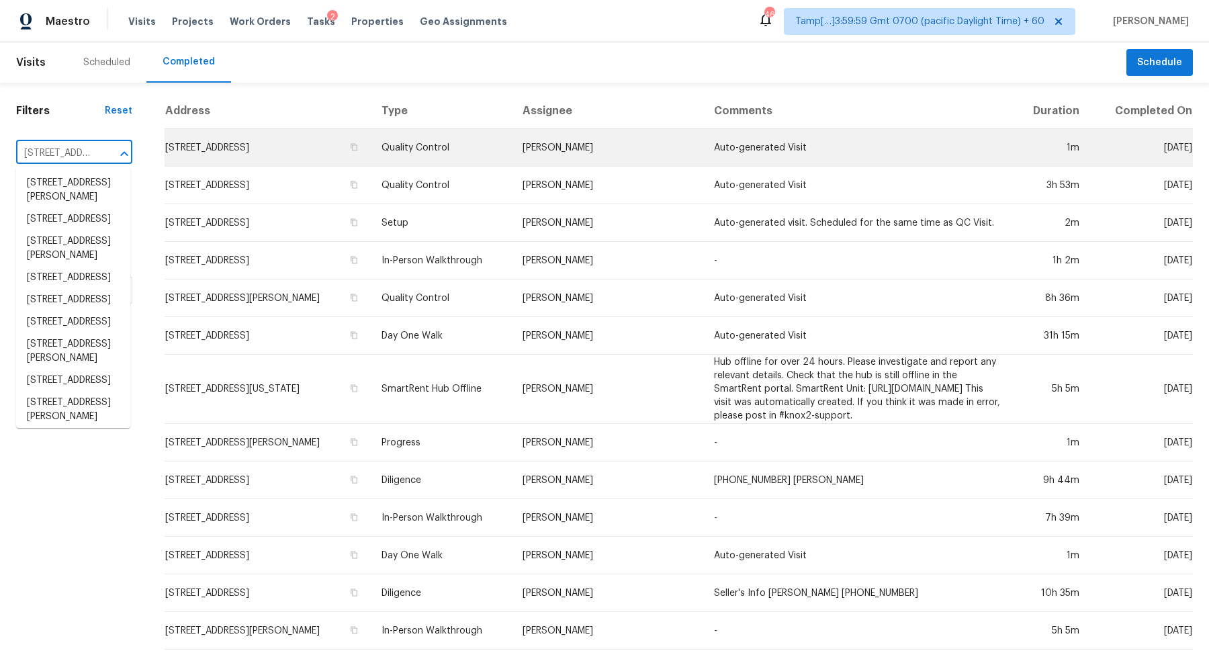
scroll to position [0, 104]
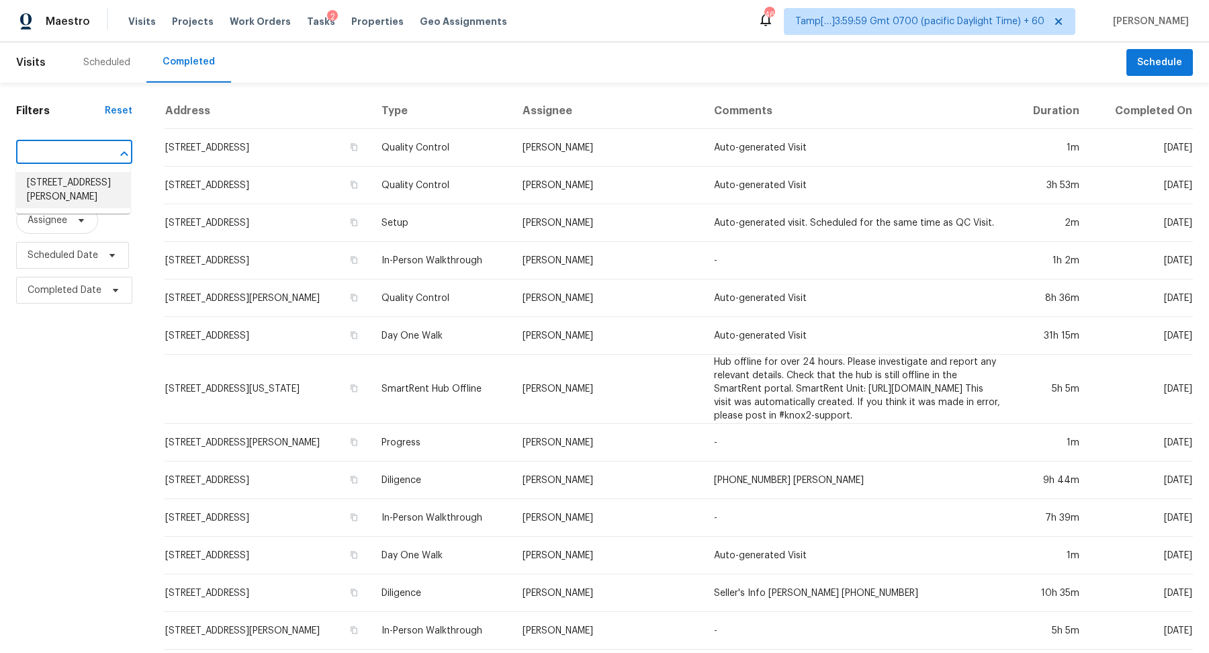
click at [63, 180] on li "1137 Linwood St, Birmingham, AL 35215" at bounding box center [73, 190] width 114 height 36
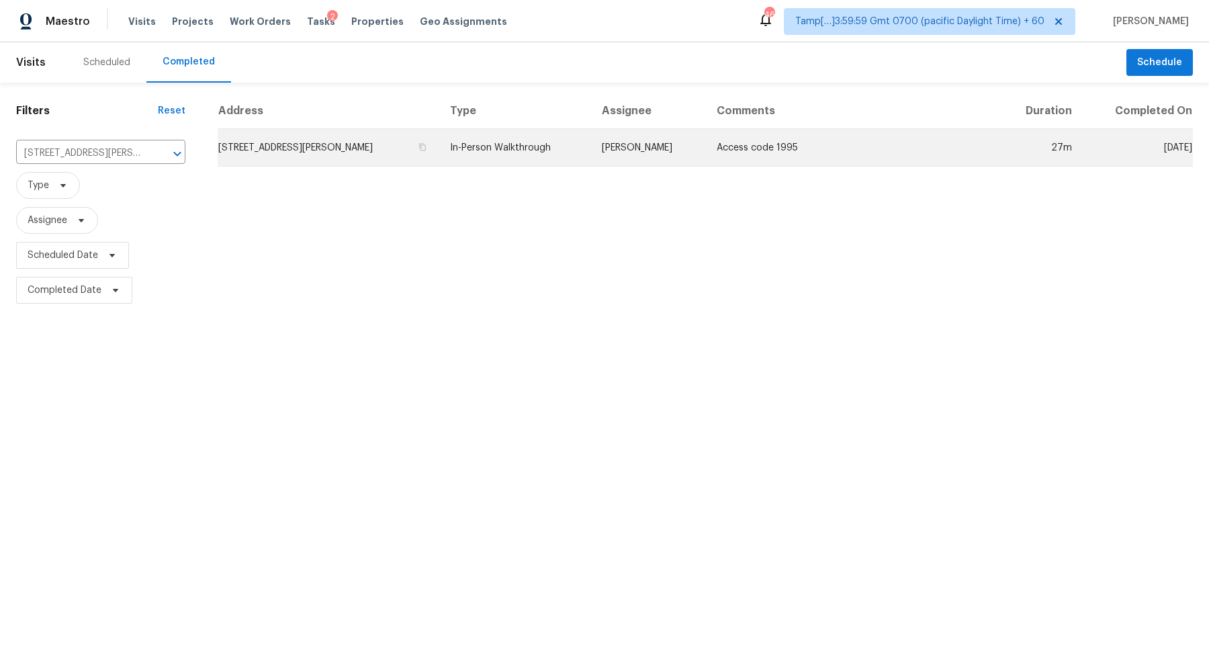
click at [281, 157] on td "1137 Linwood St, Birmingham, AL 35215" at bounding box center [329, 148] width 222 height 38
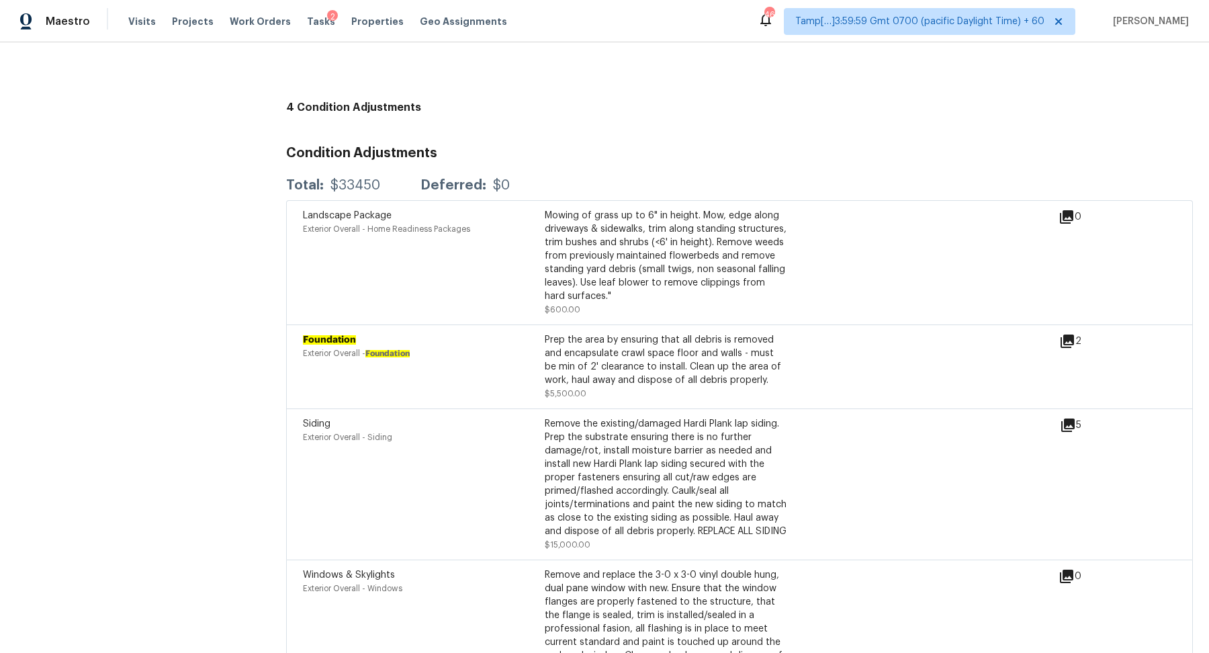
scroll to position [2997, 0]
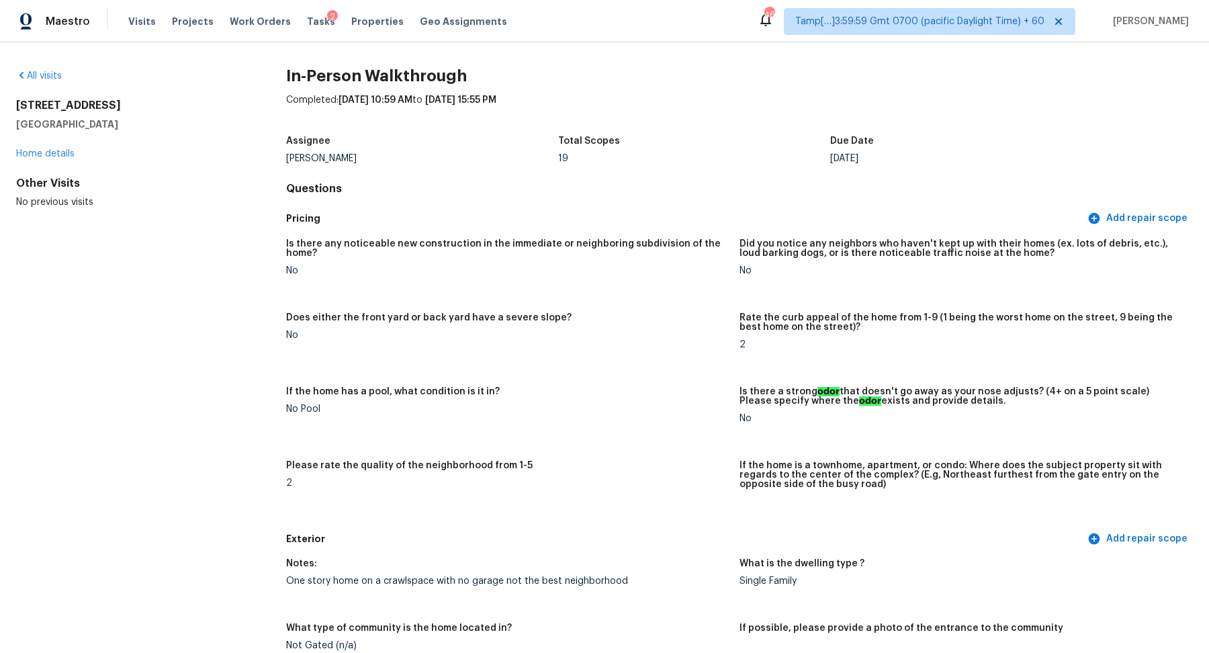
click at [24, 64] on div "All visits [STREET_ADDRESS] Home details Other Visits No previous visits In-Per…" at bounding box center [604, 347] width 1209 height 611
click at [28, 69] on div "All visits" at bounding box center [129, 75] width 227 height 13
click at [38, 73] on link "All visits" at bounding box center [39, 75] width 46 height 9
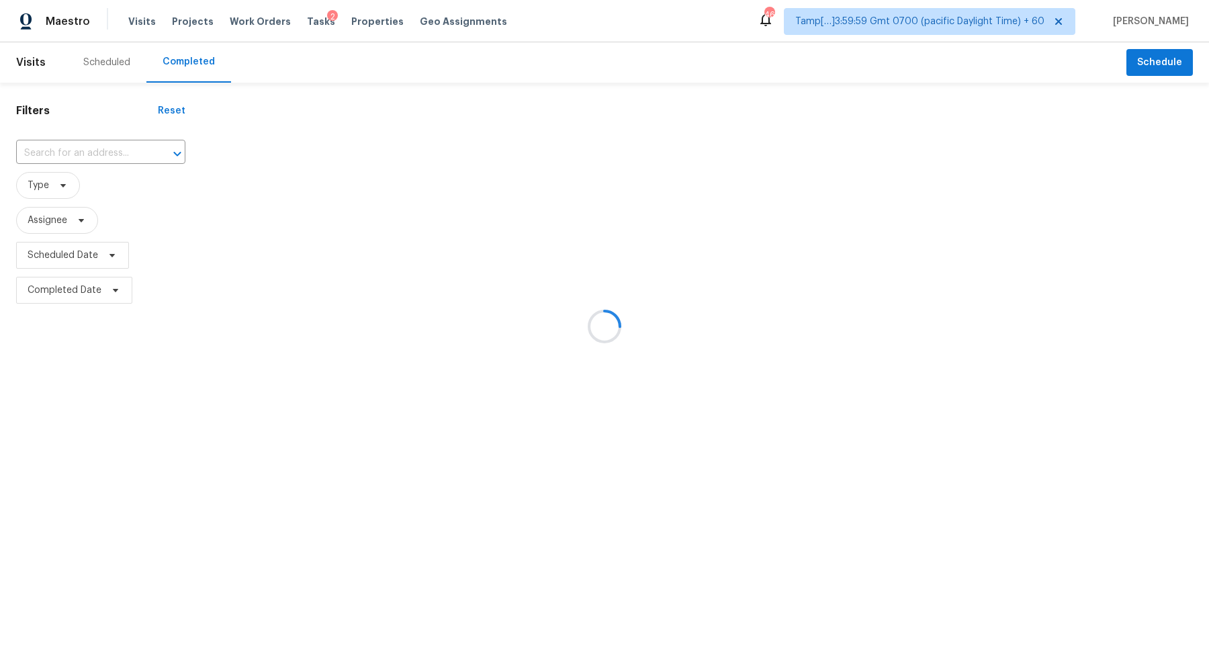
click at [84, 135] on div at bounding box center [604, 326] width 1209 height 653
click at [86, 157] on div at bounding box center [604, 326] width 1209 height 653
click at [94, 152] on div at bounding box center [604, 326] width 1209 height 653
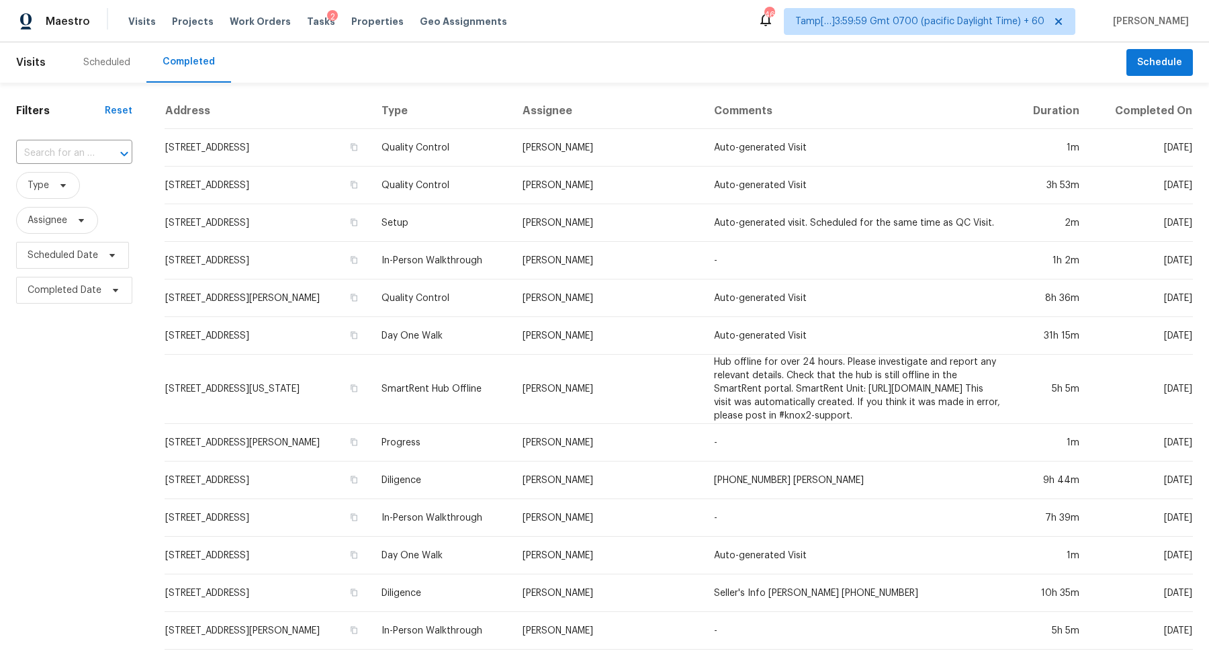
click at [94, 152] on div "​" at bounding box center [74, 153] width 116 height 21
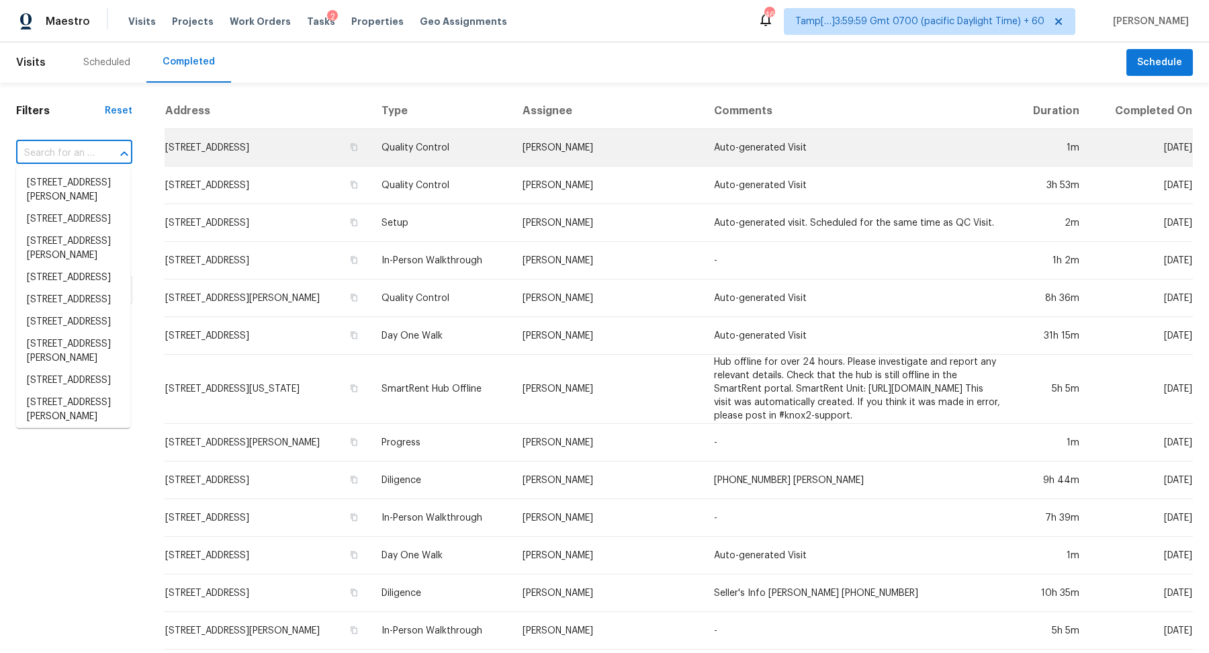
paste input "[STREET_ADDRESS]"
type input "[STREET_ADDRESS]"
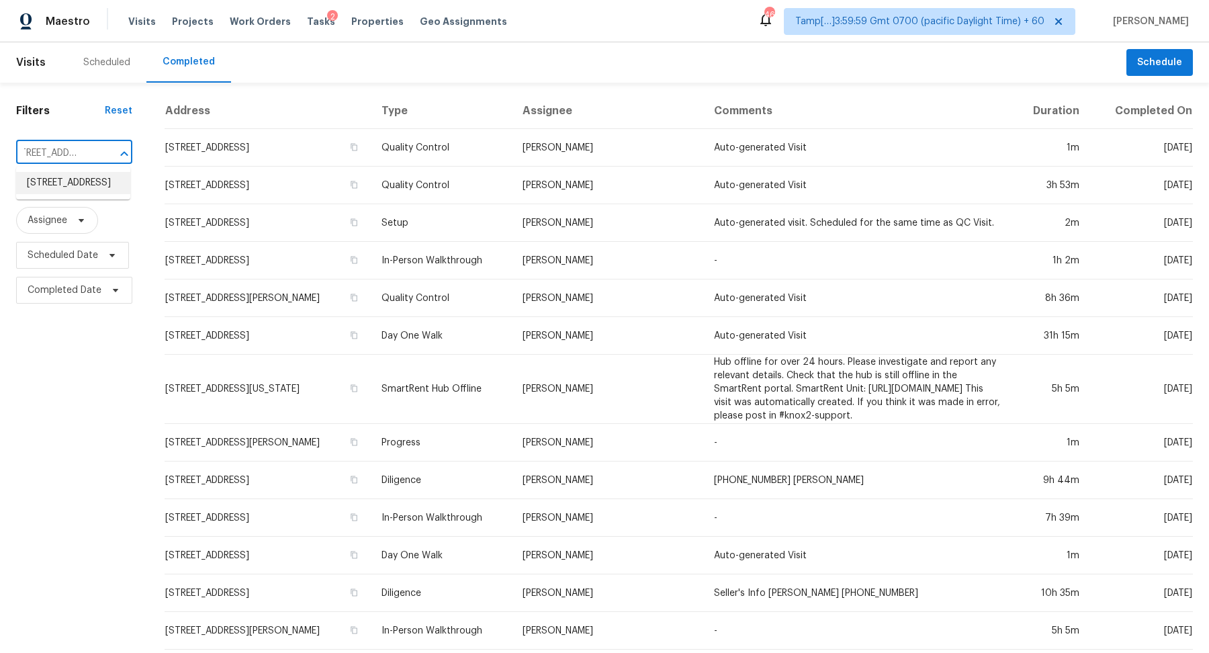
click at [35, 187] on li "[STREET_ADDRESS]" at bounding box center [73, 183] width 114 height 22
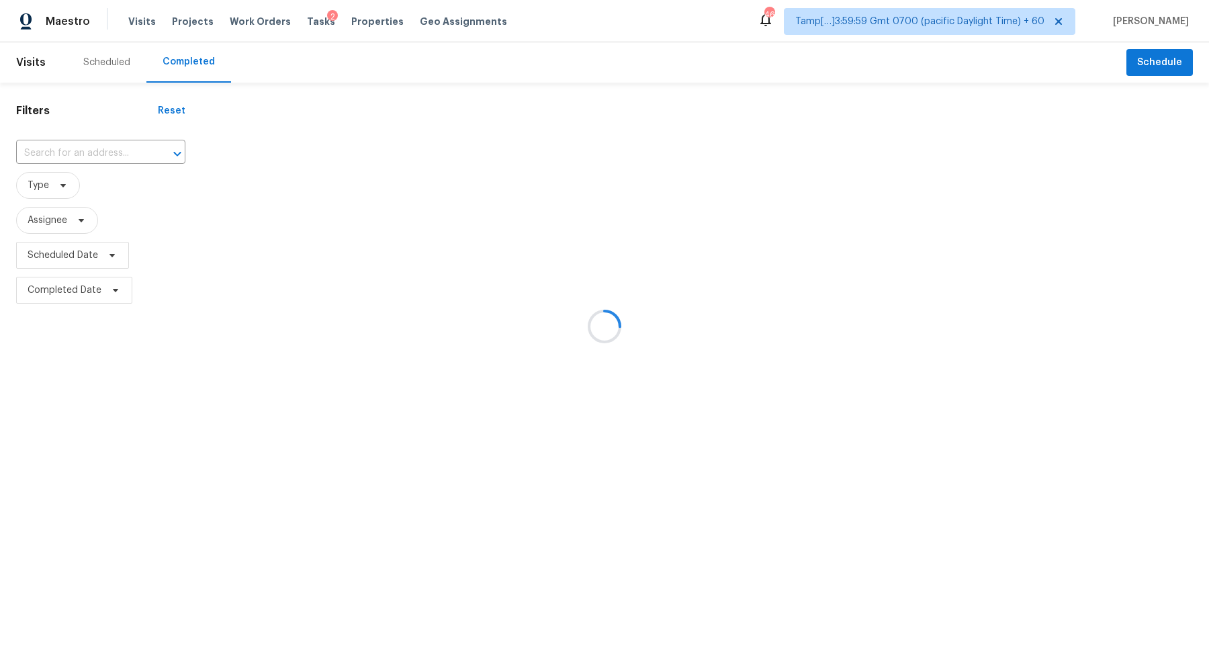
type input "[STREET_ADDRESS]"
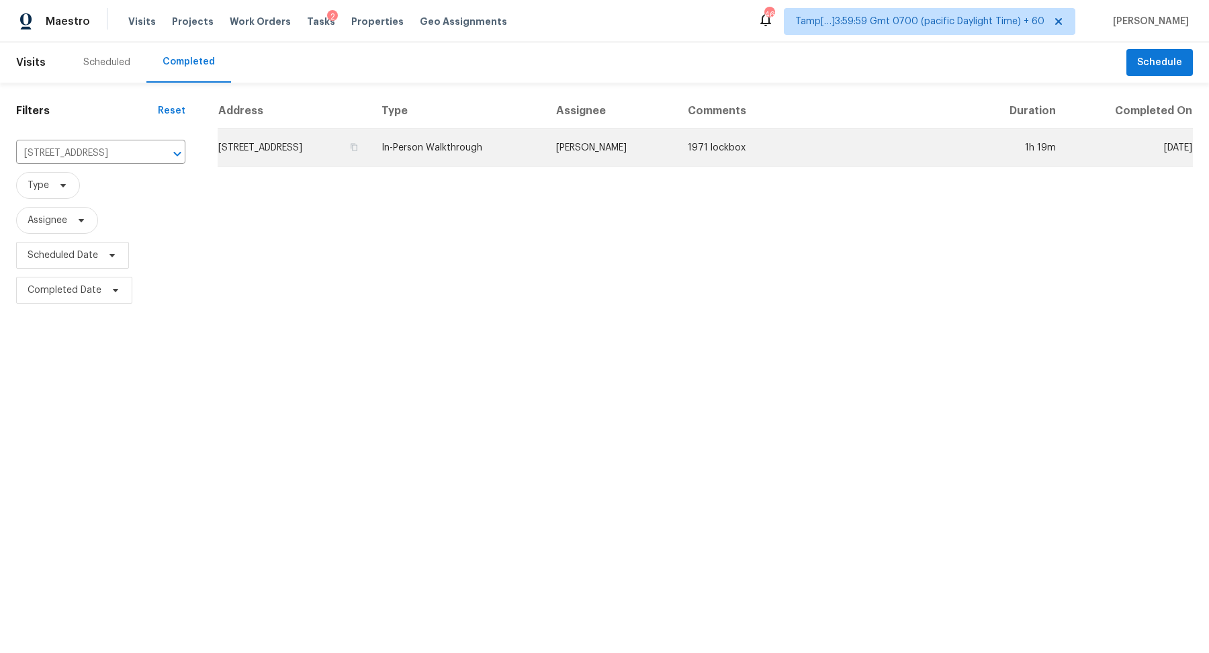
click at [251, 154] on td "[STREET_ADDRESS]" at bounding box center [294, 148] width 153 height 38
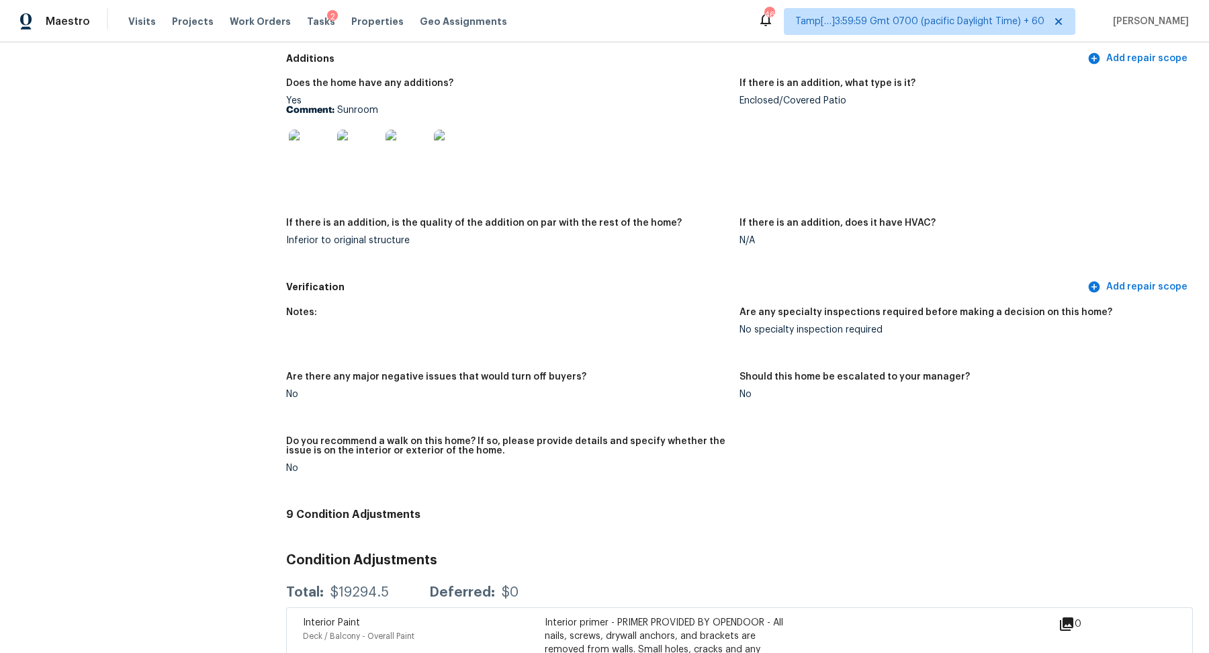
scroll to position [2632, 0]
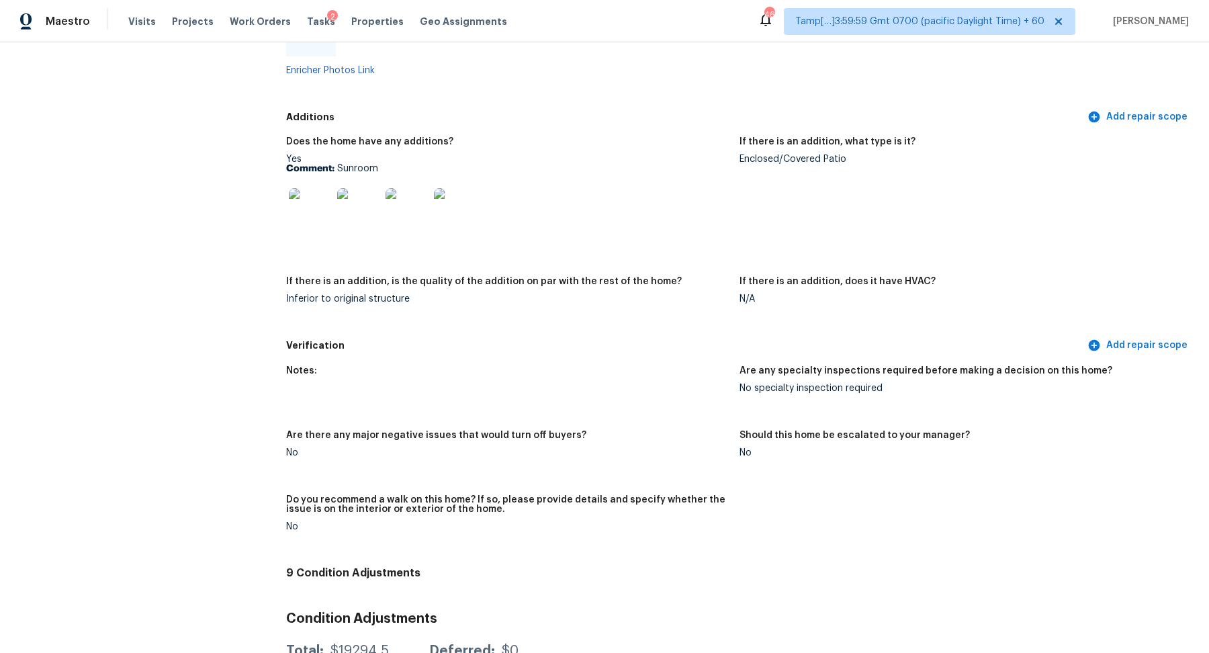
click at [312, 212] on img at bounding box center [310, 209] width 43 height 43
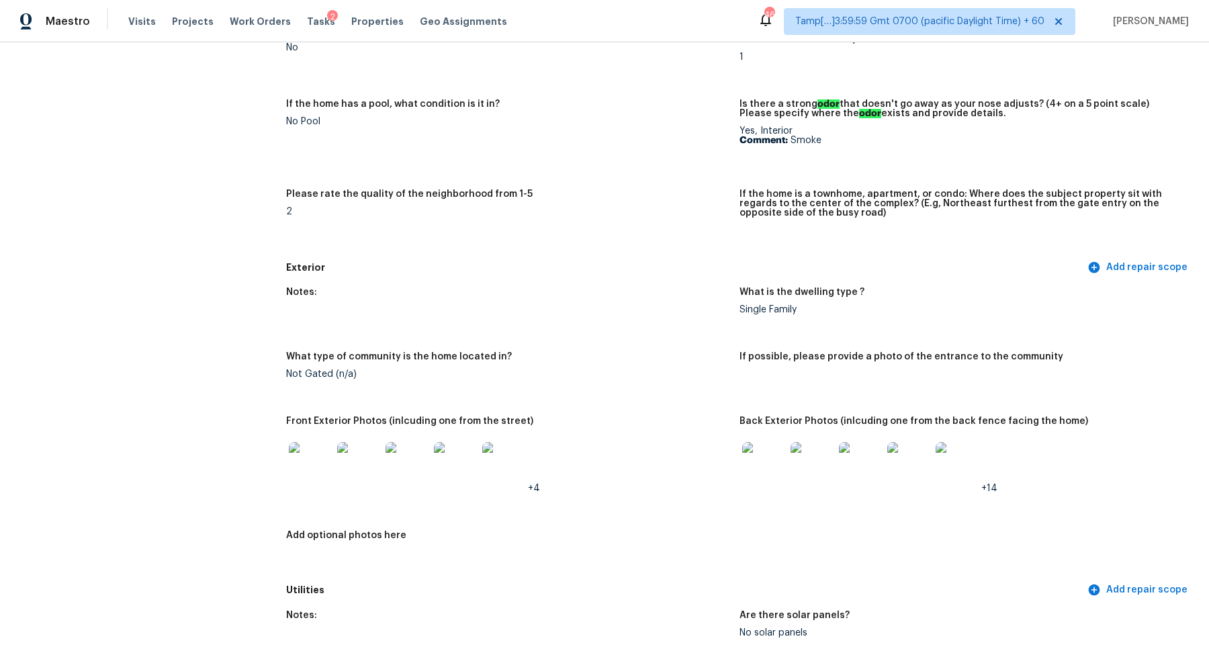
scroll to position [0, 0]
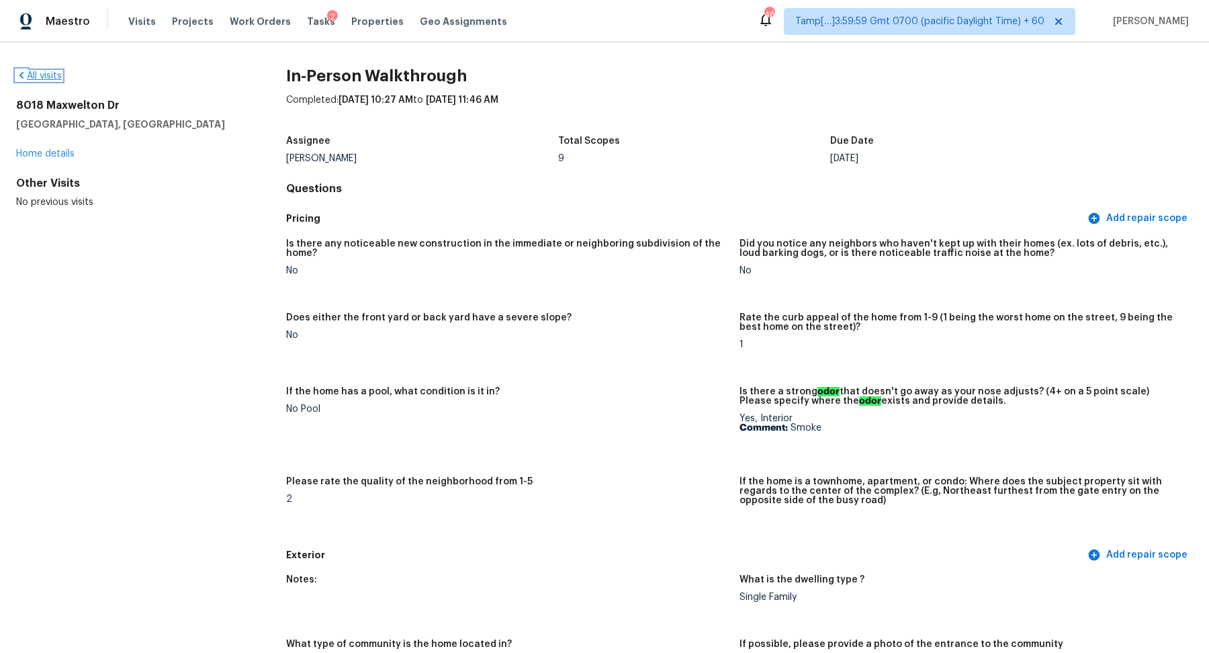
click at [52, 79] on link "All visits" at bounding box center [39, 75] width 46 height 9
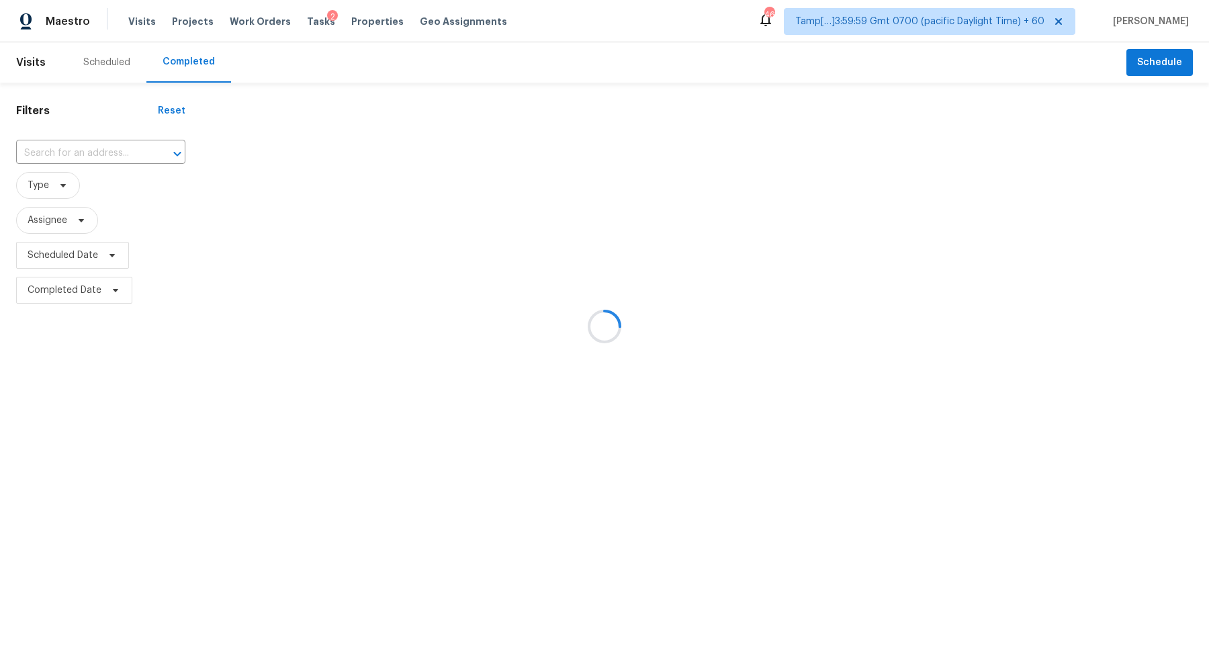
click at [82, 148] on div at bounding box center [604, 326] width 1209 height 653
click at [90, 148] on div at bounding box center [604, 326] width 1209 height 653
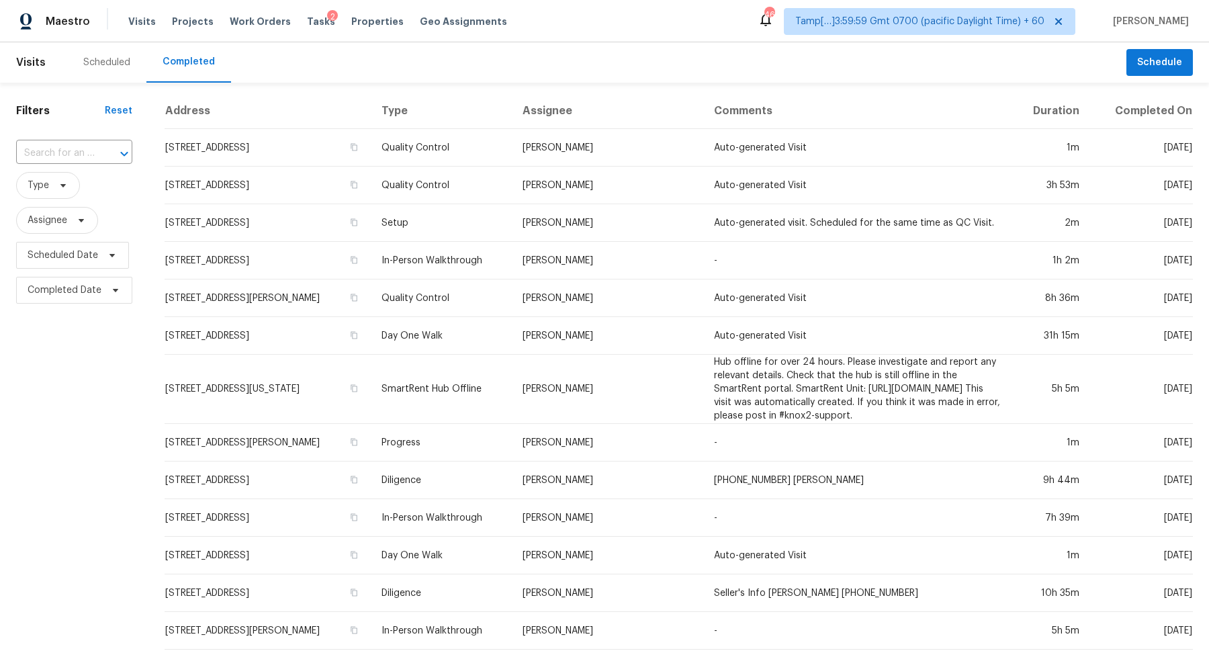
click at [90, 148] on input "text" at bounding box center [55, 153] width 79 height 21
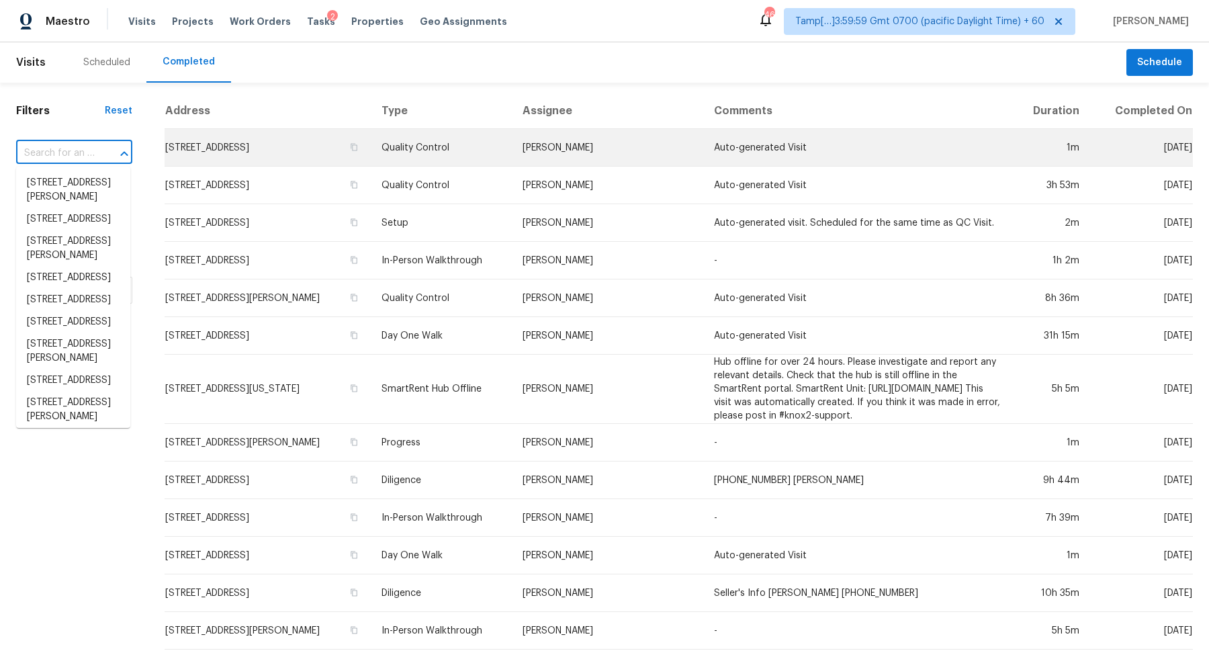
paste input "[STREET_ADDRESS][PERSON_NAME]"
type input "[STREET_ADDRESS][PERSON_NAME]"
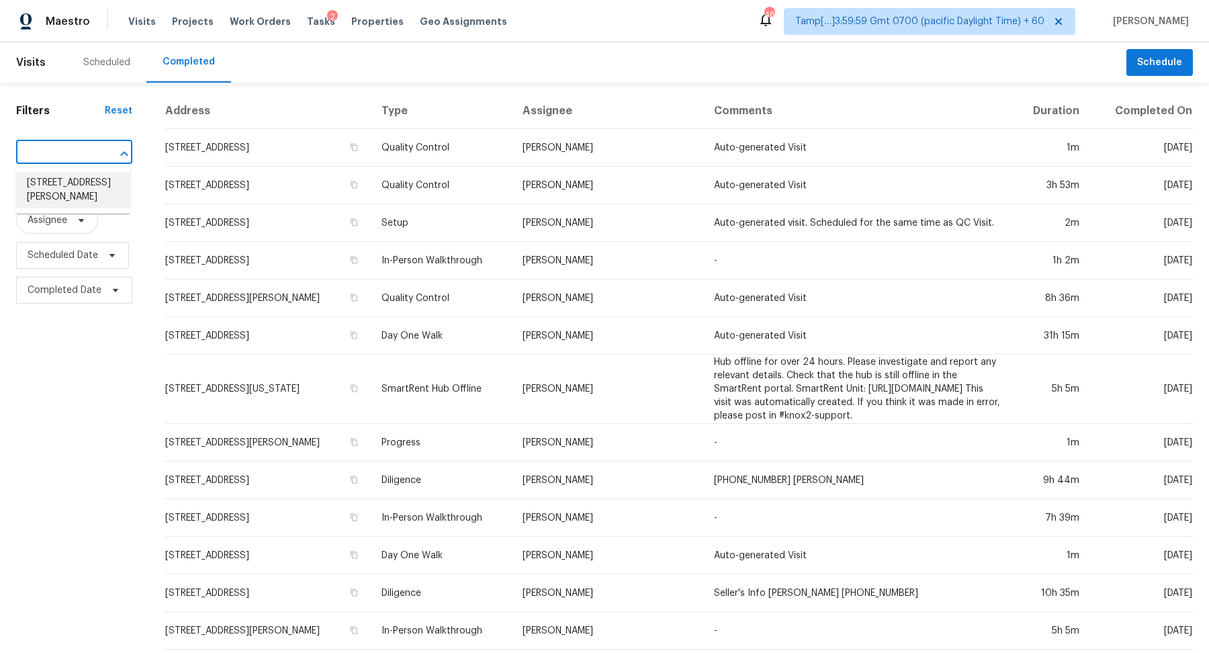
click at [56, 193] on li "[STREET_ADDRESS][PERSON_NAME]" at bounding box center [73, 190] width 114 height 36
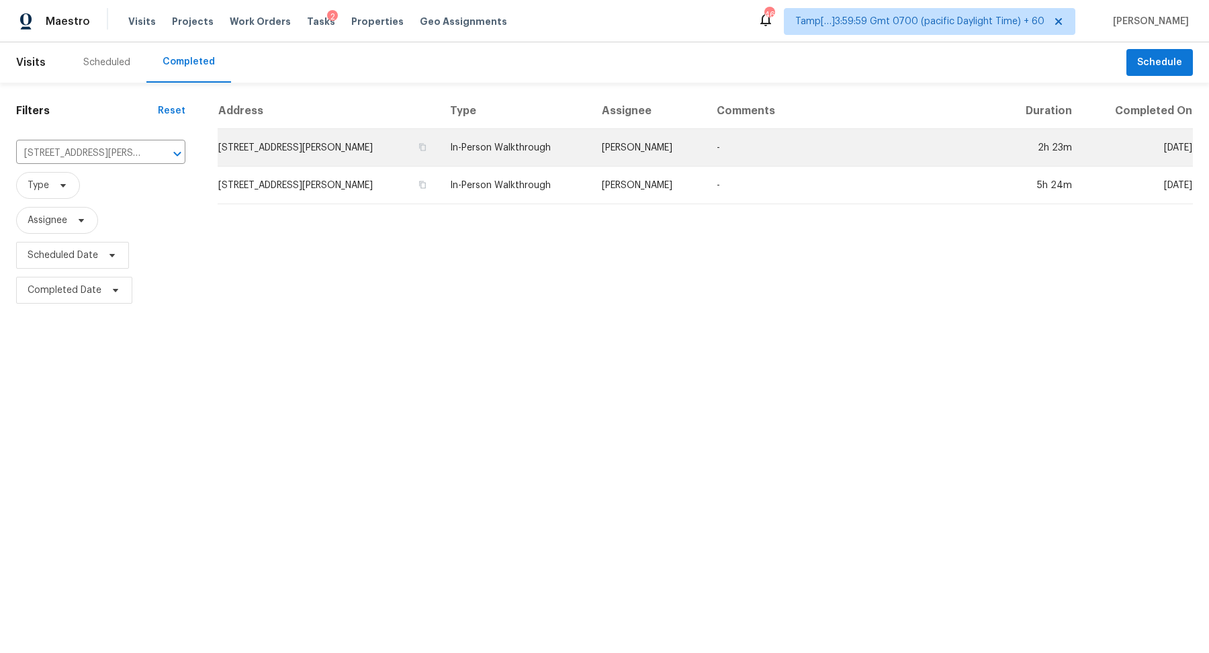
click at [298, 148] on td "[STREET_ADDRESS][PERSON_NAME]" at bounding box center [329, 148] width 222 height 38
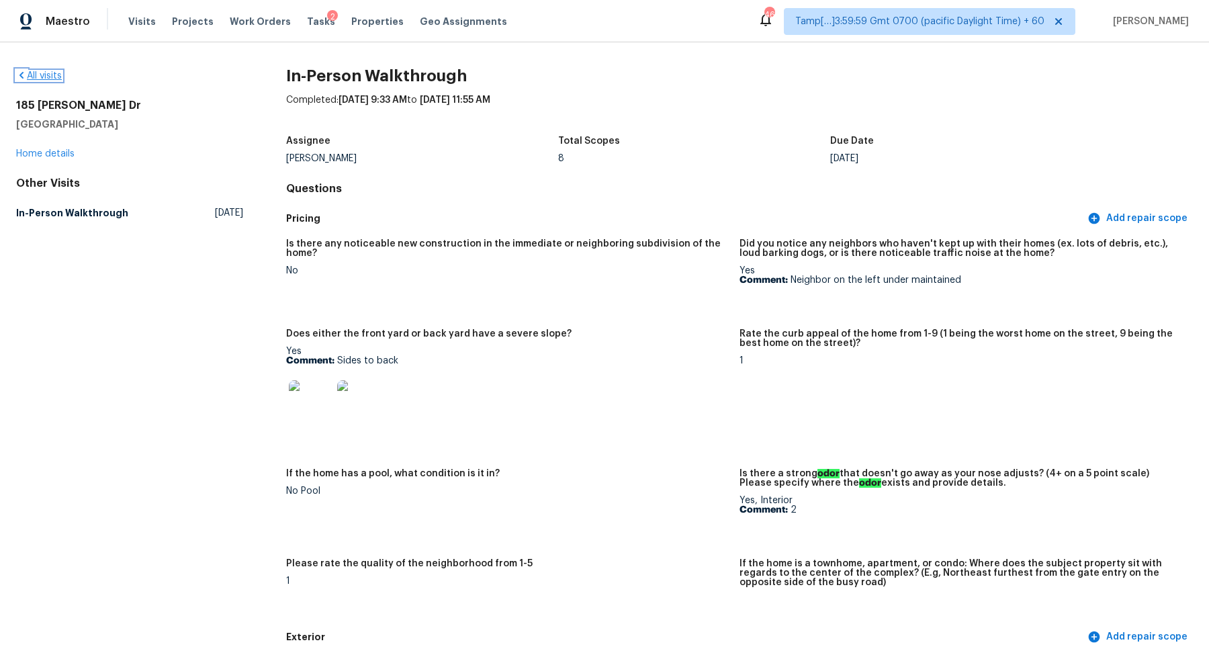
click at [34, 79] on link "All visits" at bounding box center [39, 75] width 46 height 9
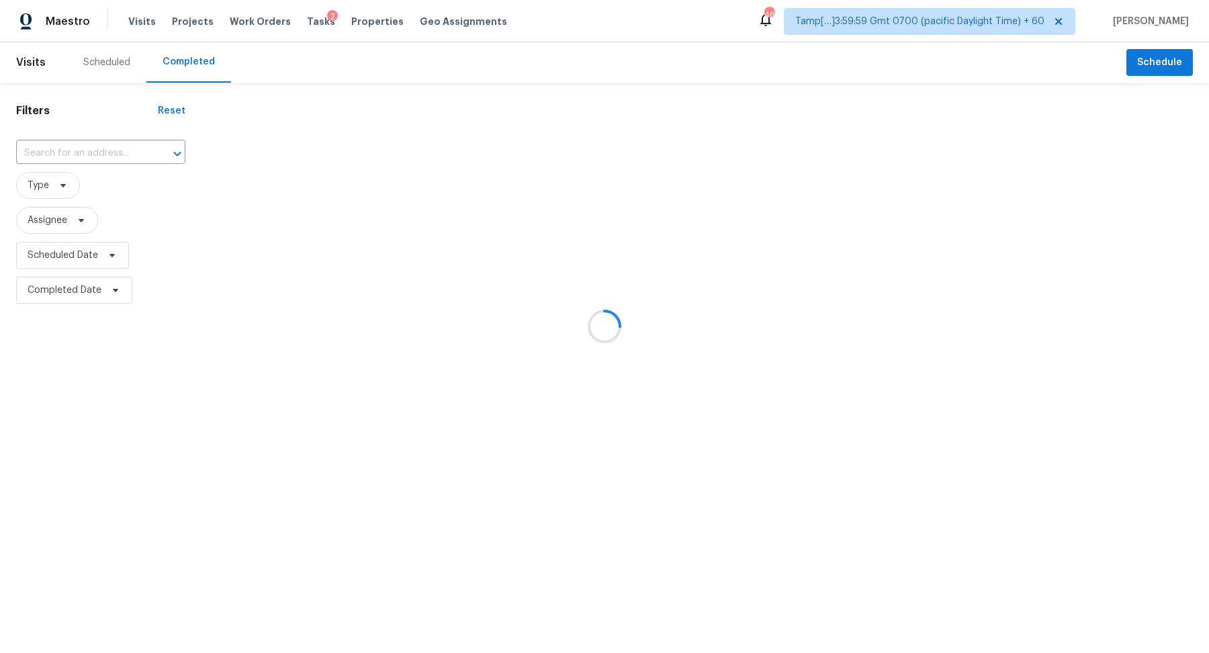
click at [31, 168] on div at bounding box center [604, 326] width 1209 height 653
click at [70, 152] on div at bounding box center [604, 326] width 1209 height 653
click at [97, 155] on div at bounding box center [604, 326] width 1209 height 653
click at [109, 141] on div "​" at bounding box center [100, 153] width 169 height 29
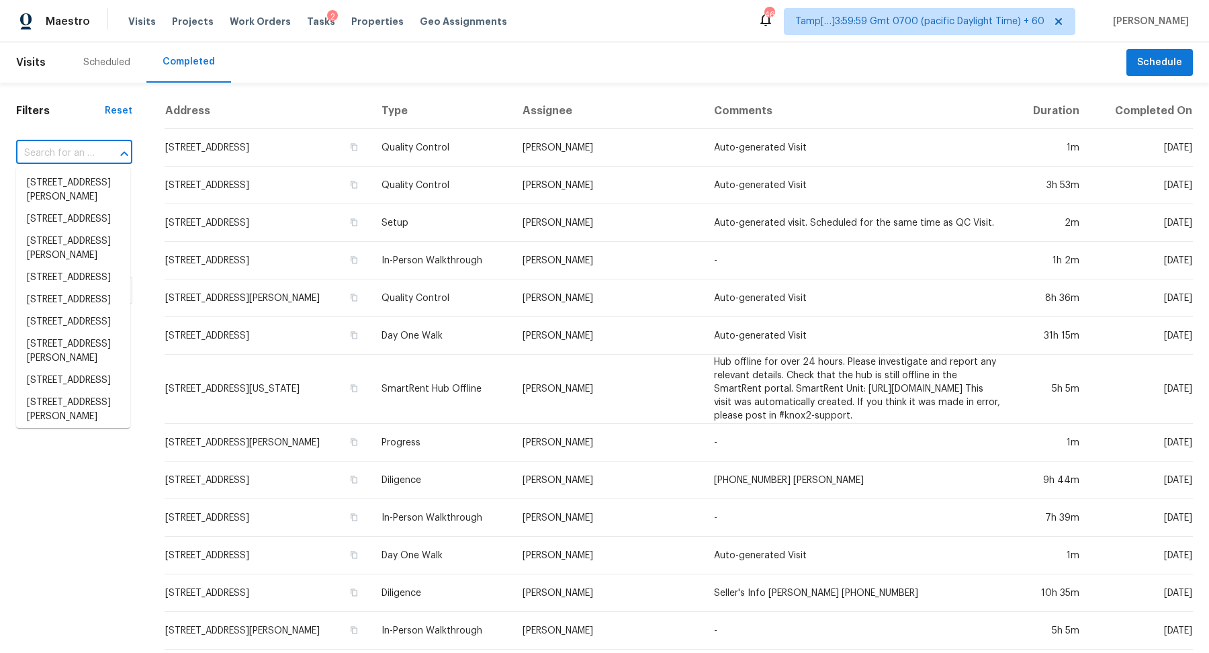
paste input "[STREET_ADDRESS]"
type input "[STREET_ADDRESS]"
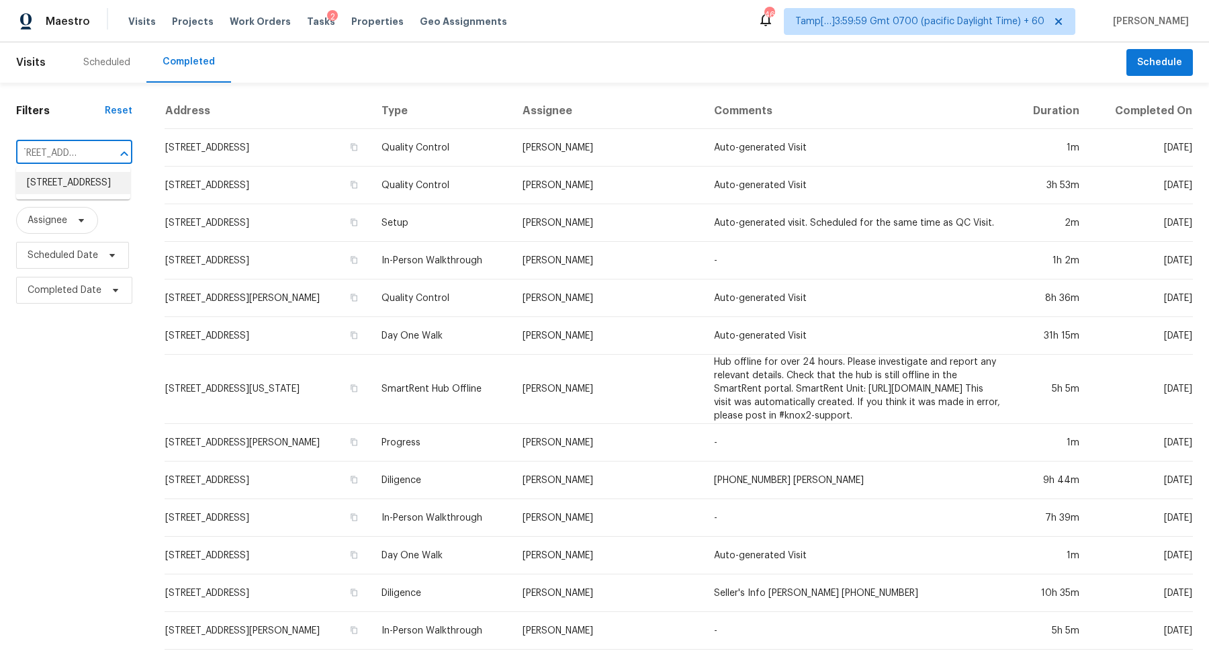
click at [46, 181] on li "[STREET_ADDRESS]" at bounding box center [73, 183] width 114 height 22
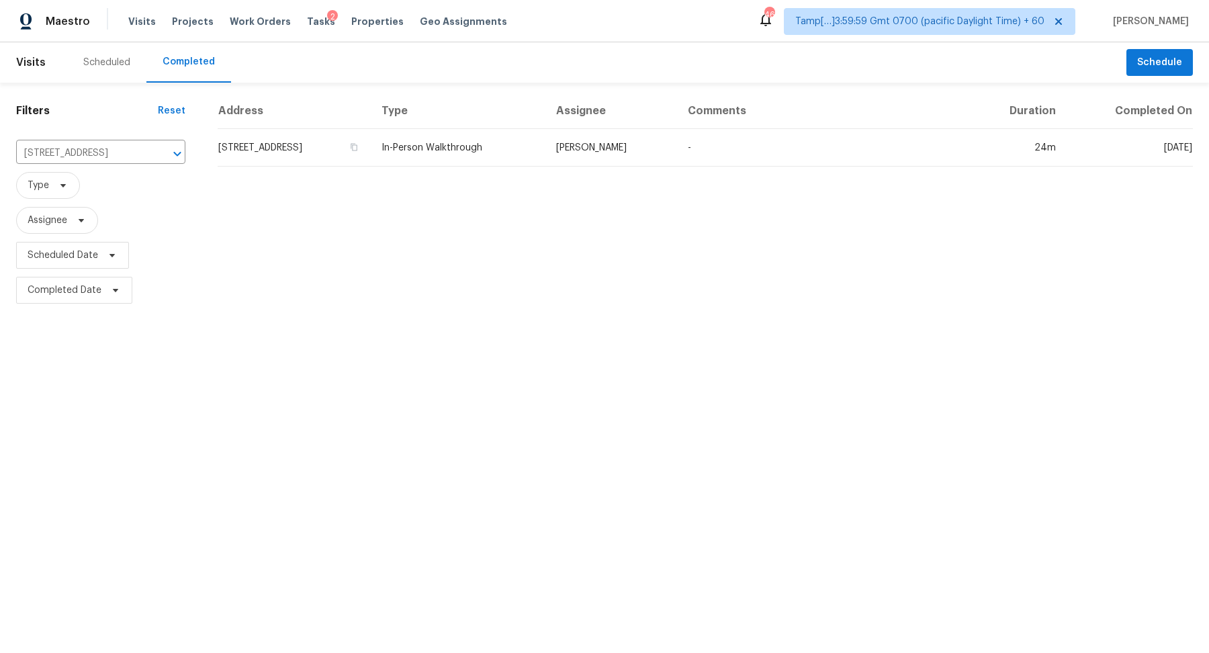
click at [280, 155] on td "[STREET_ADDRESS]" at bounding box center [294, 148] width 153 height 38
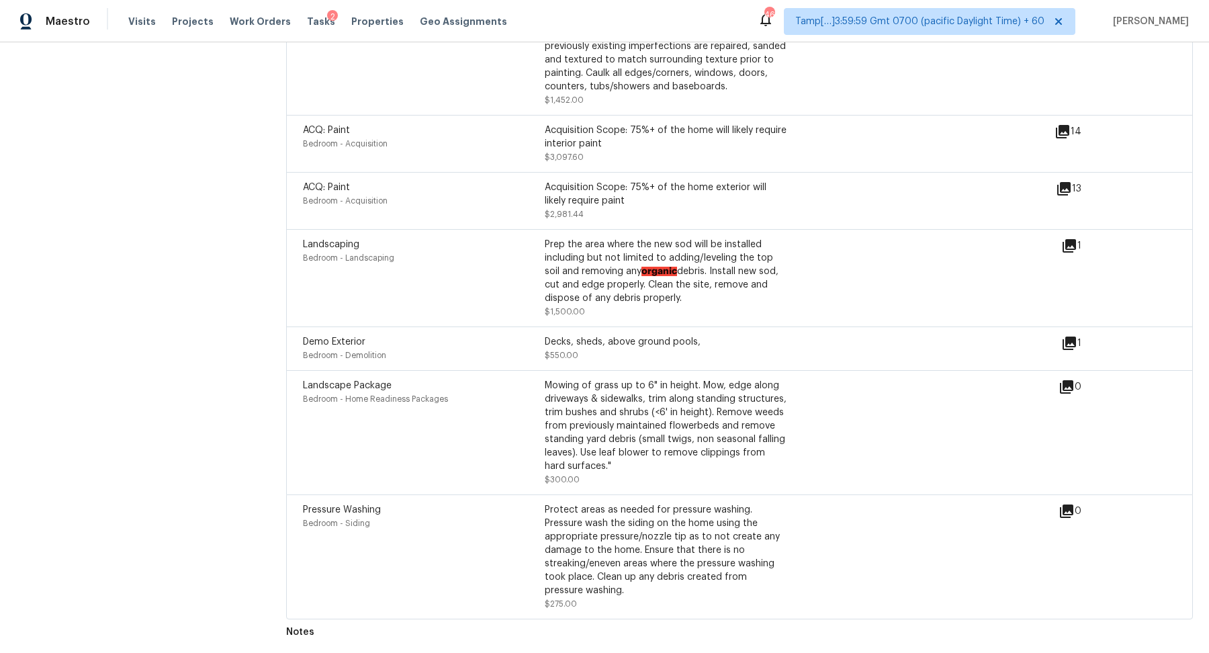
scroll to position [3620, 0]
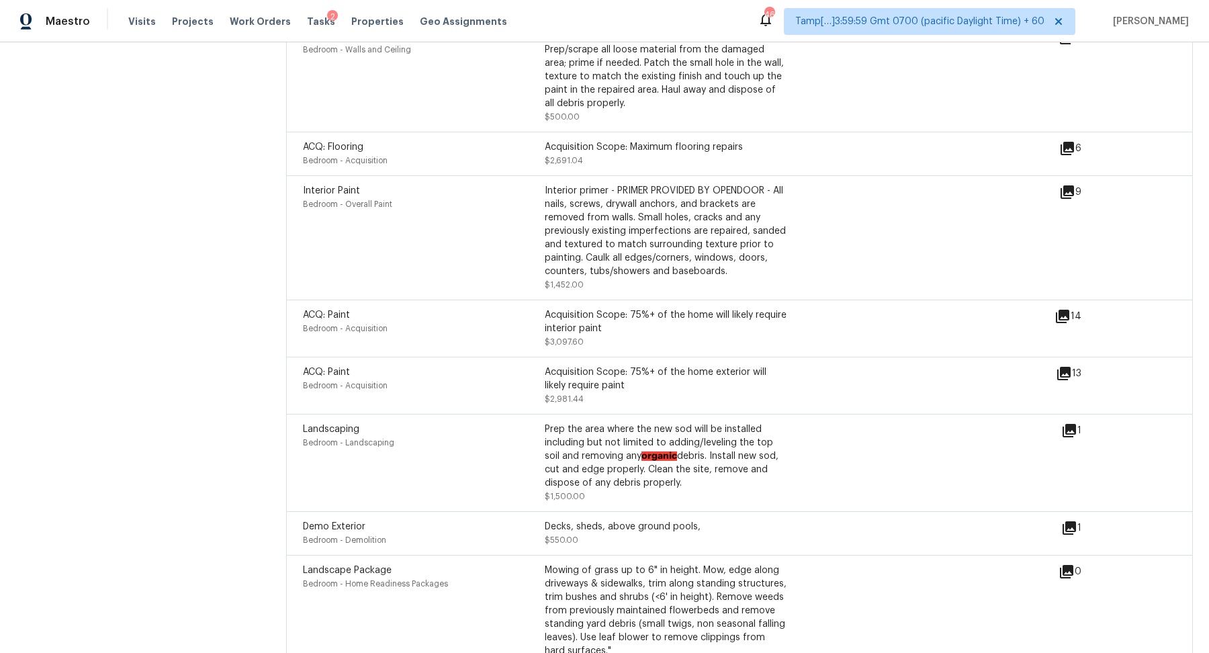
click at [1074, 437] on icon at bounding box center [1069, 431] width 16 height 16
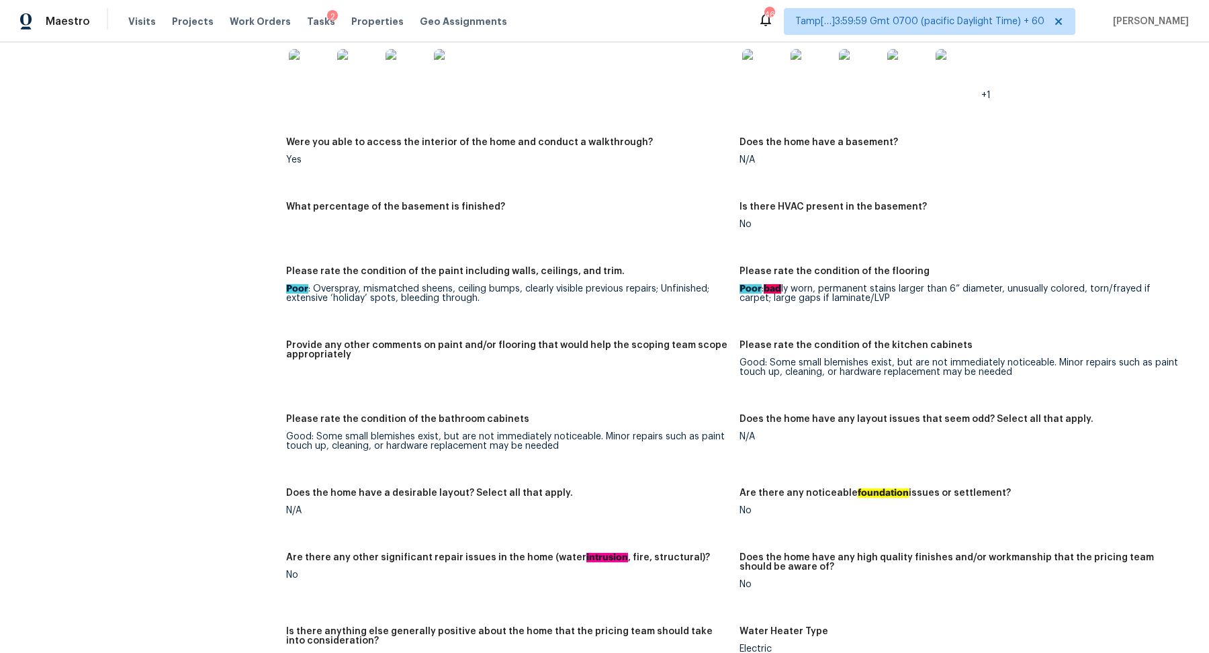
scroll to position [1323, 0]
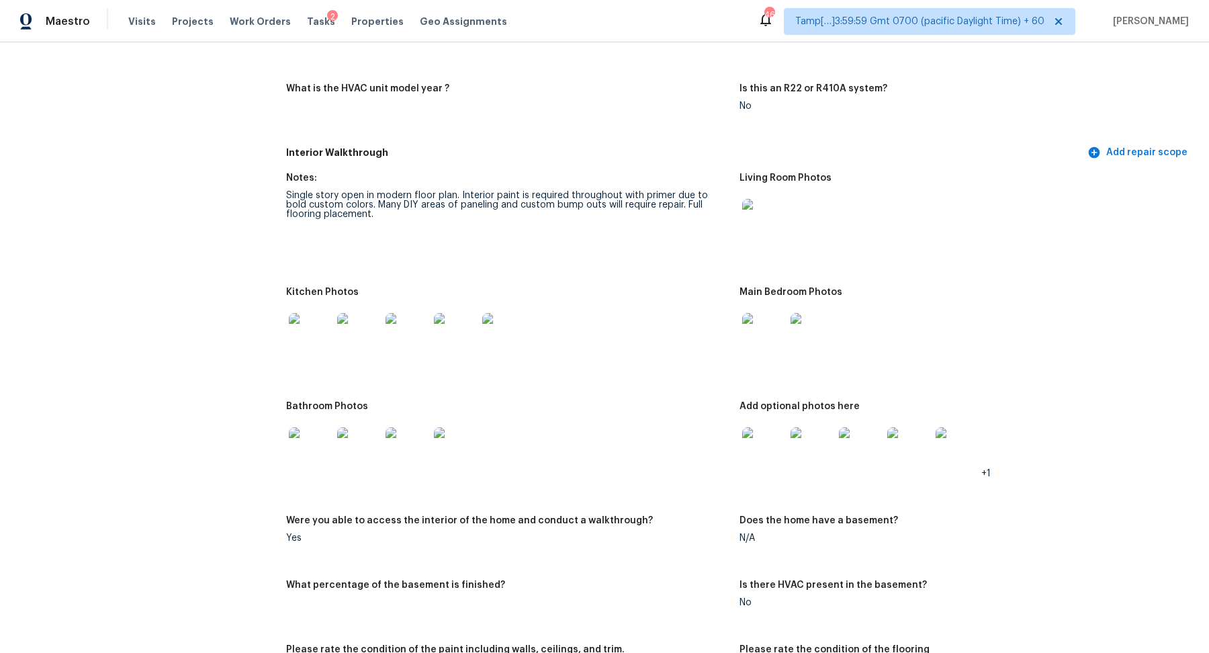
click at [306, 335] on img at bounding box center [310, 334] width 43 height 43
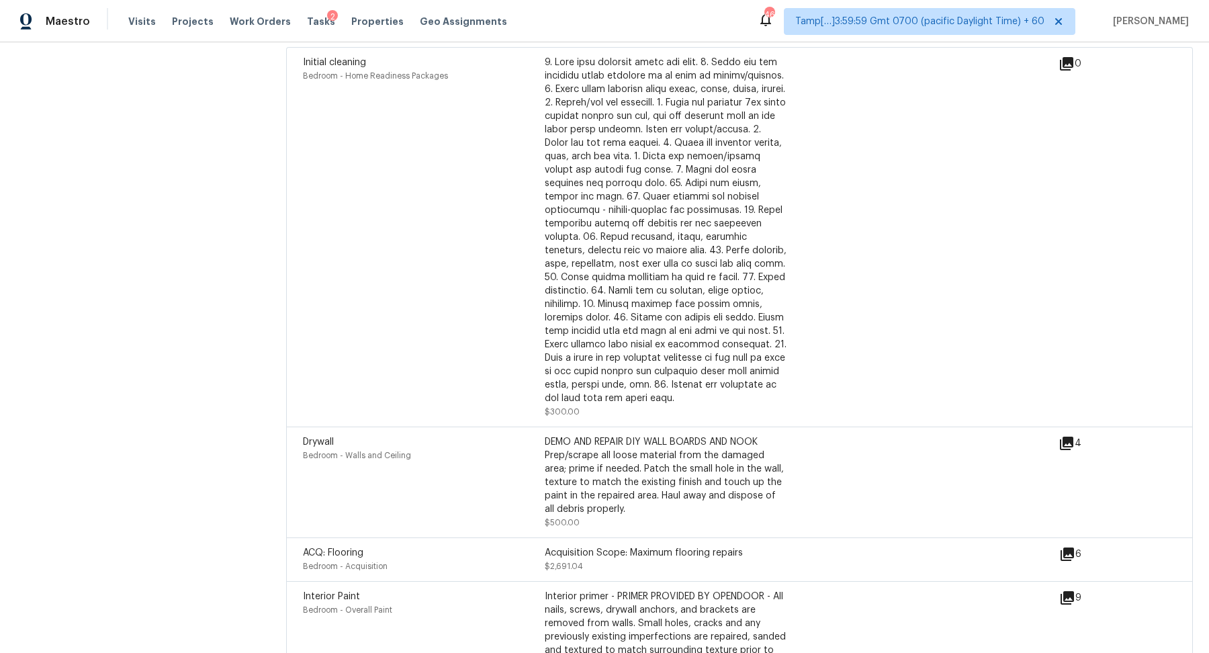
scroll to position [2935, 0]
